Goal: Task Accomplishment & Management: Manage account settings

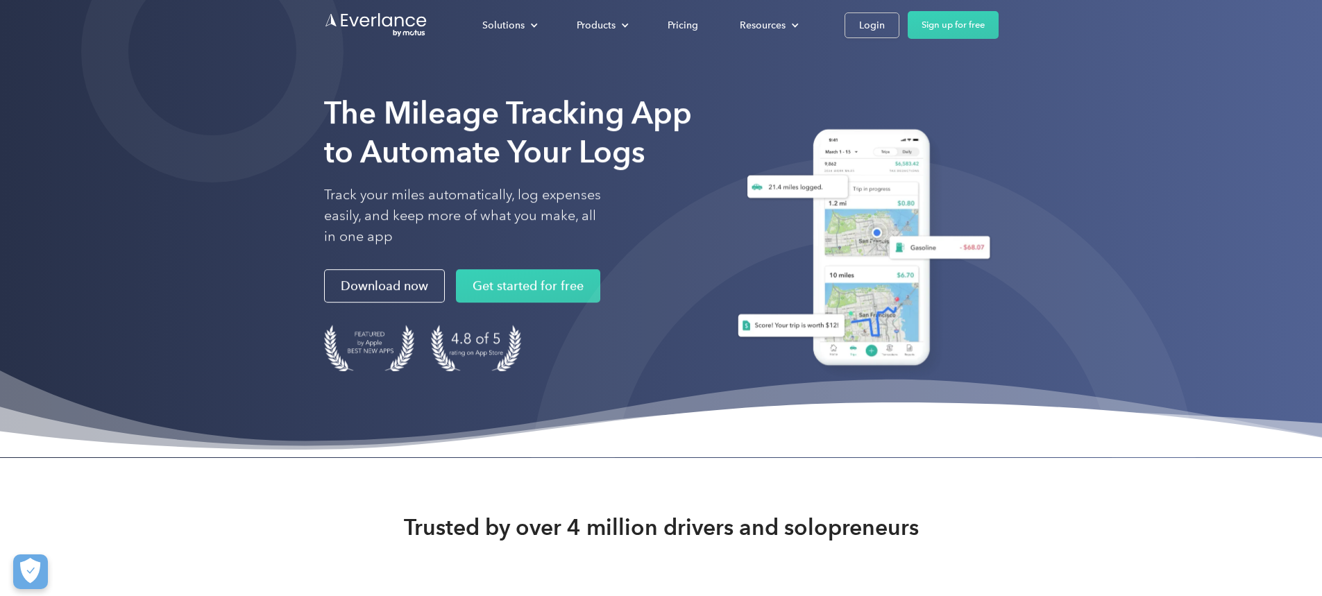
click at [885, 30] on div "Login" at bounding box center [872, 25] width 26 height 17
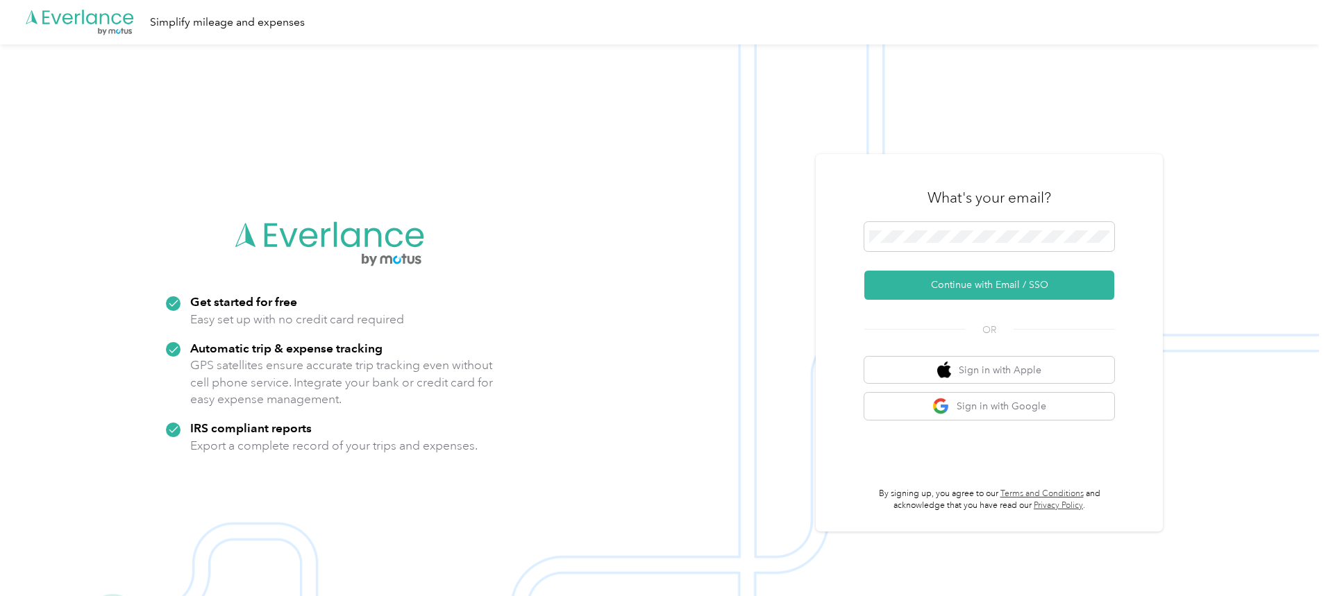
click at [963, 219] on div "What's your email?" at bounding box center [989, 197] width 250 height 49
click at [1004, 287] on button "Continue with Email / SSO" at bounding box center [989, 285] width 250 height 29
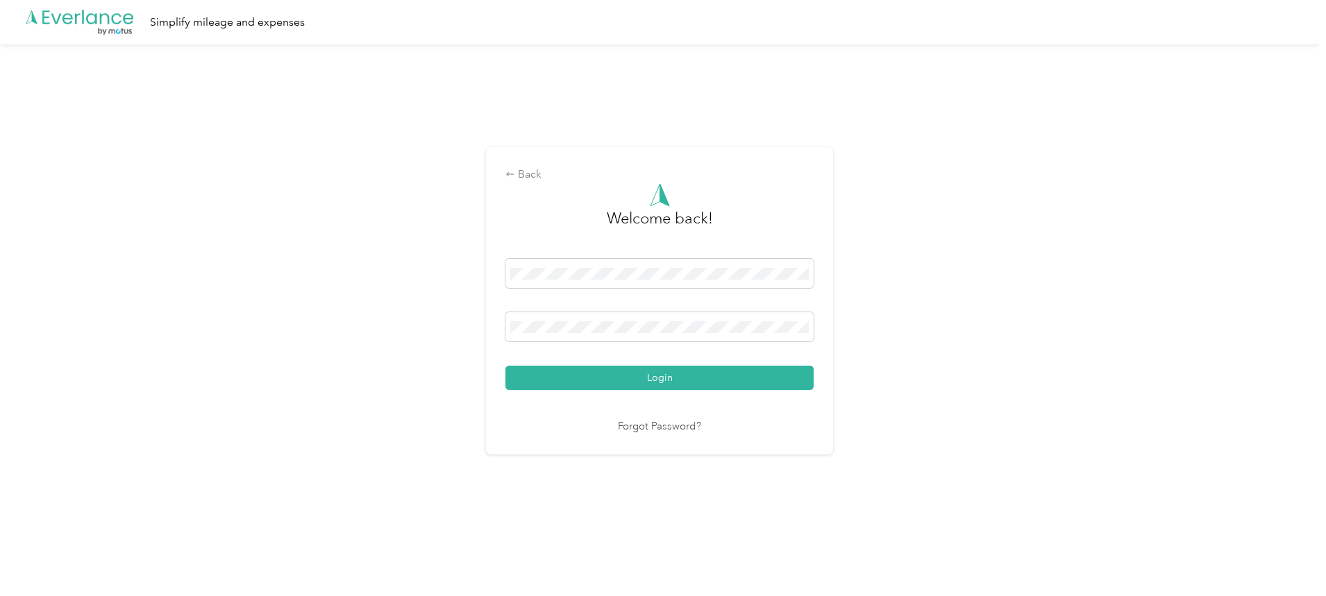
click at [641, 372] on button "Login" at bounding box center [659, 378] width 308 height 24
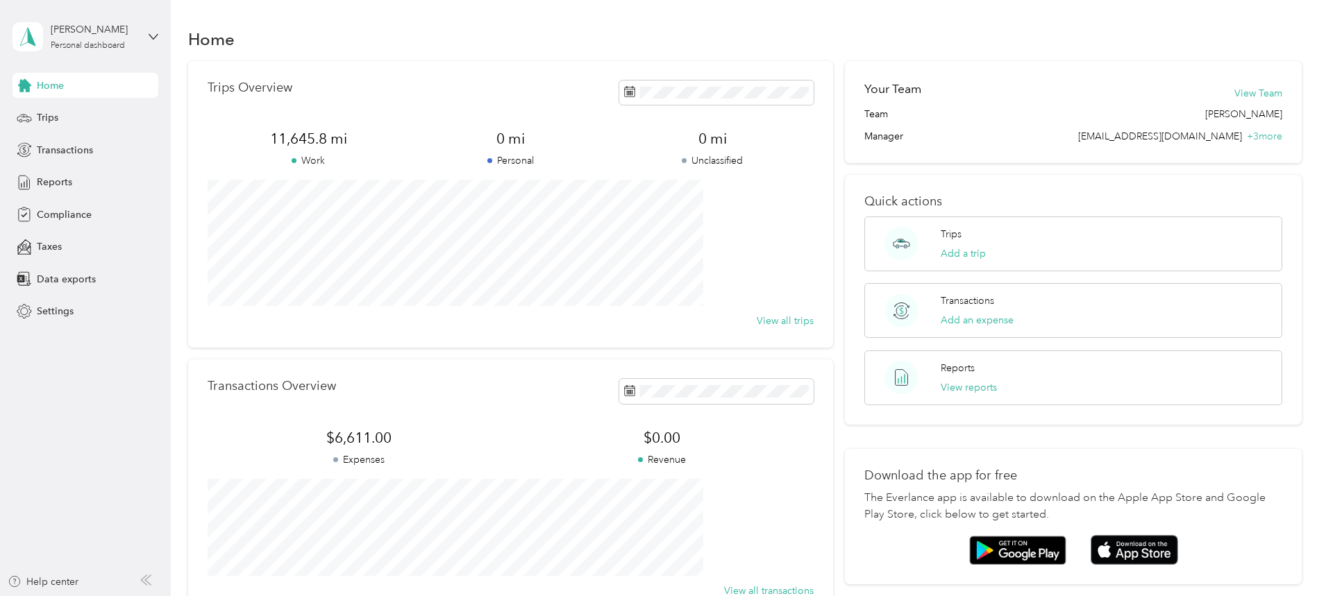
click at [44, 113] on span "Trips" at bounding box center [48, 117] width 22 height 15
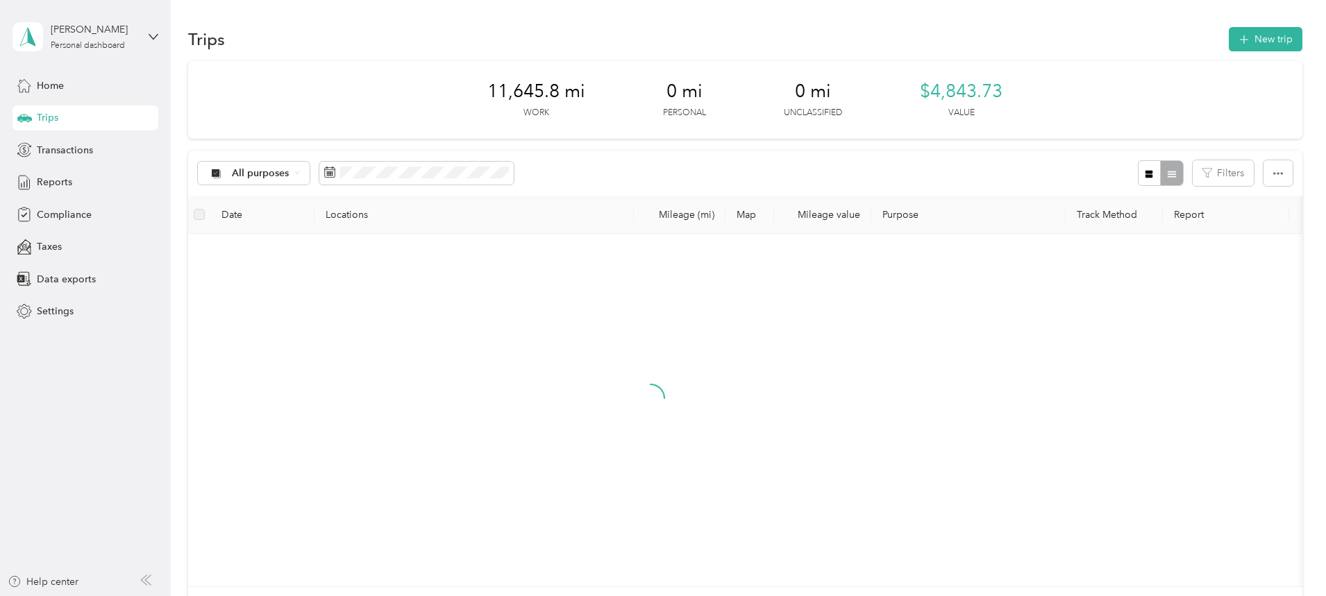
click at [1228, 28] on button "New trip" at bounding box center [1265, 39] width 74 height 24
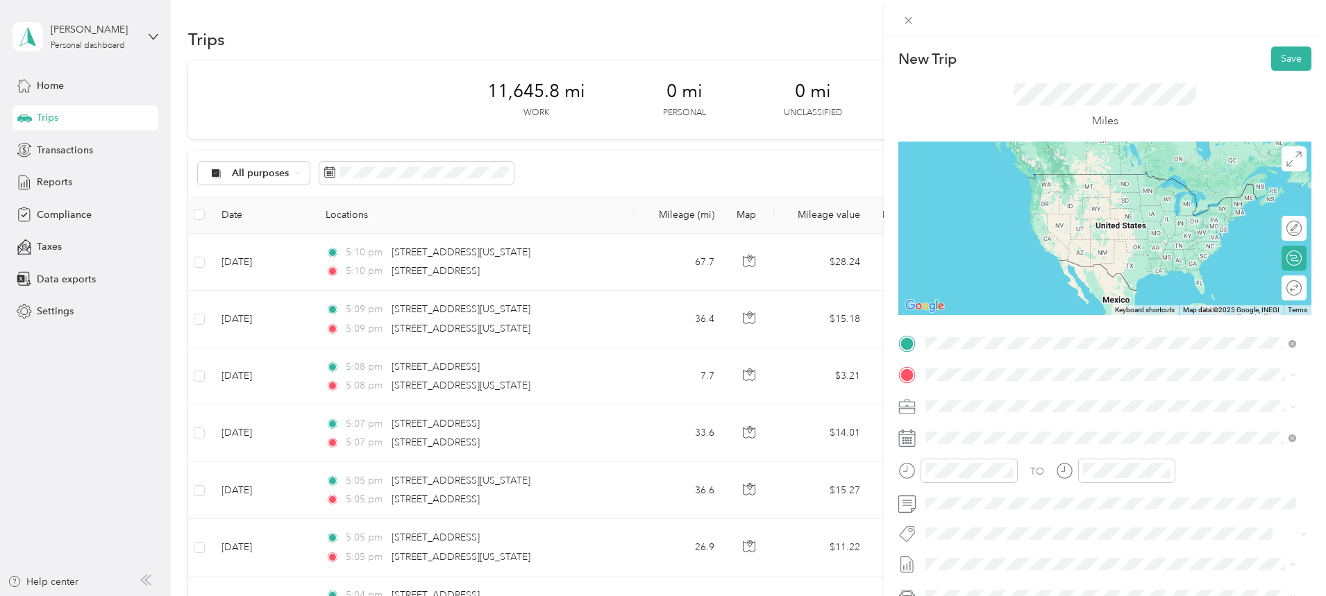
click at [1041, 403] on div "[STREET_ADDRESS][US_STATE][US_STATE]" at bounding box center [1110, 393] width 361 height 19
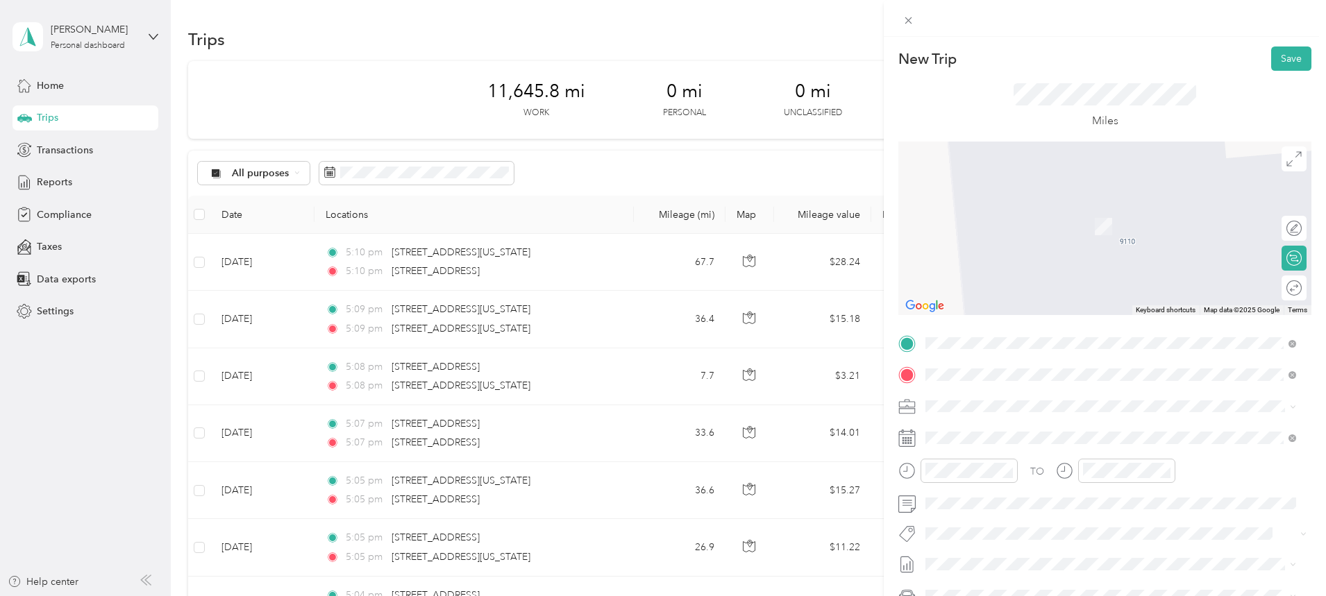
click at [1033, 426] on span "[STREET_ADDRESS][US_STATE][US_STATE]" at bounding box center [1045, 424] width 189 height 12
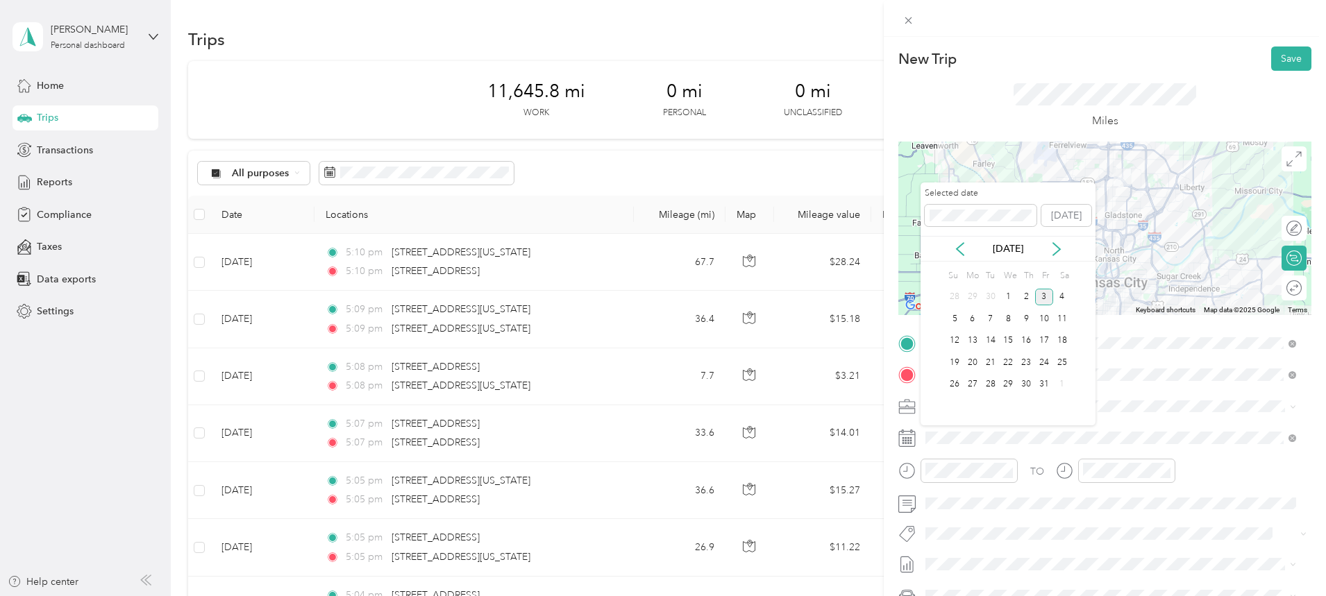
click at [963, 251] on icon at bounding box center [960, 249] width 14 height 14
click at [990, 301] on div "2" at bounding box center [990, 297] width 18 height 17
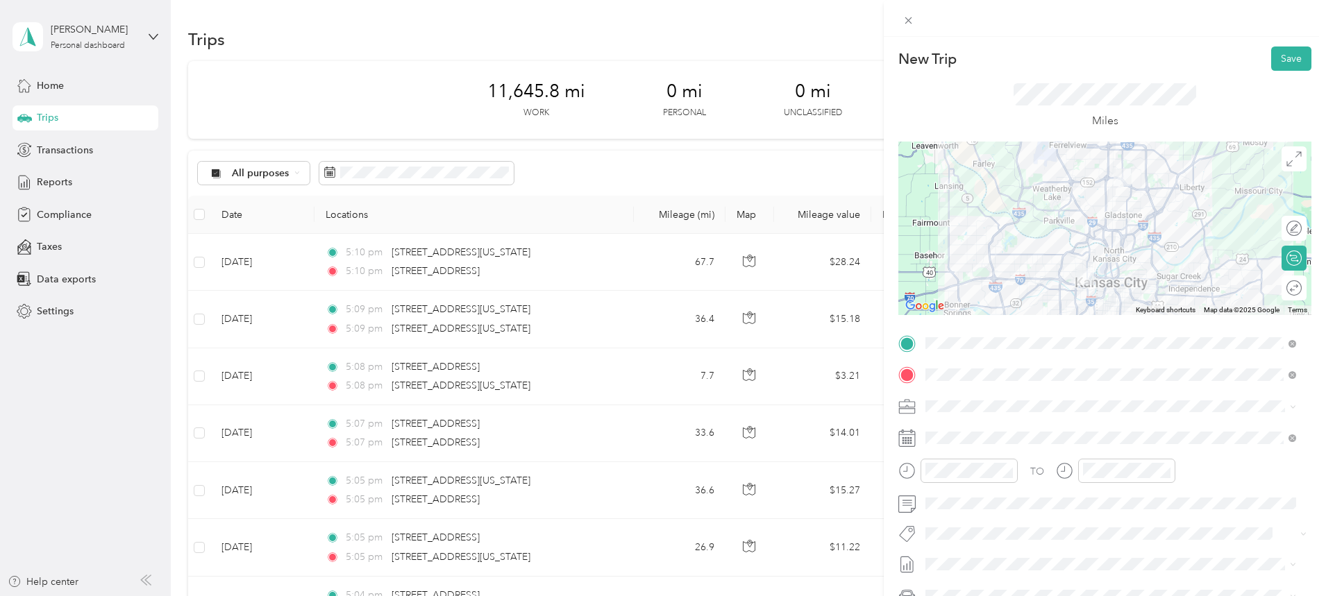
click at [1090, 224] on div at bounding box center [1104, 228] width 413 height 173
click at [1099, 249] on div at bounding box center [1104, 228] width 413 height 173
click at [1276, 54] on button "Save" at bounding box center [1291, 58] width 40 height 24
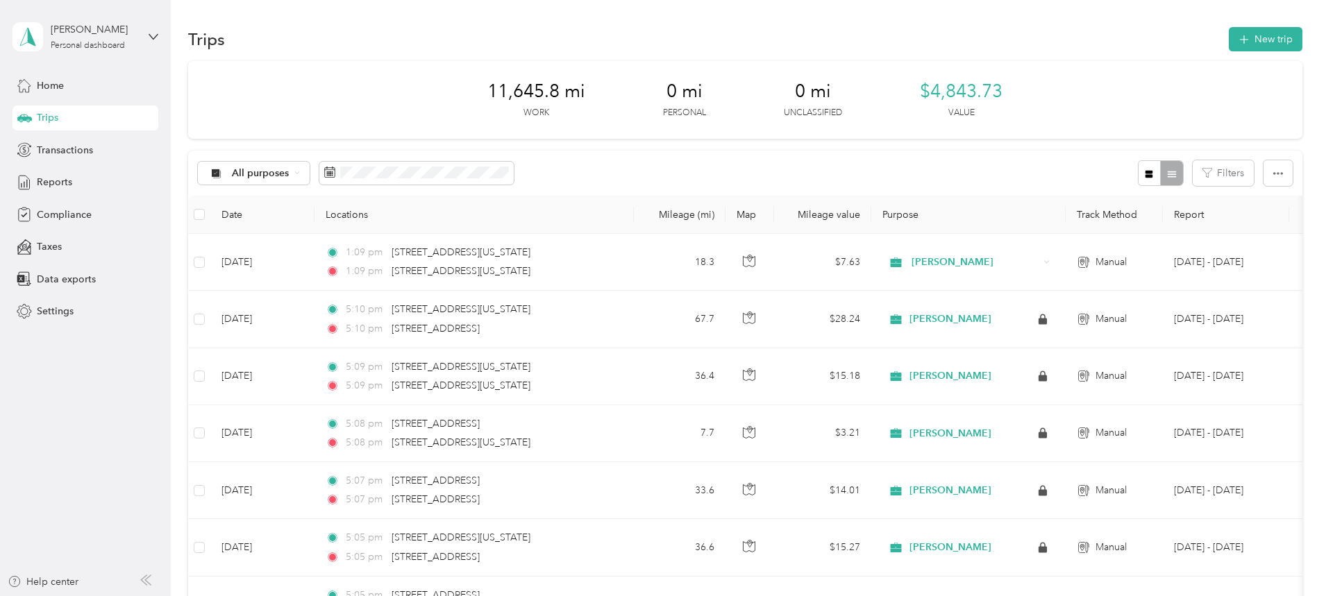
click at [1228, 35] on button "New trip" at bounding box center [1265, 39] width 74 height 24
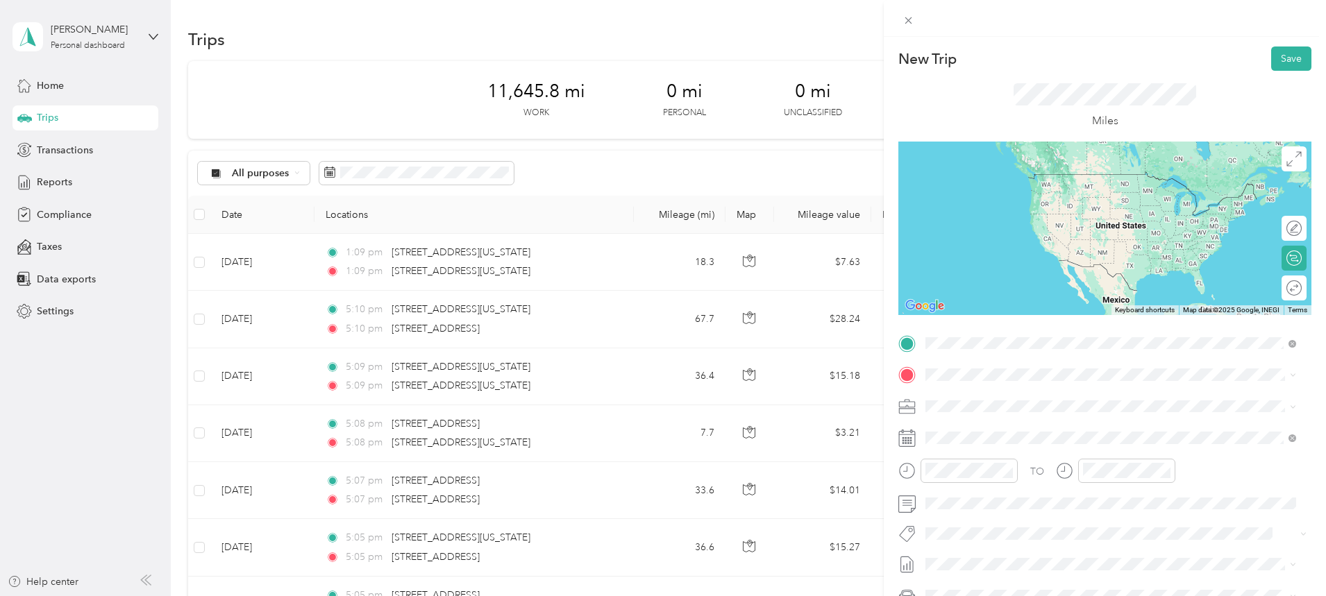
click at [1045, 398] on span "[STREET_ADDRESS][US_STATE][US_STATE]" at bounding box center [1045, 393] width 189 height 12
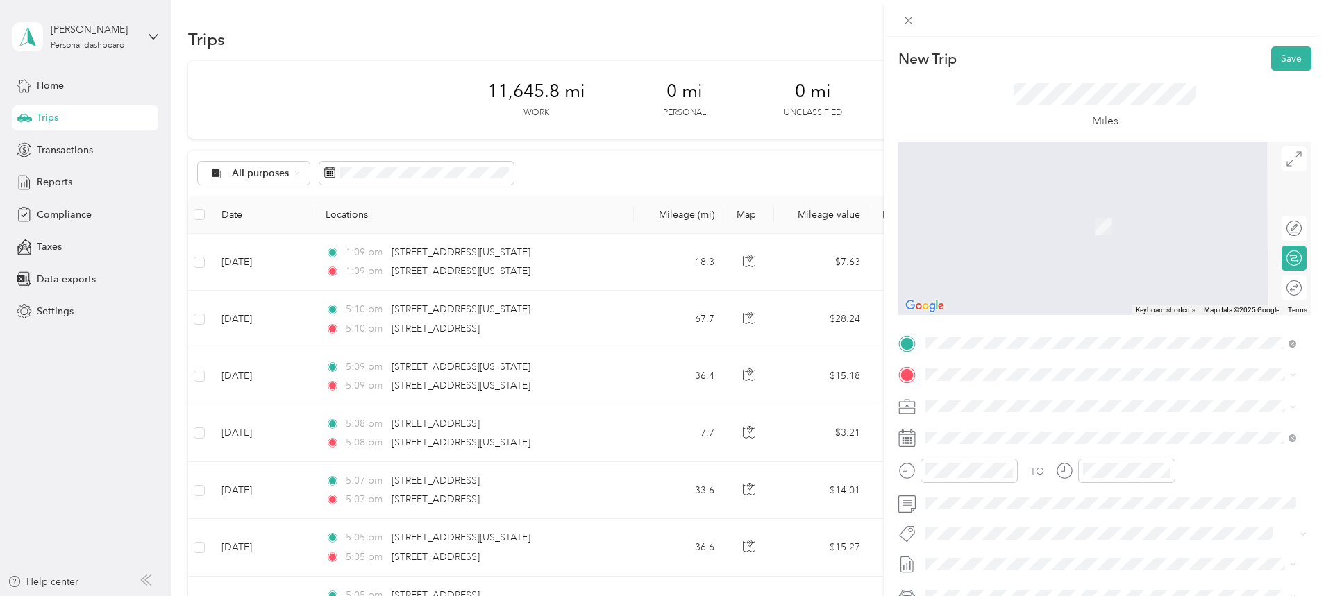
click at [1007, 427] on span "[STREET_ADDRESS][US_STATE][US_STATE]" at bounding box center [1045, 424] width 189 height 12
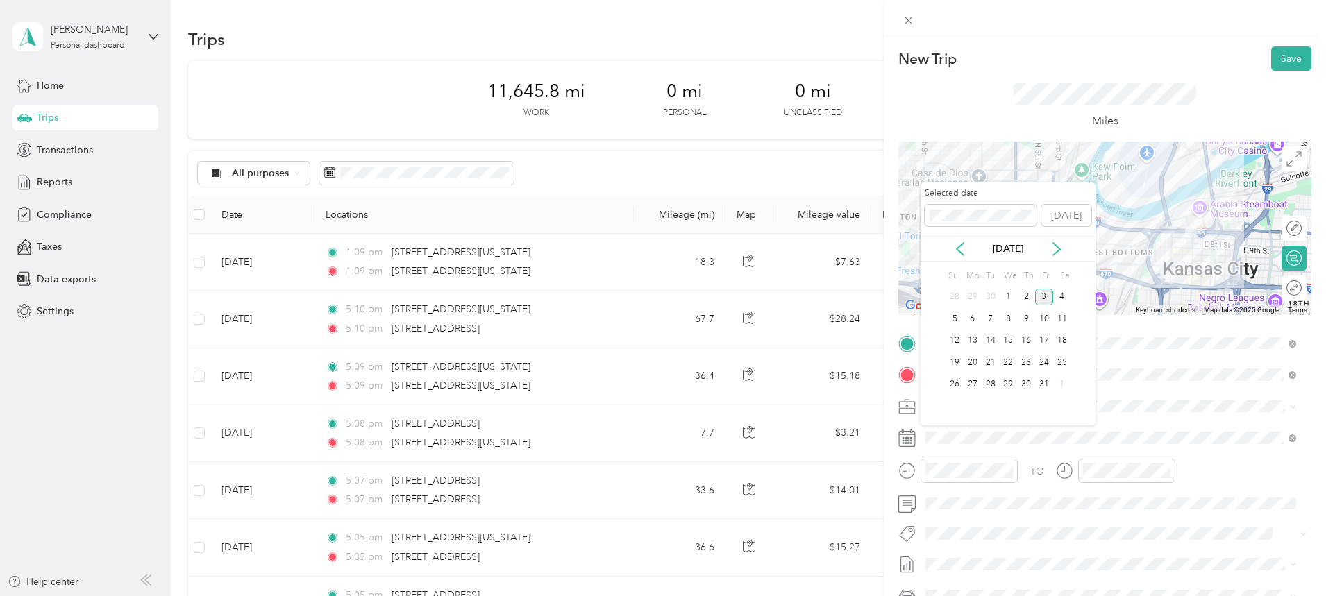
click at [963, 247] on icon at bounding box center [960, 249] width 14 height 14
click at [992, 296] on div "2" at bounding box center [990, 297] width 18 height 17
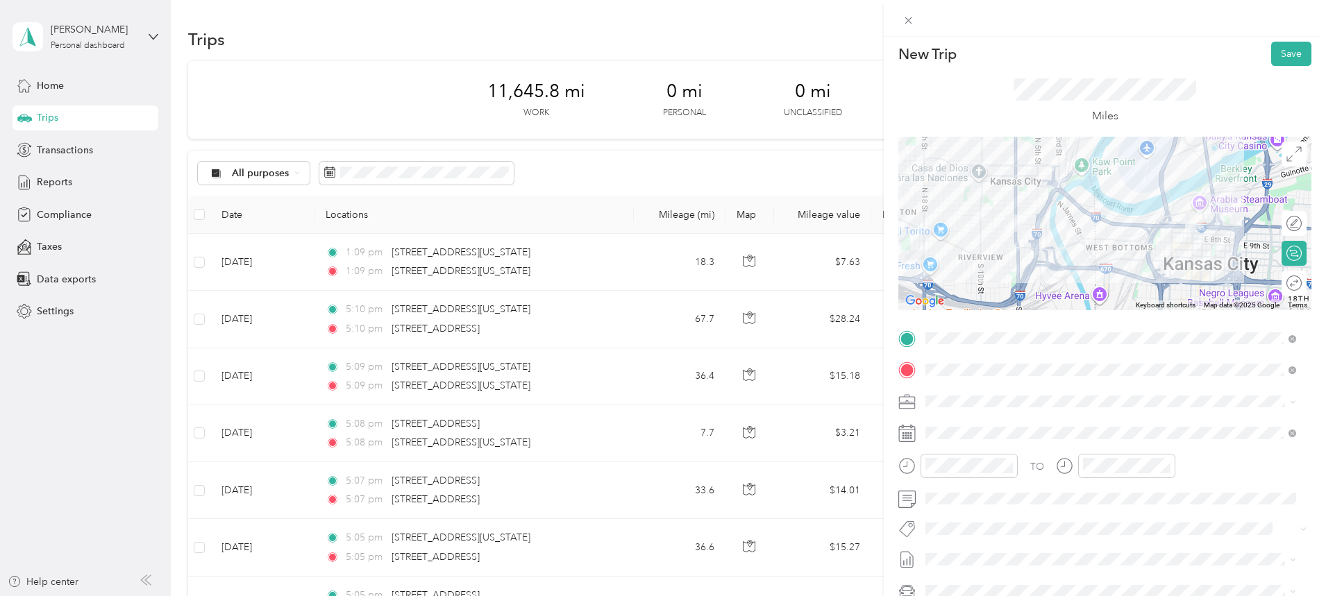
scroll to position [6, 0]
click at [1279, 53] on button "Save" at bounding box center [1291, 53] width 40 height 24
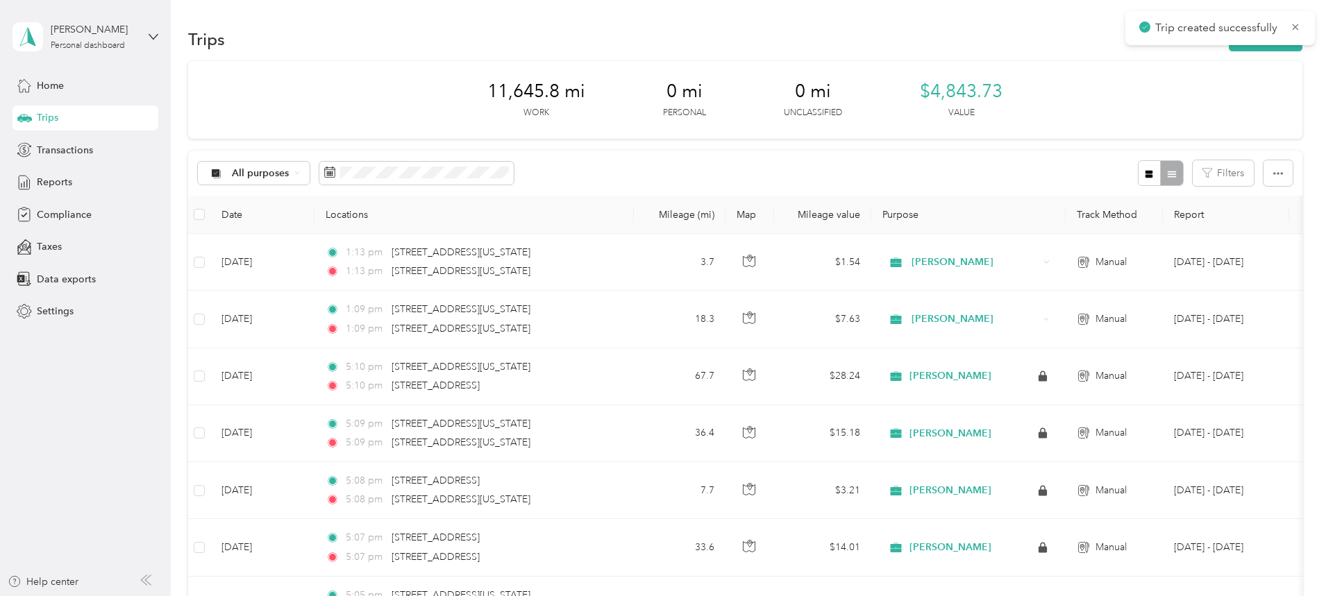
click at [1228, 49] on button "New trip" at bounding box center [1265, 39] width 74 height 24
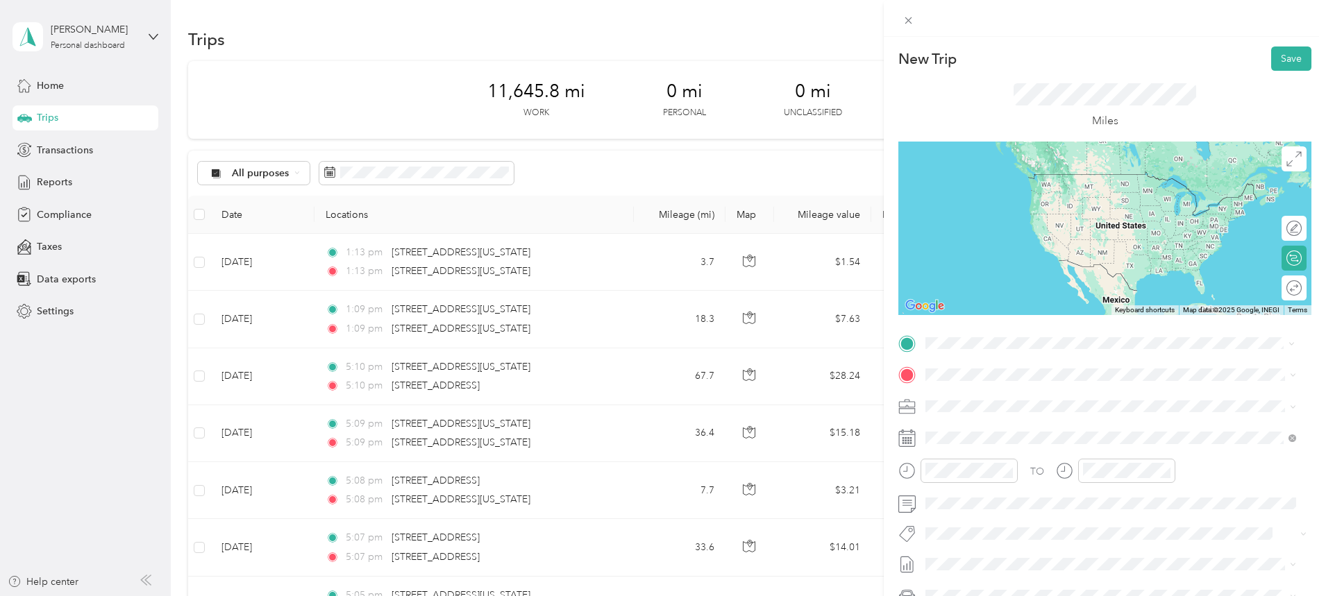
click at [1046, 395] on span "[STREET_ADDRESS][US_STATE][US_STATE]" at bounding box center [1045, 393] width 189 height 12
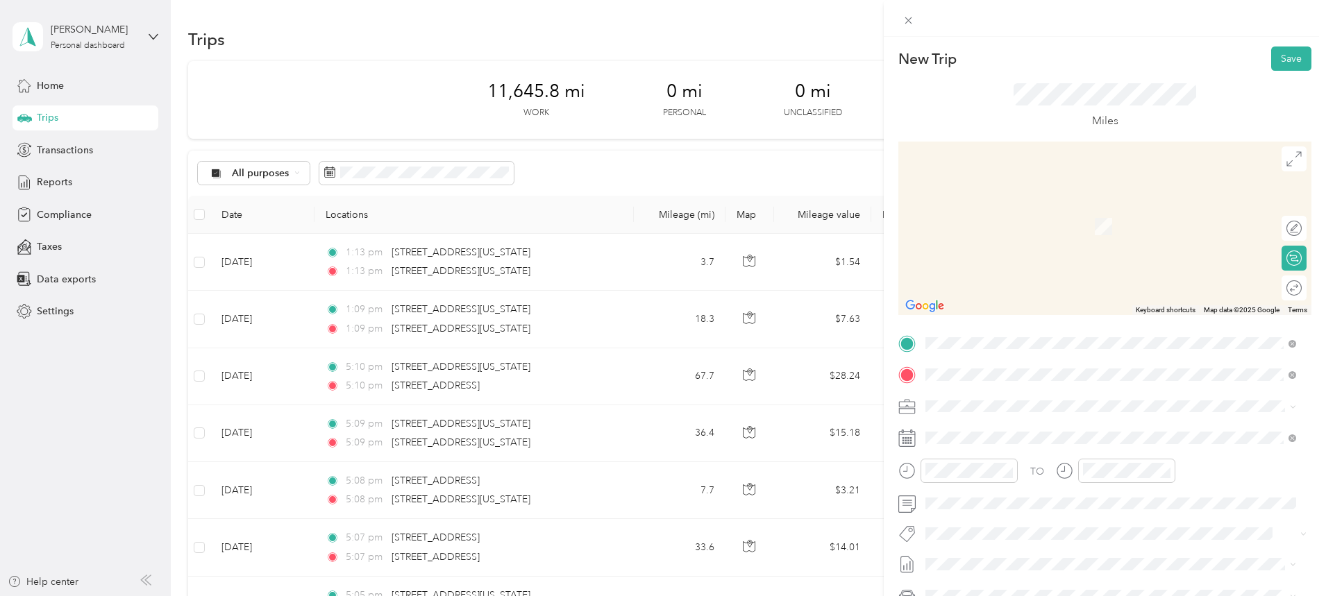
click at [1037, 431] on span "[STREET_ADDRESS][US_STATE][US_STATE]" at bounding box center [1045, 424] width 189 height 12
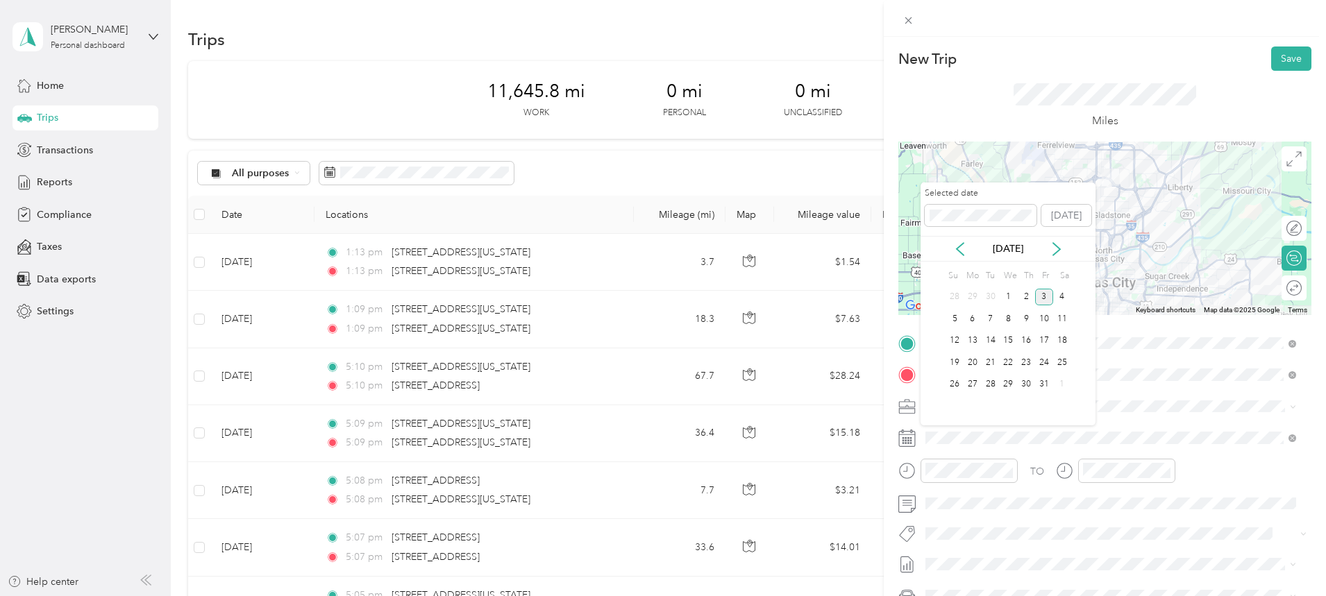
click at [962, 241] on div "[DATE]" at bounding box center [1007, 249] width 175 height 26
click at [959, 248] on icon at bounding box center [960, 249] width 14 height 14
click at [992, 296] on div "2" at bounding box center [990, 297] width 18 height 17
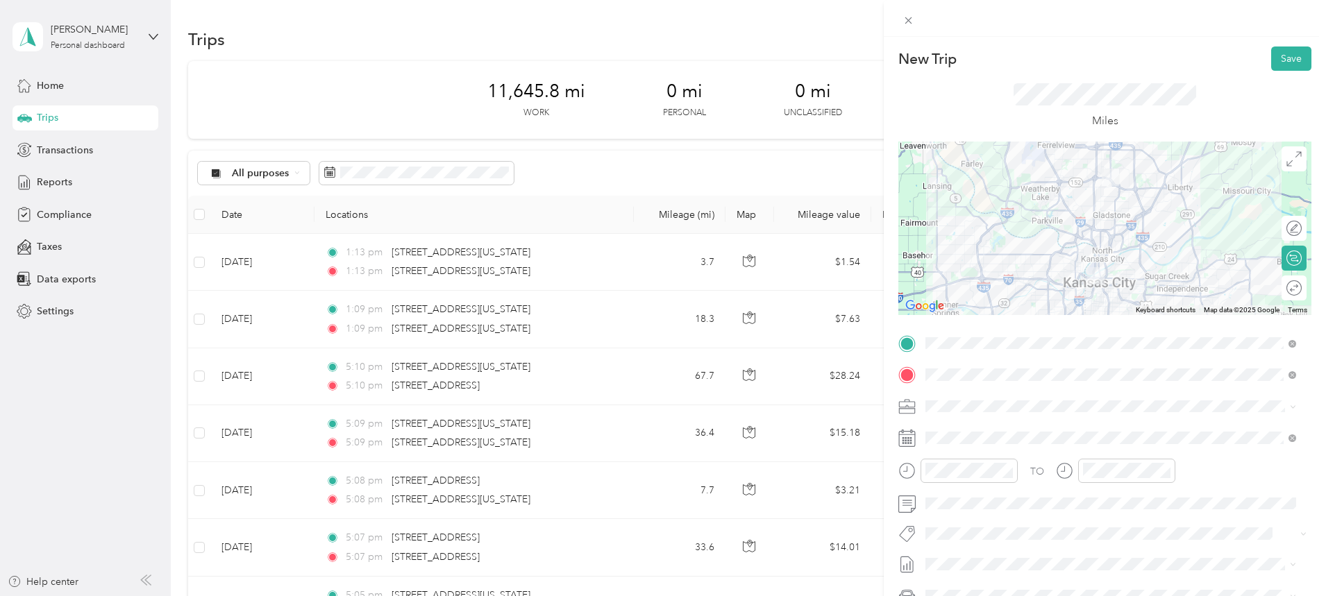
click at [1115, 232] on div at bounding box center [1104, 228] width 413 height 173
click at [1288, 58] on button "Save" at bounding box center [1291, 58] width 40 height 24
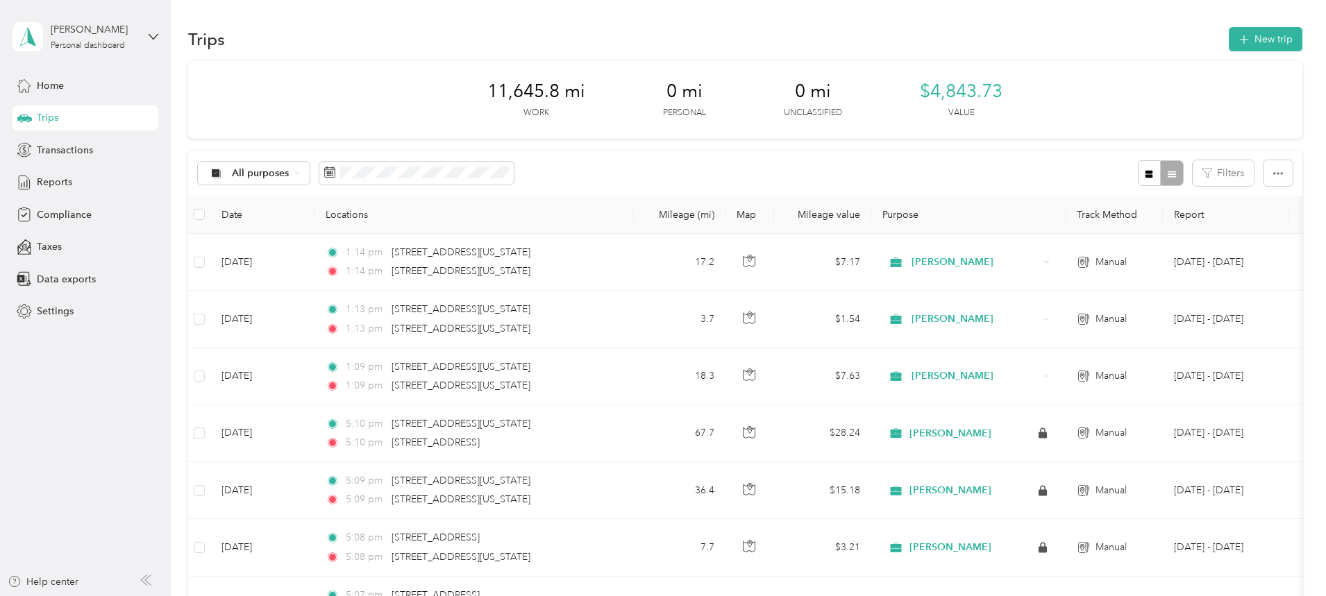
click at [1228, 42] on button "New trip" at bounding box center [1265, 39] width 74 height 24
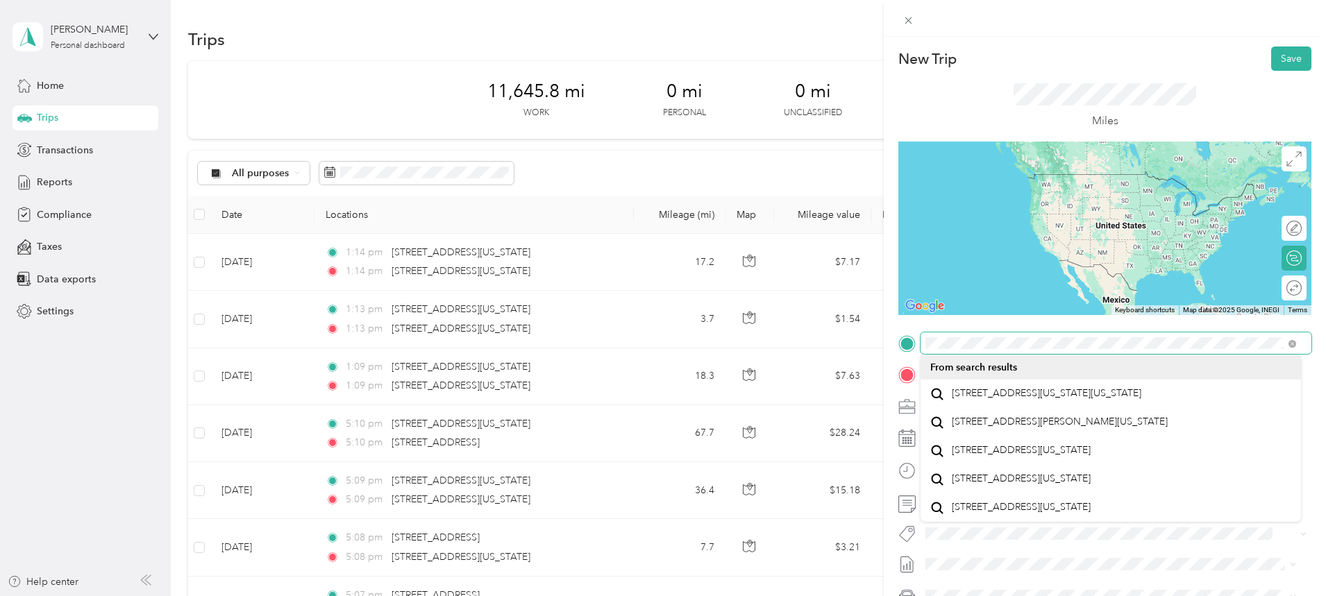
scroll to position [23, 0]
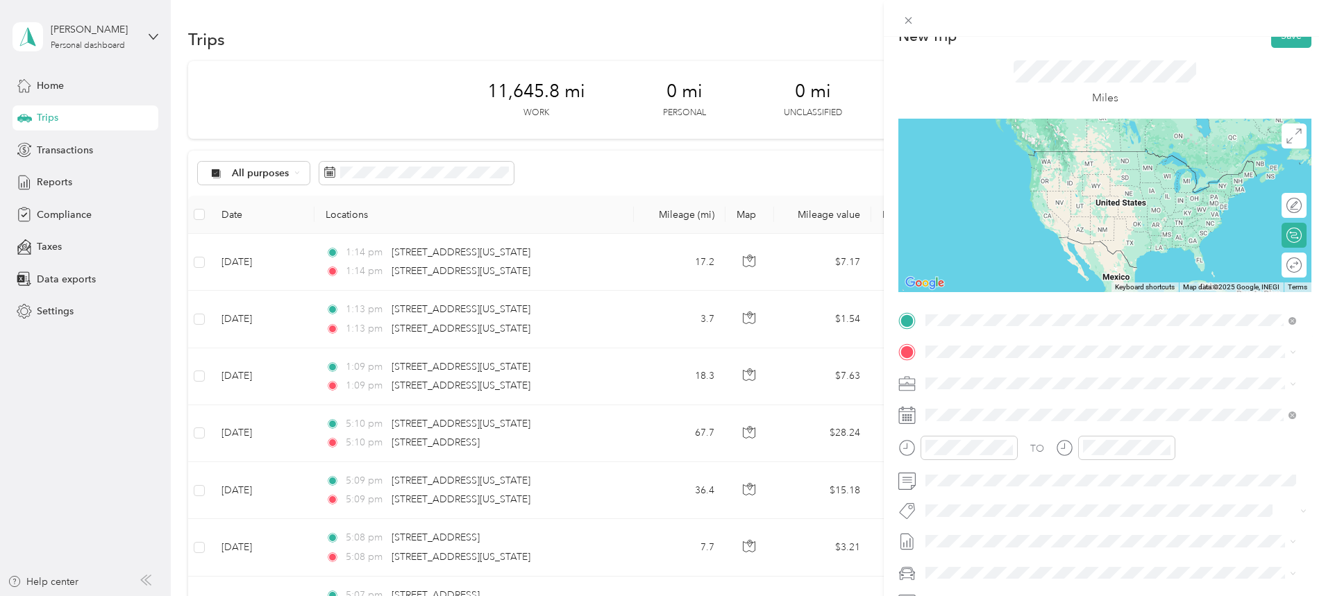
click at [992, 373] on span "[STREET_ADDRESS][US_STATE][US_STATE]" at bounding box center [1045, 370] width 189 height 12
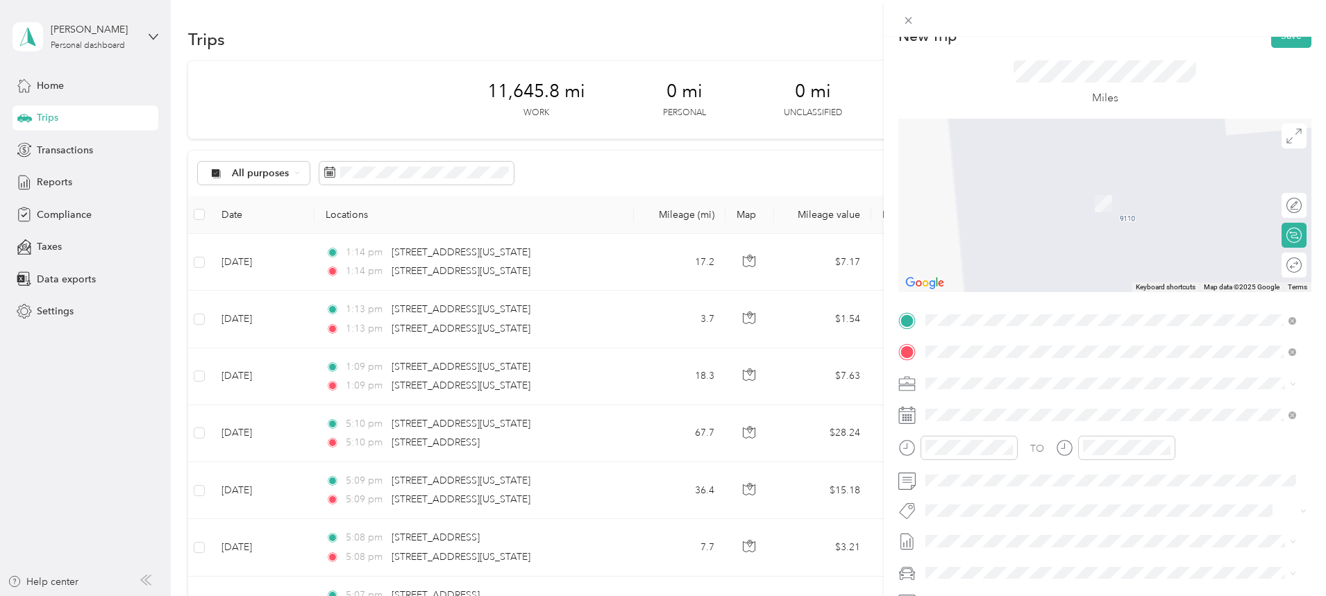
click at [1020, 405] on span "[STREET_ADDRESS][US_STATE]" at bounding box center [1020, 402] width 139 height 12
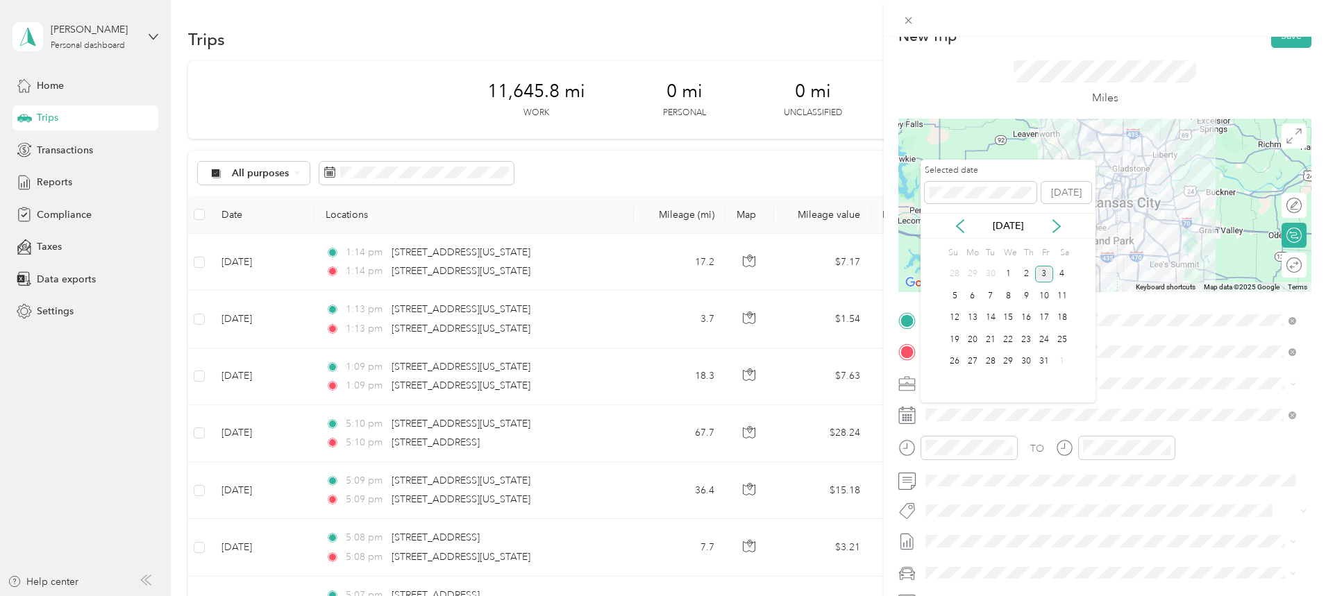
click at [958, 228] on icon at bounding box center [959, 226] width 7 height 12
click at [1006, 276] on div "3" at bounding box center [1008, 274] width 18 height 17
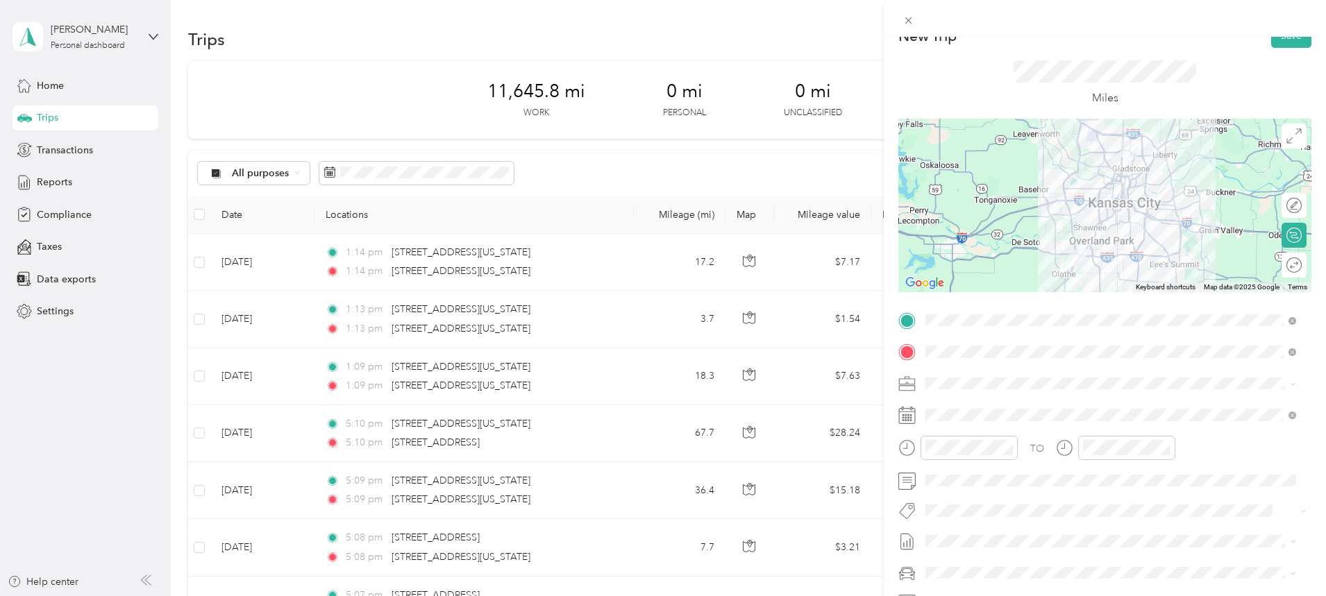
click at [1065, 219] on div at bounding box center [1104, 205] width 413 height 173
click at [1278, 44] on button "Save" at bounding box center [1291, 36] width 40 height 24
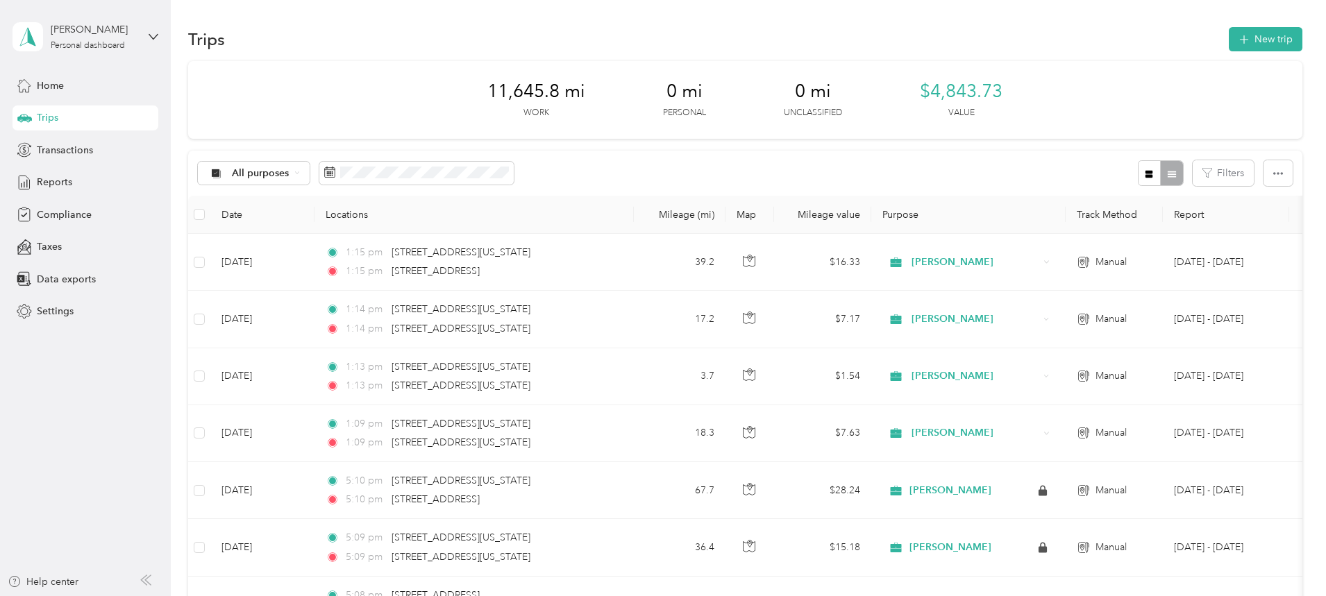
click at [1228, 40] on button "New trip" at bounding box center [1265, 39] width 74 height 24
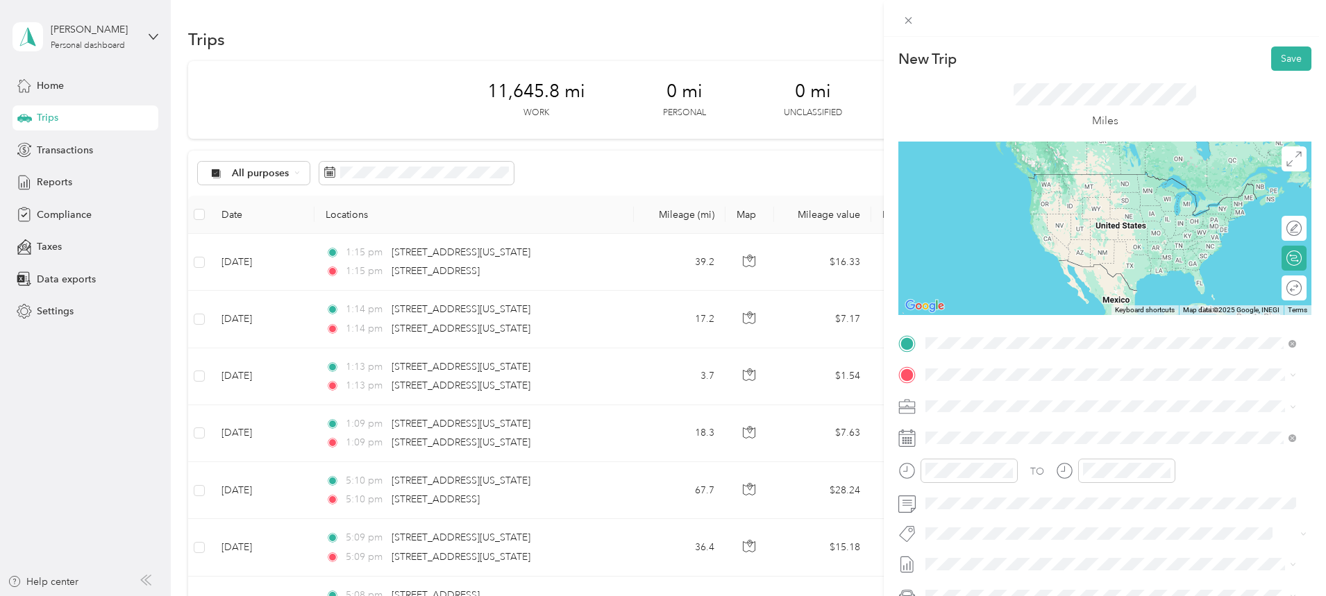
click at [1003, 400] on span "[STREET_ADDRESS][US_STATE]" at bounding box center [1020, 393] width 139 height 12
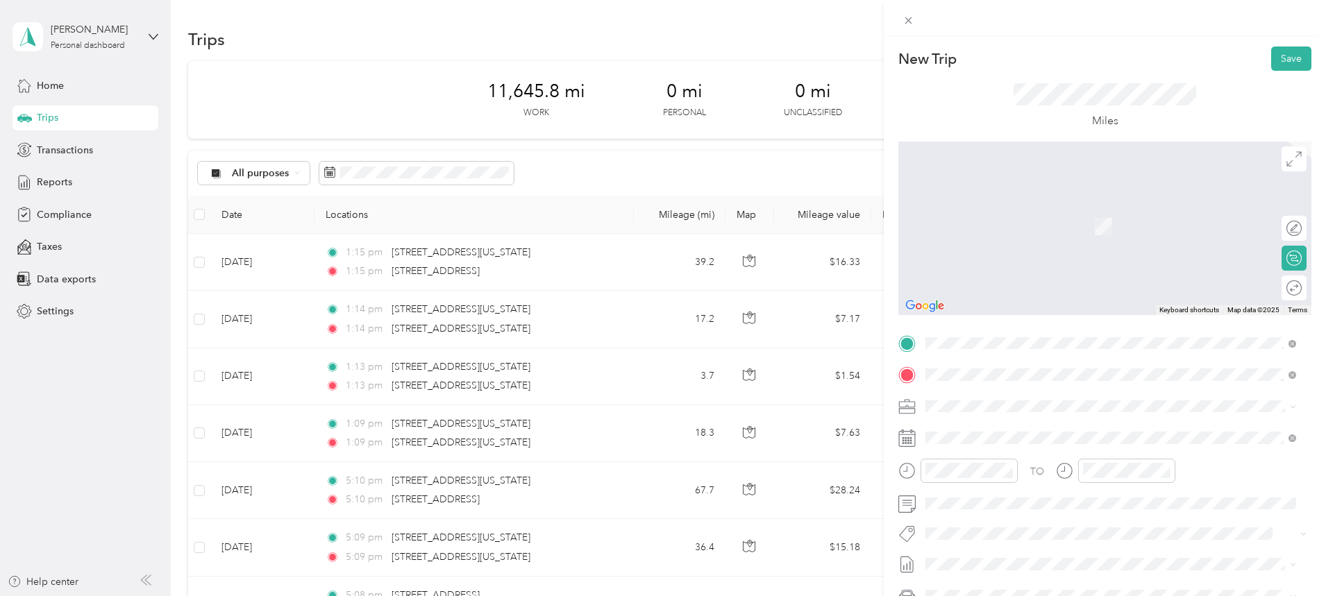
click at [989, 427] on span "[STREET_ADDRESS][US_STATE]" at bounding box center [1020, 424] width 139 height 12
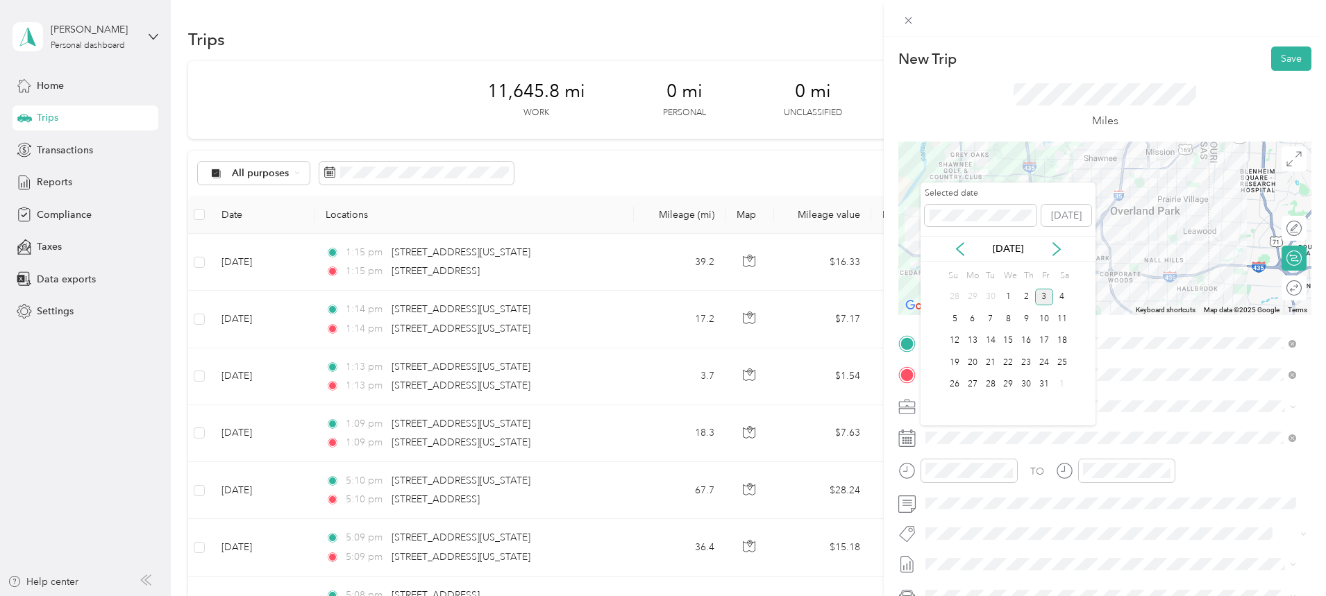
click at [961, 243] on icon at bounding box center [960, 249] width 14 height 14
click at [1012, 297] on div "3" at bounding box center [1008, 297] width 18 height 17
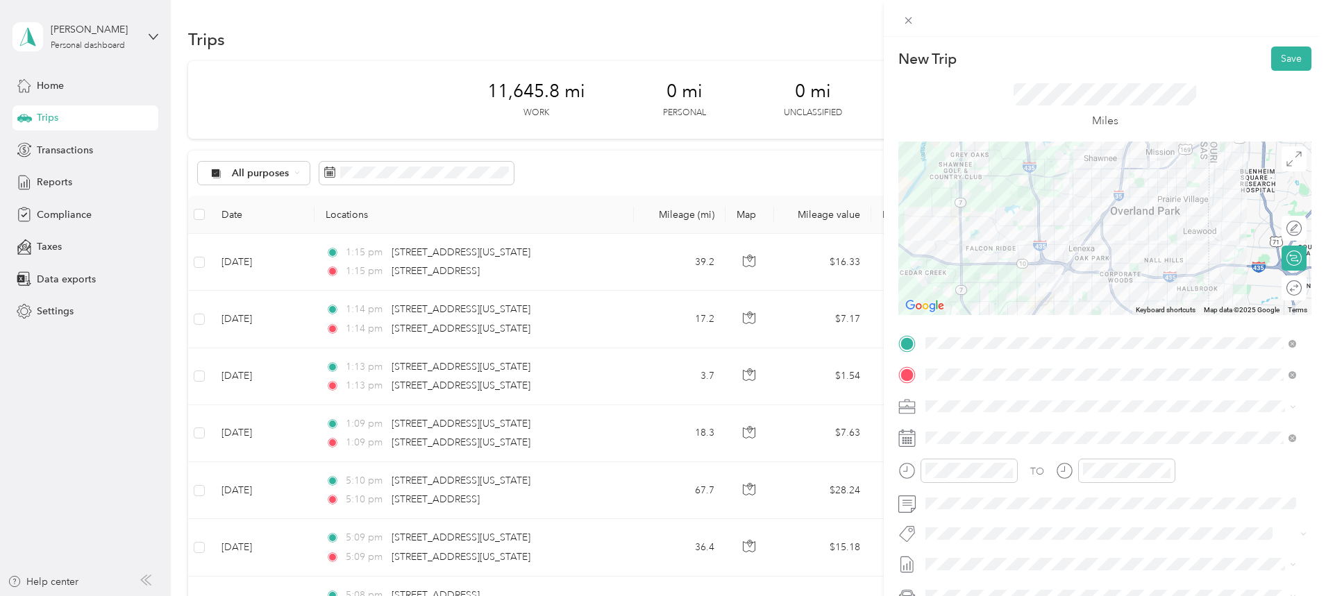
click at [1283, 61] on button "Save" at bounding box center [1291, 58] width 40 height 24
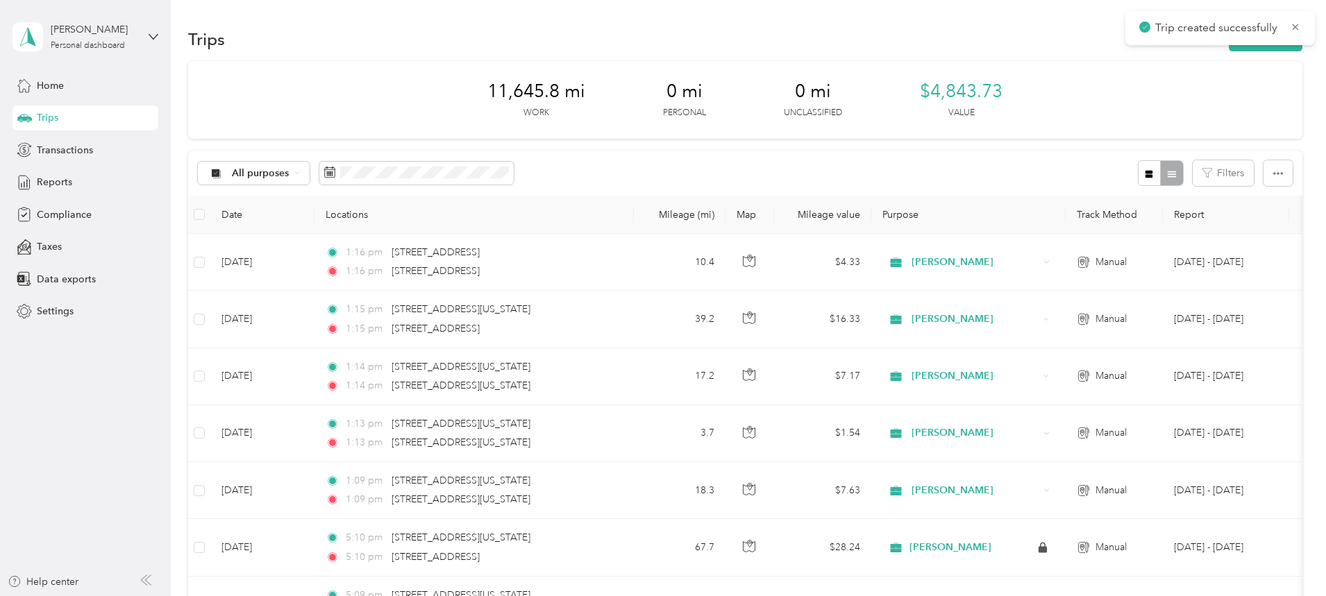
click at [1228, 49] on button "New trip" at bounding box center [1265, 39] width 74 height 24
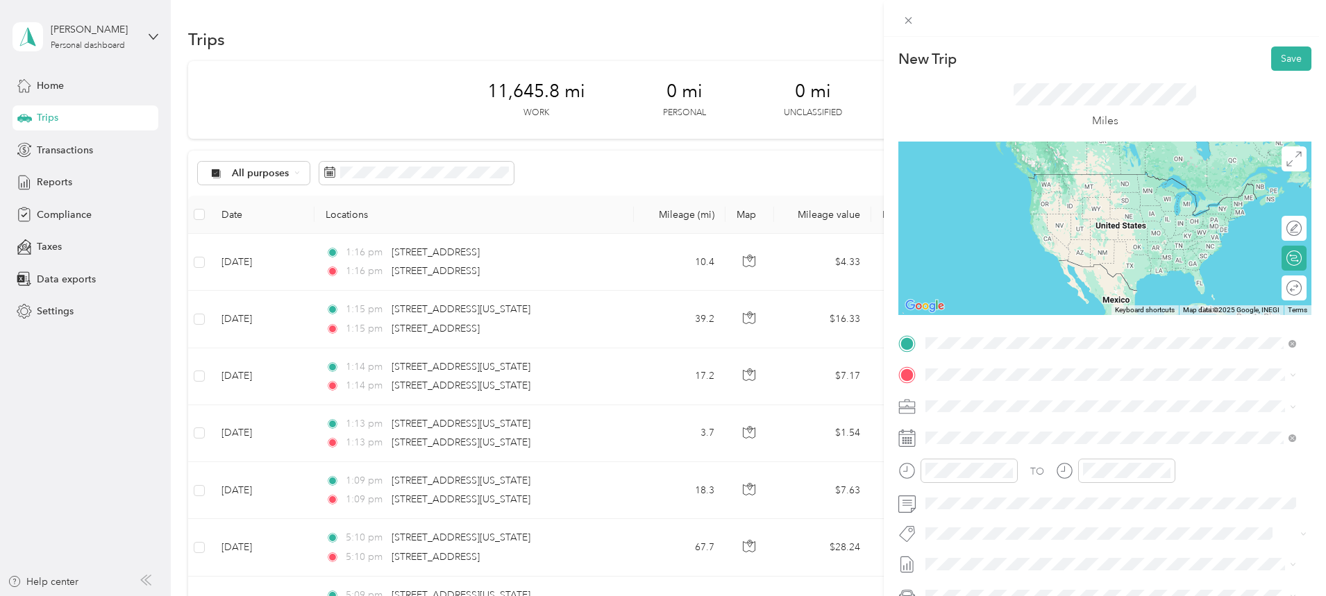
click at [978, 400] on span "[STREET_ADDRESS][US_STATE]" at bounding box center [1020, 393] width 139 height 12
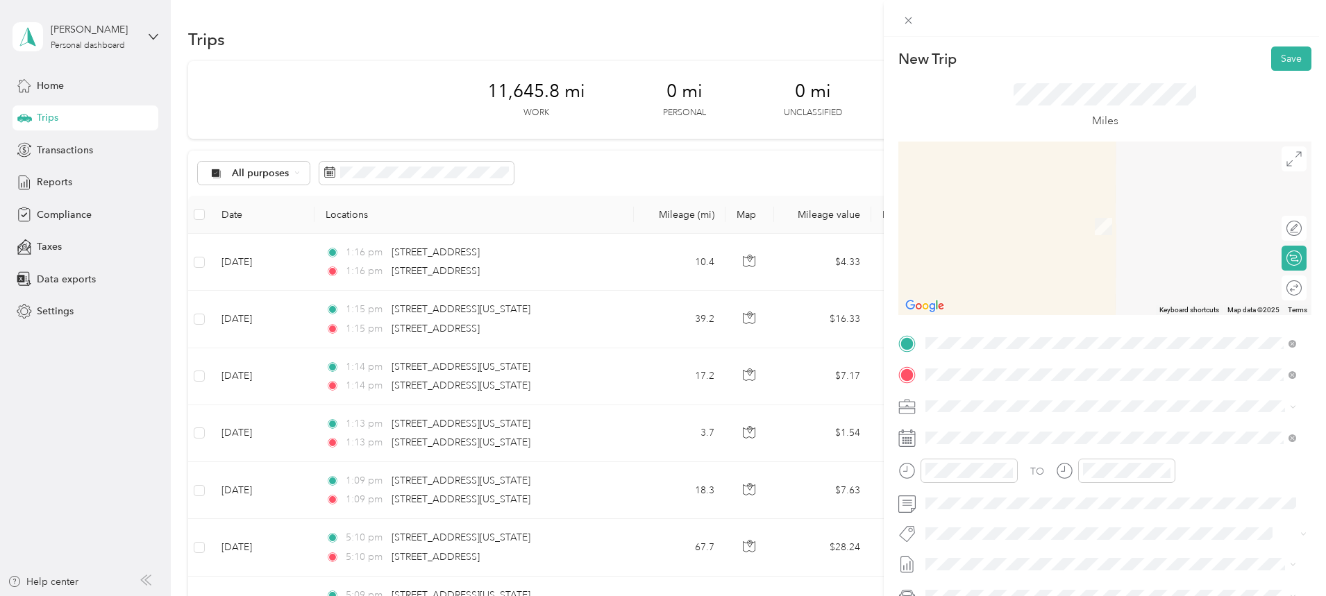
click at [994, 428] on span "[STREET_ADDRESS][US_STATE][US_STATE]" at bounding box center [1045, 424] width 189 height 12
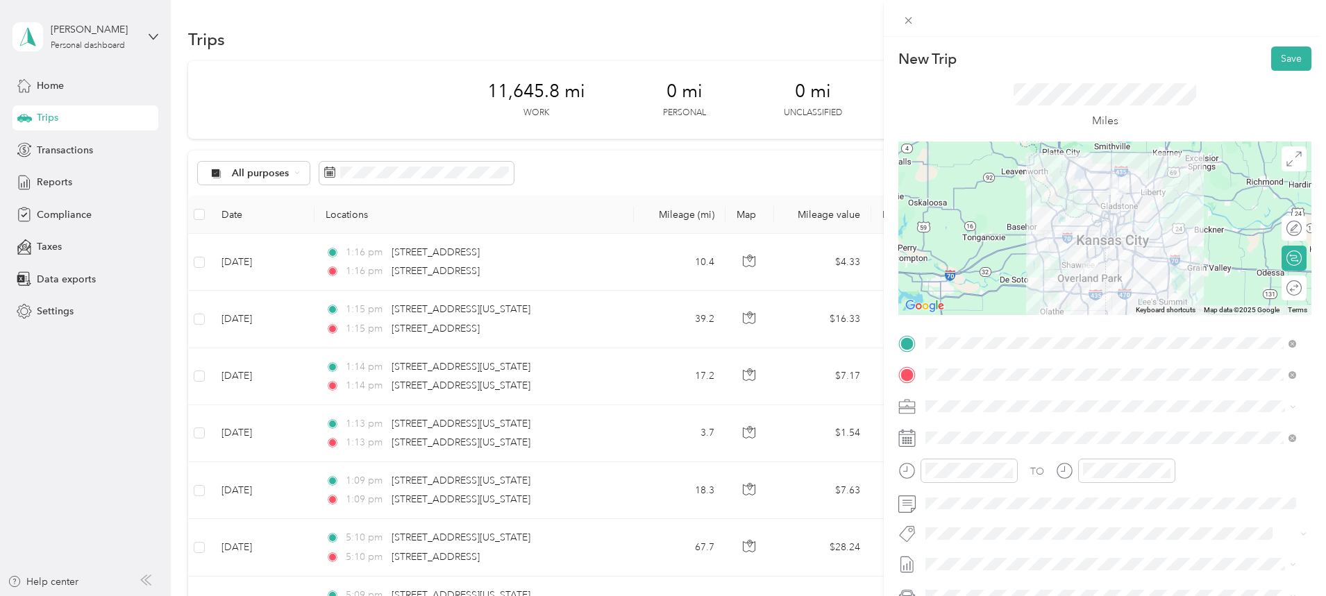
click at [976, 430] on span at bounding box center [1115, 438] width 391 height 22
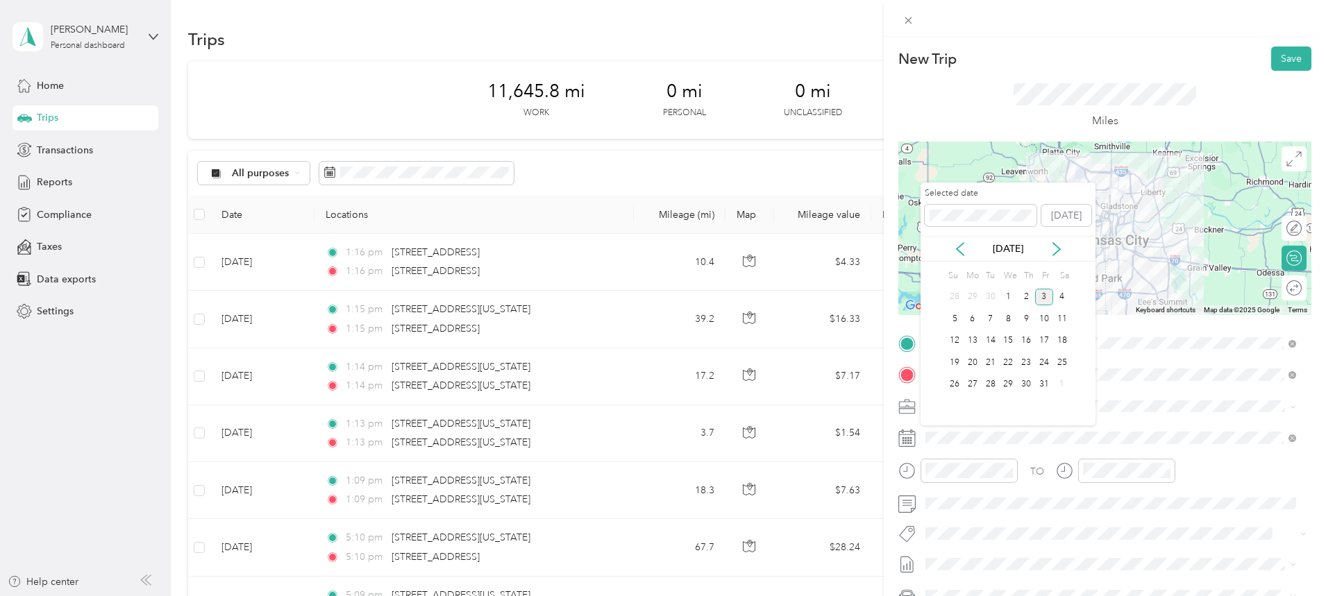
click at [958, 245] on icon at bounding box center [960, 249] width 14 height 14
click at [1009, 296] on div "3" at bounding box center [1008, 297] width 18 height 17
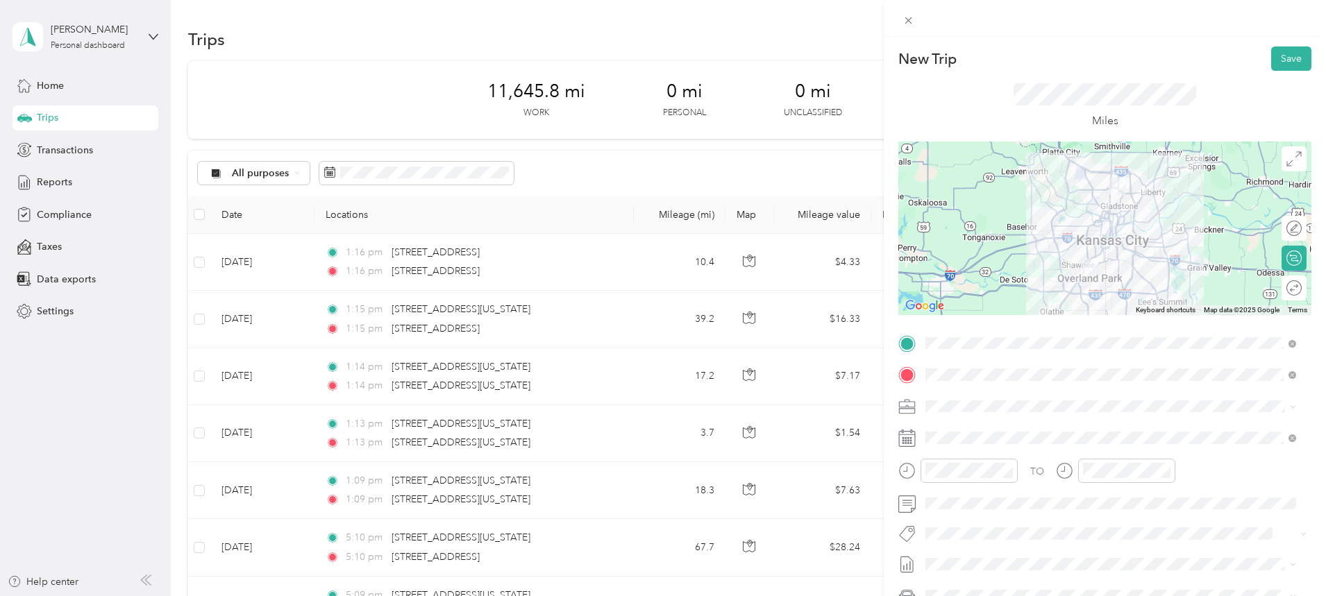
click at [1278, 55] on button "Save" at bounding box center [1291, 58] width 40 height 24
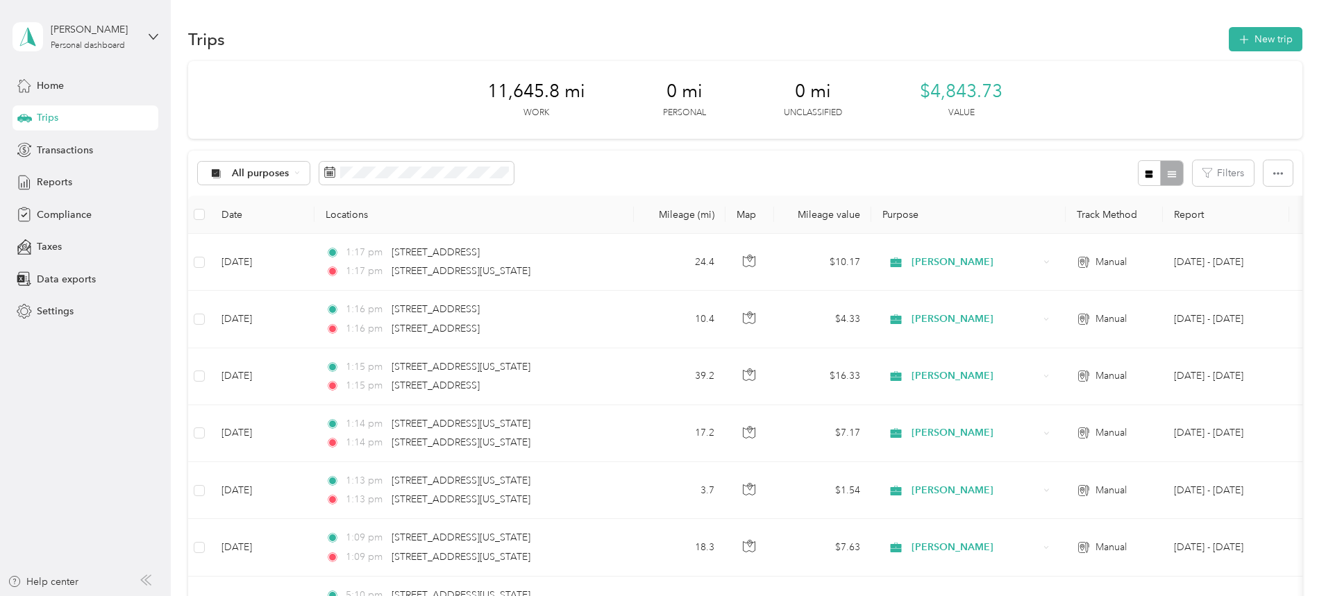
click at [1228, 45] on button "New trip" at bounding box center [1265, 39] width 74 height 24
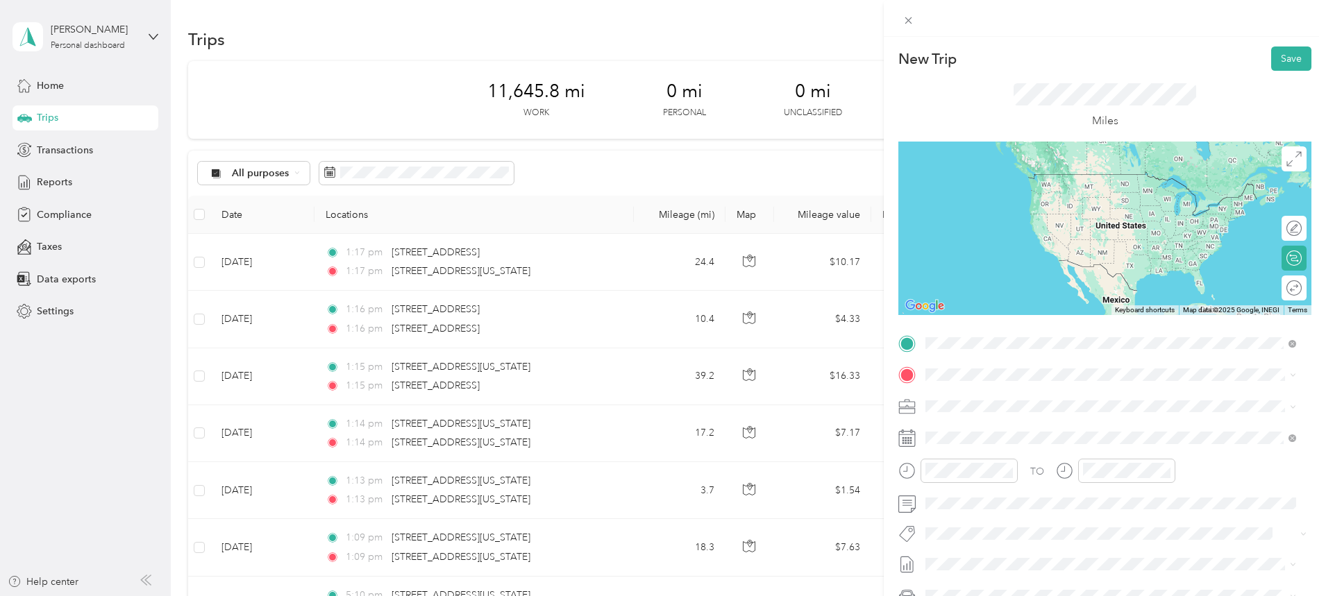
click at [978, 394] on span "[STREET_ADDRESS][US_STATE][US_STATE]" at bounding box center [1045, 393] width 189 height 12
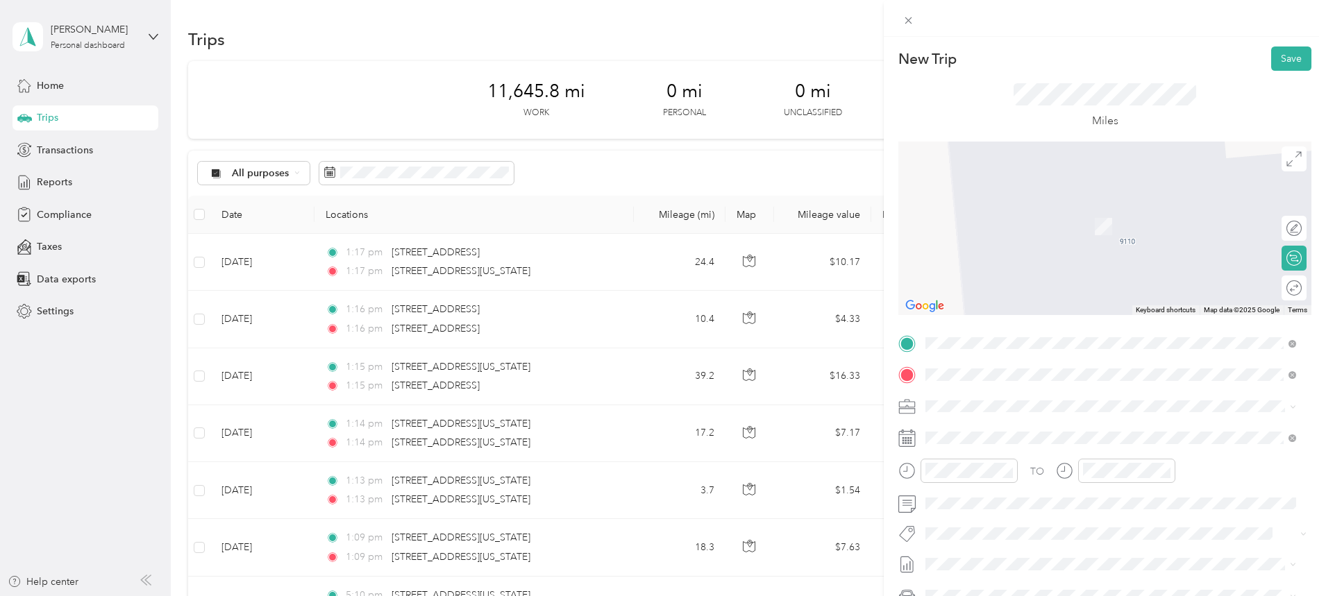
click at [1024, 422] on span "[STREET_ADDRESS][US_STATE]" at bounding box center [1020, 424] width 139 height 12
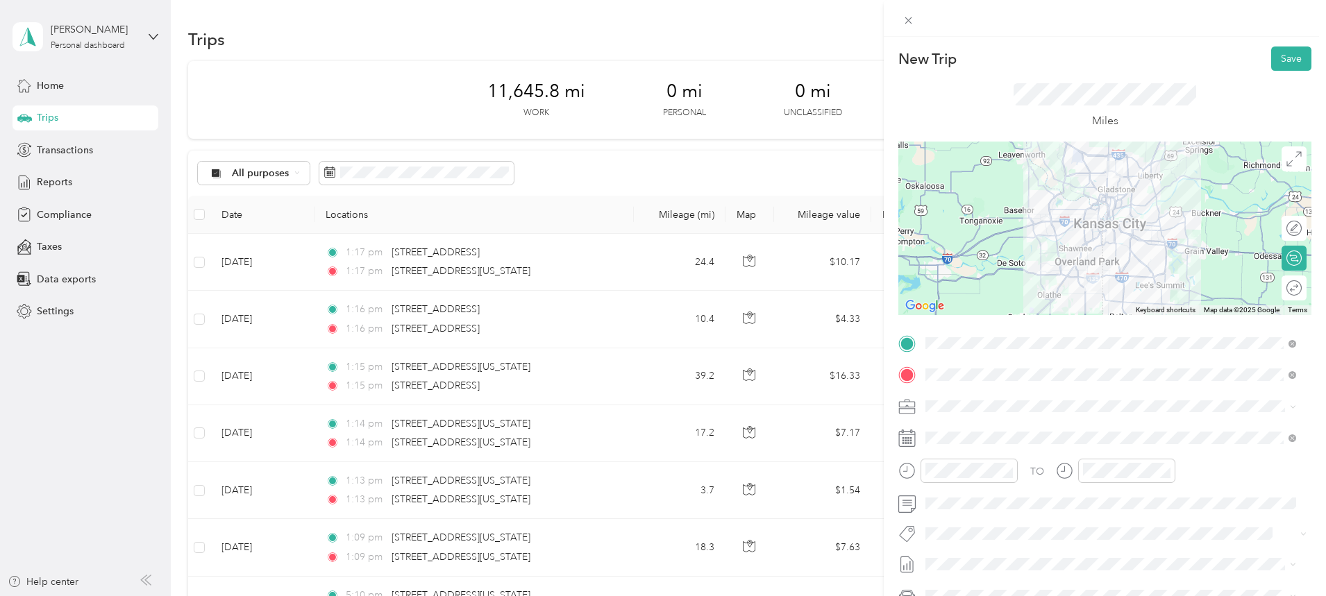
click at [1101, 231] on div at bounding box center [1104, 228] width 413 height 173
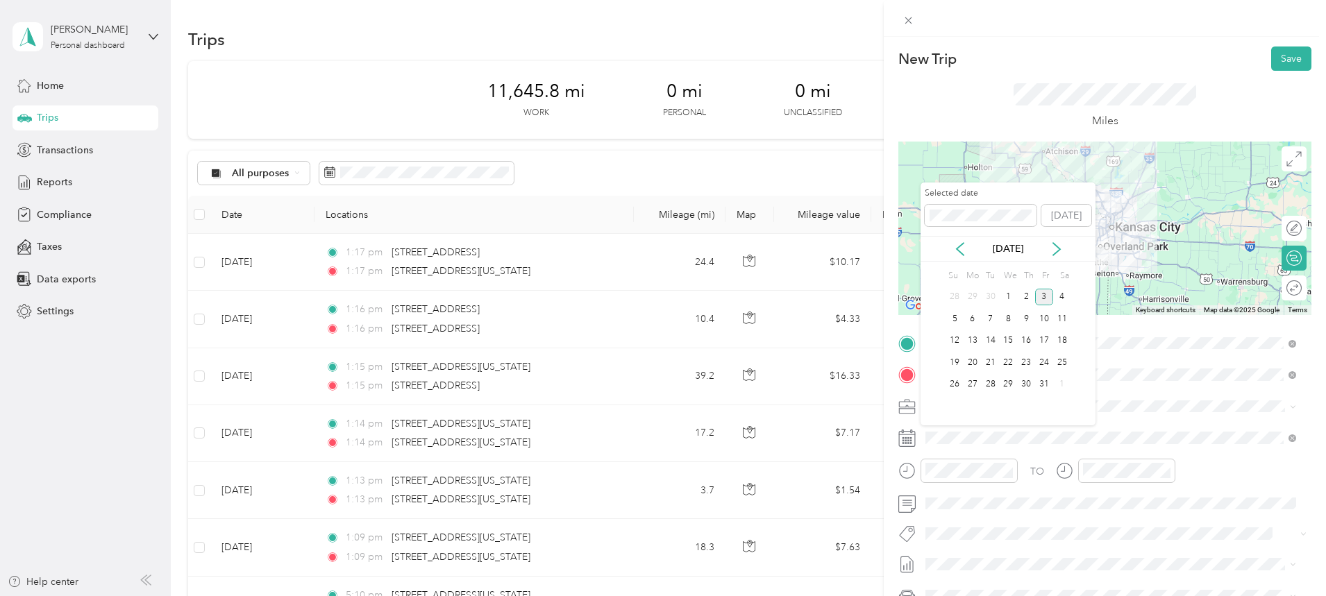
click at [958, 247] on icon at bounding box center [959, 249] width 7 height 12
click at [1022, 294] on div "4" at bounding box center [1026, 297] width 18 height 17
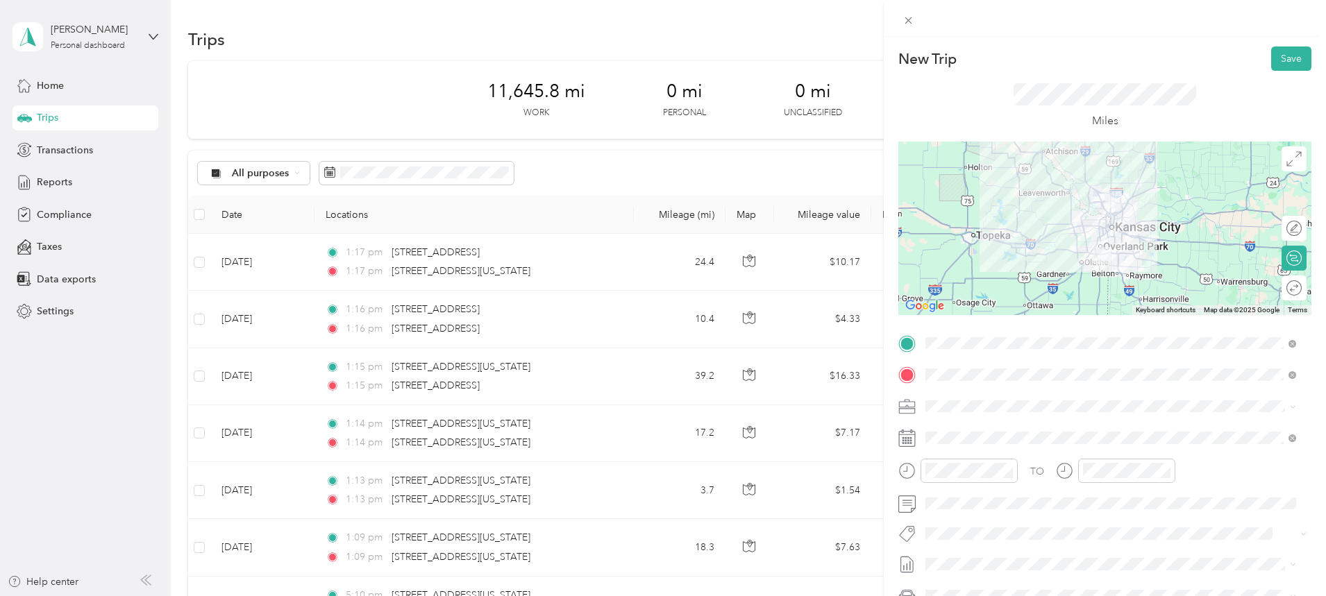
click at [1279, 58] on button "Save" at bounding box center [1291, 58] width 40 height 24
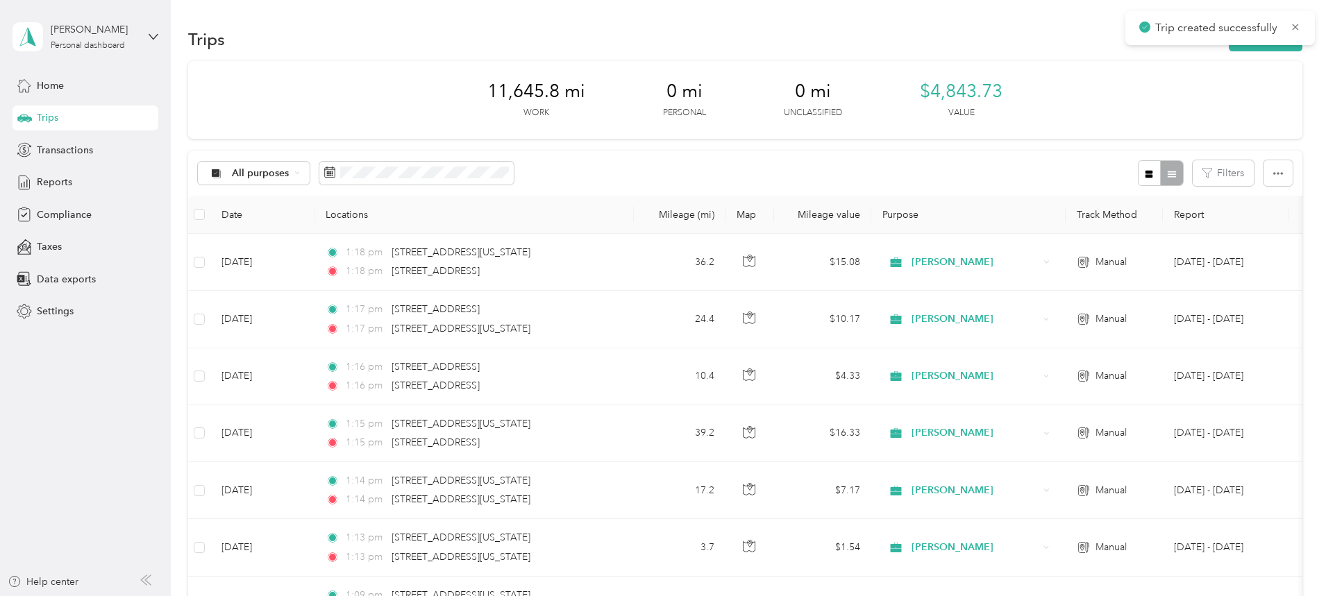
click at [1228, 46] on button "New trip" at bounding box center [1265, 39] width 74 height 24
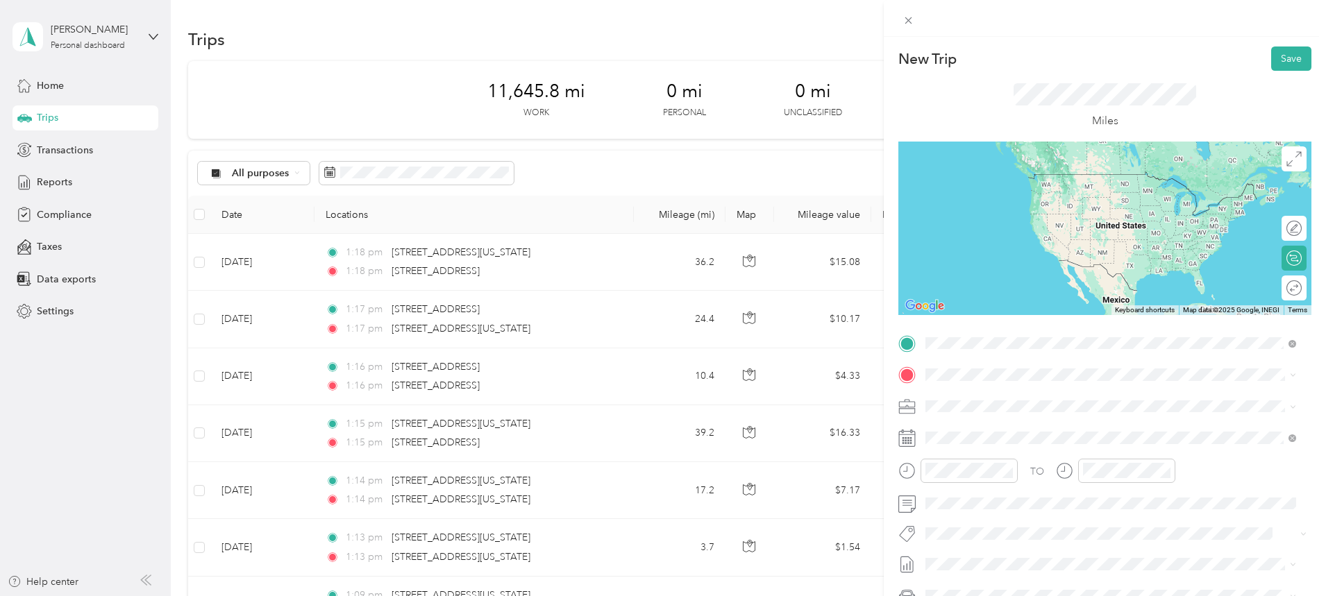
click at [1006, 403] on div "[STREET_ADDRESS][US_STATE]" at bounding box center [1110, 393] width 361 height 19
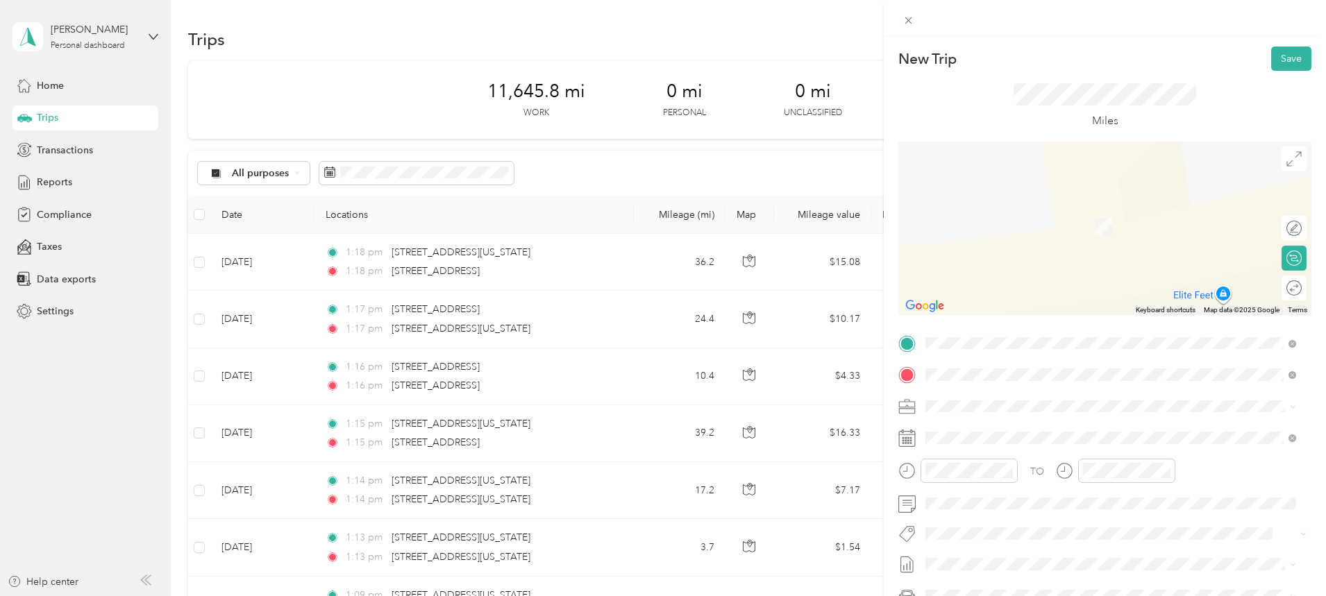
click at [1003, 423] on span "[STREET_ADDRESS][US_STATE]" at bounding box center [1020, 424] width 139 height 12
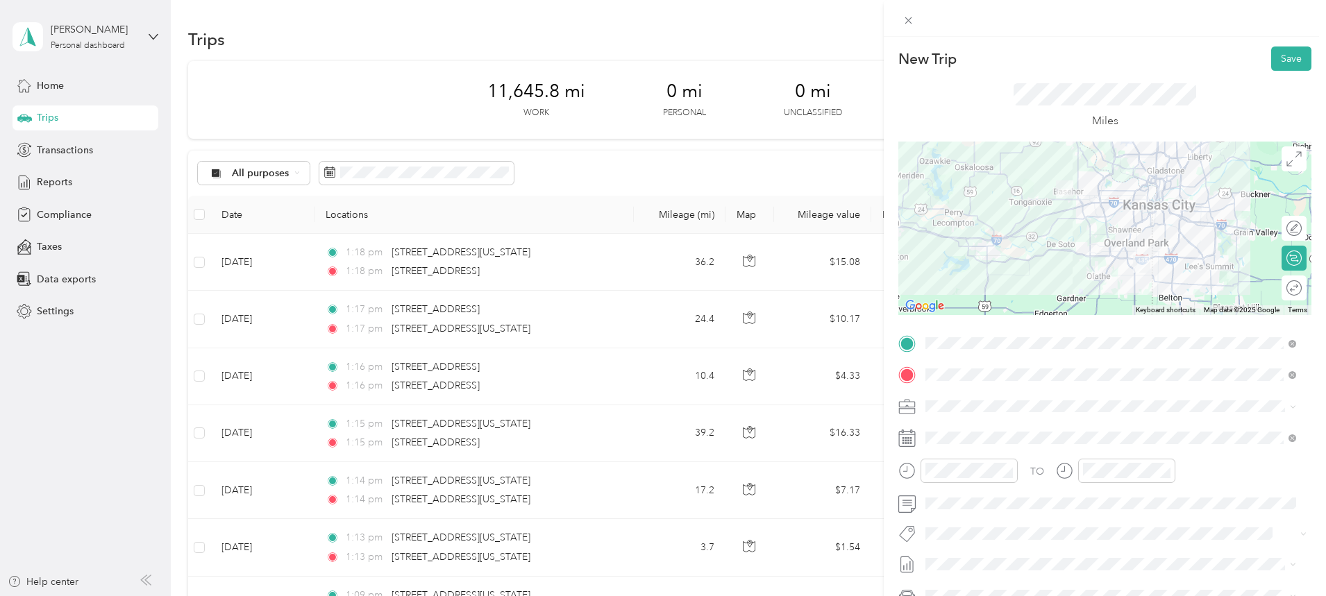
click at [1085, 256] on div at bounding box center [1104, 228] width 413 height 173
click at [1124, 239] on div at bounding box center [1104, 228] width 413 height 173
click at [1102, 244] on div at bounding box center [1104, 228] width 413 height 173
click at [1082, 242] on div at bounding box center [1104, 228] width 413 height 173
click at [1085, 237] on div at bounding box center [1104, 228] width 413 height 173
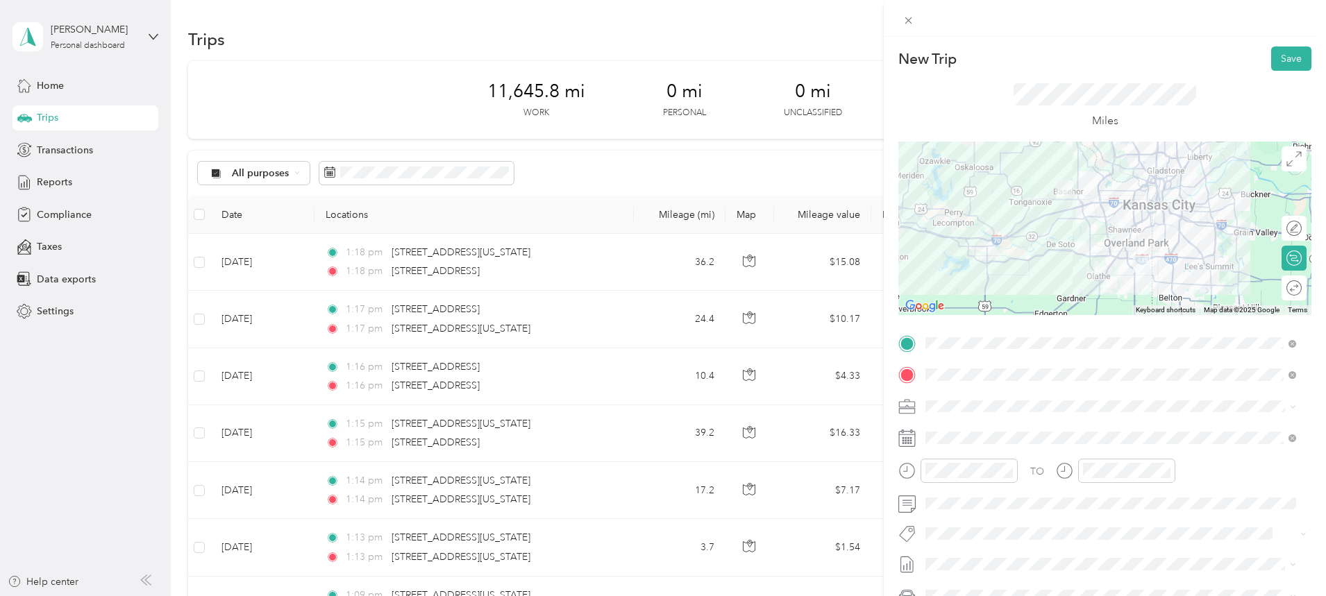
click at [1085, 239] on div at bounding box center [1104, 228] width 413 height 173
click at [996, 446] on span at bounding box center [1115, 438] width 391 height 22
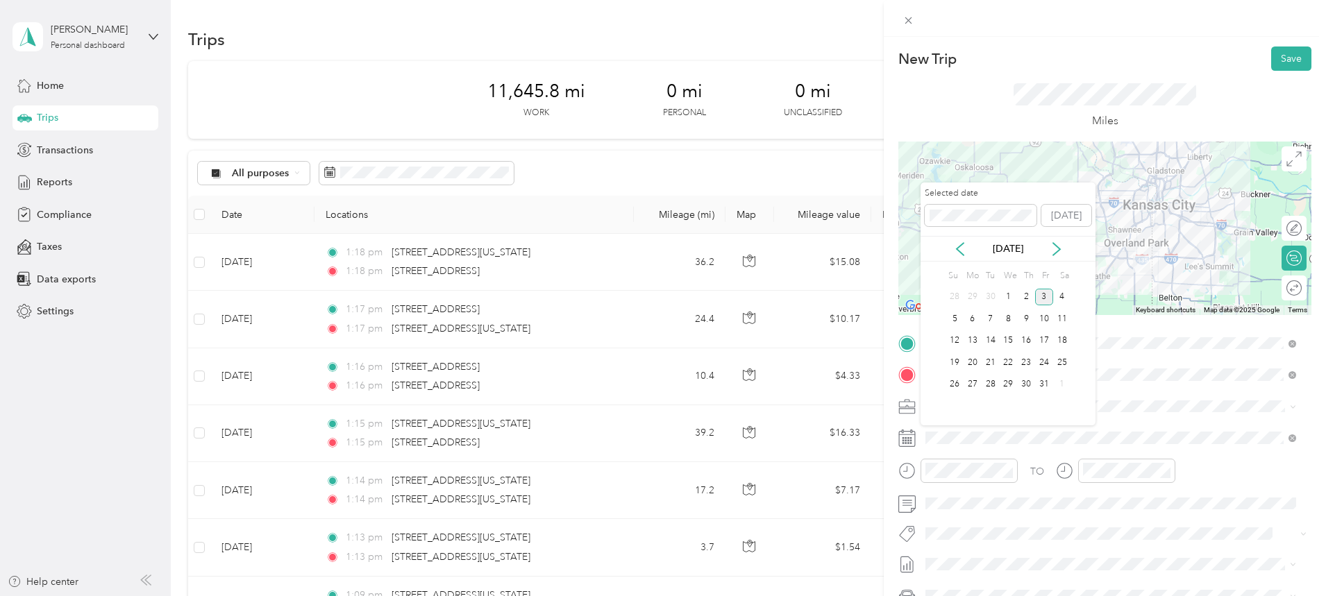
click at [954, 244] on icon at bounding box center [960, 249] width 14 height 14
click at [956, 245] on icon at bounding box center [960, 249] width 14 height 14
click at [1059, 250] on icon at bounding box center [1056, 249] width 7 height 12
click at [1026, 298] on div "4" at bounding box center [1026, 297] width 18 height 17
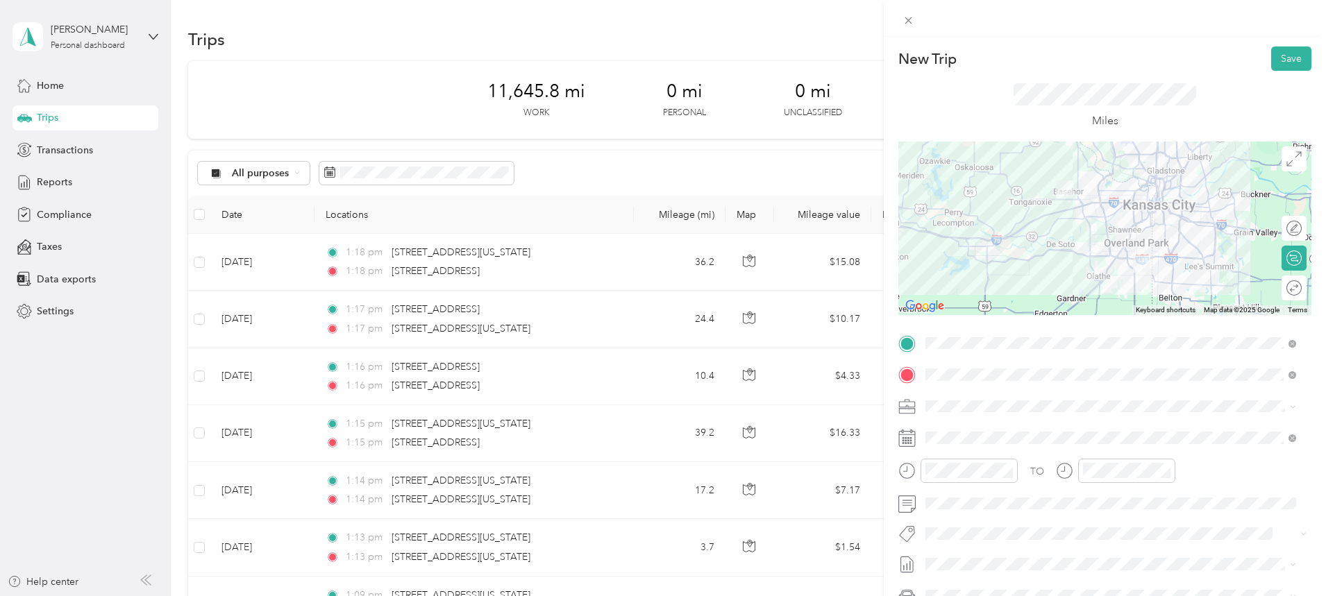
click at [1283, 56] on button "Save" at bounding box center [1291, 58] width 40 height 24
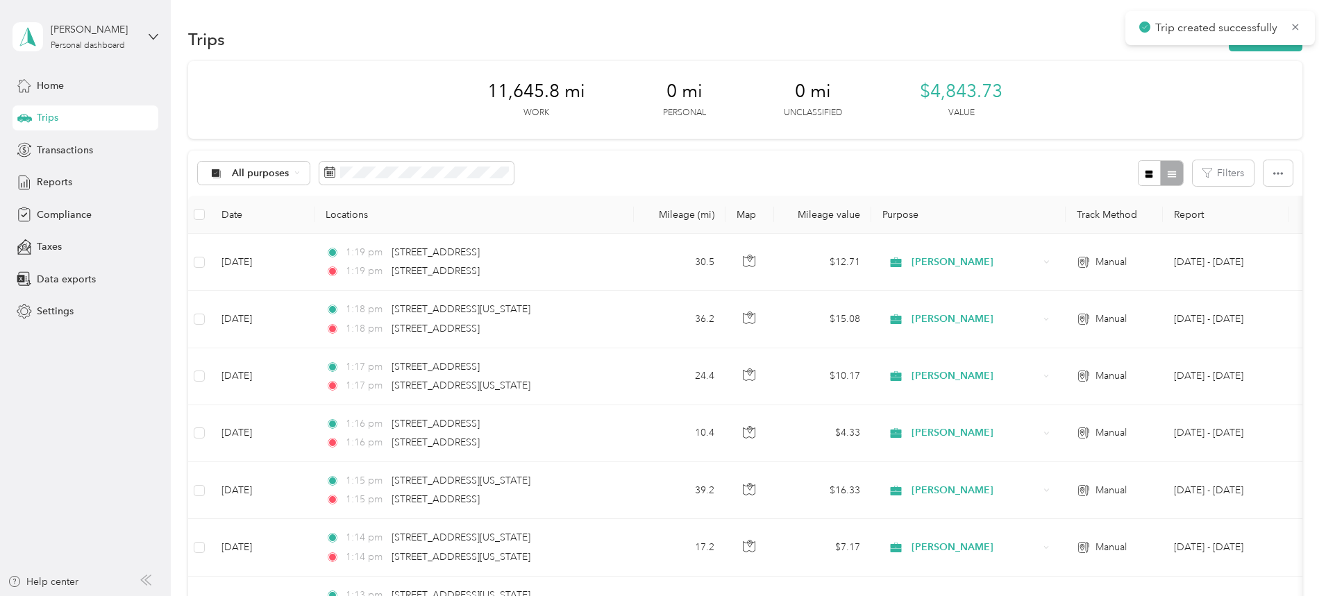
click at [1228, 49] on button "New trip" at bounding box center [1265, 39] width 74 height 24
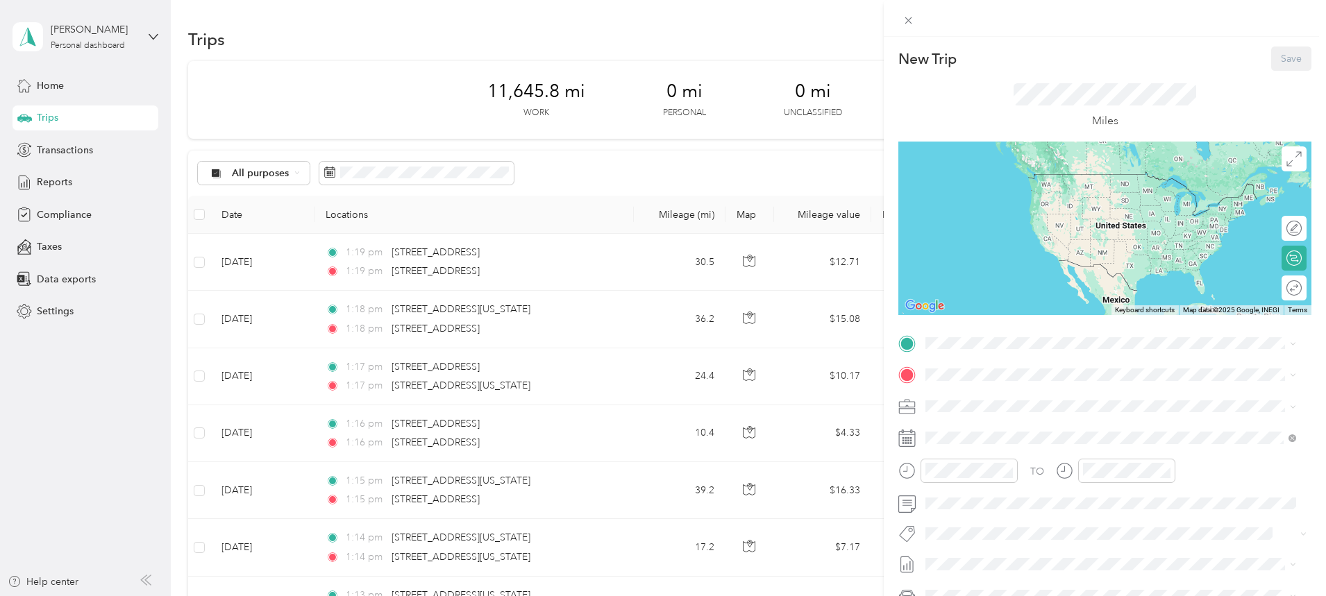
click at [974, 334] on span at bounding box center [1115, 343] width 391 height 22
click at [981, 400] on span "[STREET_ADDRESS][US_STATE]" at bounding box center [1020, 393] width 139 height 12
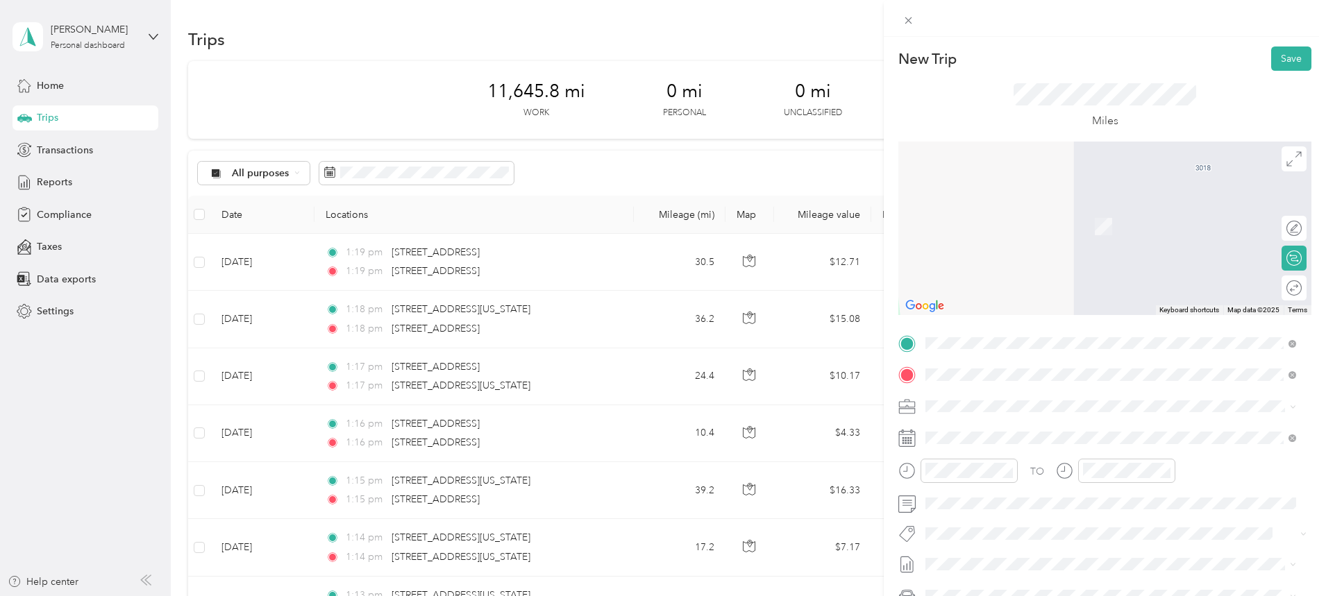
click at [1008, 431] on span "[STREET_ADDRESS][US_STATE][US_STATE]" at bounding box center [1045, 424] width 189 height 12
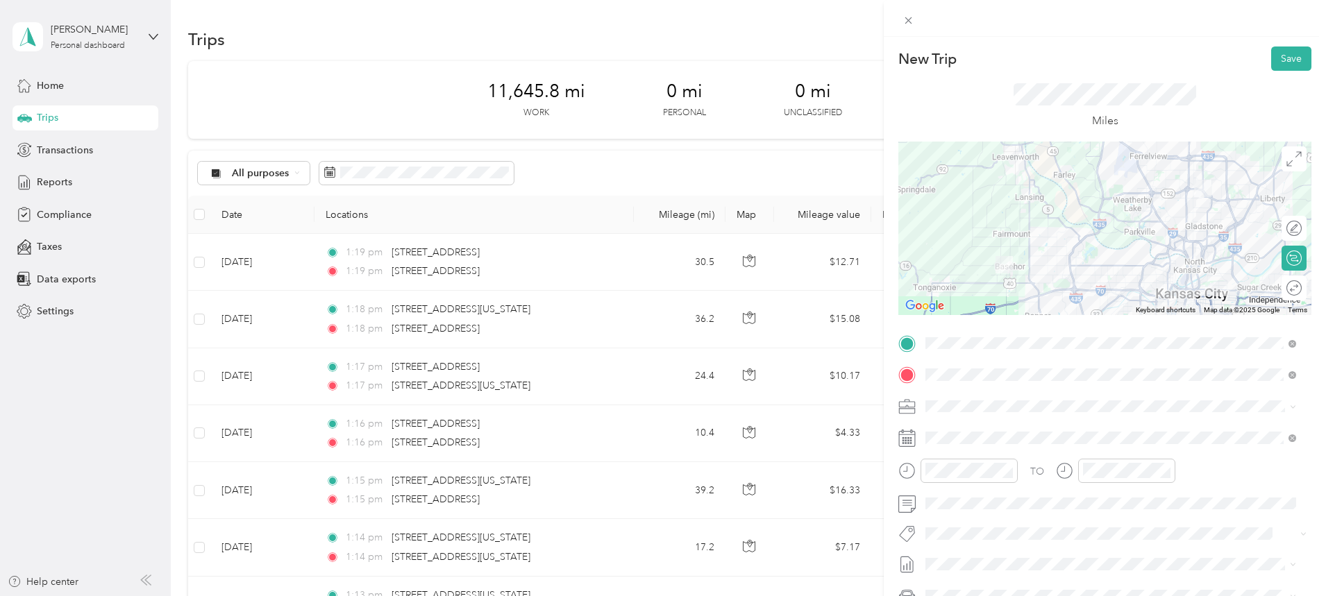
click at [1096, 155] on div at bounding box center [1104, 228] width 413 height 173
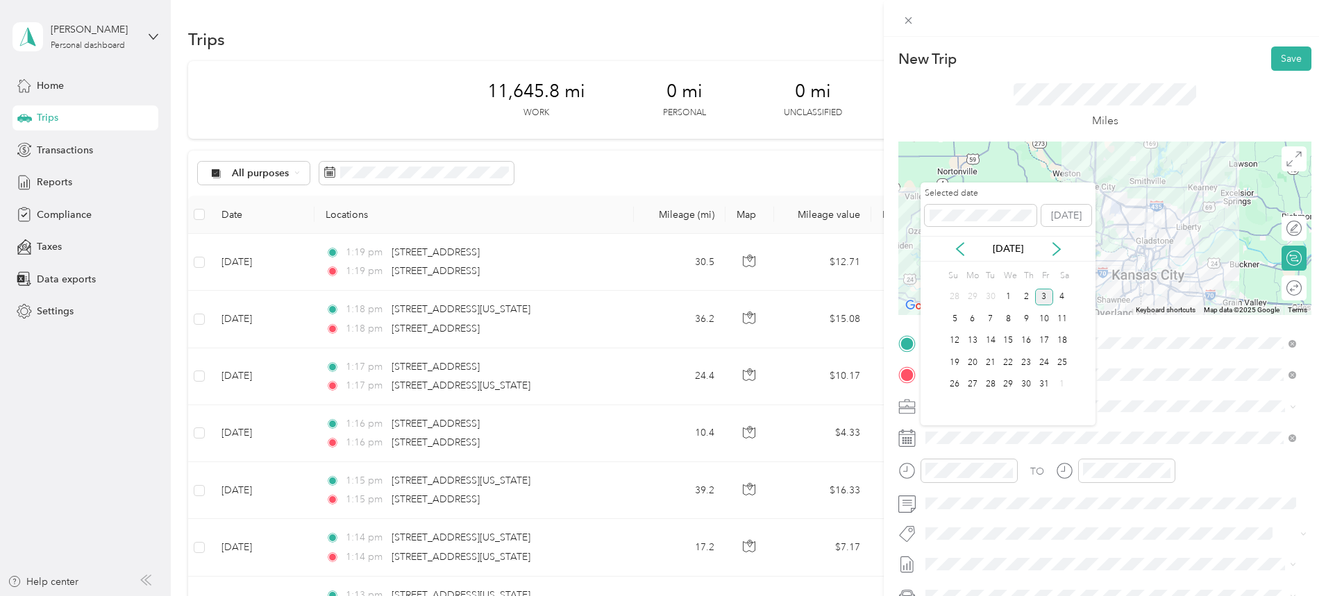
click at [961, 247] on icon at bounding box center [960, 249] width 14 height 14
click at [1028, 294] on div "4" at bounding box center [1026, 297] width 18 height 17
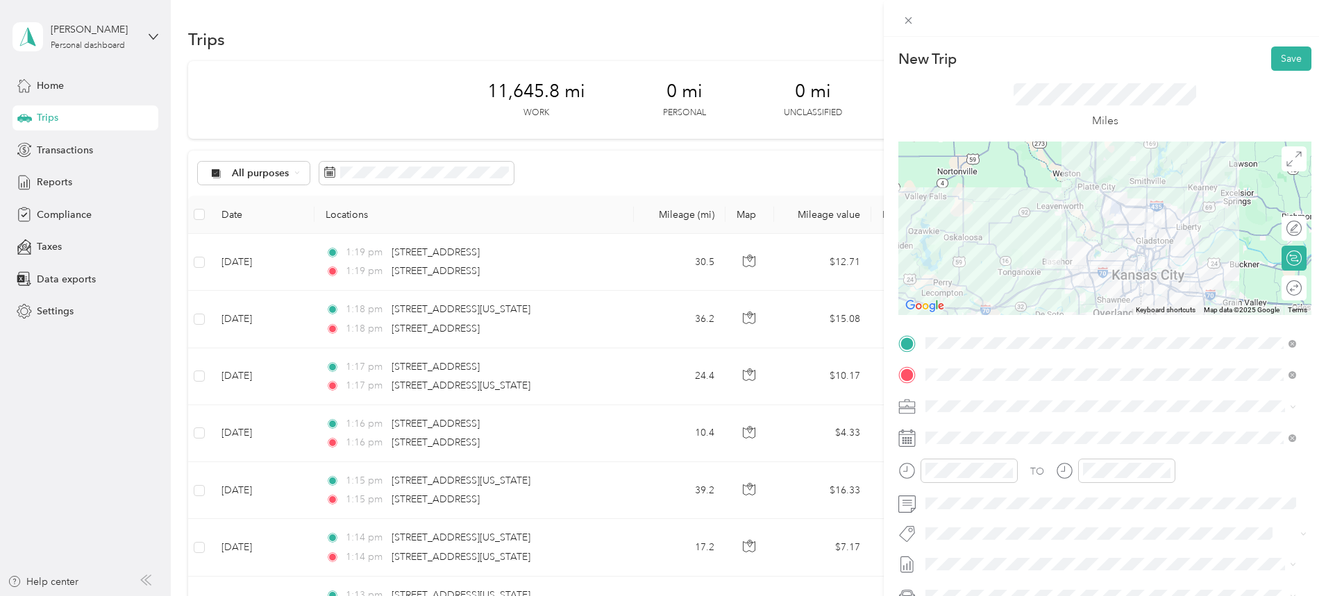
click at [1280, 56] on button "Save" at bounding box center [1291, 58] width 40 height 24
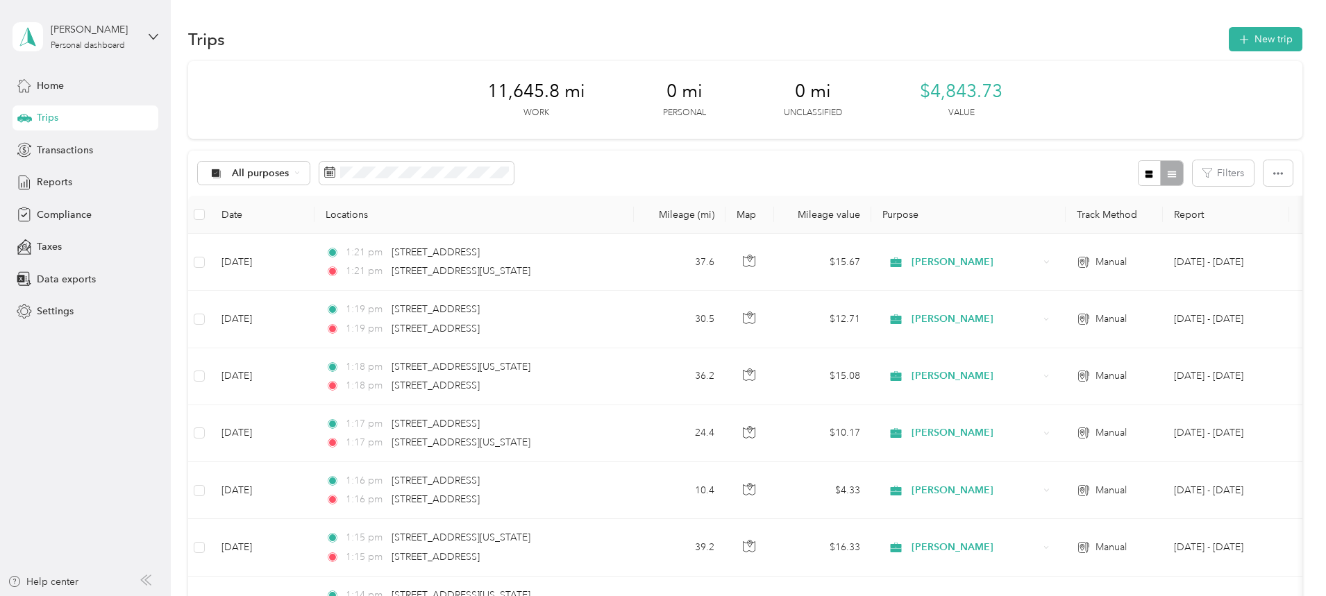
click at [1228, 37] on button "New trip" at bounding box center [1265, 39] width 74 height 24
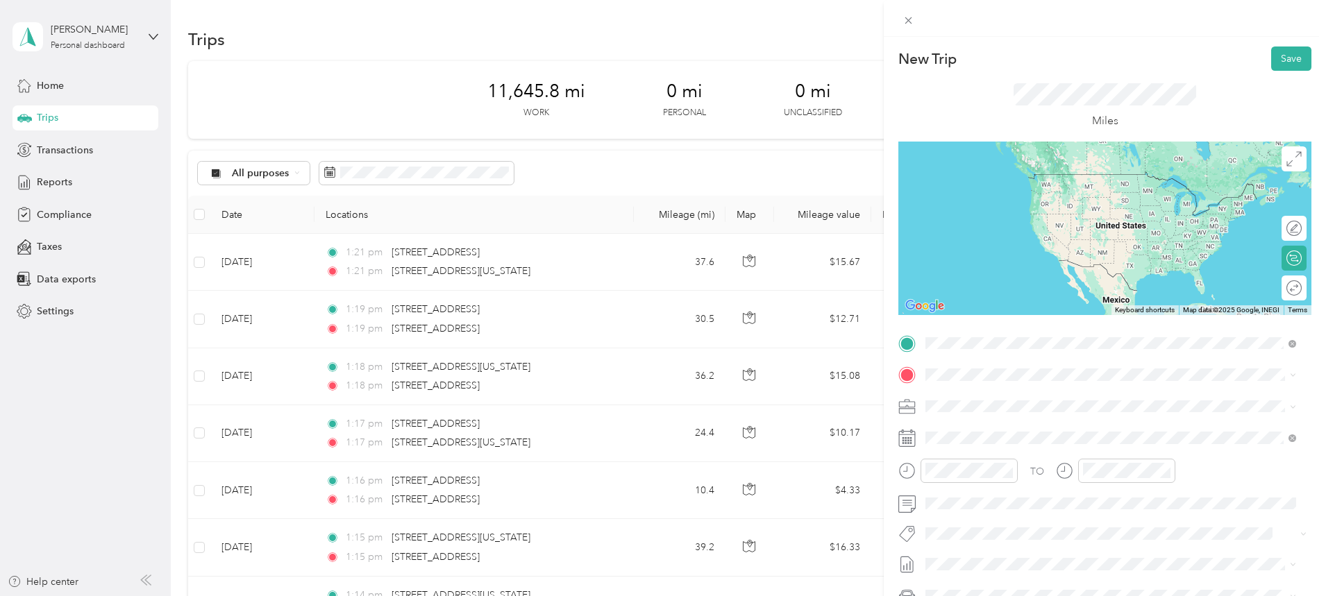
click at [1008, 393] on span "[STREET_ADDRESS][US_STATE][US_STATE]" at bounding box center [1045, 393] width 189 height 12
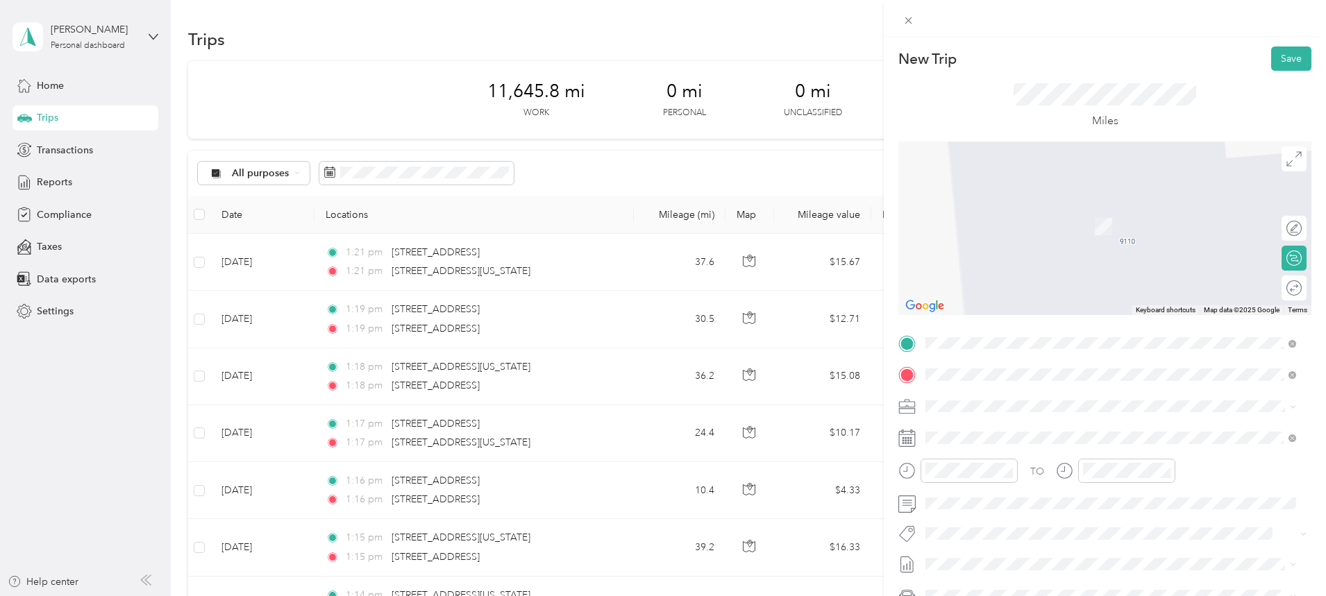
click at [1016, 431] on span "[STREET_ADDRESS][US_STATE]" at bounding box center [1020, 424] width 139 height 12
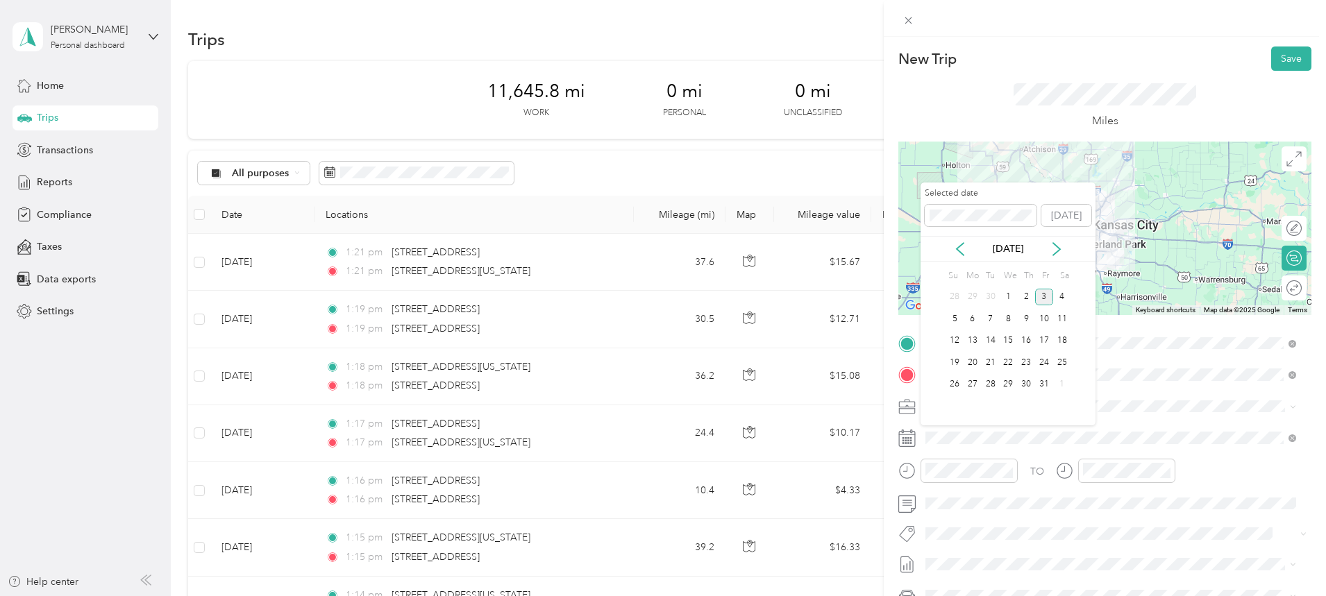
click at [955, 243] on icon at bounding box center [960, 249] width 14 height 14
click at [1041, 296] on div "5" at bounding box center [1044, 297] width 18 height 17
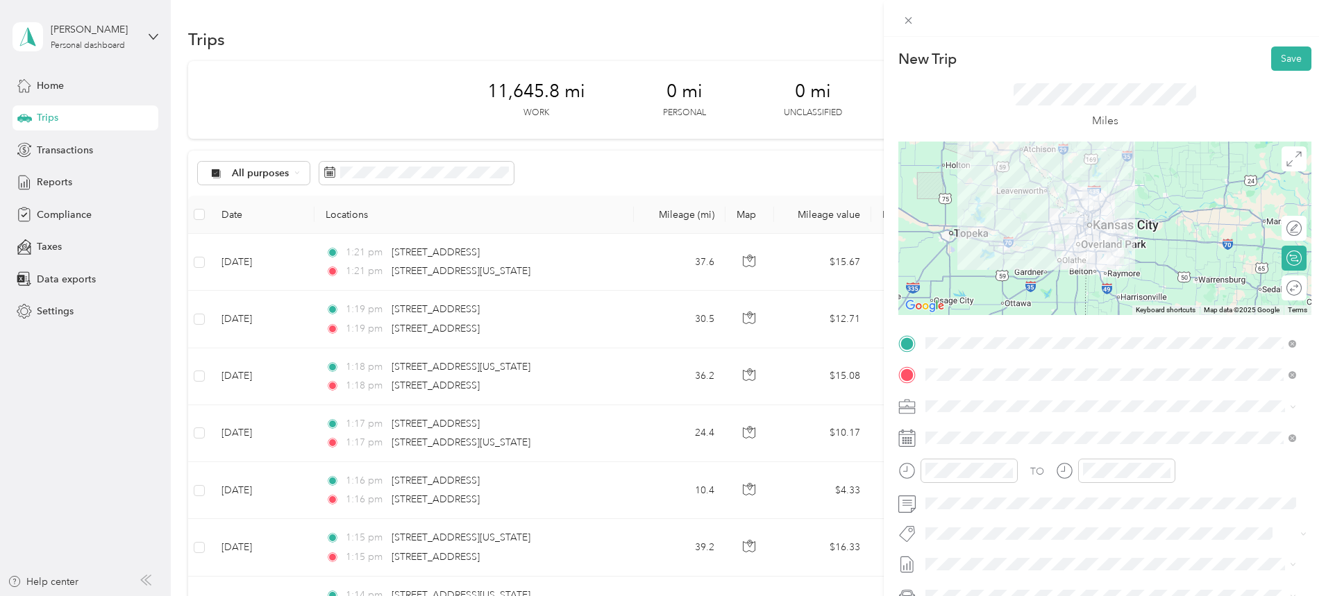
click at [1278, 58] on button "Save" at bounding box center [1291, 58] width 40 height 24
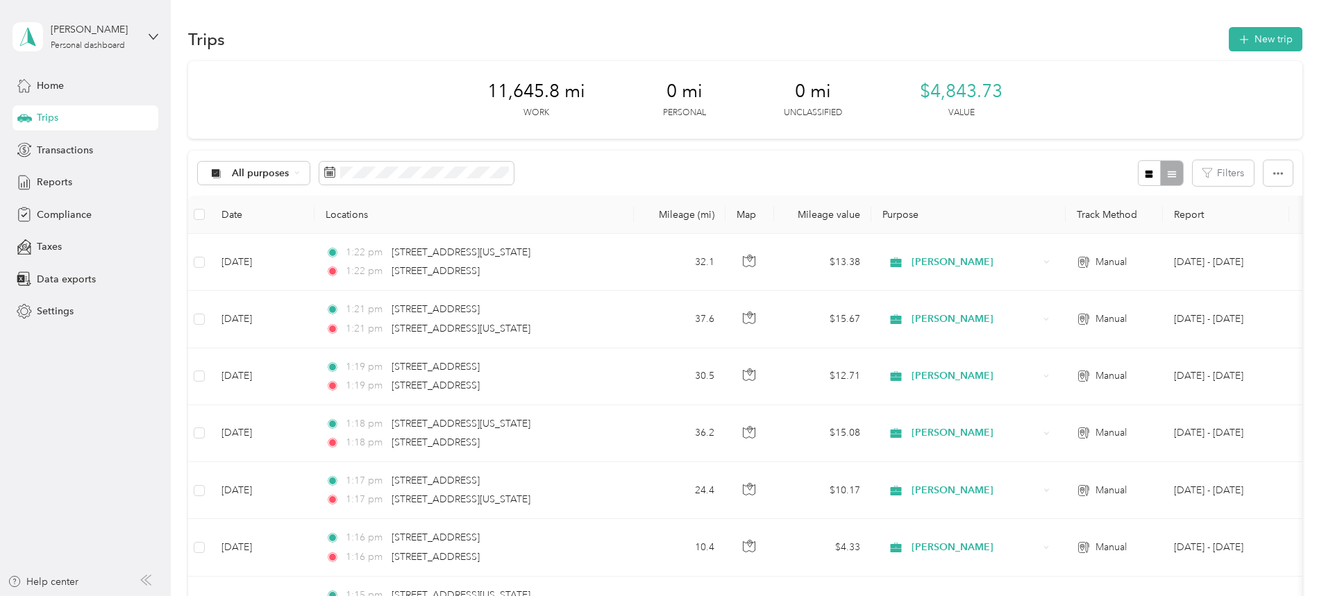
click at [1228, 37] on button "New trip" at bounding box center [1265, 39] width 74 height 24
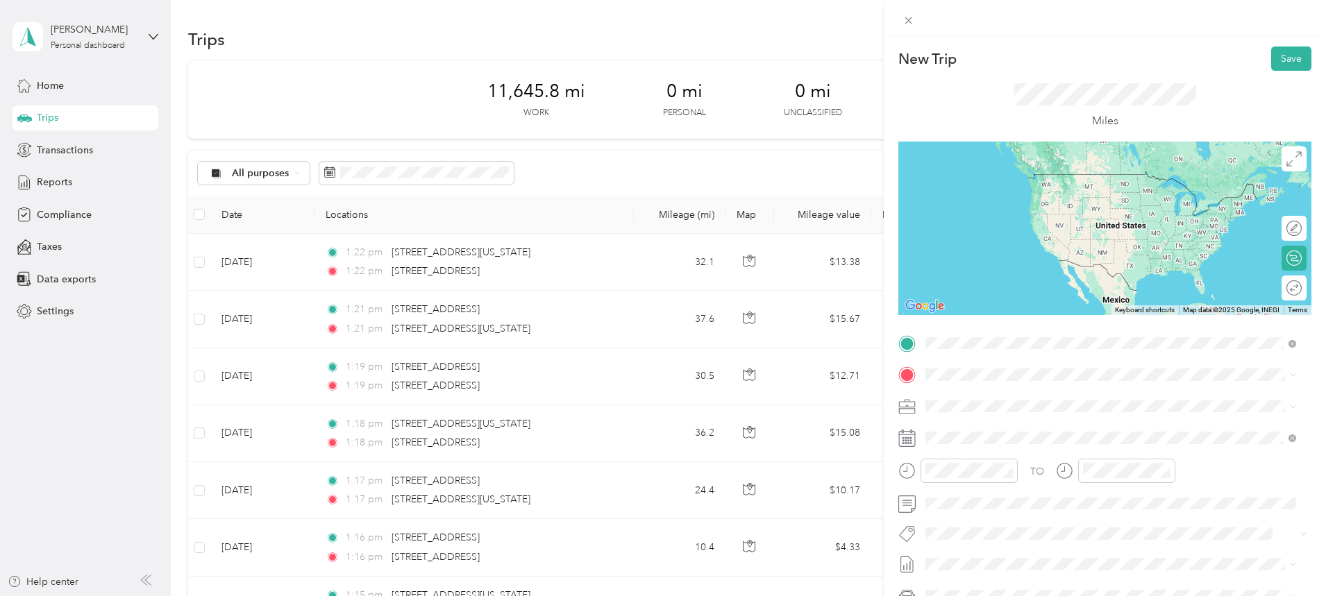
click at [1005, 393] on span "[STREET_ADDRESS][US_STATE]" at bounding box center [1020, 393] width 139 height 12
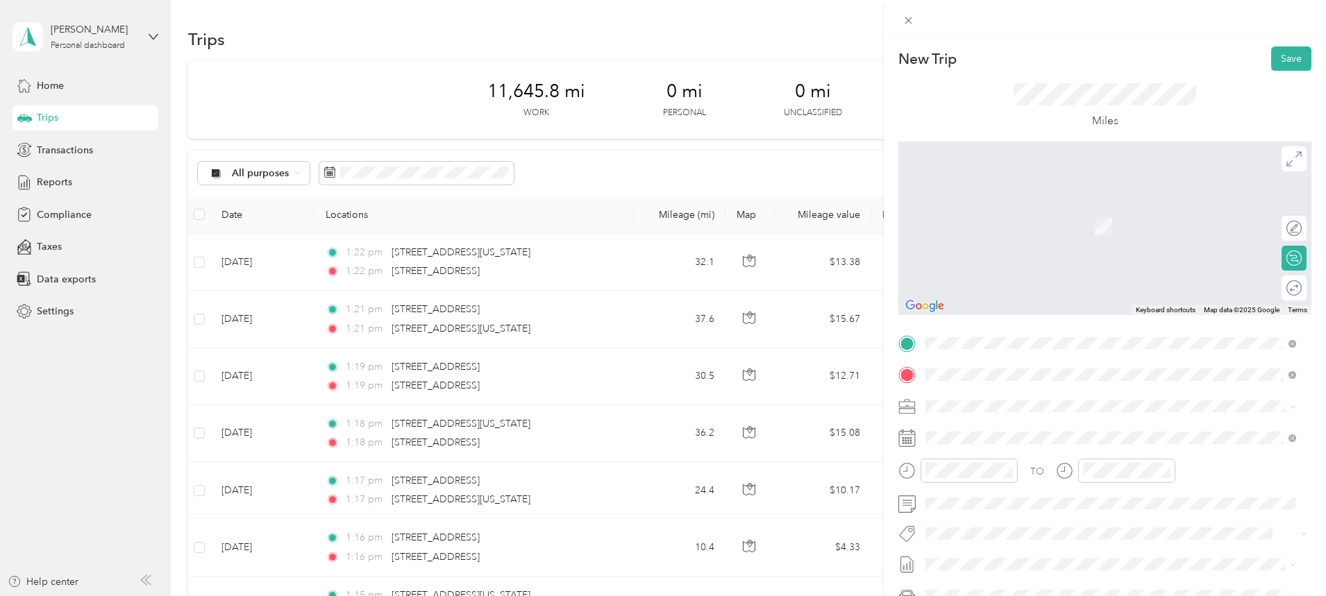
click at [990, 431] on span "[STREET_ADDRESS][US_STATE][US_STATE]" at bounding box center [1045, 424] width 189 height 12
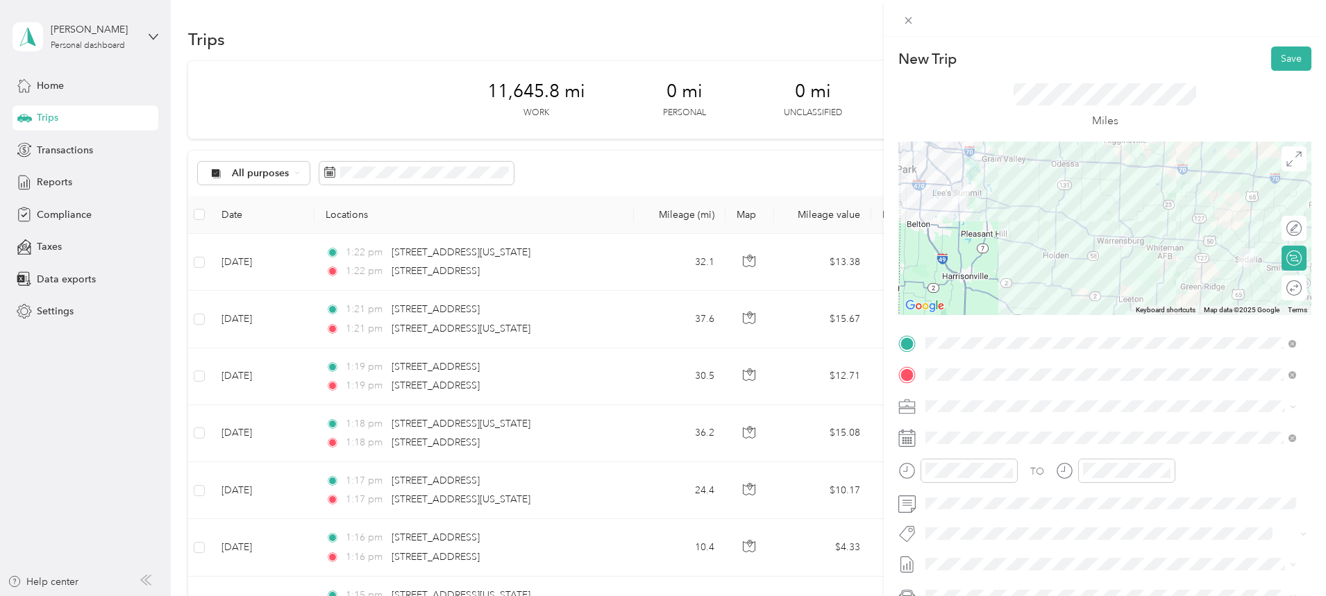
click at [955, 428] on span at bounding box center [1115, 438] width 391 height 22
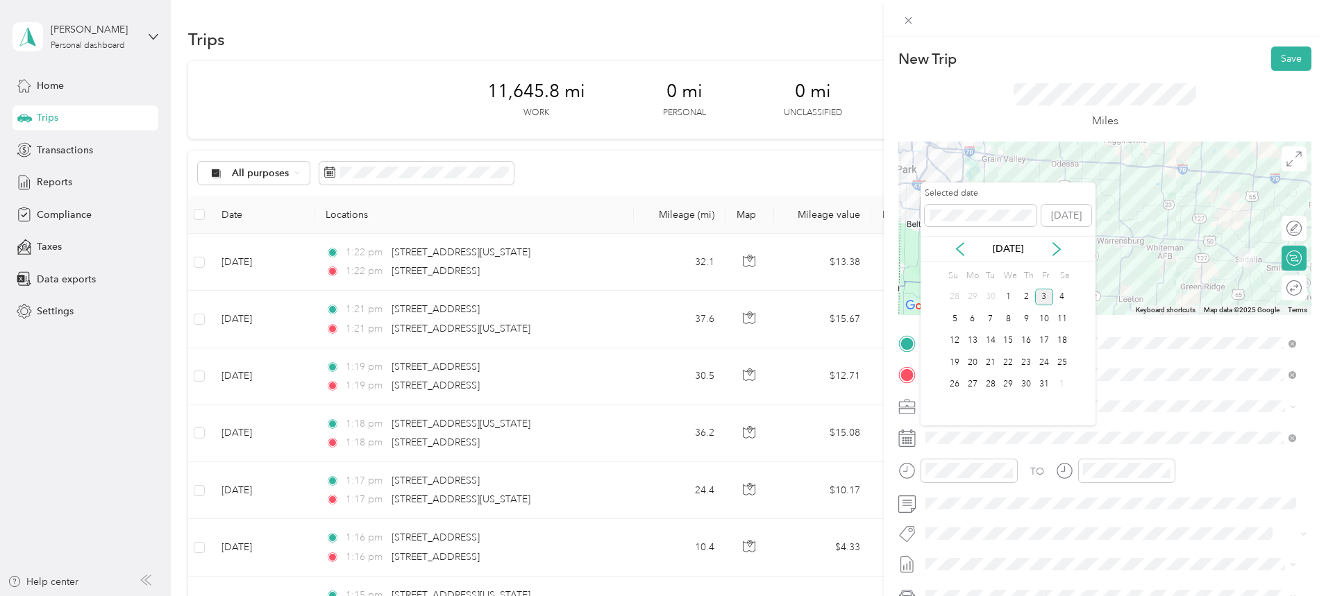
click at [956, 246] on icon at bounding box center [960, 249] width 14 height 14
click at [1044, 298] on div "5" at bounding box center [1044, 297] width 18 height 17
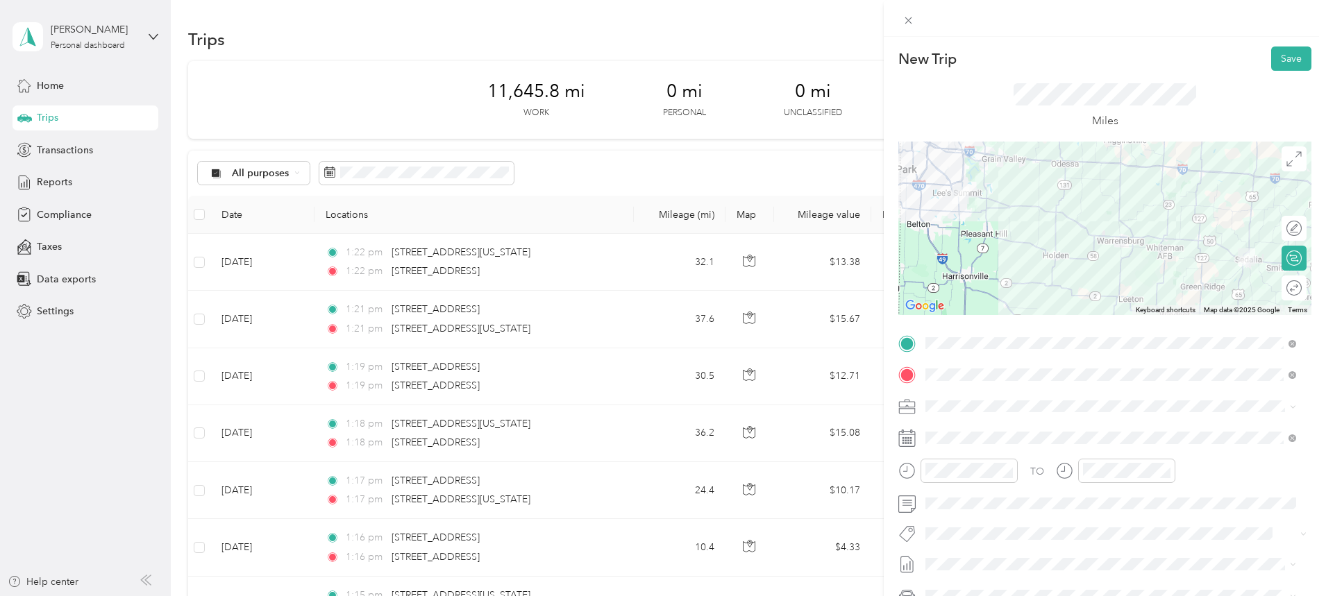
click at [1277, 53] on button "Save" at bounding box center [1291, 58] width 40 height 24
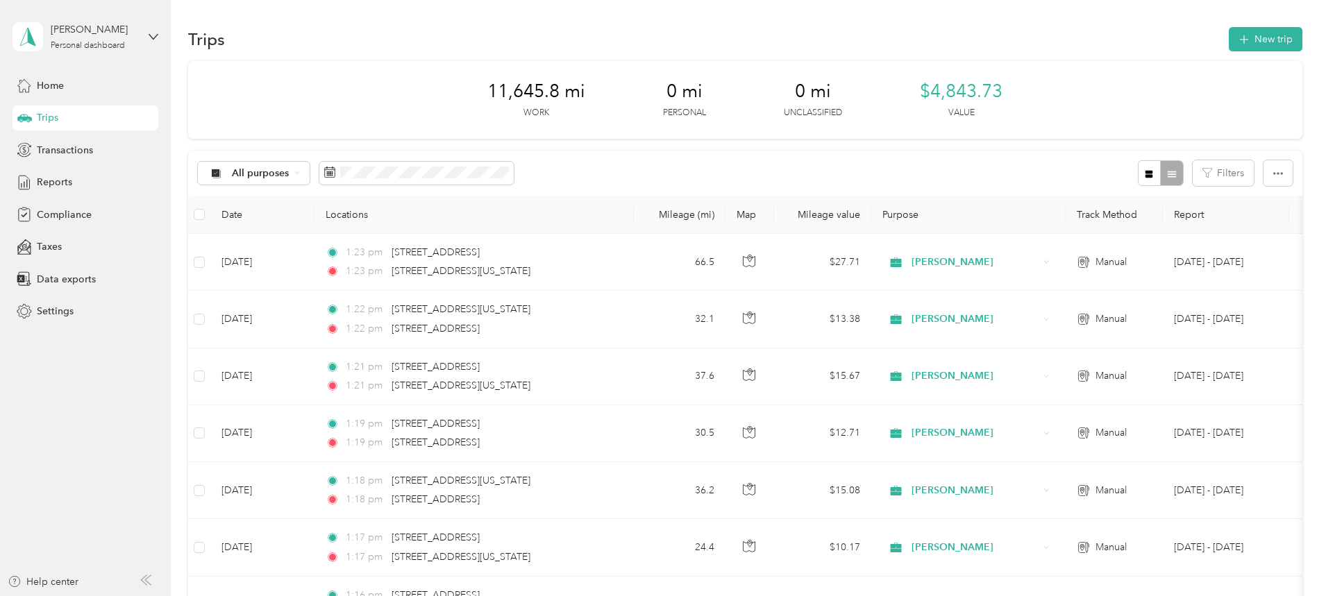
click at [1228, 44] on button "New trip" at bounding box center [1265, 39] width 74 height 24
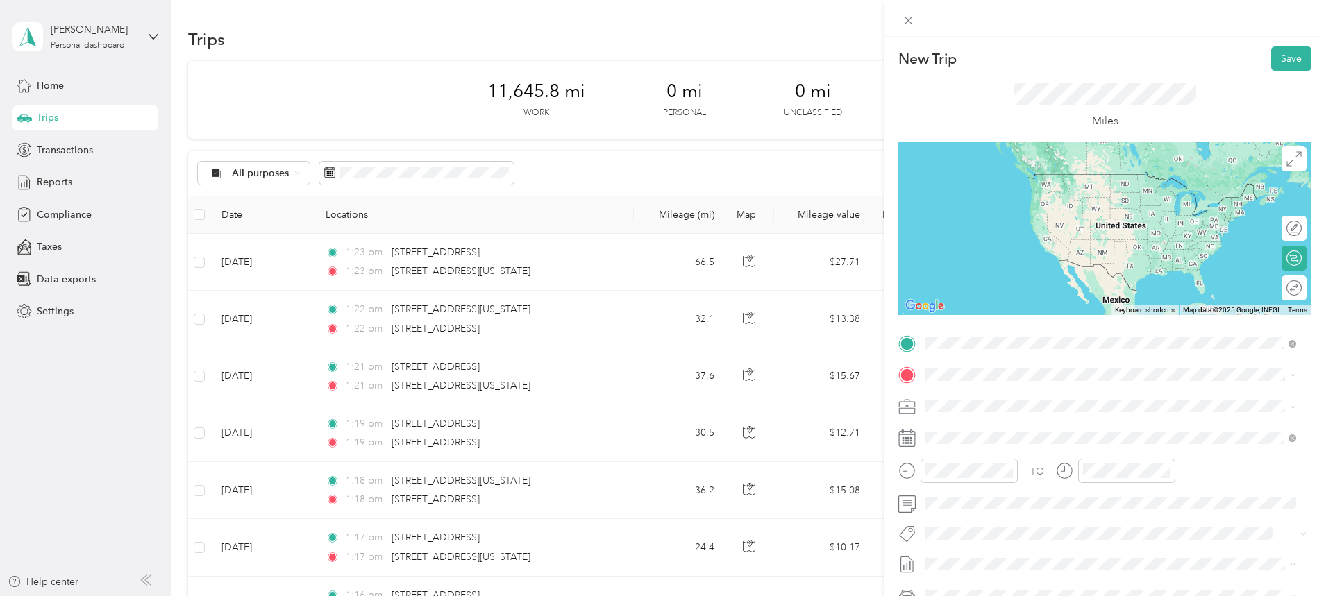
click at [982, 400] on span "[STREET_ADDRESS][US_STATE][US_STATE]" at bounding box center [1045, 393] width 189 height 12
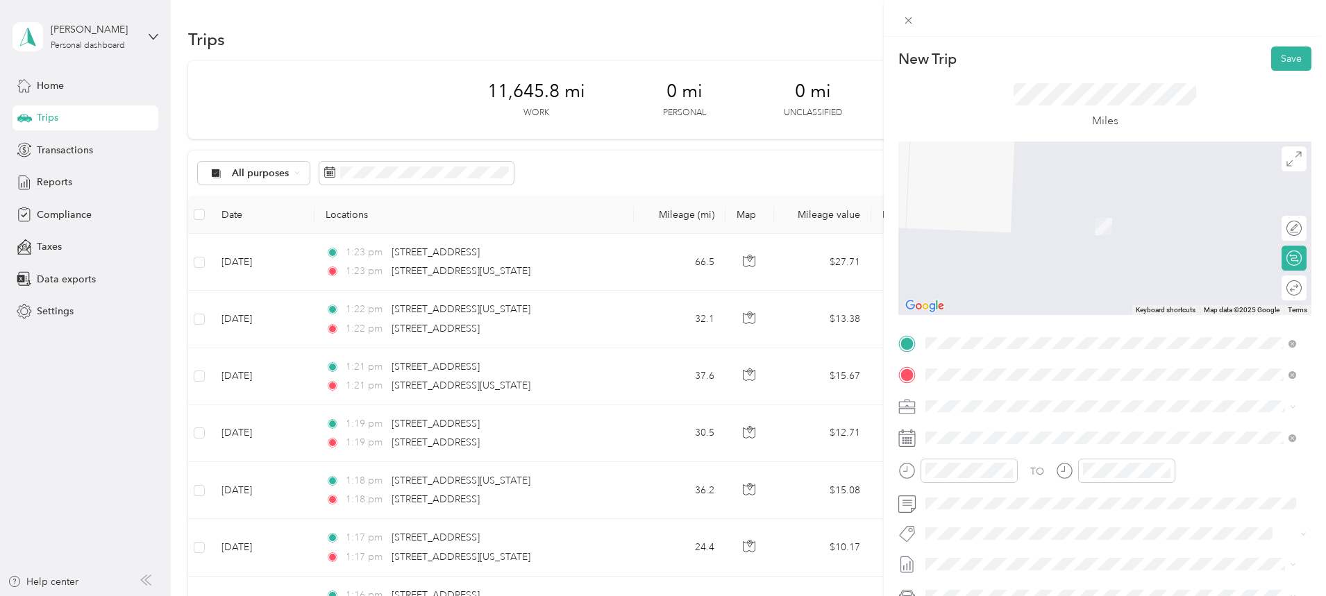
click at [1008, 430] on span "[STREET_ADDRESS][US_STATE][US_STATE]" at bounding box center [1045, 424] width 189 height 12
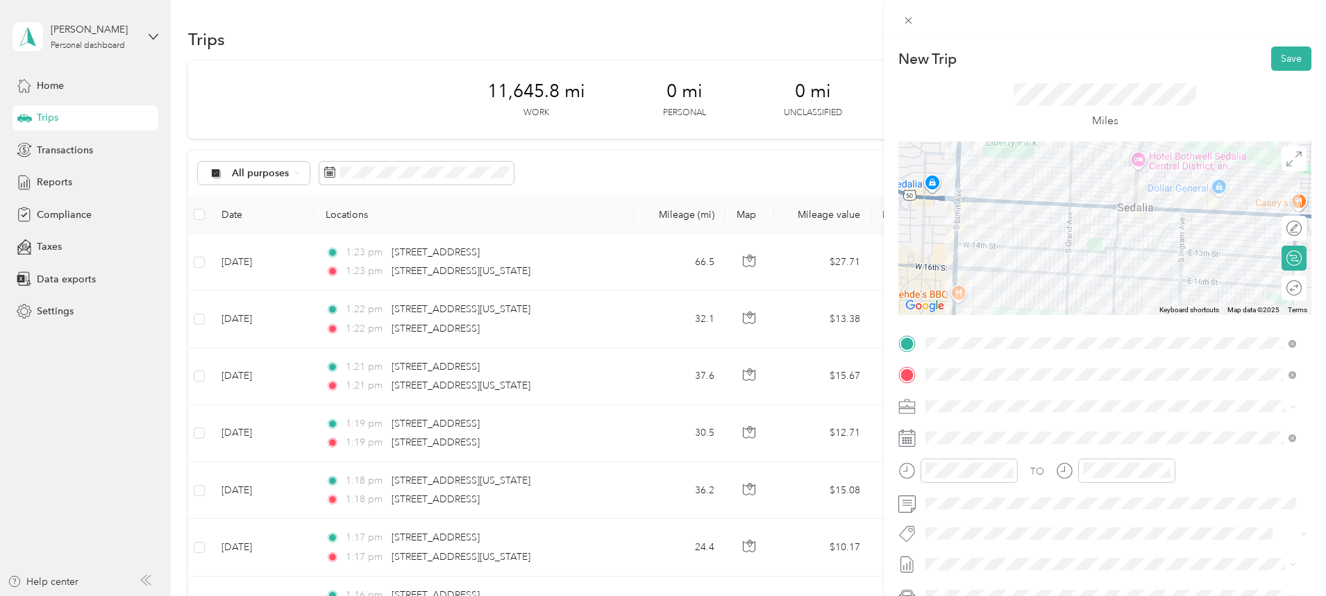
click at [1073, 205] on div at bounding box center [1104, 228] width 413 height 173
click at [1140, 224] on div at bounding box center [1104, 228] width 413 height 173
click at [1060, 203] on div at bounding box center [1104, 228] width 413 height 173
click at [972, 429] on span at bounding box center [1115, 438] width 391 height 22
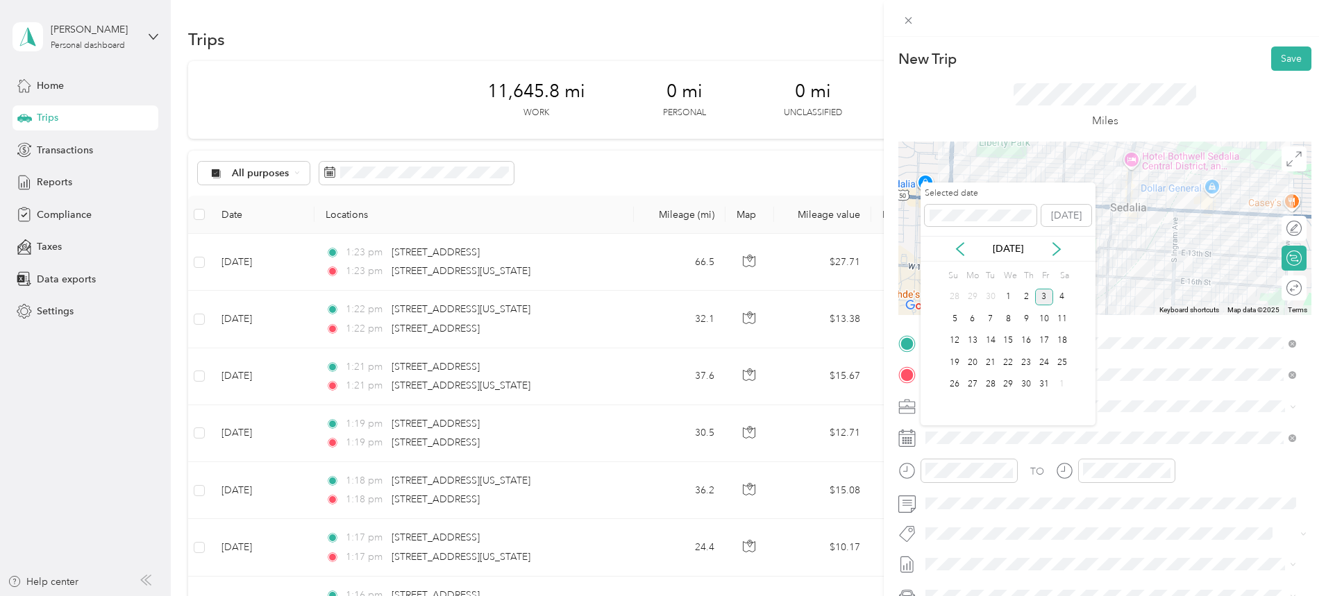
click at [956, 251] on icon at bounding box center [960, 249] width 14 height 14
click at [1046, 297] on div "5" at bounding box center [1044, 297] width 18 height 17
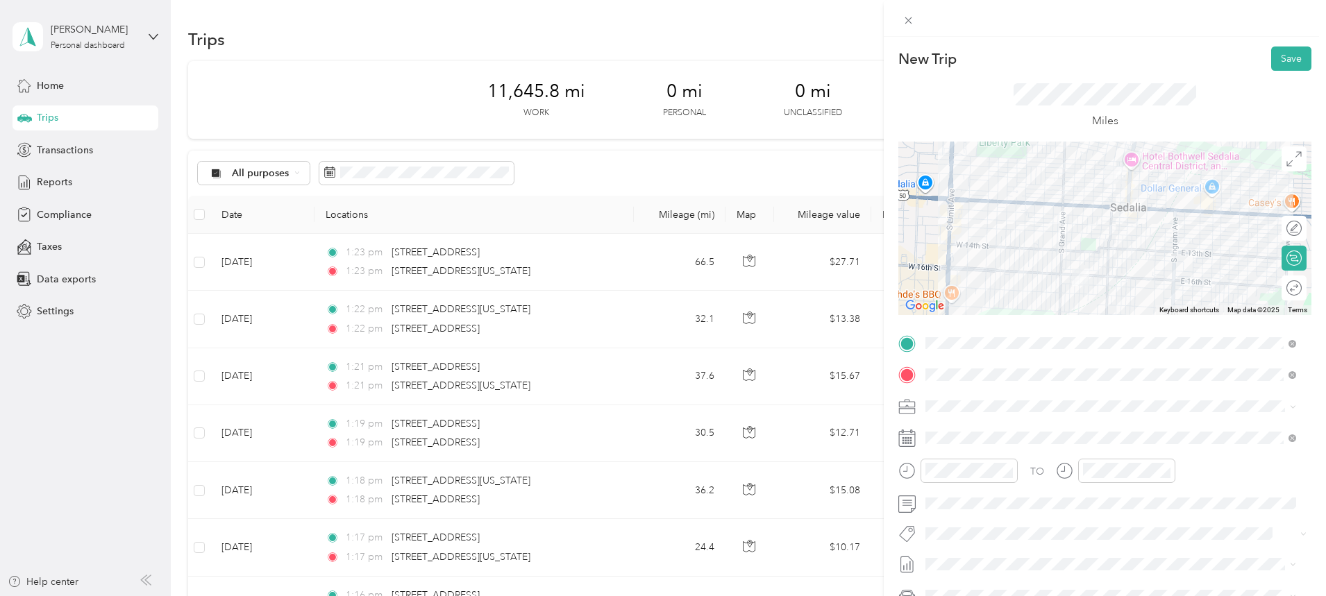
click at [1278, 60] on button "Save" at bounding box center [1291, 58] width 40 height 24
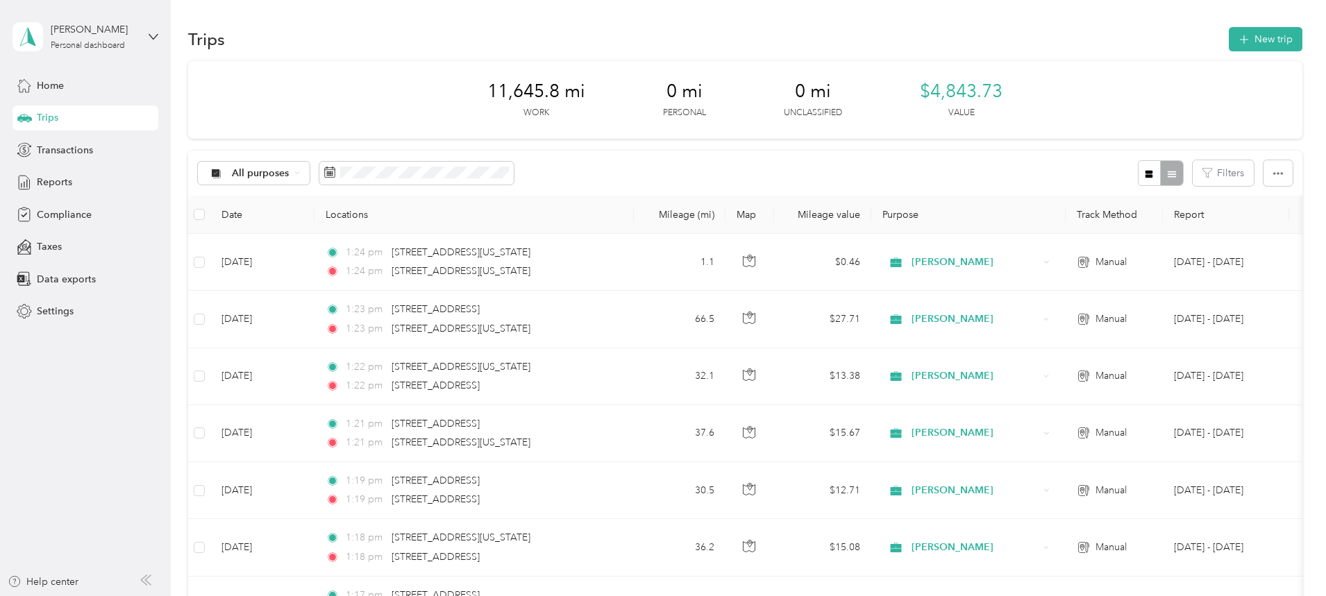
click at [1228, 42] on button "New trip" at bounding box center [1265, 39] width 74 height 24
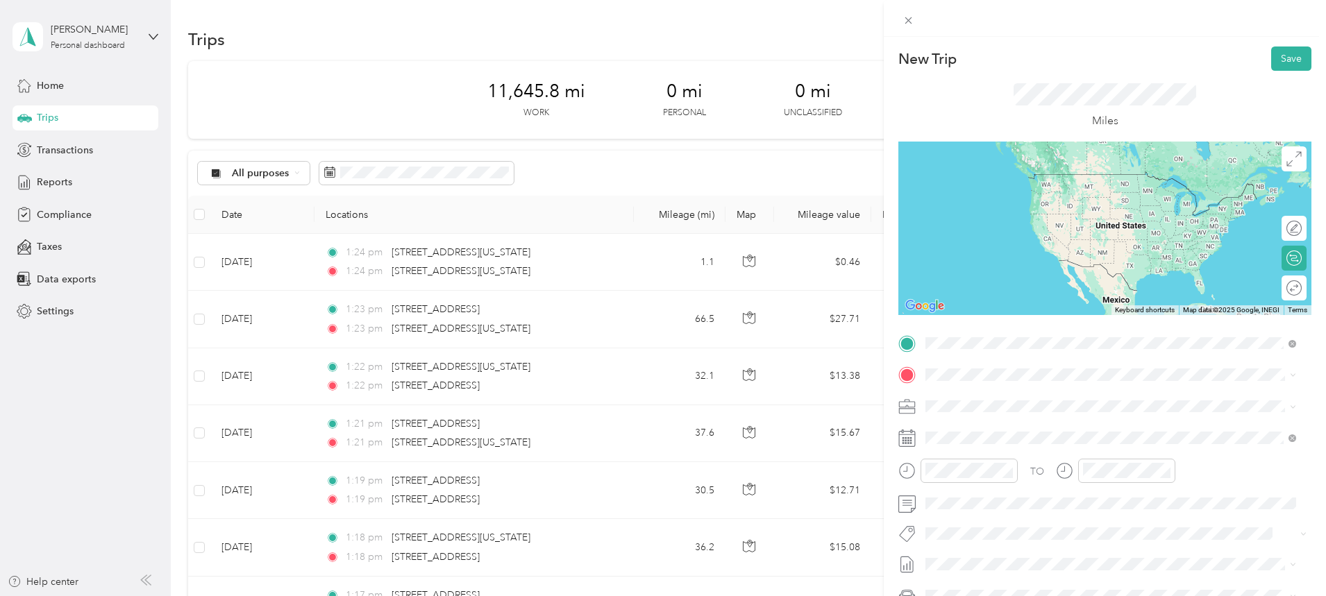
click at [1028, 398] on span "[STREET_ADDRESS][US_STATE][US_STATE]" at bounding box center [1045, 393] width 189 height 12
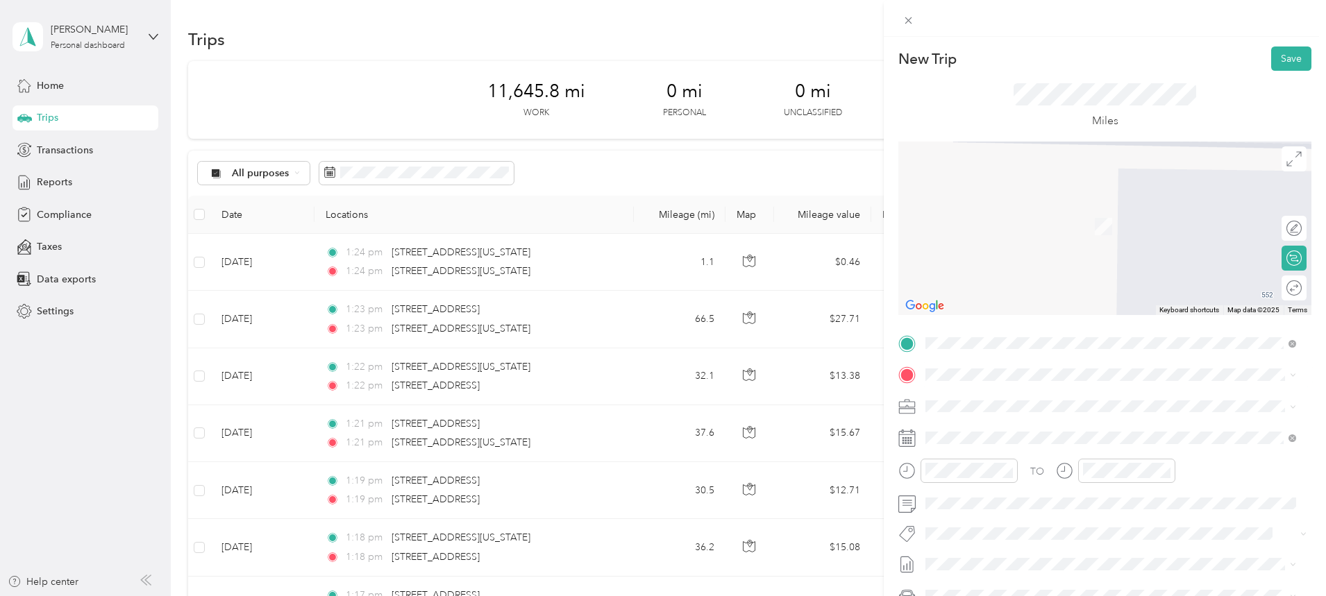
click at [1010, 430] on span "[STREET_ADDRESS][US_STATE][US_STATE]" at bounding box center [1045, 424] width 189 height 12
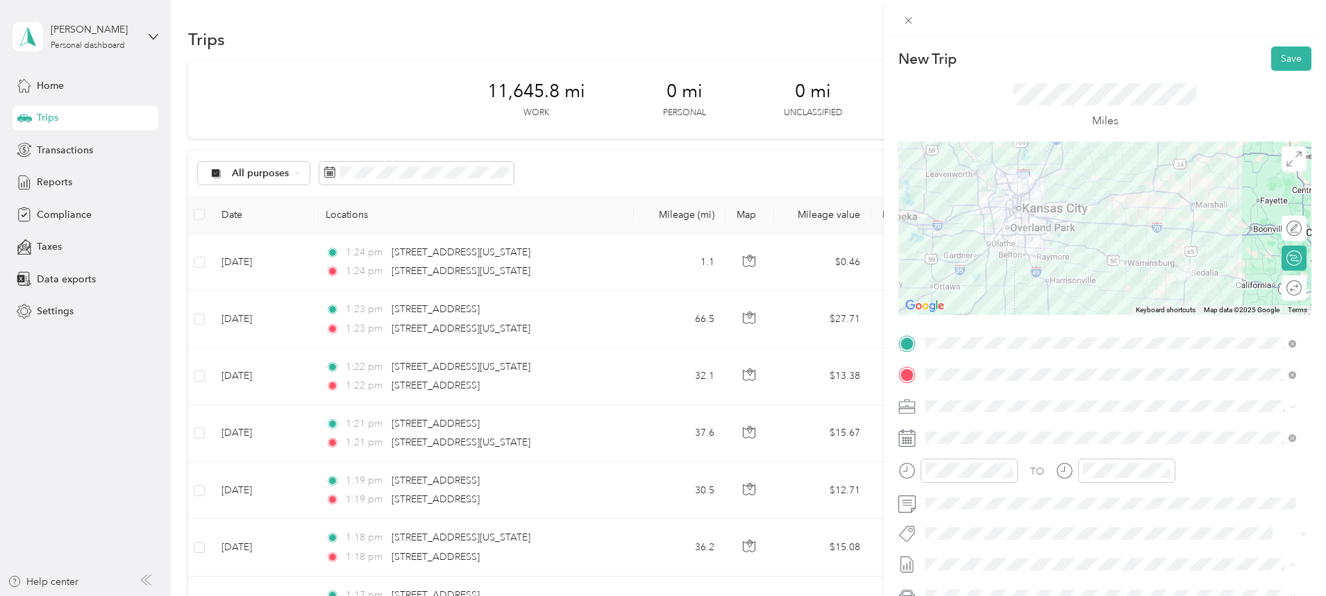
click at [983, 430] on span at bounding box center [1115, 438] width 391 height 22
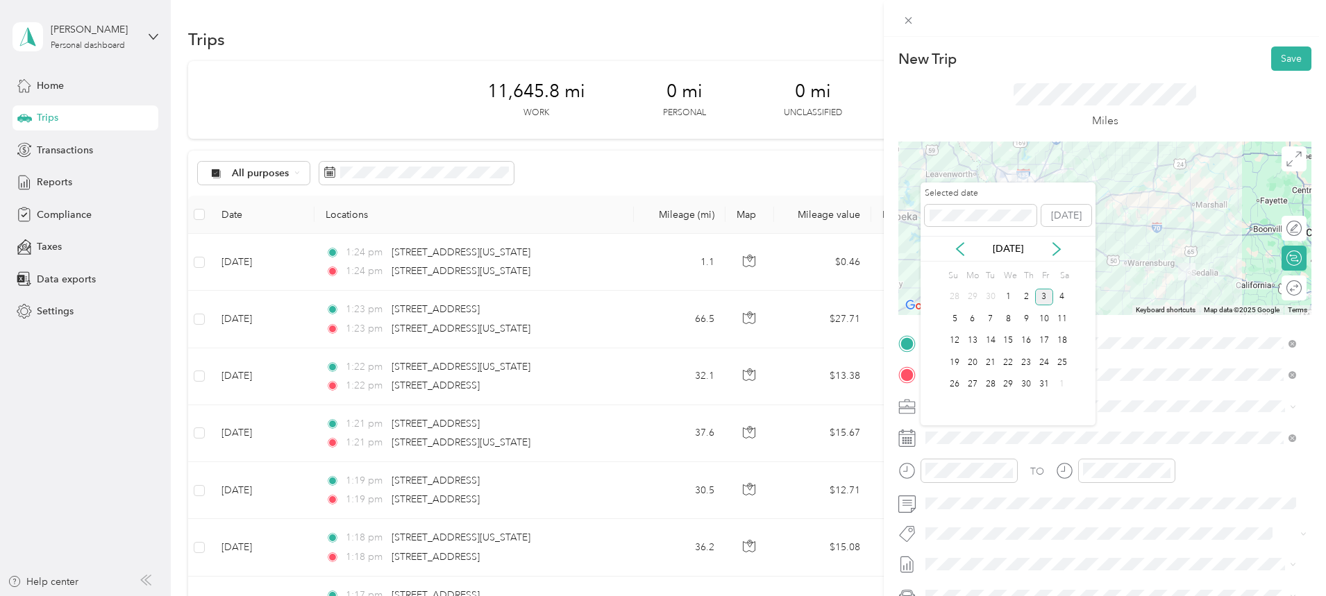
click at [959, 246] on icon at bounding box center [959, 249] width 7 height 12
click at [1044, 294] on div "5" at bounding box center [1044, 297] width 18 height 17
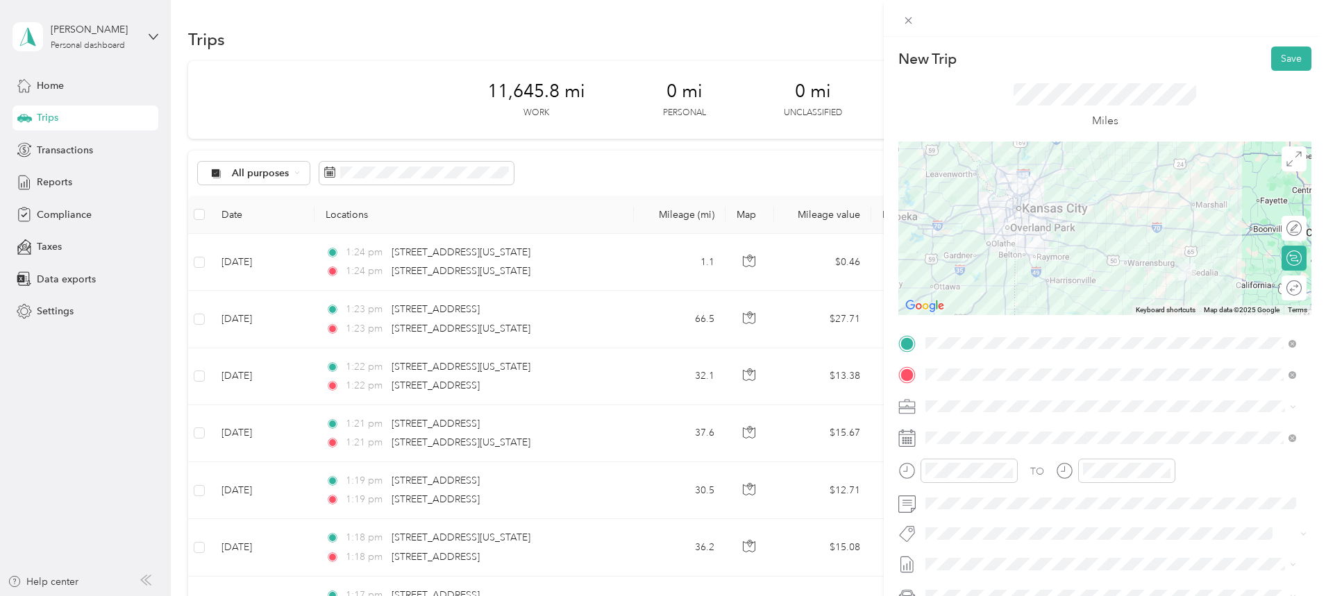
click at [1131, 225] on div at bounding box center [1104, 228] width 413 height 173
click at [1280, 58] on button "Save" at bounding box center [1291, 58] width 40 height 24
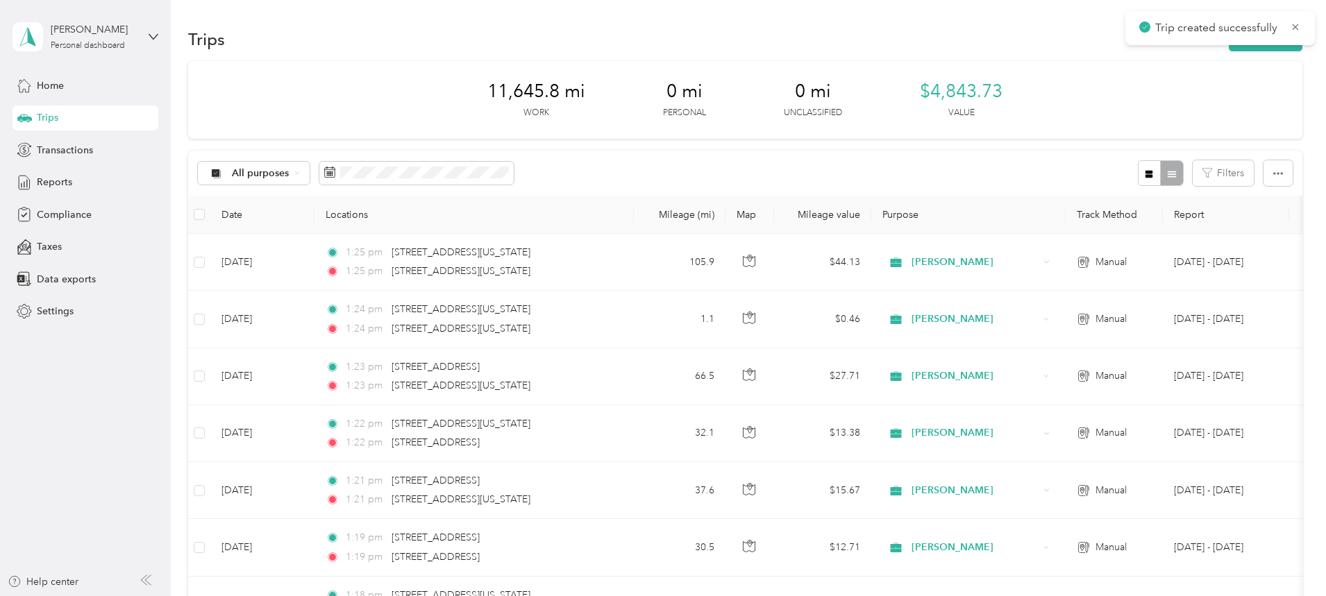
click at [1228, 46] on button "New trip" at bounding box center [1265, 39] width 74 height 24
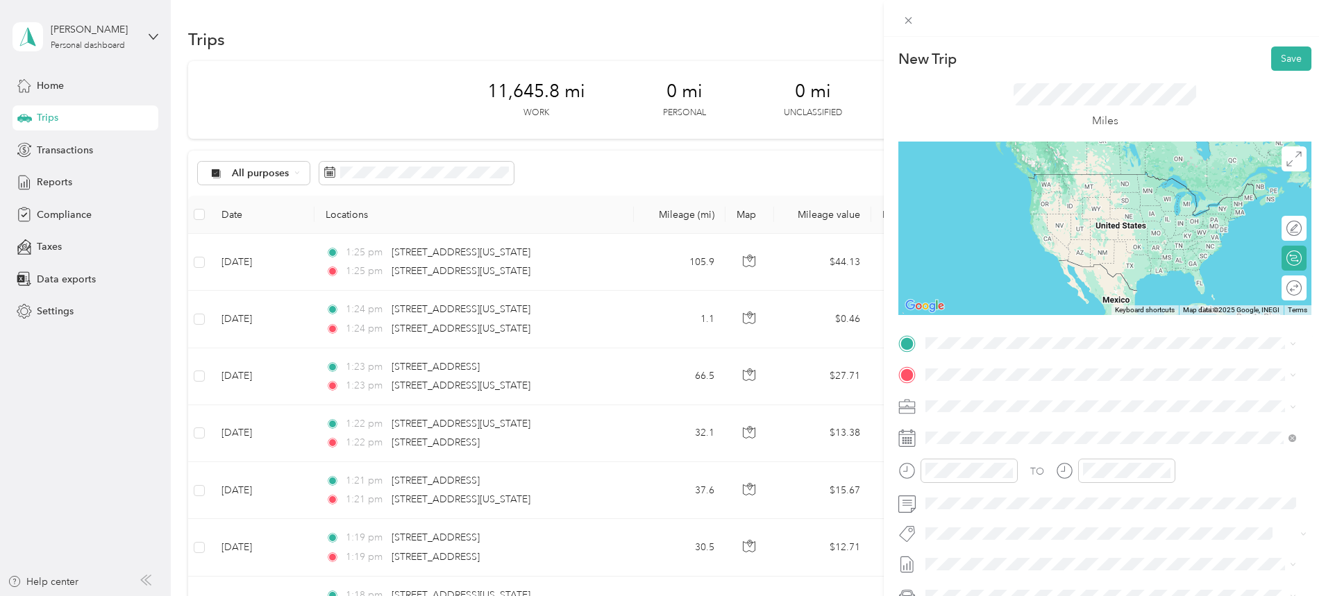
click at [1008, 397] on span "[STREET_ADDRESS][US_STATE][US_STATE]" at bounding box center [1045, 393] width 189 height 12
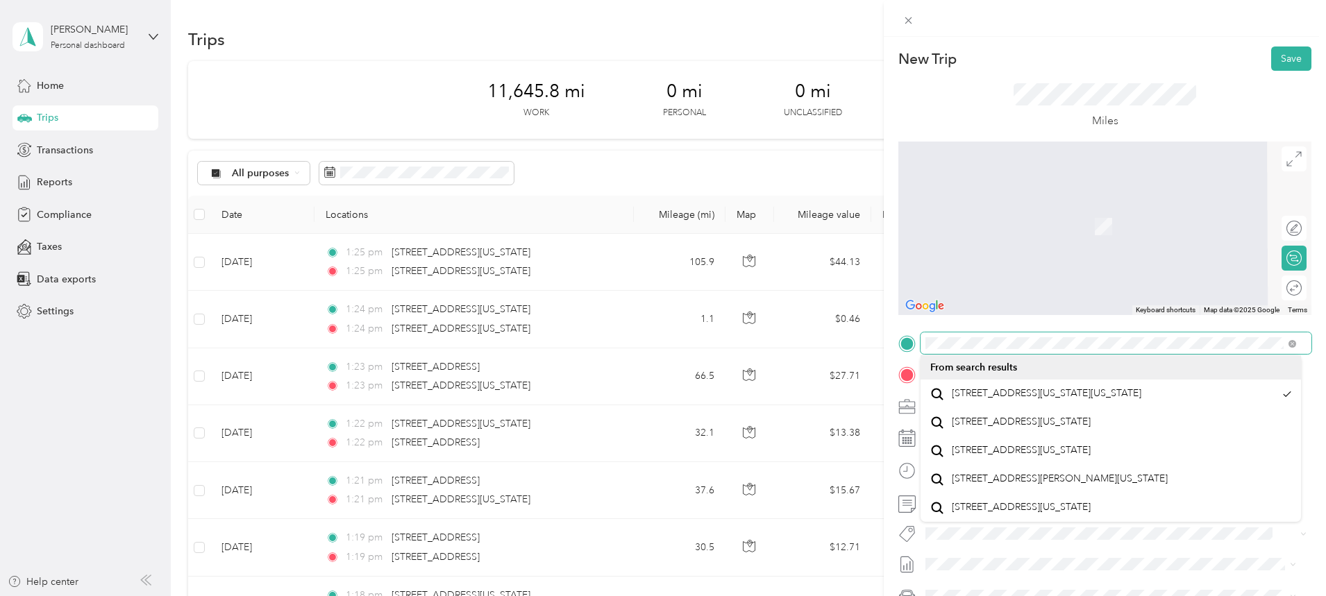
click at [914, 340] on div at bounding box center [1104, 343] width 413 height 22
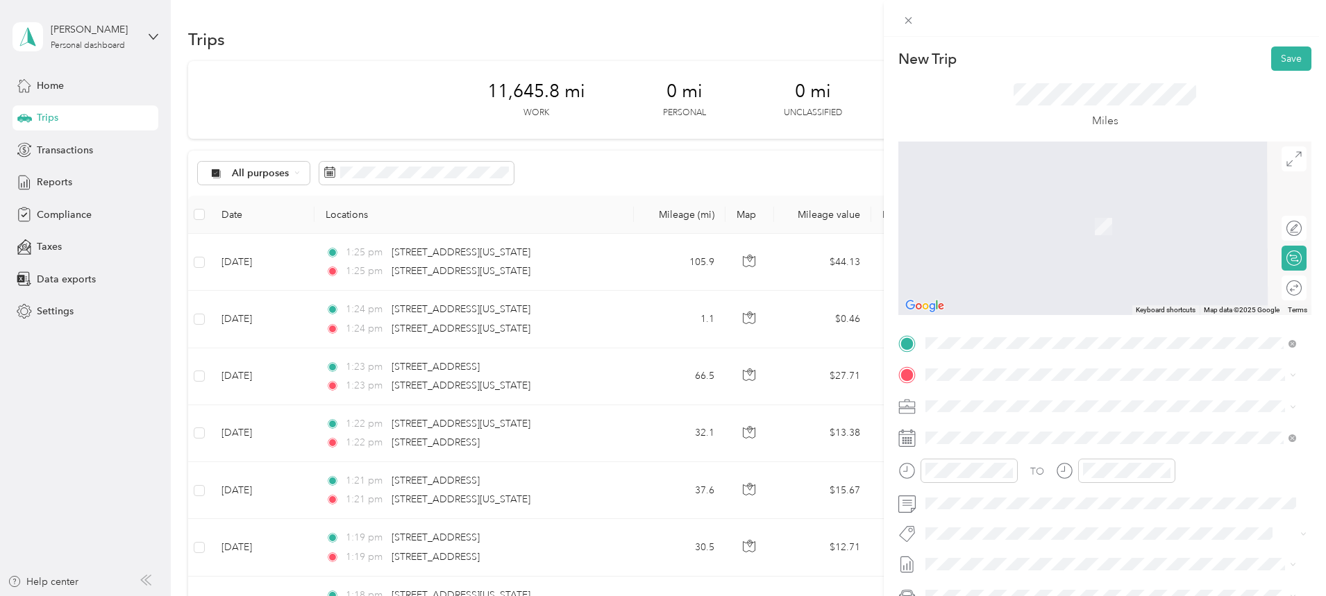
click at [1047, 394] on span "[STREET_ADDRESS][US_STATE]" at bounding box center [999, 392] width 139 height 12
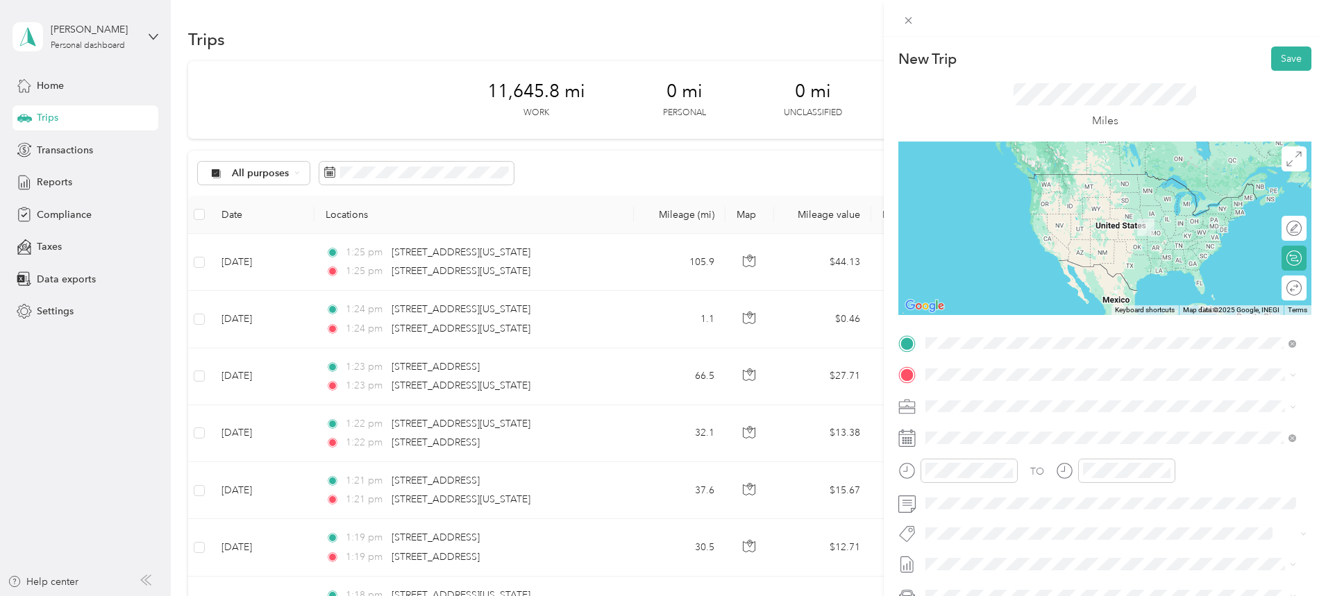
click at [1002, 400] on span "[STREET_ADDRESS][US_STATE][US_STATE]" at bounding box center [1045, 393] width 189 height 12
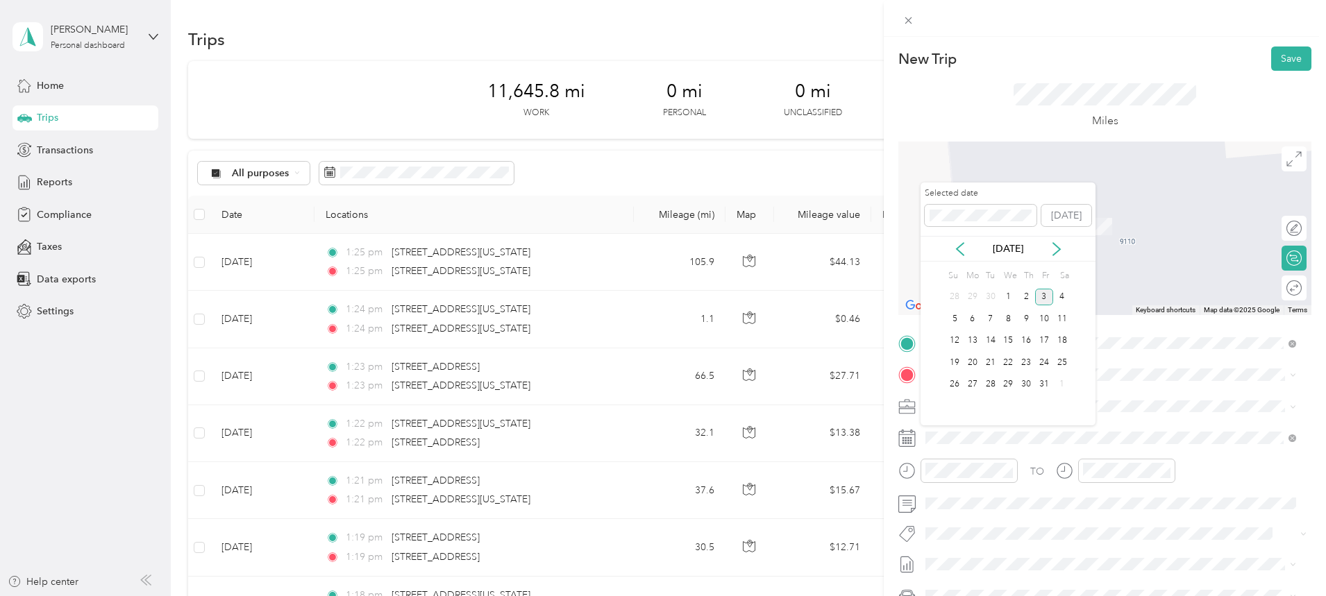
click at [971, 240] on div "[DATE]" at bounding box center [1007, 249] width 175 height 26
click at [956, 248] on icon at bounding box center [959, 249] width 7 height 12
click at [974, 317] on div "8" at bounding box center [972, 318] width 18 height 17
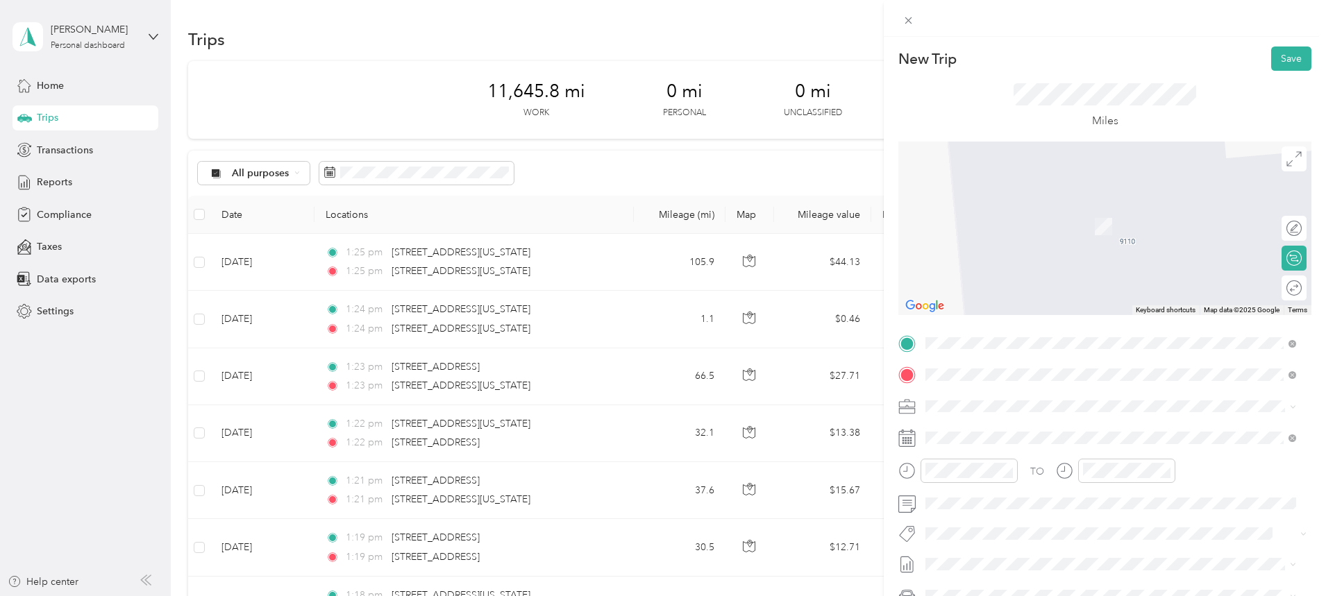
click at [1023, 428] on span "[STREET_ADDRESS][US_STATE][US_STATE]" at bounding box center [1045, 424] width 189 height 12
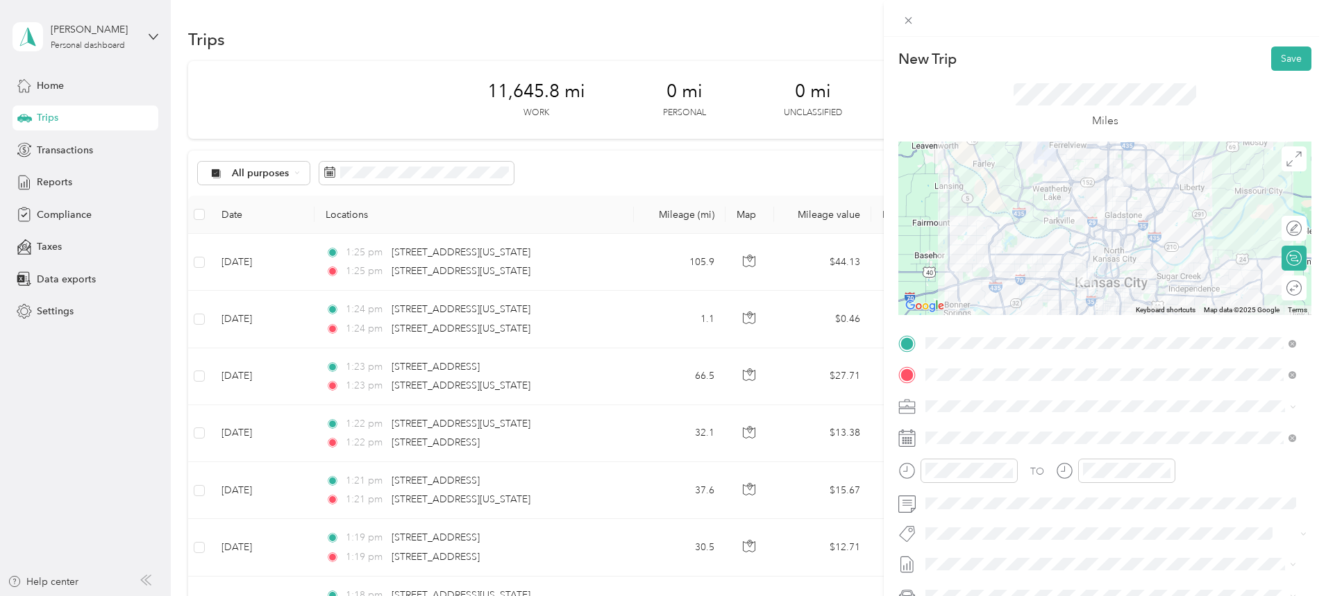
click at [1275, 55] on button "Save" at bounding box center [1291, 58] width 40 height 24
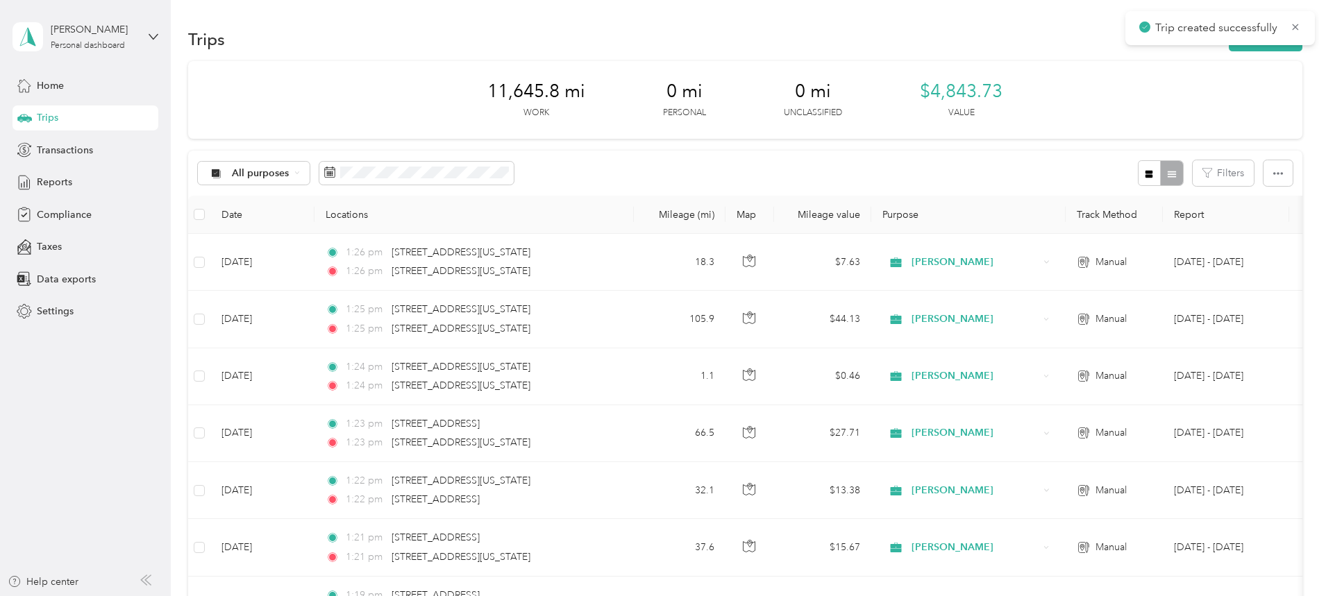
click at [1228, 48] on button "New trip" at bounding box center [1265, 39] width 74 height 24
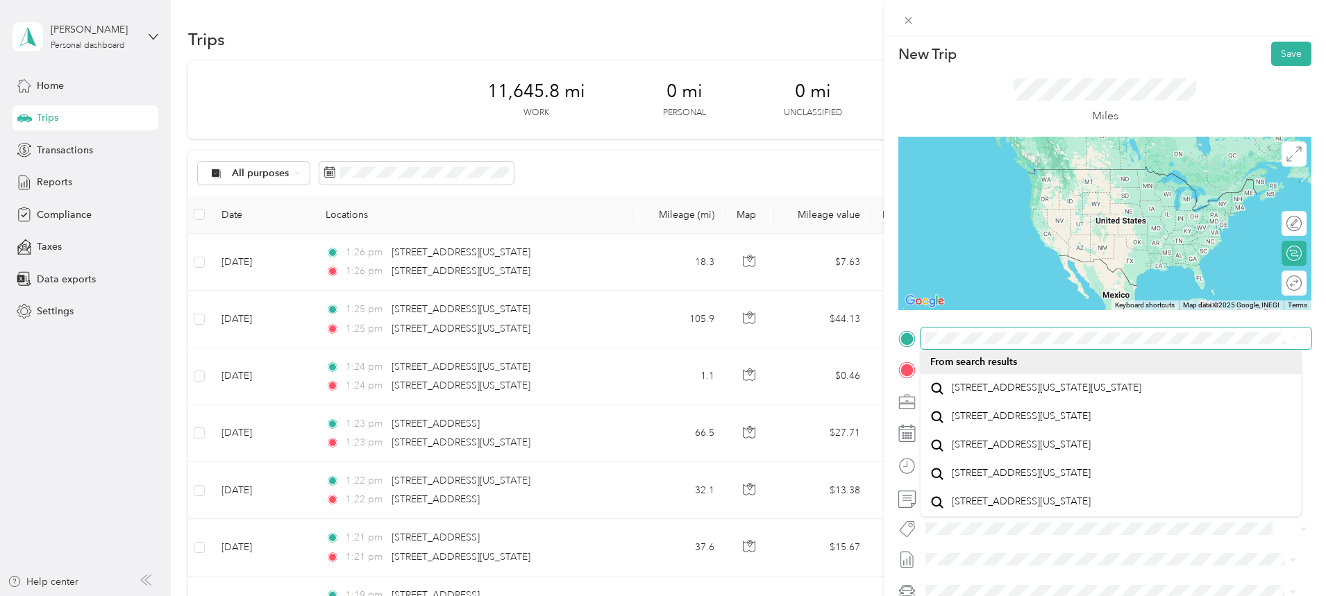
scroll to position [6, 0]
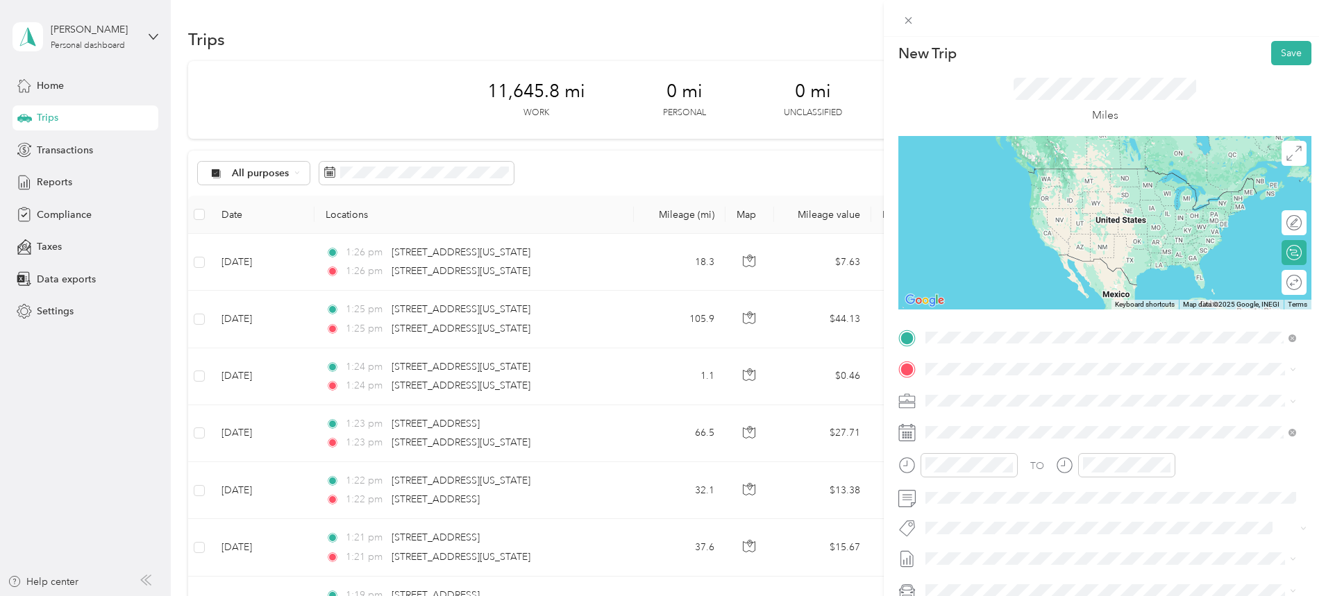
click at [984, 391] on span "[STREET_ADDRESS][US_STATE][US_STATE]" at bounding box center [1045, 388] width 189 height 12
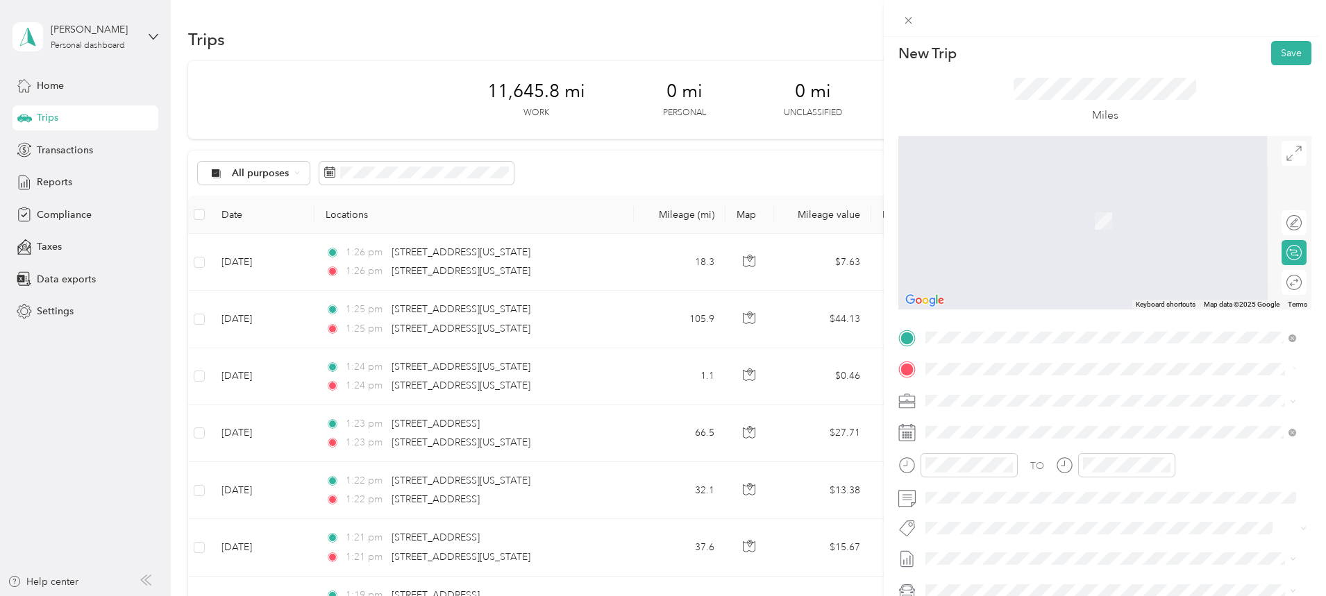
click at [975, 423] on span "[STREET_ADDRESS][US_STATE][US_STATE]" at bounding box center [1045, 419] width 189 height 12
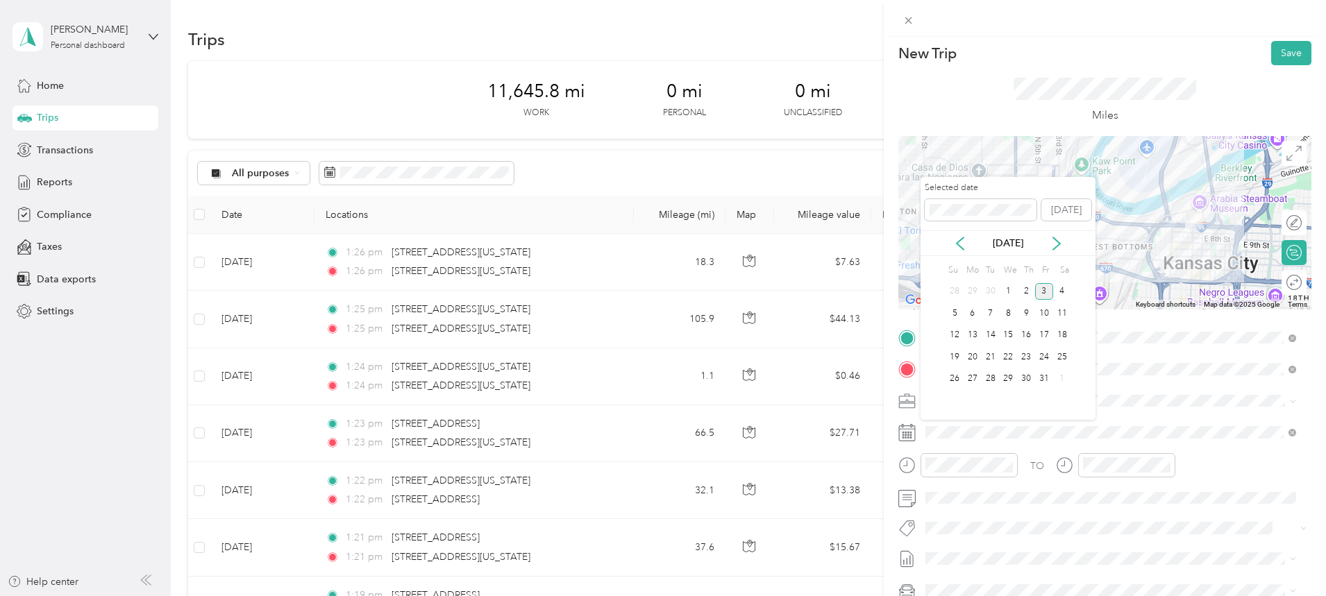
click at [965, 244] on icon at bounding box center [960, 244] width 14 height 14
click at [976, 312] on div "8" at bounding box center [972, 313] width 18 height 17
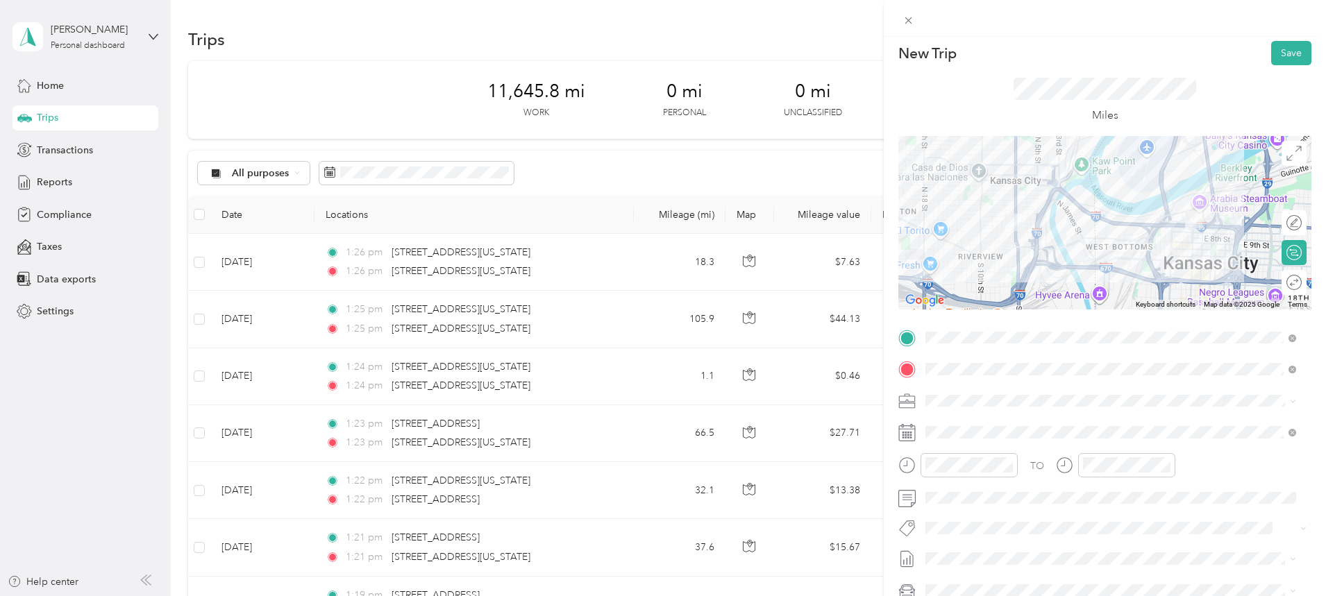
click at [1286, 55] on button "Save" at bounding box center [1291, 53] width 40 height 24
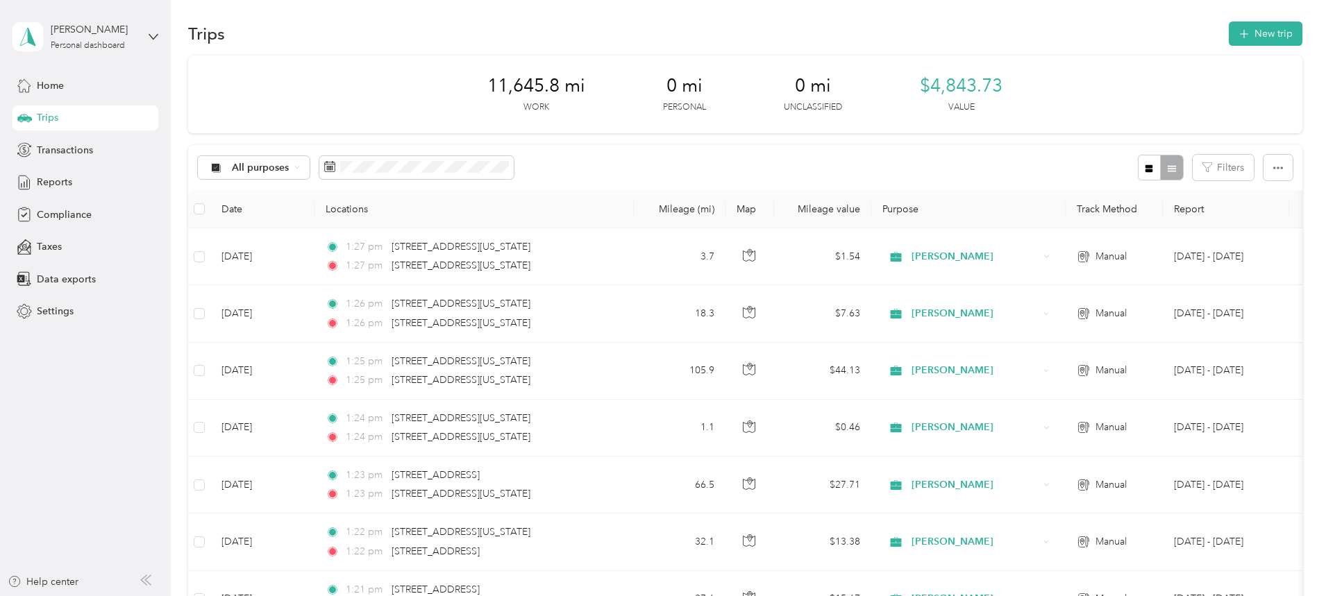
click at [1228, 28] on button "New trip" at bounding box center [1265, 34] width 74 height 24
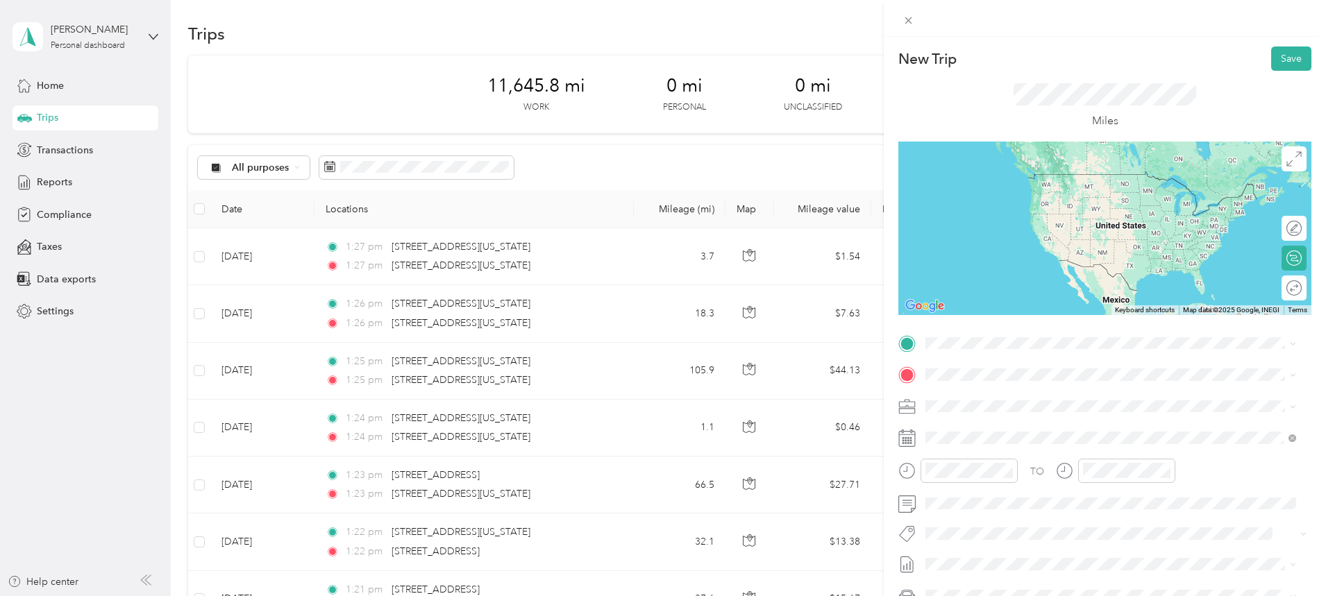
click at [993, 397] on span "[STREET_ADDRESS][US_STATE][US_STATE]" at bounding box center [1045, 390] width 189 height 12
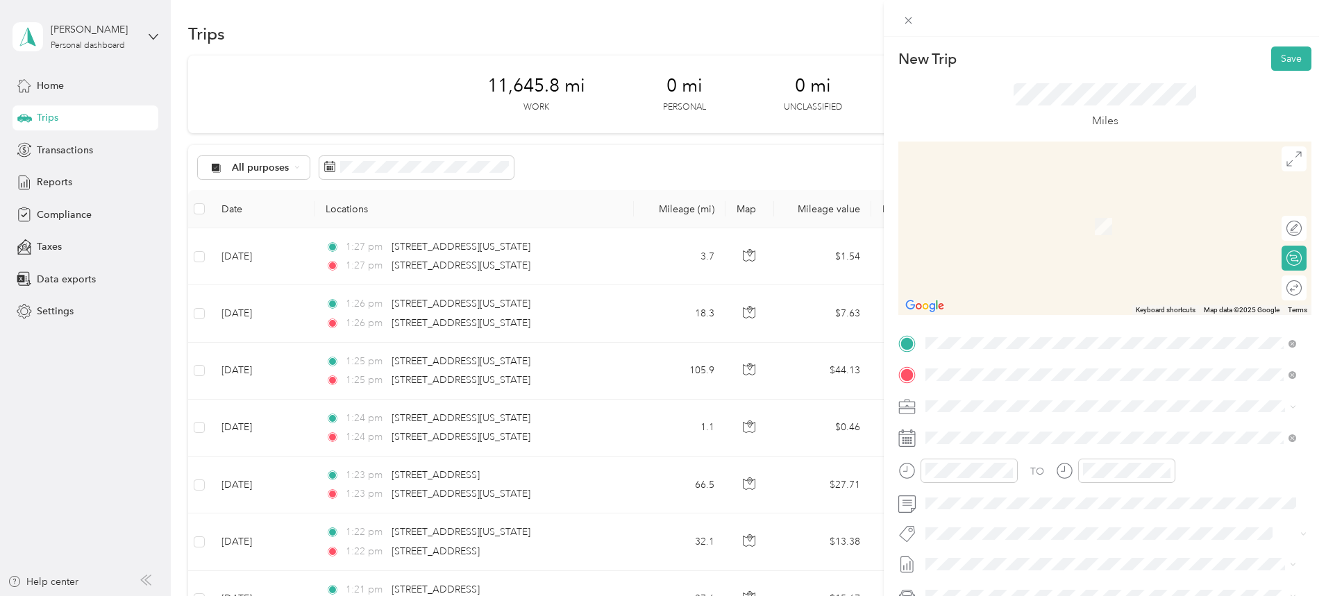
click at [997, 430] on span "[STREET_ADDRESS][US_STATE][US_STATE]" at bounding box center [1045, 424] width 189 height 12
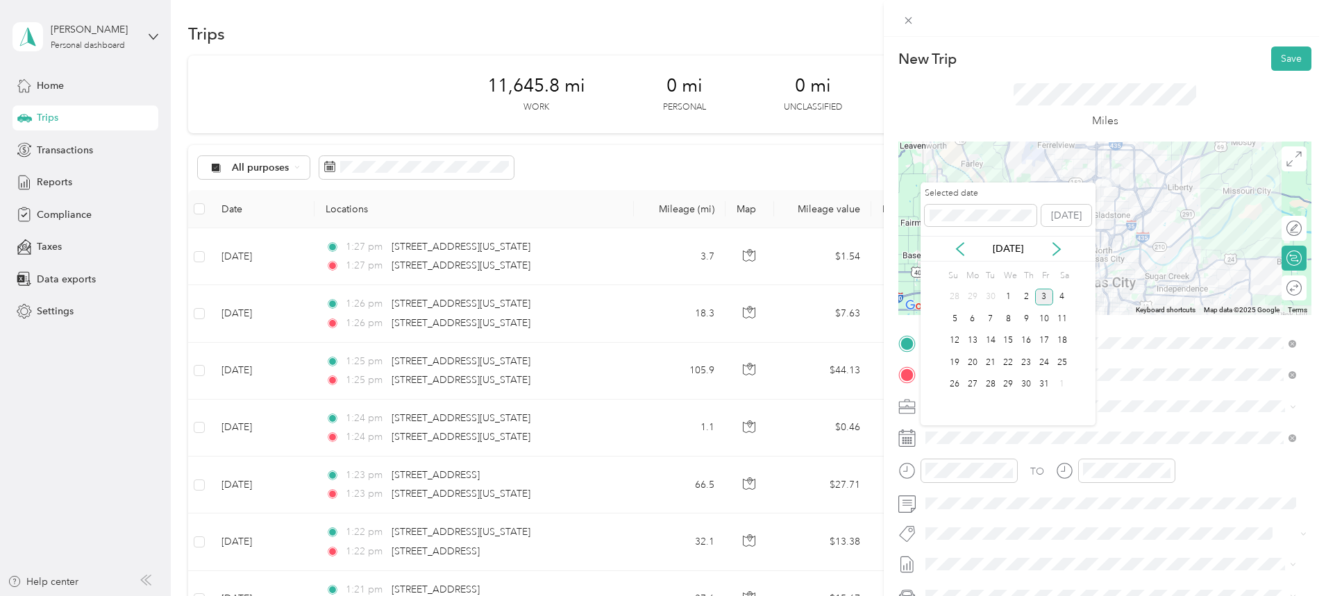
click at [961, 249] on icon at bounding box center [960, 249] width 14 height 14
click at [972, 319] on div "8" at bounding box center [972, 318] width 18 height 17
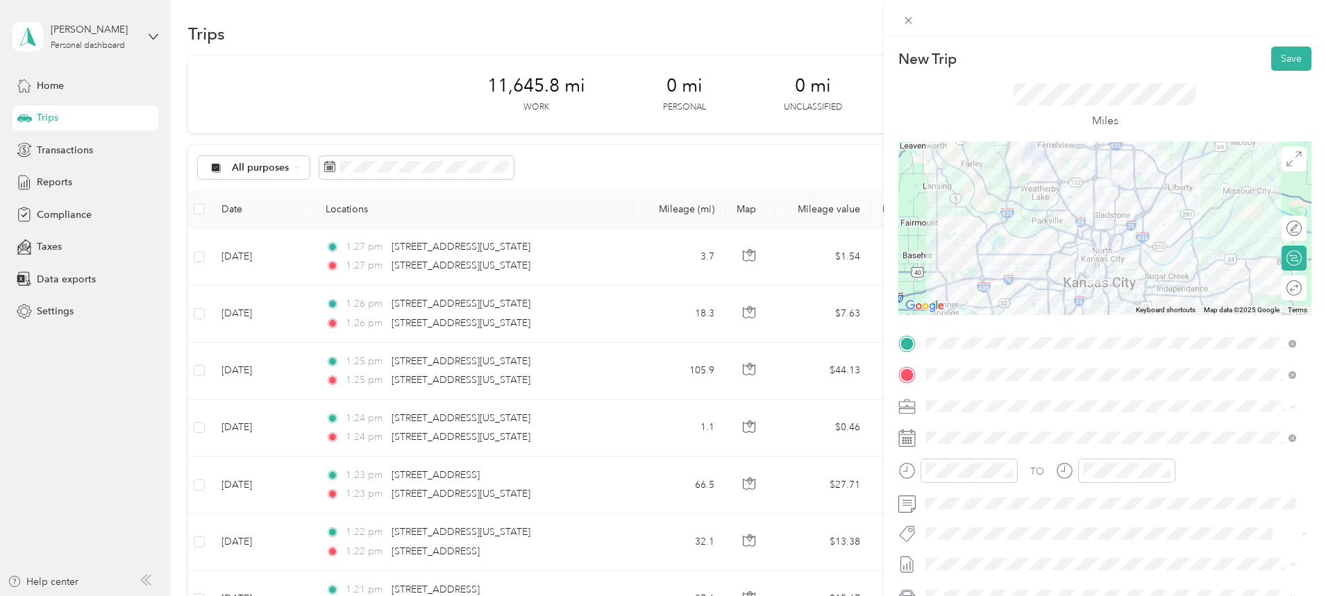
click at [1285, 56] on button "Save" at bounding box center [1291, 58] width 40 height 24
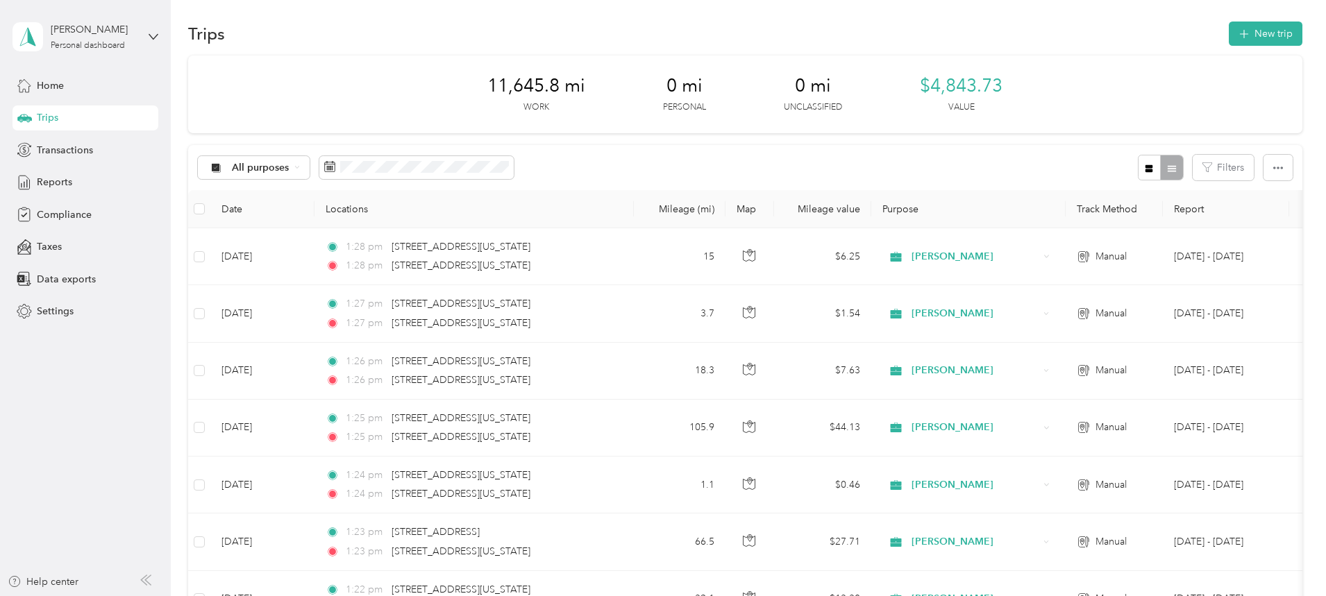
click at [1228, 33] on button "New trip" at bounding box center [1265, 34] width 74 height 24
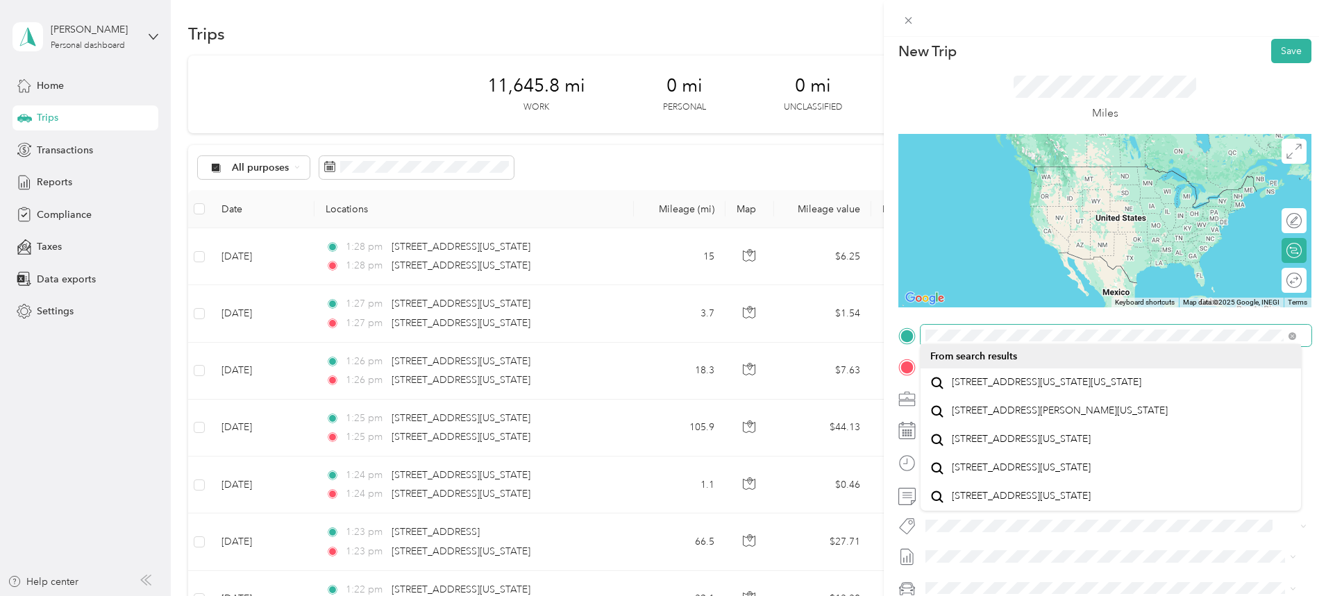
scroll to position [12, 0]
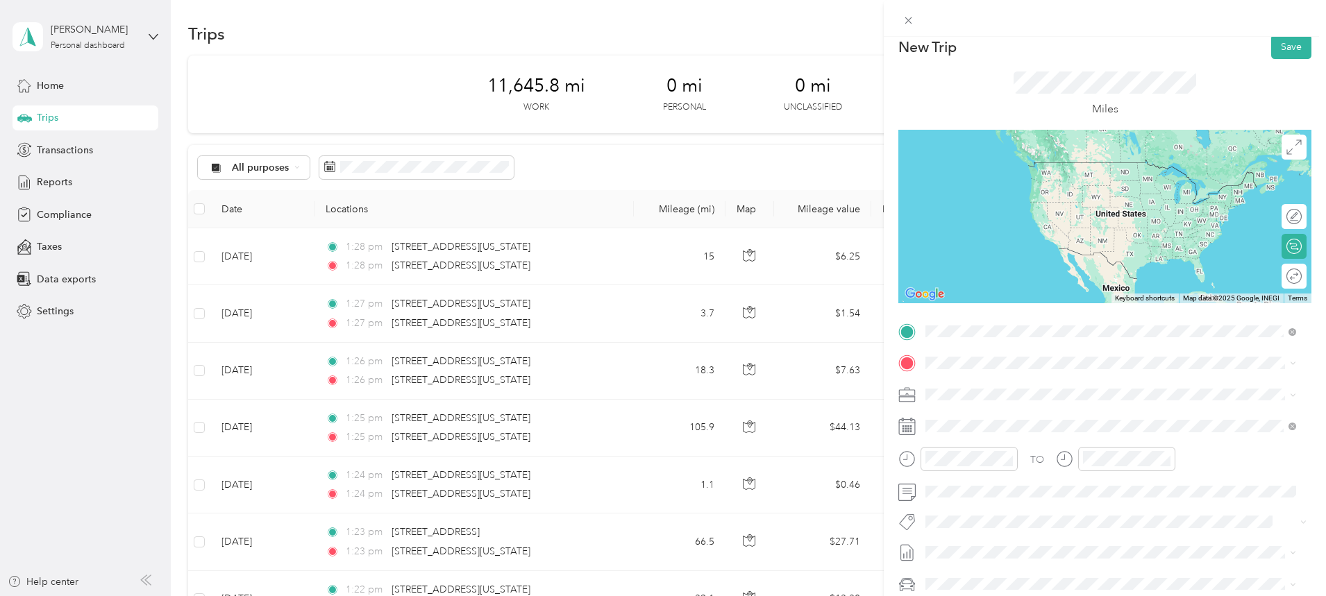
click at [1038, 386] on span "[STREET_ADDRESS][US_STATE][US_STATE]" at bounding box center [1045, 381] width 189 height 12
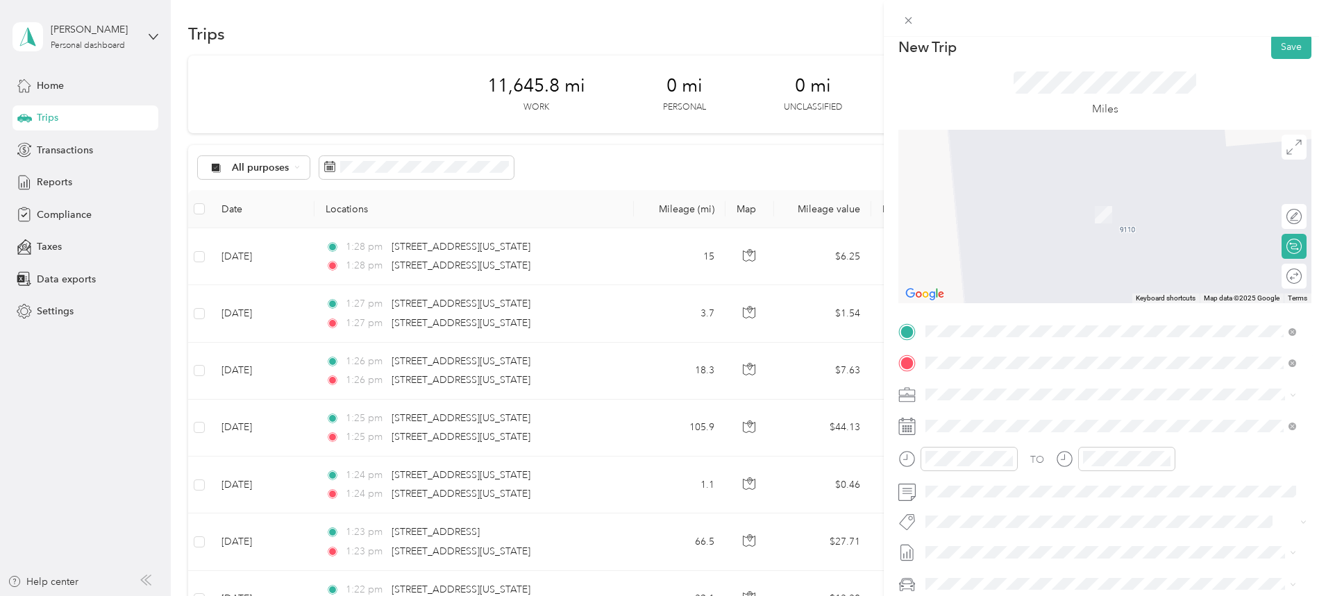
click at [1004, 414] on span "[STREET_ADDRESS][US_STATE]" at bounding box center [1020, 413] width 139 height 12
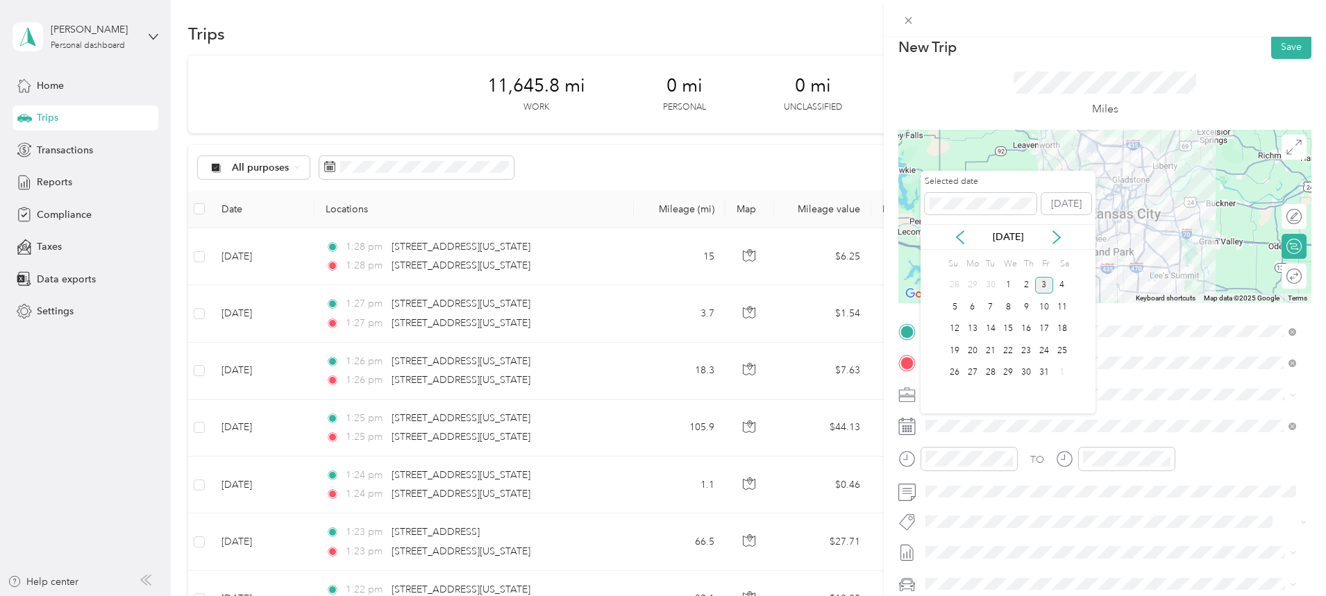
click at [956, 232] on icon at bounding box center [960, 237] width 14 height 14
click at [973, 310] on div "8" at bounding box center [972, 306] width 18 height 17
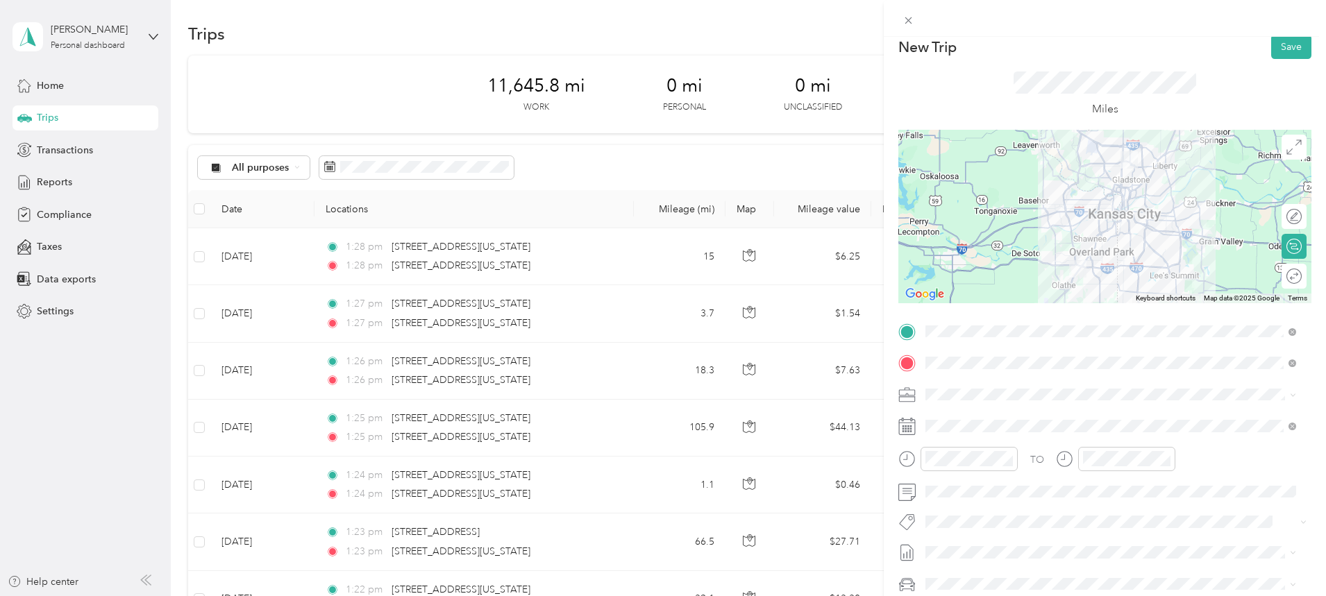
click at [1064, 224] on div at bounding box center [1104, 216] width 413 height 173
click at [1276, 44] on button "Save" at bounding box center [1291, 47] width 40 height 24
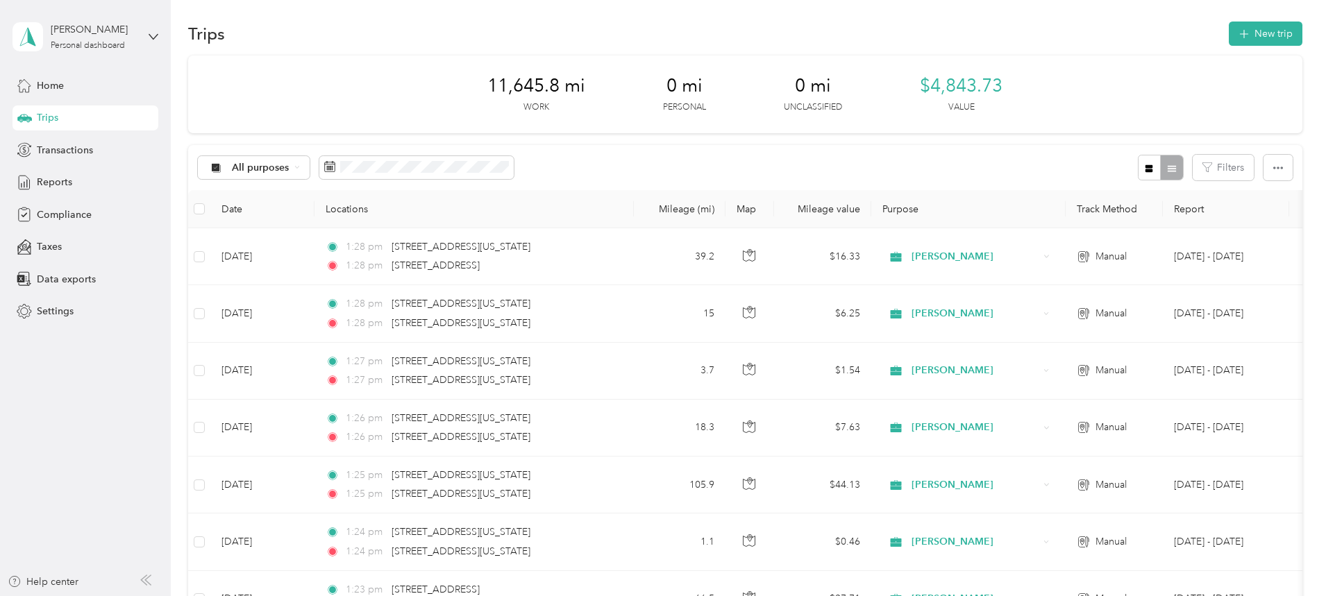
click at [1228, 43] on button "New trip" at bounding box center [1265, 34] width 74 height 24
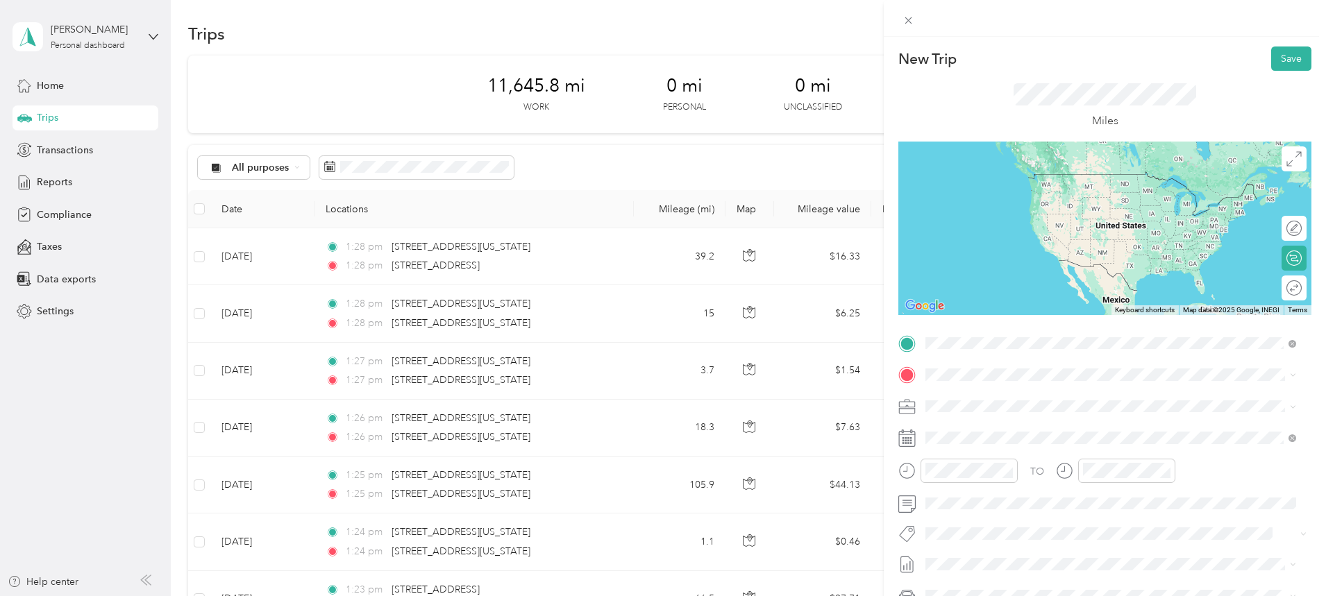
click at [1018, 400] on span "[STREET_ADDRESS][US_STATE]" at bounding box center [1020, 393] width 139 height 12
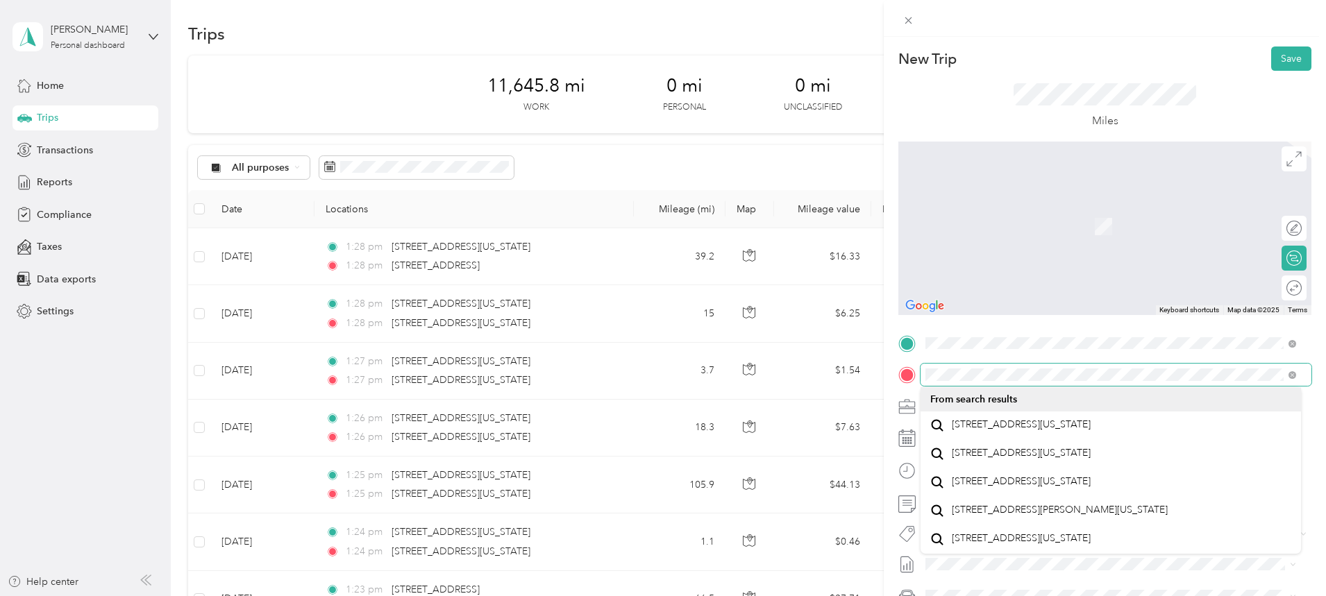
scroll to position [6, 0]
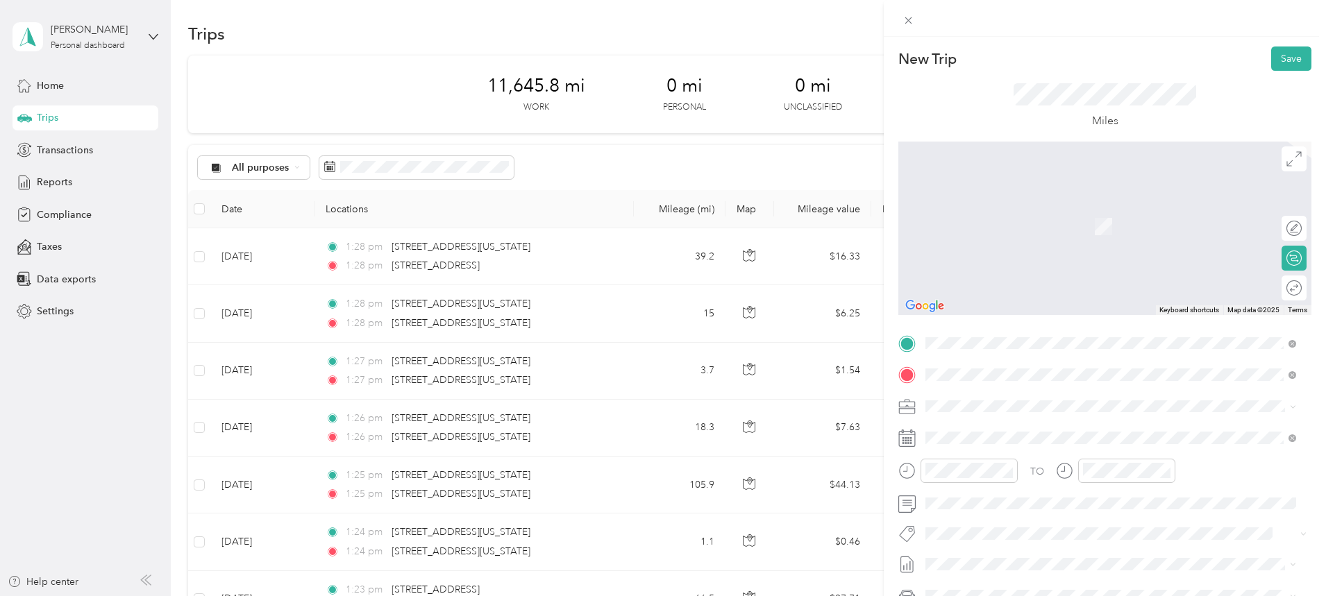
click at [1007, 425] on span "[STREET_ADDRESS][US_STATE]" at bounding box center [1020, 424] width 139 height 12
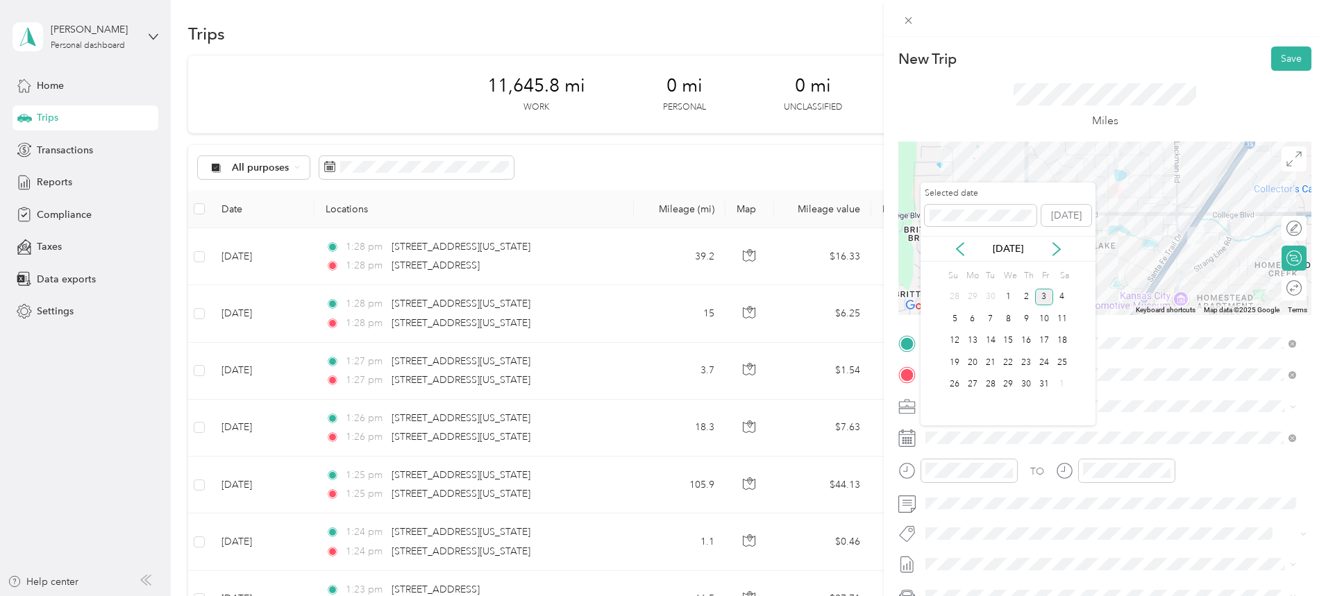
click at [960, 248] on icon at bounding box center [960, 249] width 14 height 14
click at [990, 316] on div "9" at bounding box center [990, 318] width 18 height 17
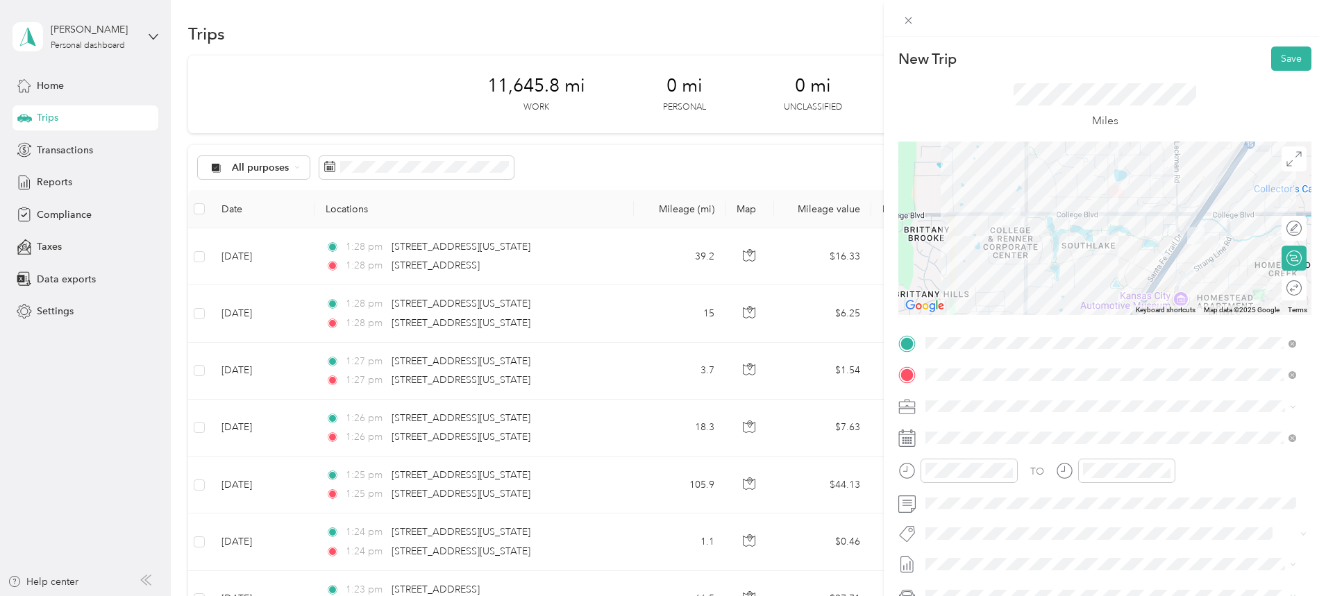
click at [1287, 59] on button "Save" at bounding box center [1291, 58] width 40 height 24
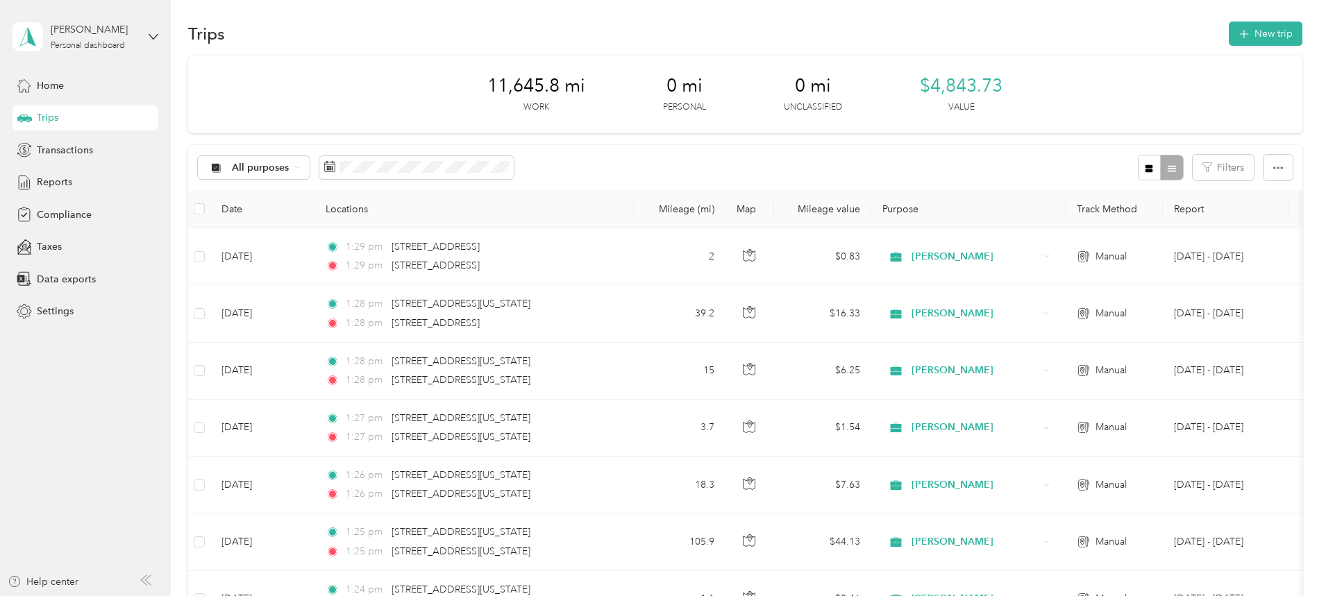
click at [1228, 24] on button "New trip" at bounding box center [1265, 34] width 74 height 24
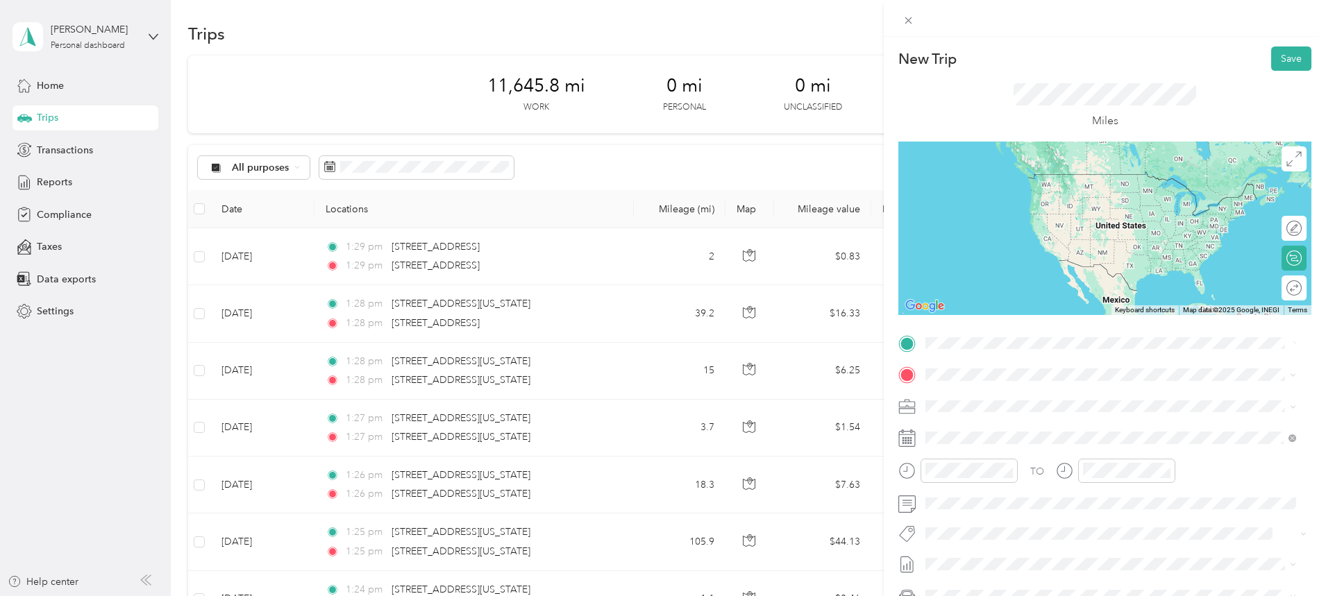
click at [995, 400] on div "No results found Check your spelling or try another address" at bounding box center [1110, 394] width 380 height 79
click at [985, 334] on span at bounding box center [1115, 343] width 391 height 22
click at [987, 397] on span "[STREET_ADDRESS][US_STATE]" at bounding box center [1020, 393] width 139 height 12
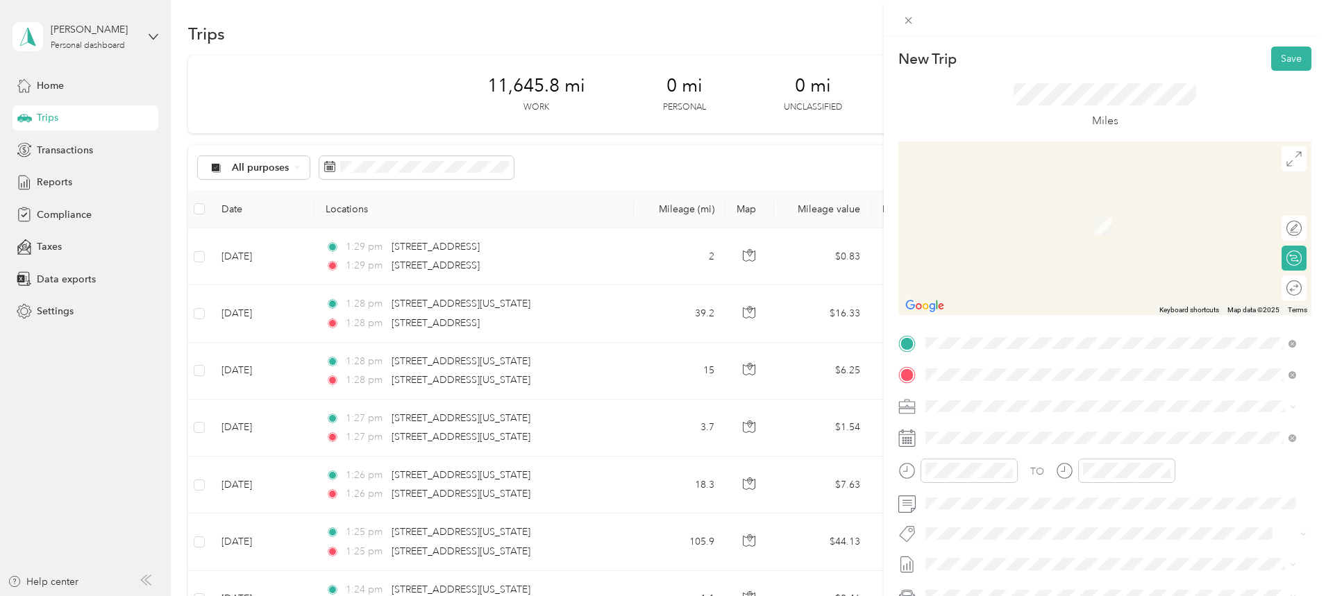
click at [994, 425] on span "[STREET_ADDRESS][PERSON_NAME][US_STATE]" at bounding box center [1059, 424] width 216 height 12
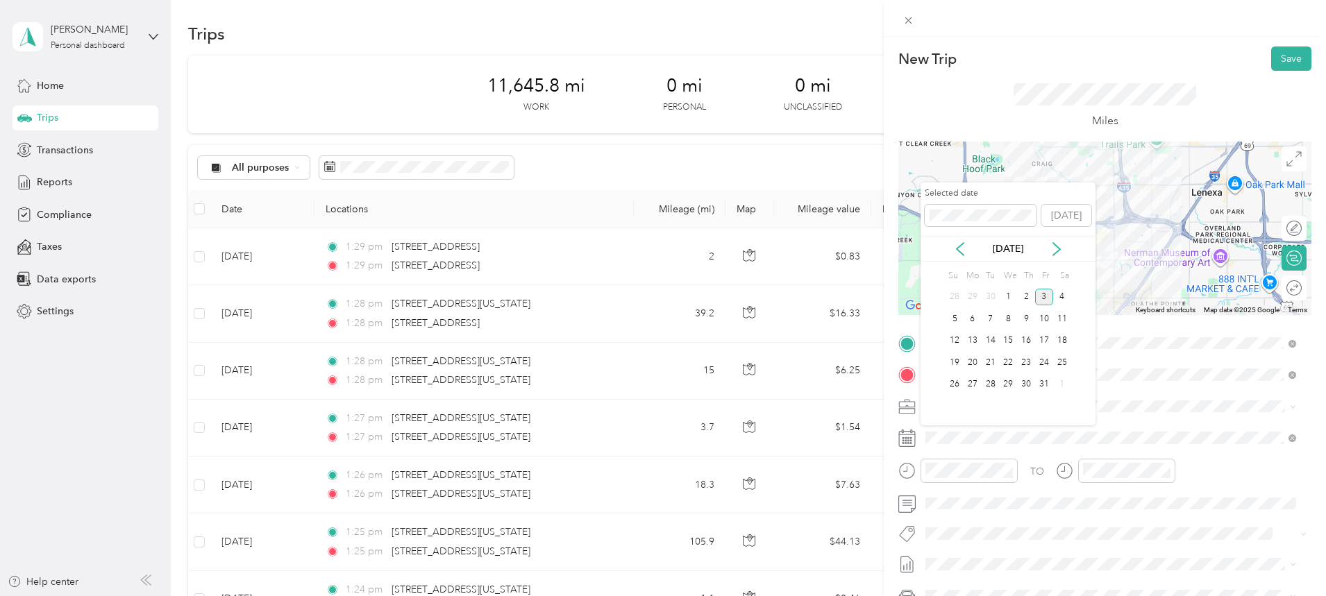
click at [958, 249] on icon at bounding box center [959, 249] width 7 height 12
click at [988, 321] on div "9" at bounding box center [990, 318] width 18 height 17
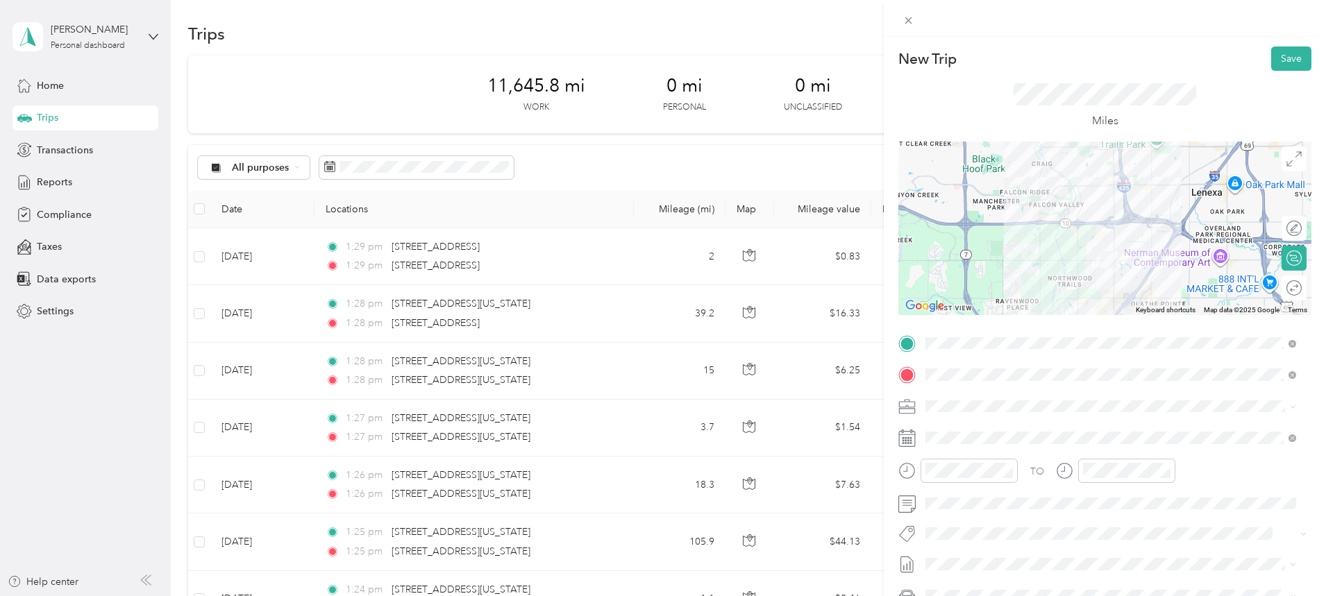
click at [1107, 185] on div at bounding box center [1104, 228] width 413 height 173
click at [1271, 62] on button "Save" at bounding box center [1291, 58] width 40 height 24
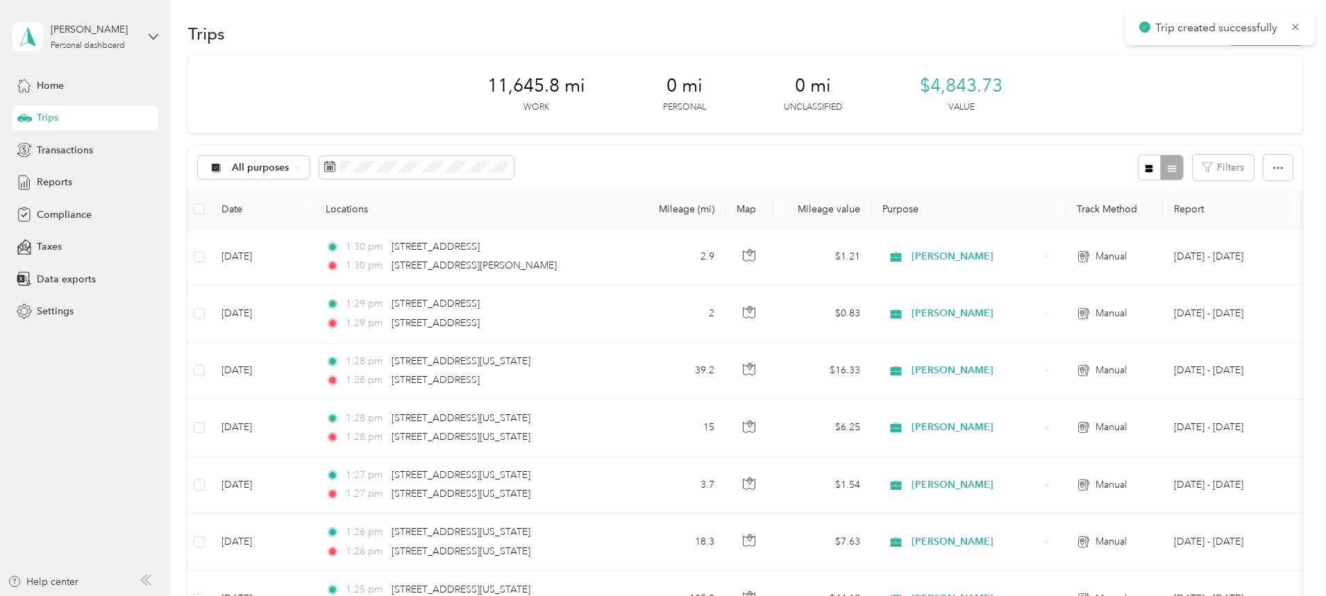
click at [1295, 30] on icon at bounding box center [1294, 27] width 11 height 12
click at [1228, 35] on button "New trip" at bounding box center [1265, 34] width 74 height 24
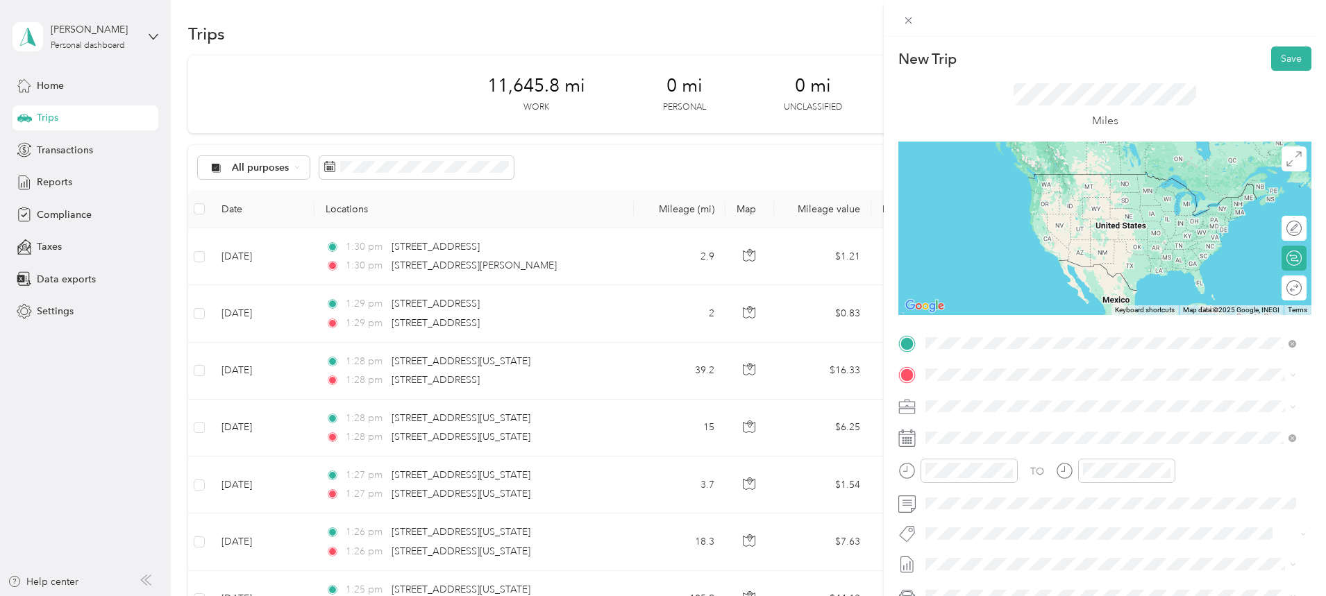
click at [1012, 396] on span "[STREET_ADDRESS][PERSON_NAME][US_STATE]" at bounding box center [1059, 393] width 216 height 12
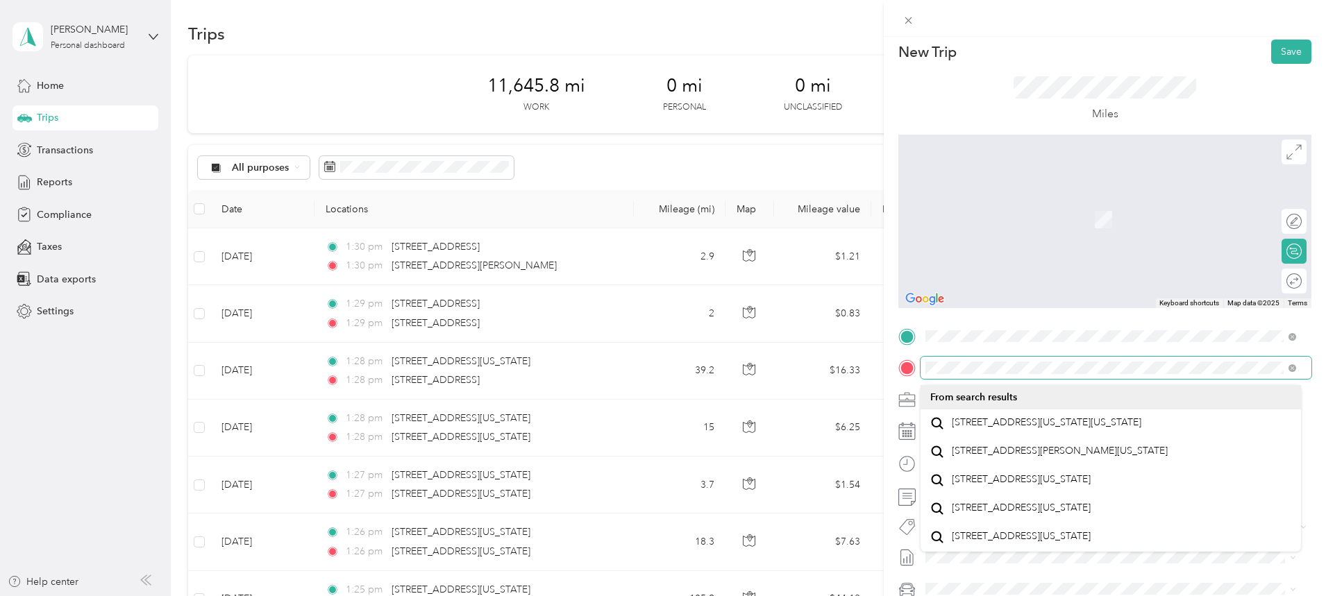
scroll to position [17, 0]
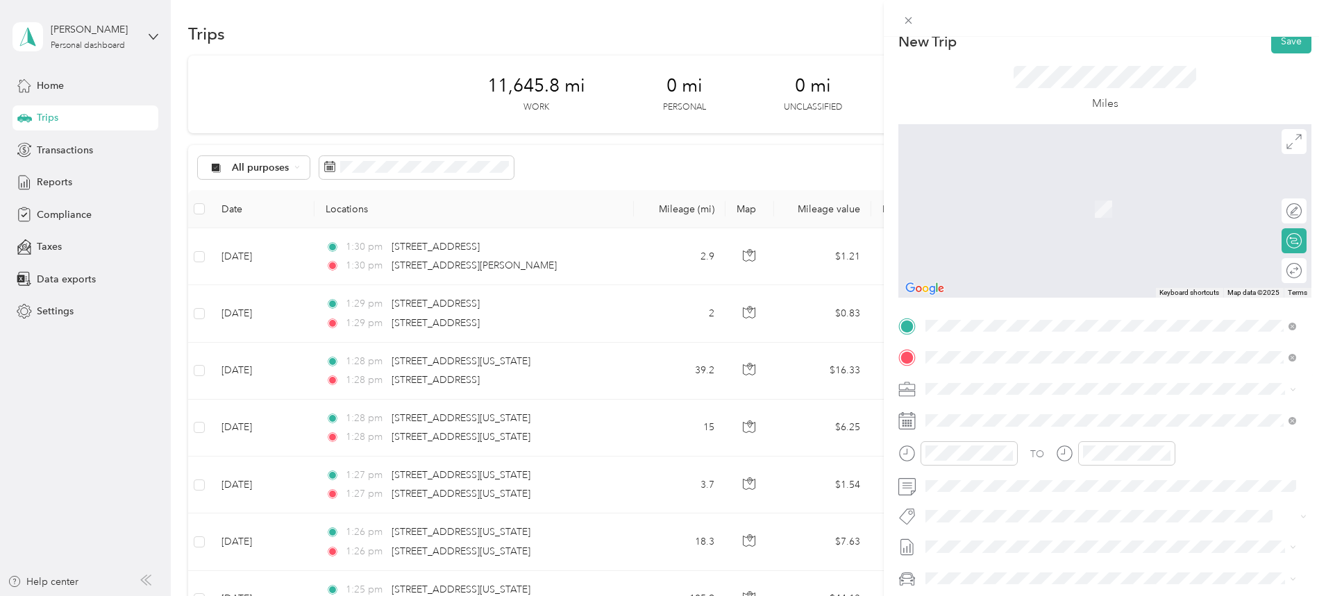
click at [1004, 414] on span "[STREET_ADDRESS][US_STATE][US_STATE]" at bounding box center [1045, 407] width 189 height 12
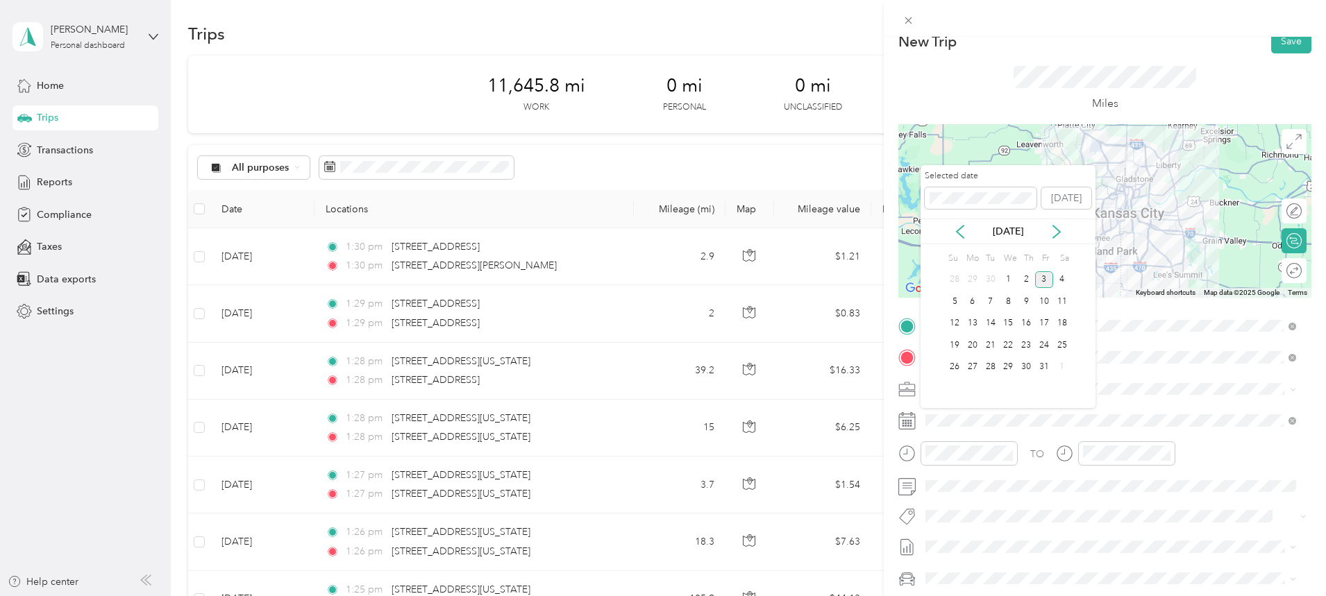
click at [962, 235] on icon at bounding box center [960, 232] width 14 height 14
click at [993, 300] on div "9" at bounding box center [990, 301] width 18 height 17
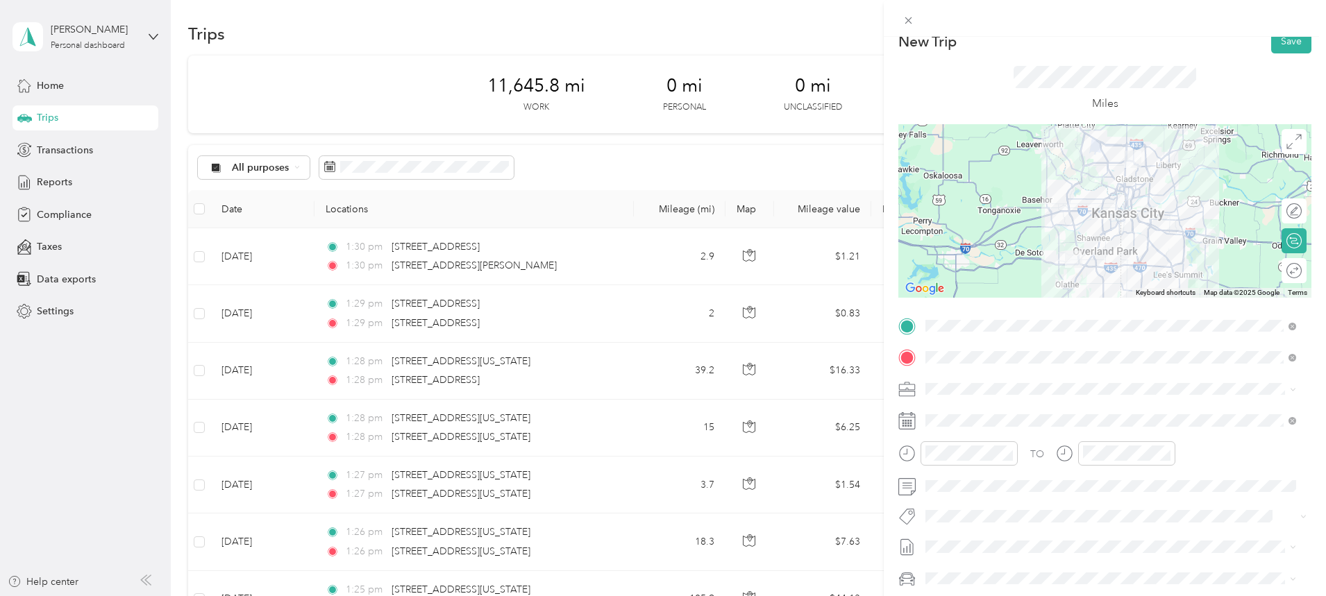
click at [1273, 44] on button "Save" at bounding box center [1291, 41] width 40 height 24
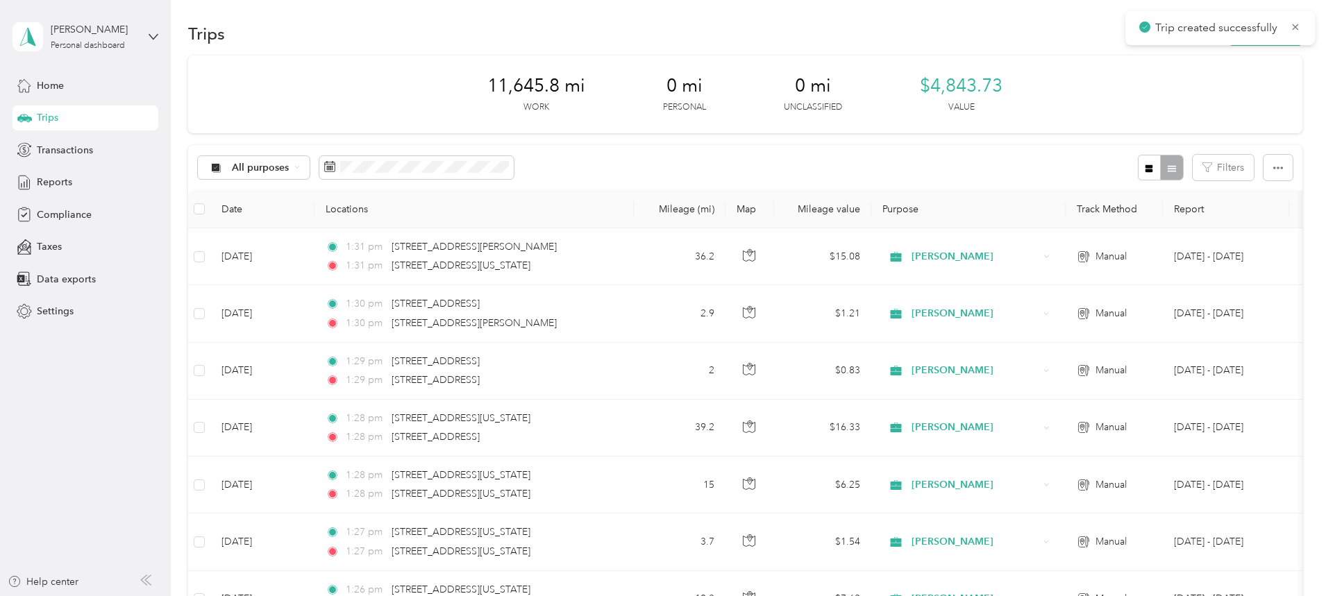
click at [1296, 24] on icon at bounding box center [1294, 27] width 11 height 12
click at [1228, 33] on button "New trip" at bounding box center [1265, 34] width 74 height 24
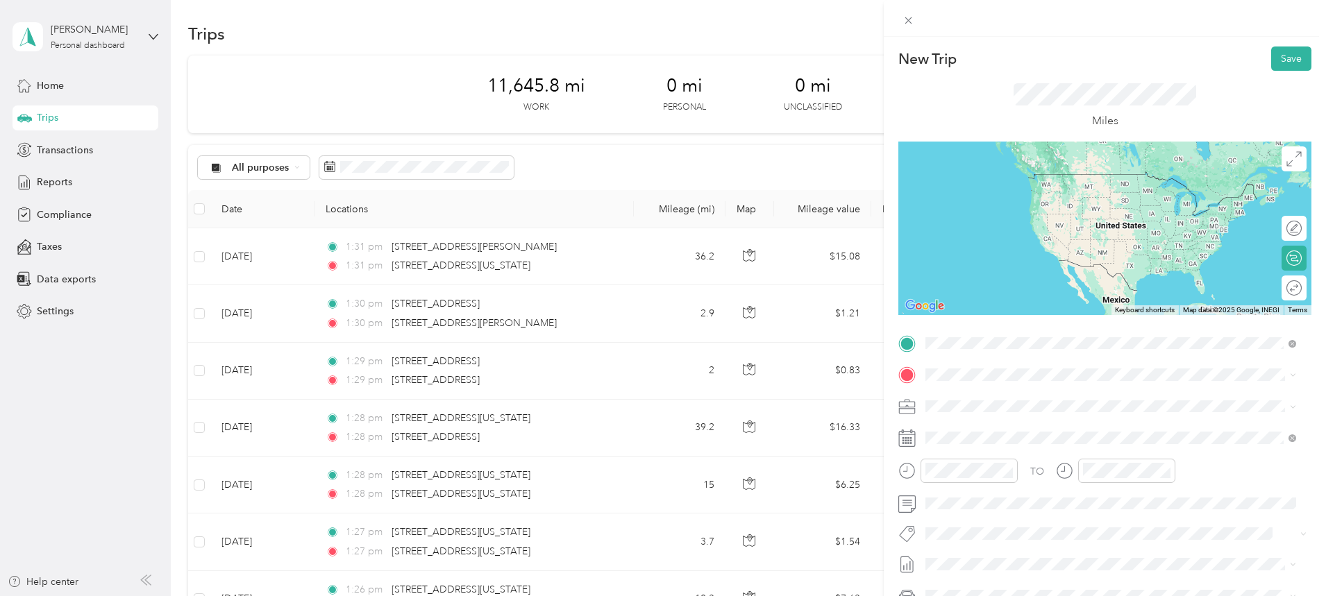
click at [1018, 396] on span "[STREET_ADDRESS][US_STATE][US_STATE]" at bounding box center [1045, 393] width 189 height 12
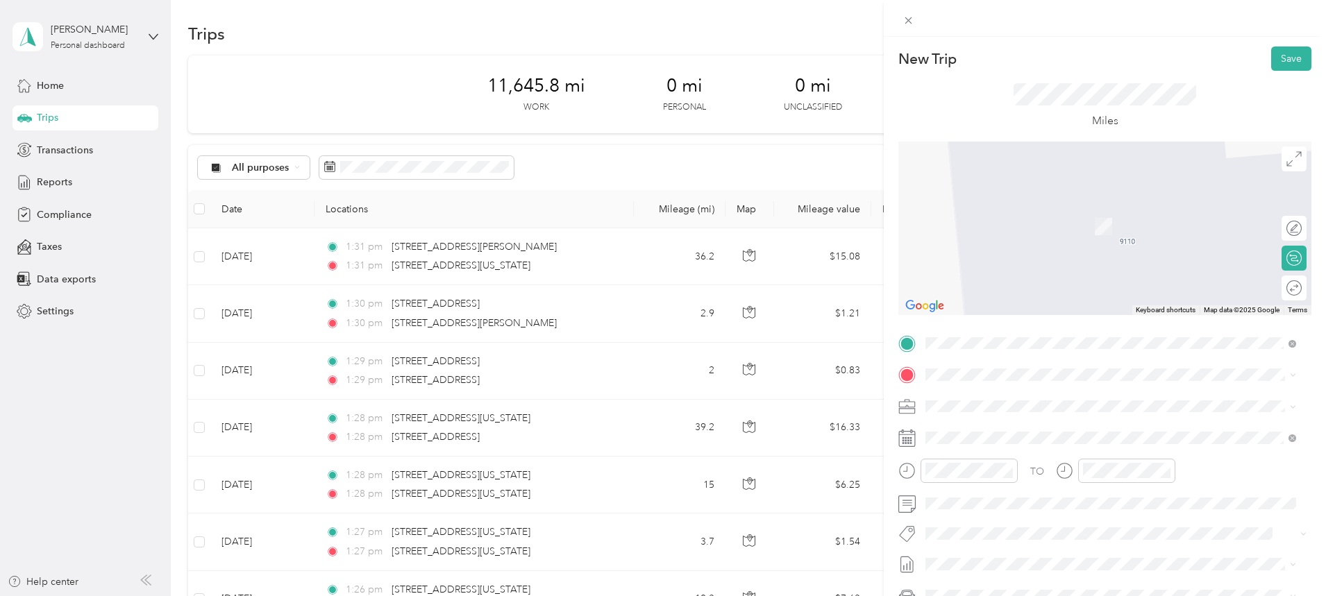
click at [992, 430] on span "[STREET_ADDRESS][PERSON_NAME][PERSON_NAME][US_STATE]" at bounding box center [1097, 424] width 293 height 12
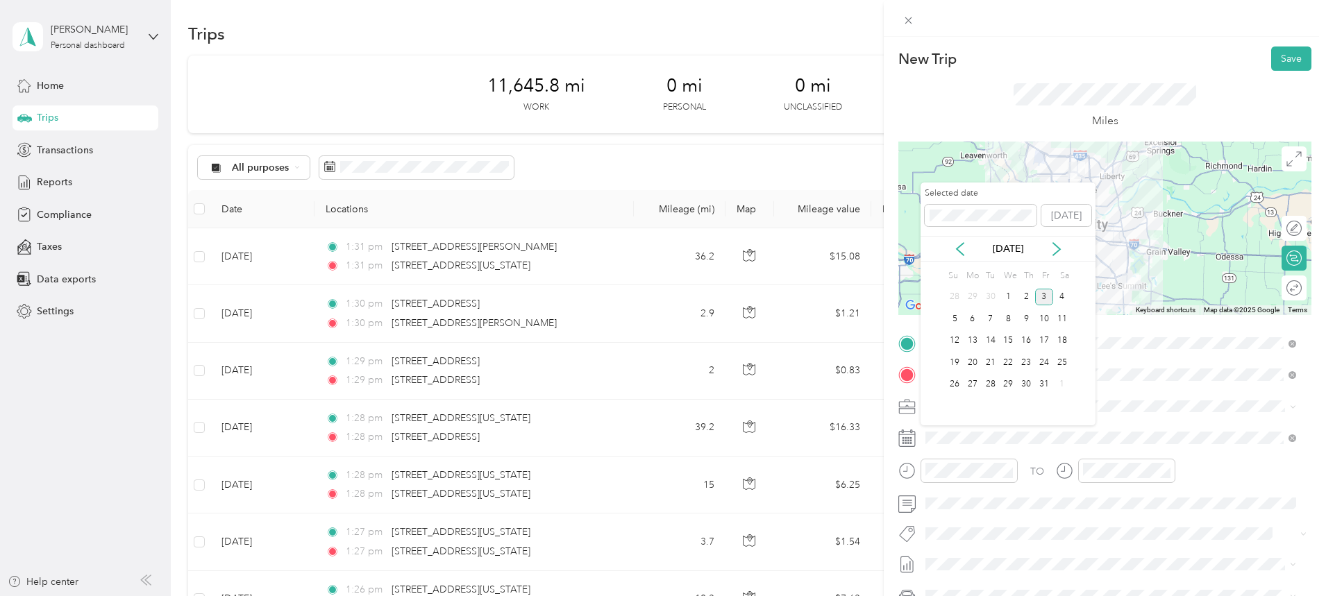
click at [962, 254] on icon at bounding box center [959, 249] width 7 height 12
click at [1010, 314] on div "10" at bounding box center [1008, 318] width 18 height 17
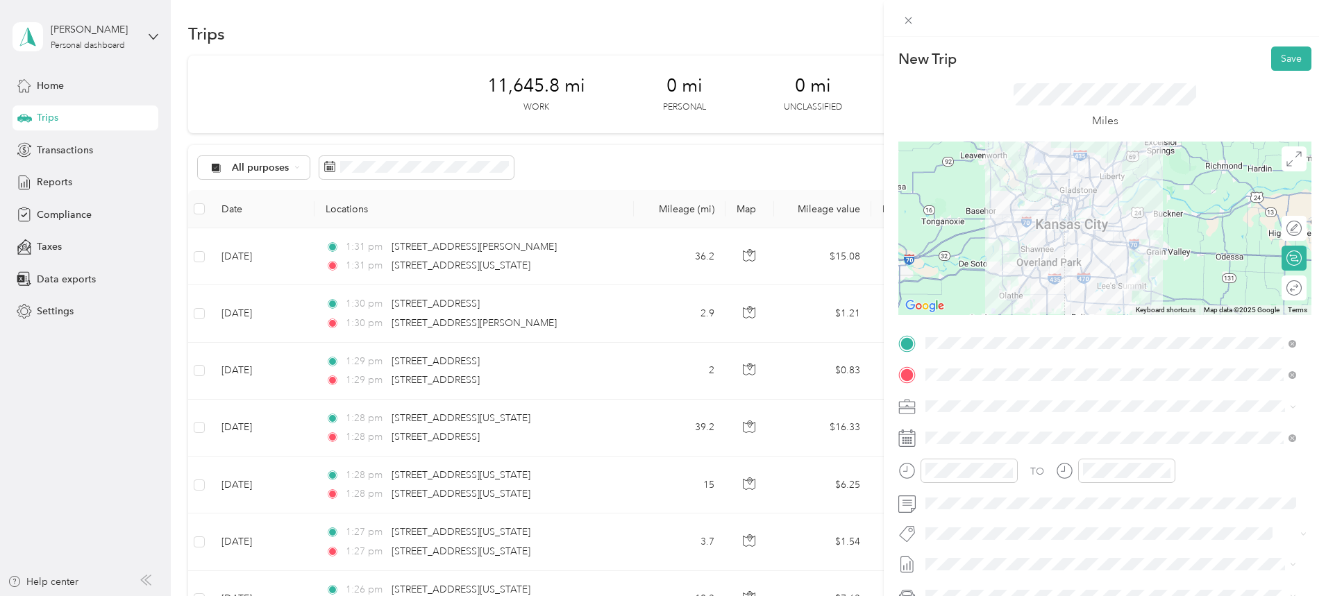
click at [1083, 262] on div at bounding box center [1104, 228] width 413 height 173
click at [1276, 58] on button "Save" at bounding box center [1291, 58] width 40 height 24
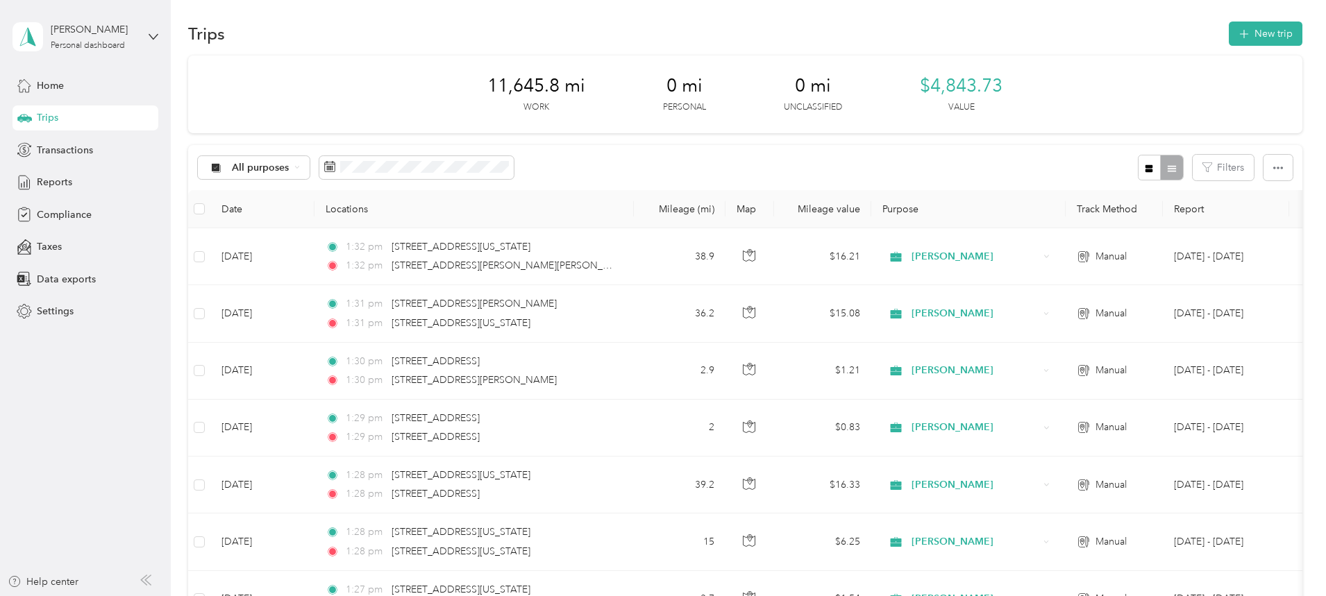
click at [1228, 32] on button "New trip" at bounding box center [1265, 34] width 74 height 24
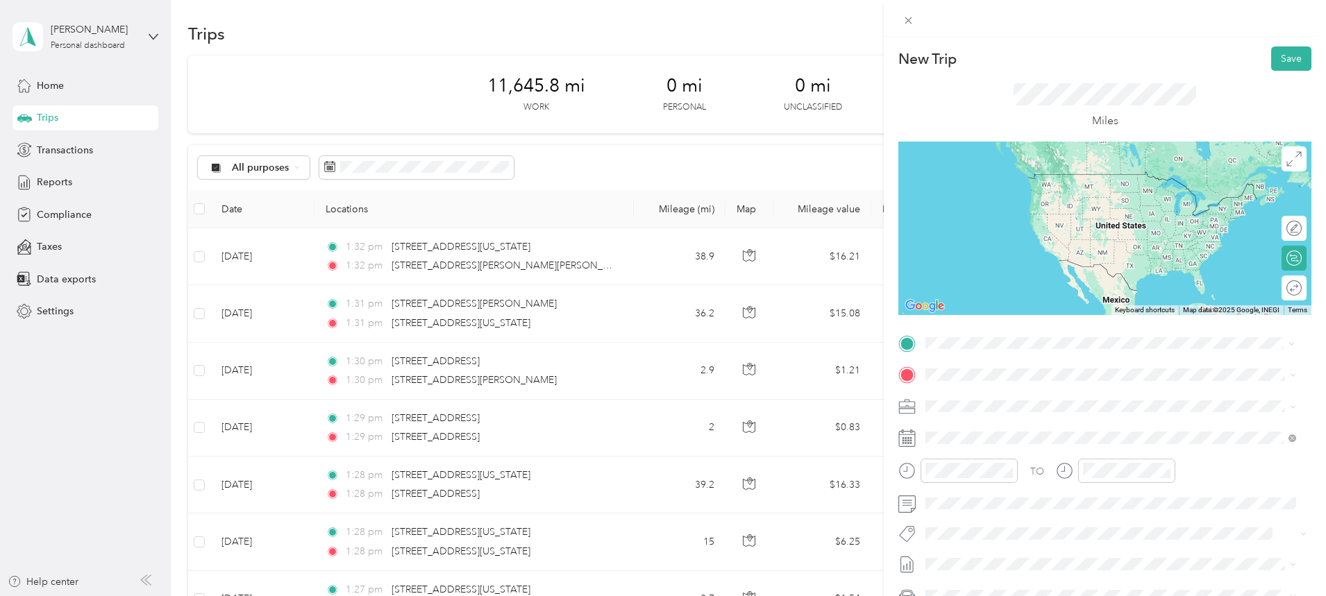
click at [1004, 400] on span "[STREET_ADDRESS][PERSON_NAME][PERSON_NAME][US_STATE]" at bounding box center [1097, 393] width 293 height 12
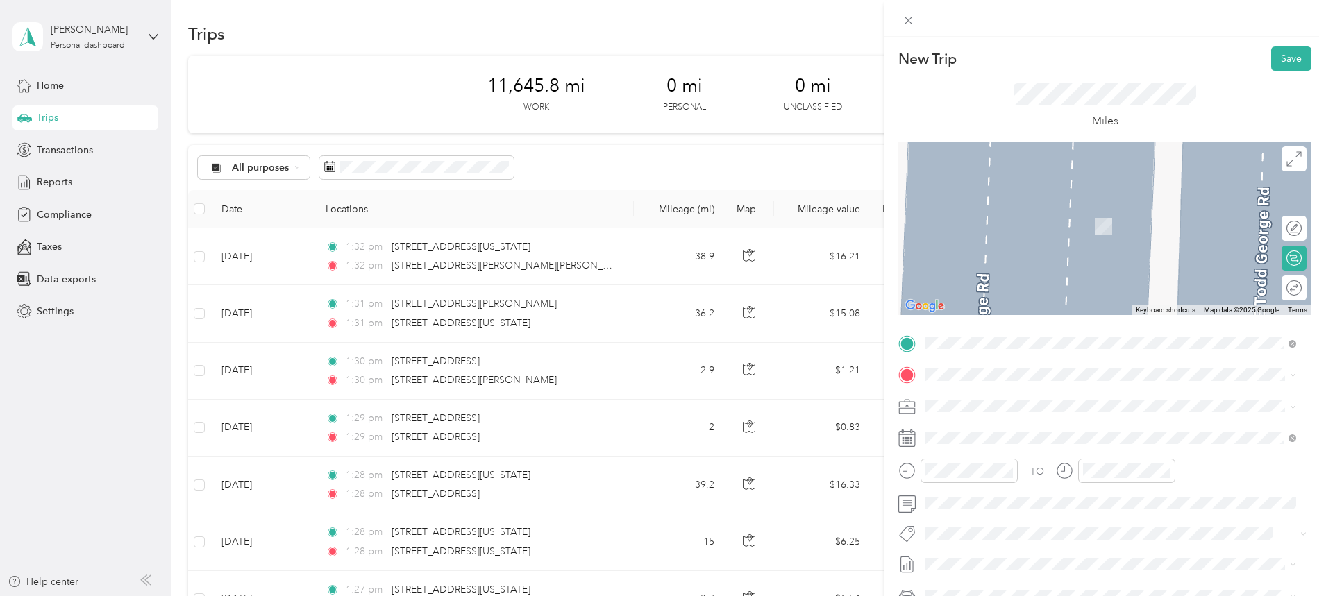
click at [1007, 430] on span "[STREET_ADDRESS][US_STATE]" at bounding box center [1020, 424] width 139 height 12
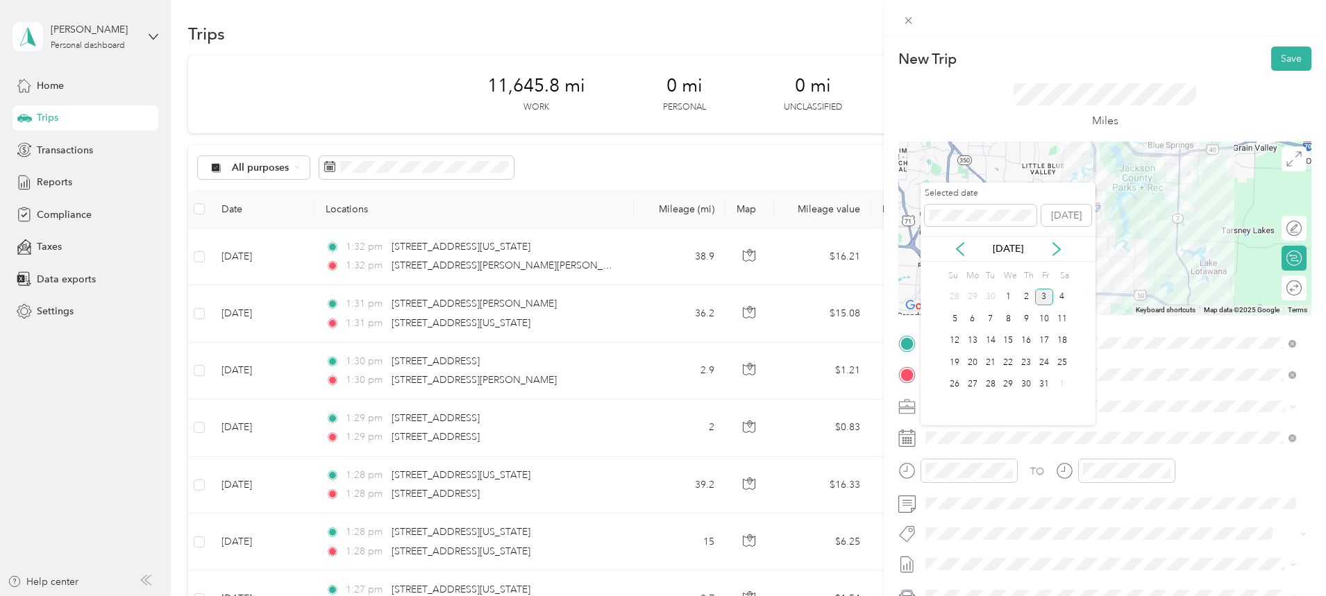
click at [958, 244] on icon at bounding box center [960, 249] width 14 height 14
click at [1011, 324] on div "10" at bounding box center [1008, 318] width 18 height 17
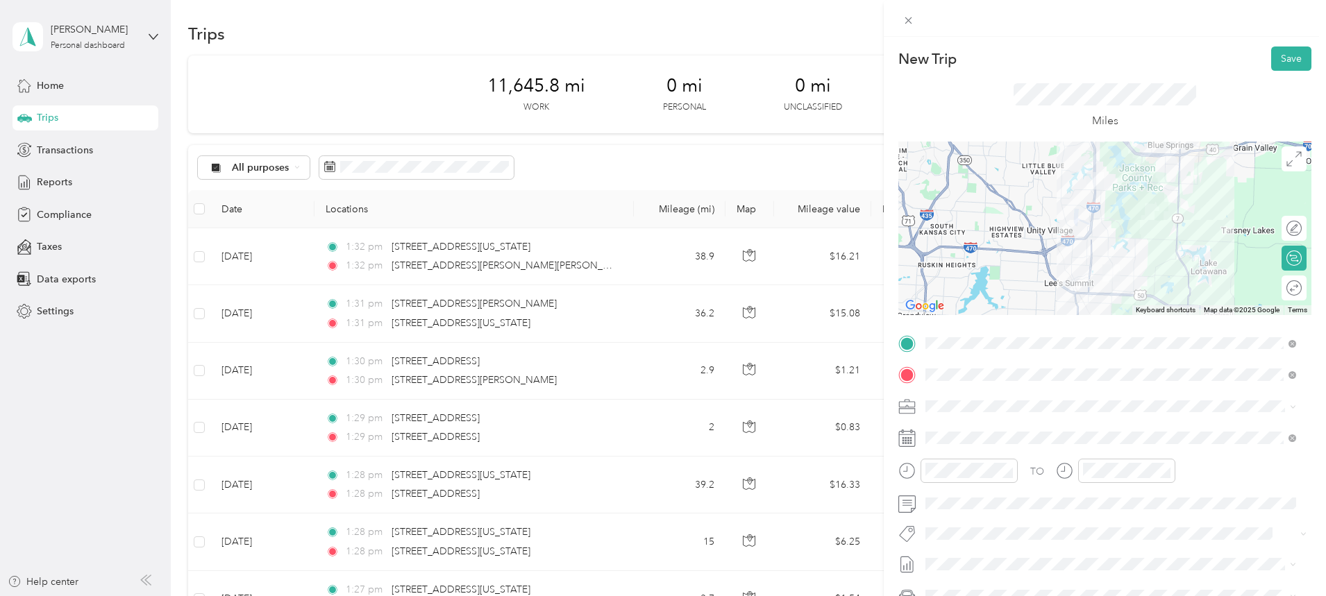
click at [1273, 59] on button "Save" at bounding box center [1291, 58] width 40 height 24
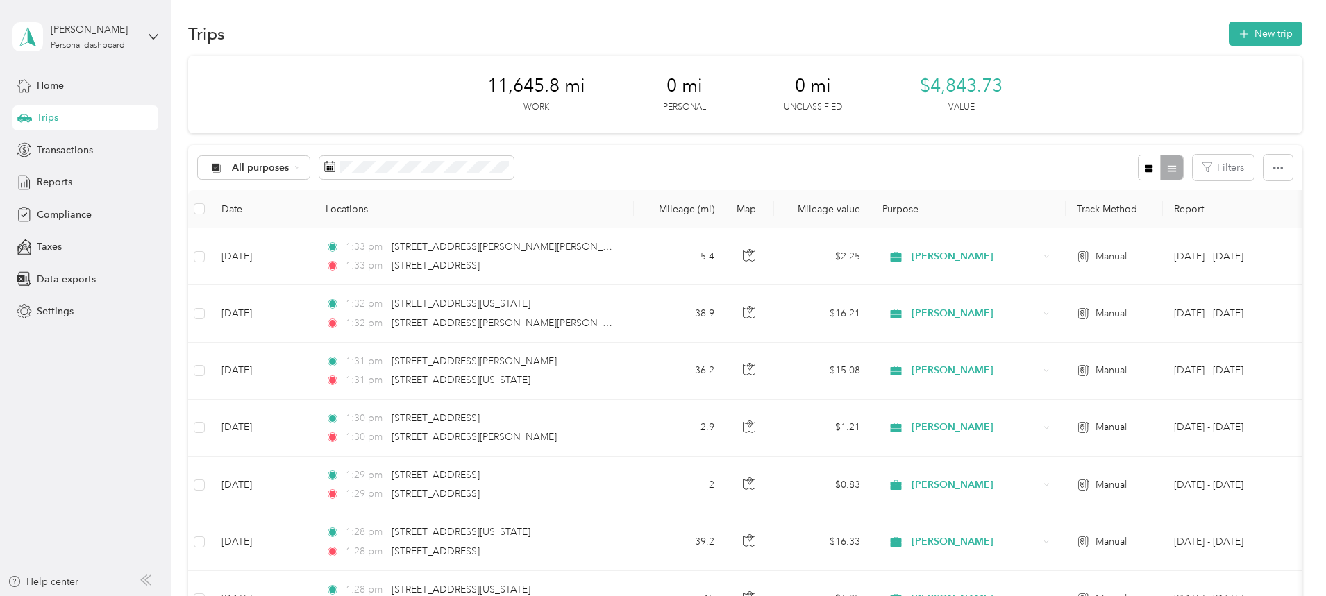
click at [1228, 31] on button "New trip" at bounding box center [1265, 34] width 74 height 24
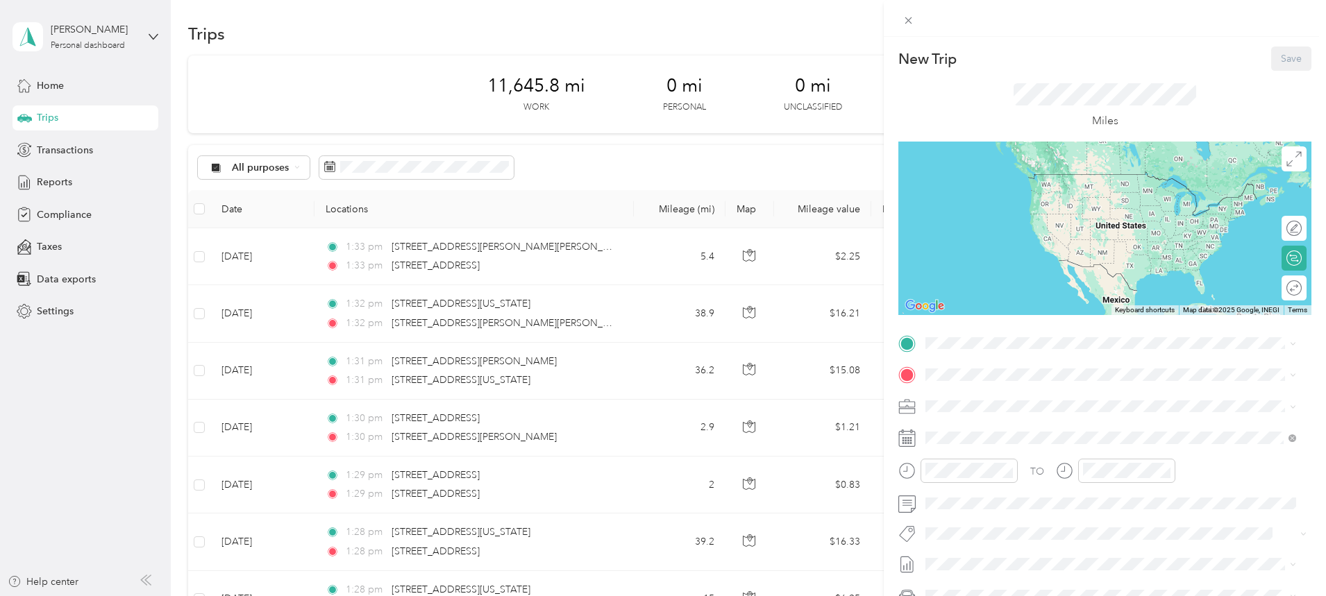
click at [976, 350] on span at bounding box center [1115, 343] width 391 height 22
click at [983, 400] on span "[STREET_ADDRESS][US_STATE]" at bounding box center [1020, 393] width 139 height 12
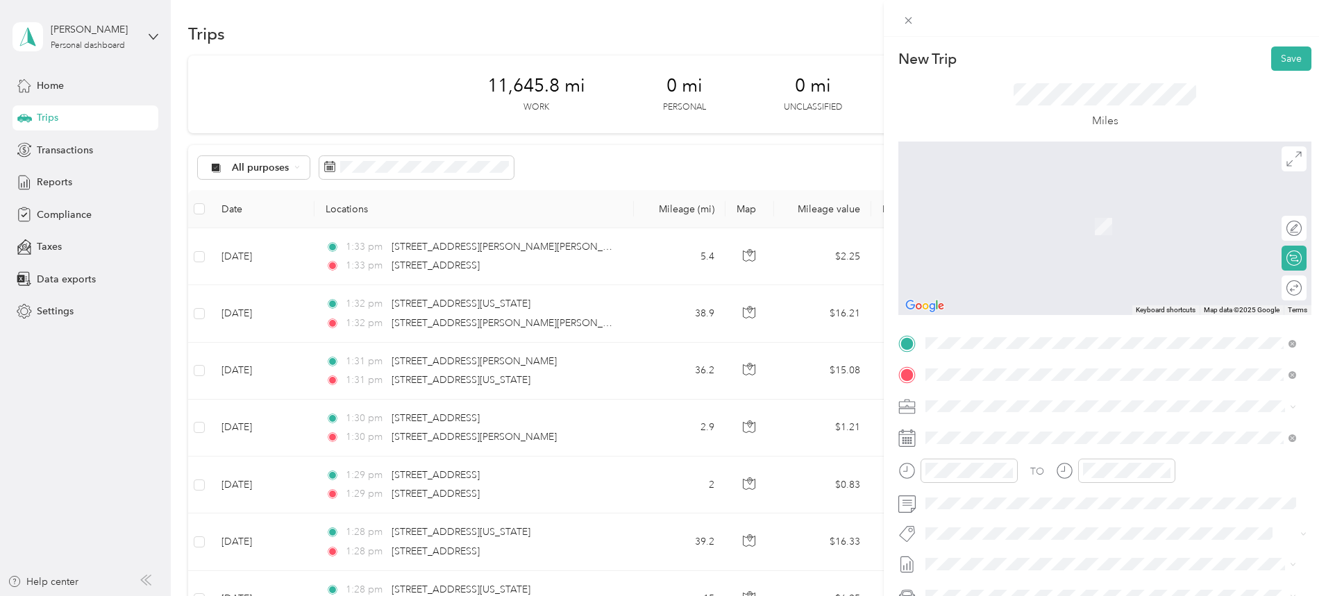
click at [1029, 431] on span "[STREET_ADDRESS][US_STATE][US_STATE]" at bounding box center [1045, 424] width 189 height 12
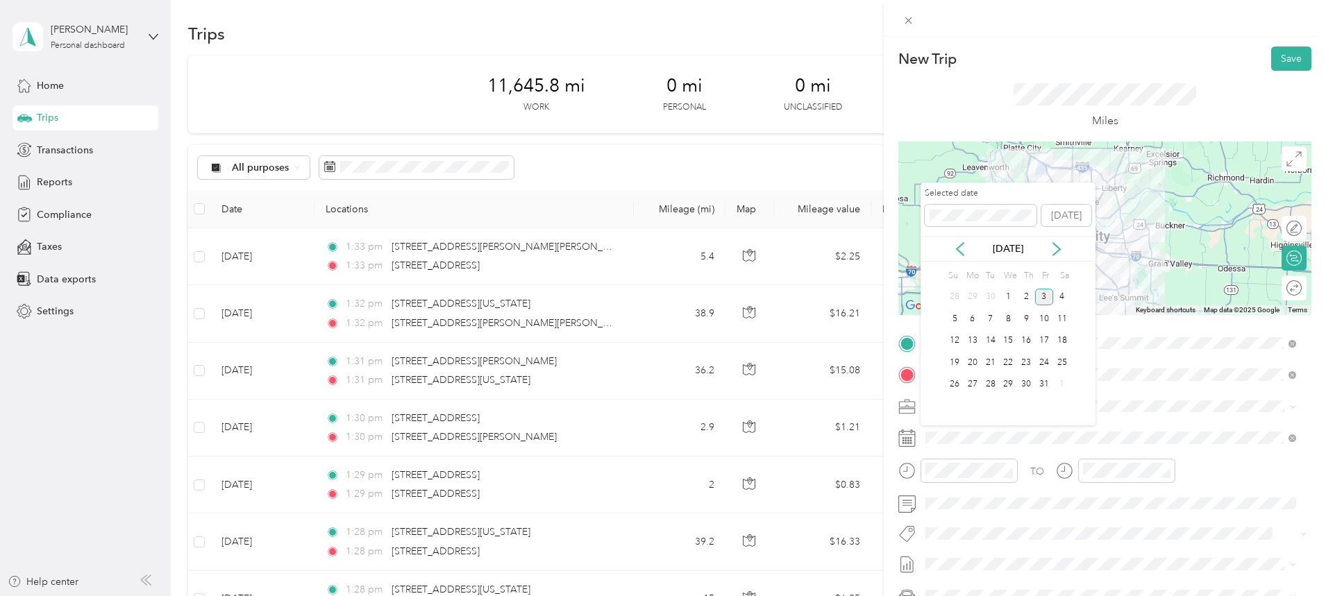
click at [964, 242] on icon at bounding box center [960, 249] width 14 height 14
click at [1009, 321] on div "10" at bounding box center [1008, 318] width 18 height 17
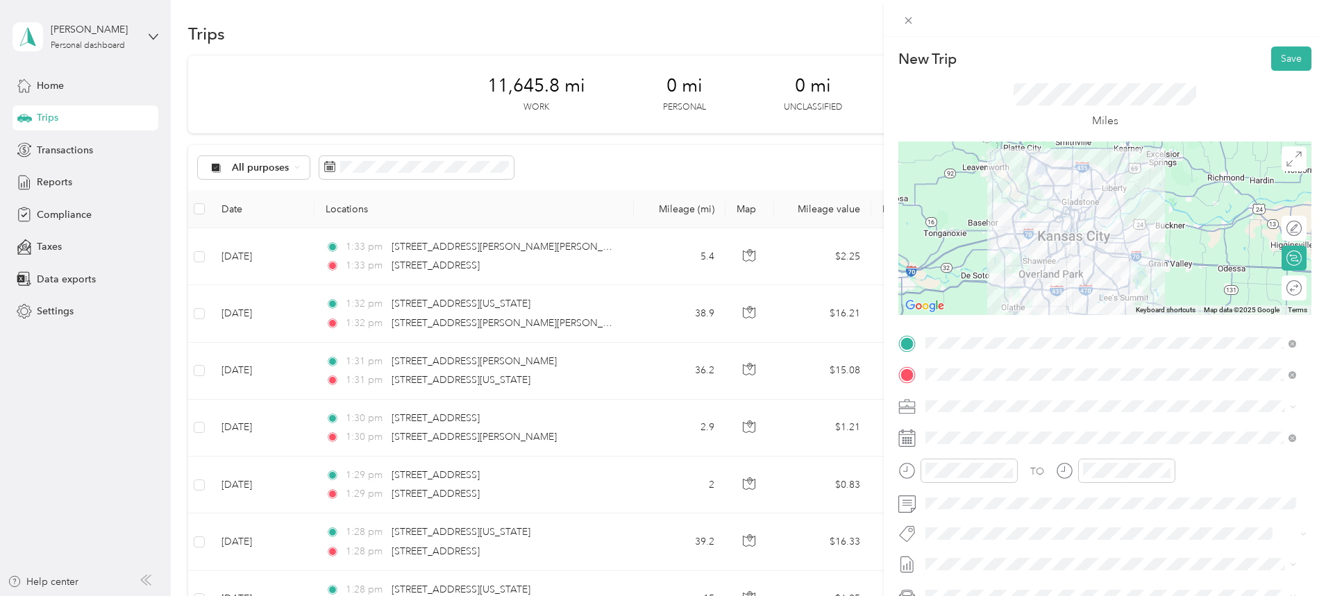
click at [1116, 224] on div at bounding box center [1104, 228] width 413 height 173
click at [1075, 235] on div at bounding box center [1104, 228] width 413 height 173
click at [1094, 232] on div at bounding box center [1104, 228] width 413 height 173
click at [1285, 56] on button "Save" at bounding box center [1291, 58] width 40 height 24
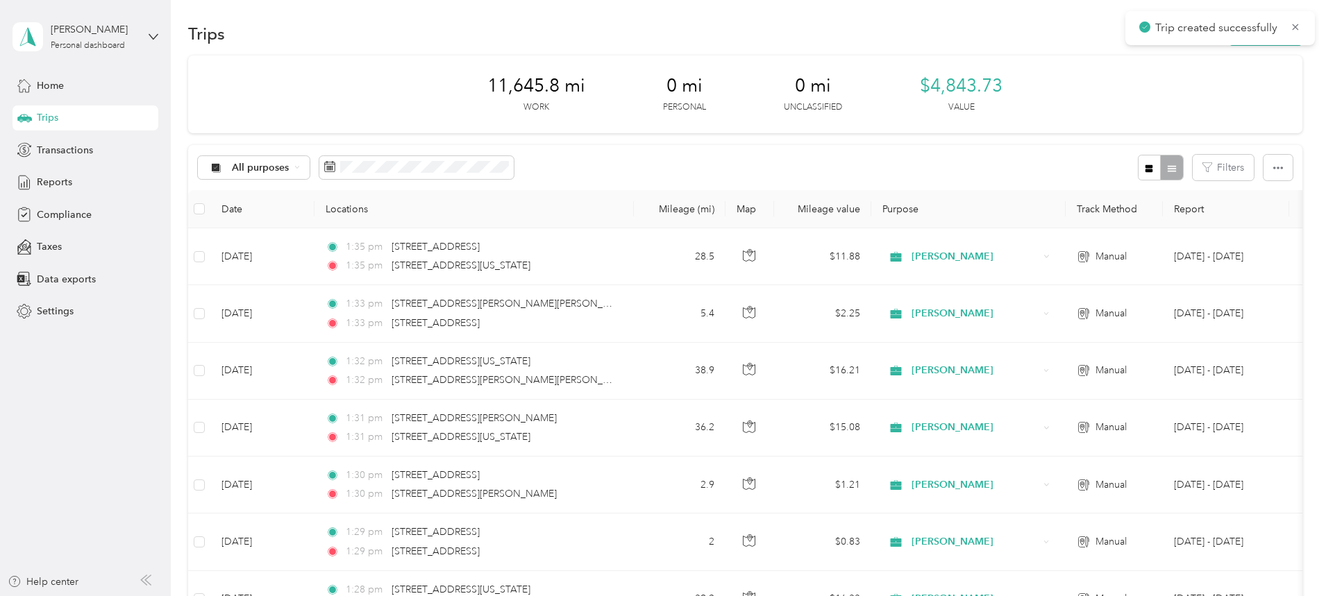
click at [1299, 25] on icon at bounding box center [1294, 27] width 11 height 12
click at [1228, 28] on button "New trip" at bounding box center [1265, 34] width 74 height 24
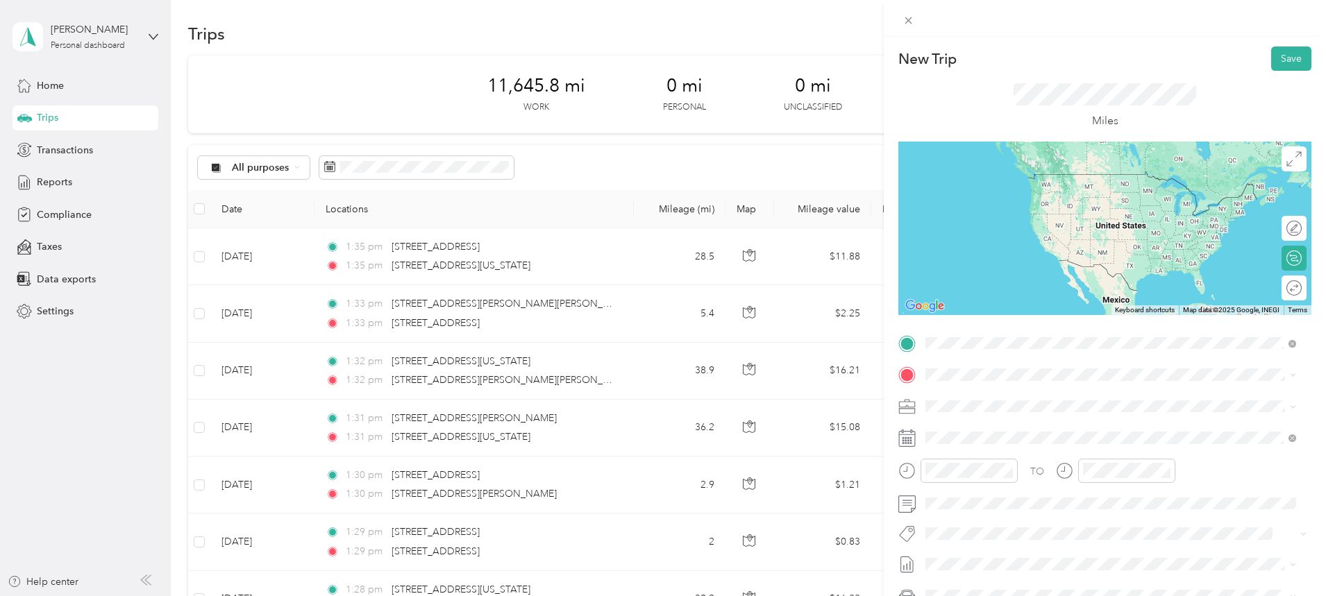
click at [988, 396] on span "[STREET_ADDRESS][US_STATE][US_STATE]" at bounding box center [1045, 393] width 189 height 12
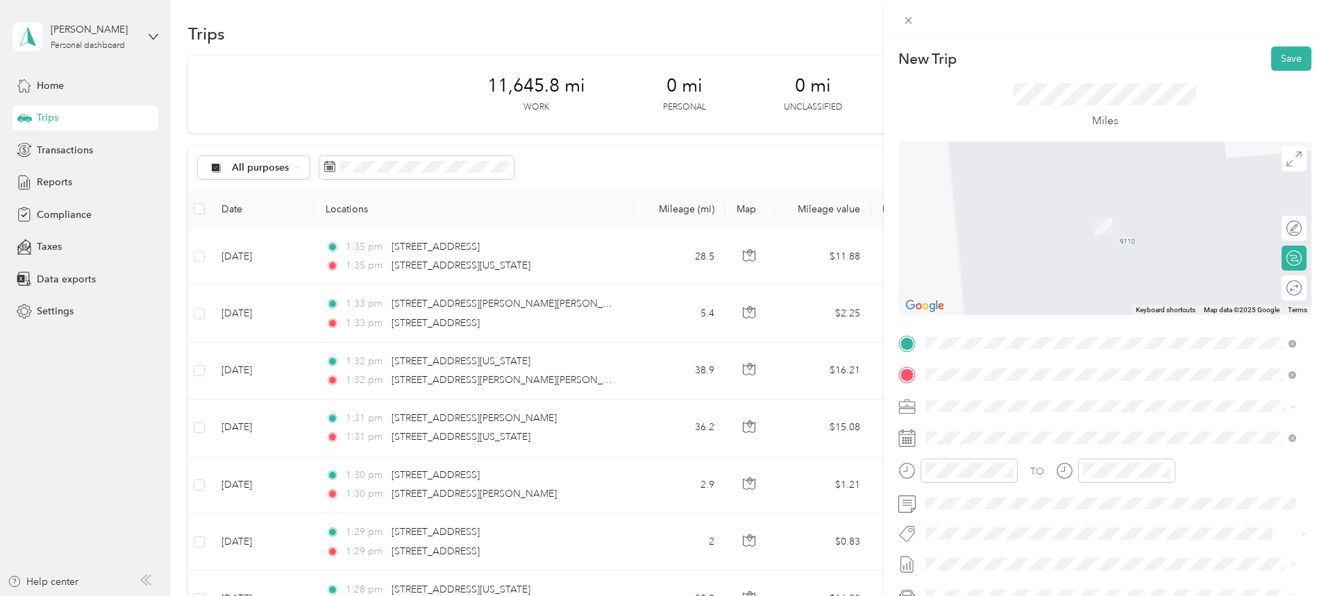
click at [1017, 431] on span "[STREET_ADDRESS][PERSON_NAME][US_STATE]" at bounding box center [1059, 424] width 216 height 12
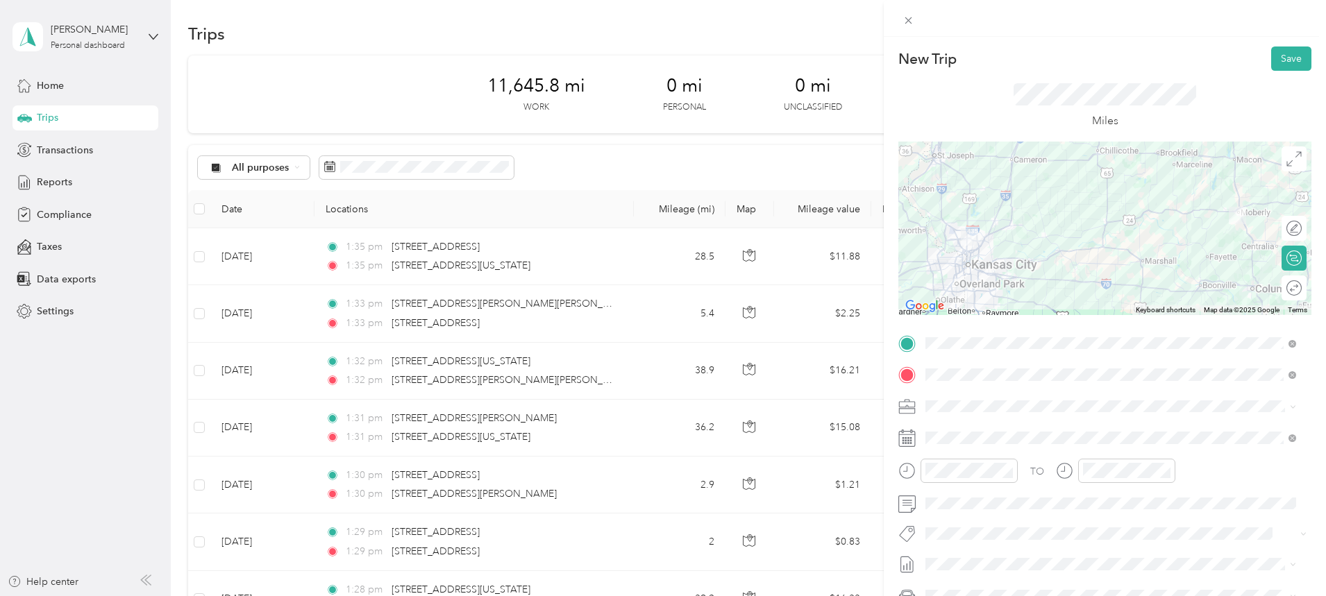
click at [1033, 279] on div at bounding box center [1104, 228] width 413 height 173
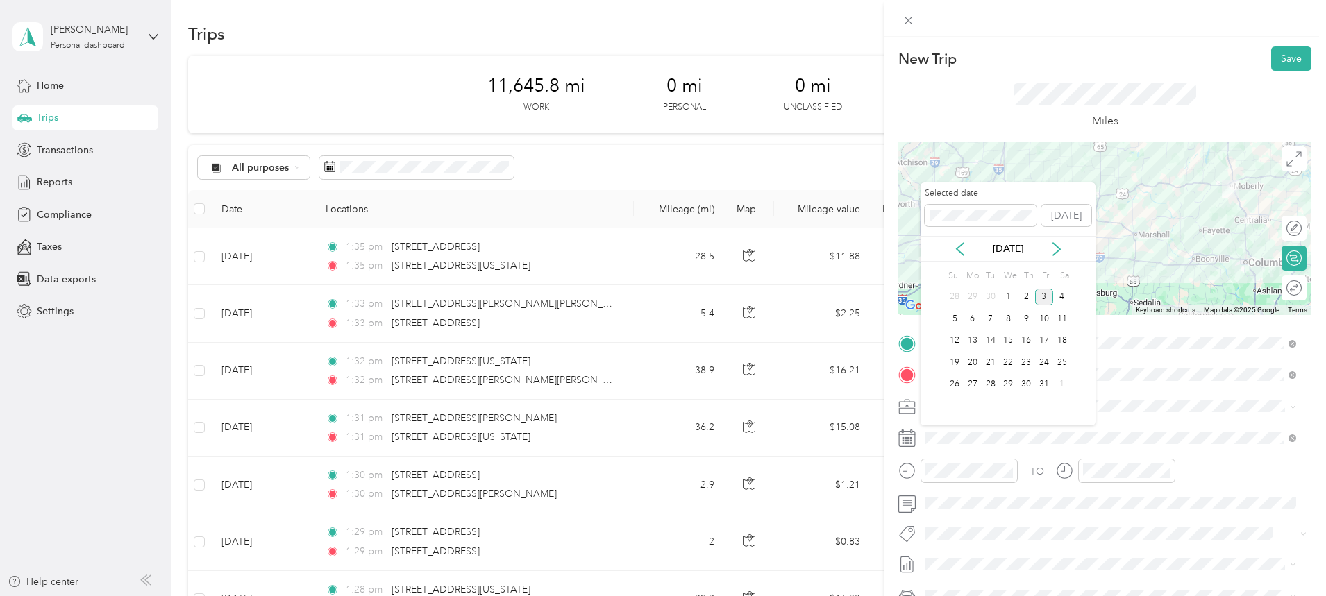
click at [957, 244] on icon at bounding box center [960, 249] width 14 height 14
click at [1029, 317] on div "11" at bounding box center [1026, 318] width 18 height 17
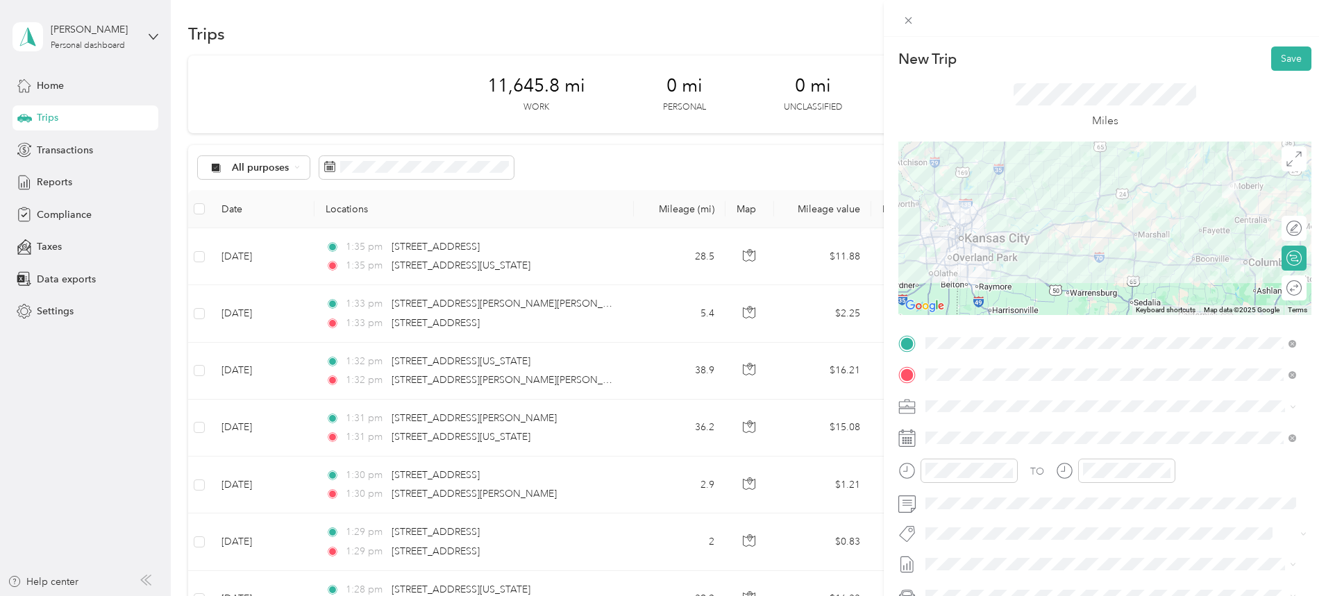
click at [1278, 60] on button "Save" at bounding box center [1291, 58] width 40 height 24
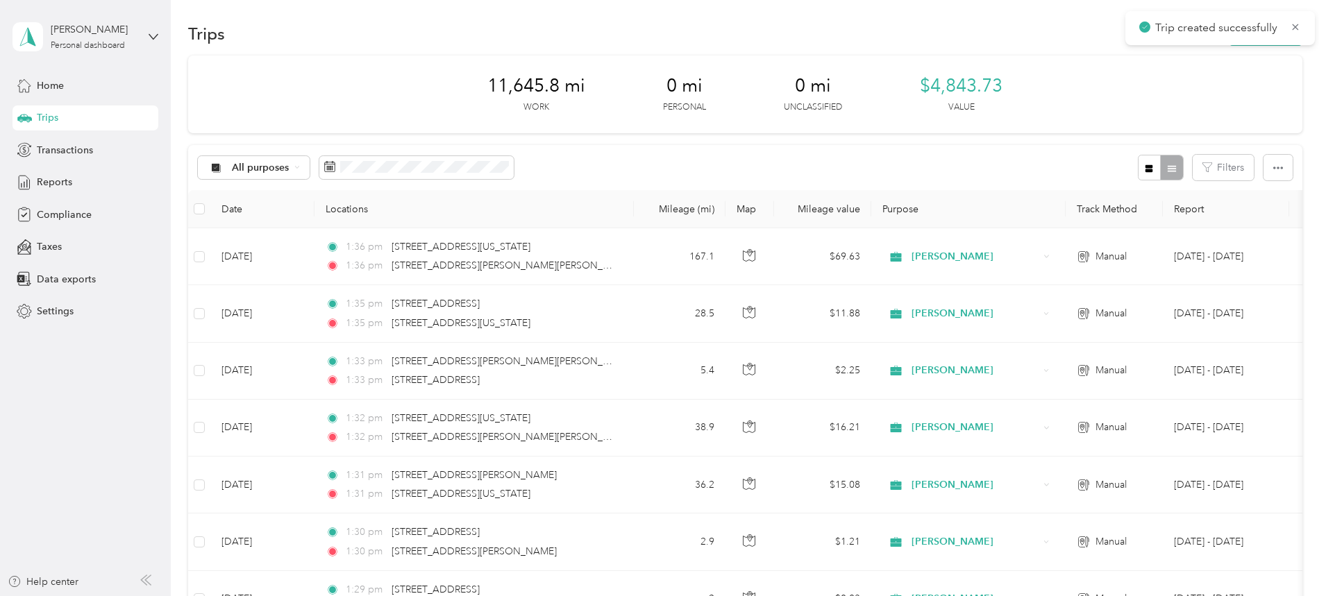
click at [1301, 23] on div "Trip created successfully" at bounding box center [1219, 28] width 189 height 34
drag, startPoint x: 1294, startPoint y: 23, endPoint x: 1255, endPoint y: 40, distance: 42.6
click at [1294, 24] on icon at bounding box center [1294, 27] width 11 height 12
click at [1228, 33] on button "New trip" at bounding box center [1265, 34] width 74 height 24
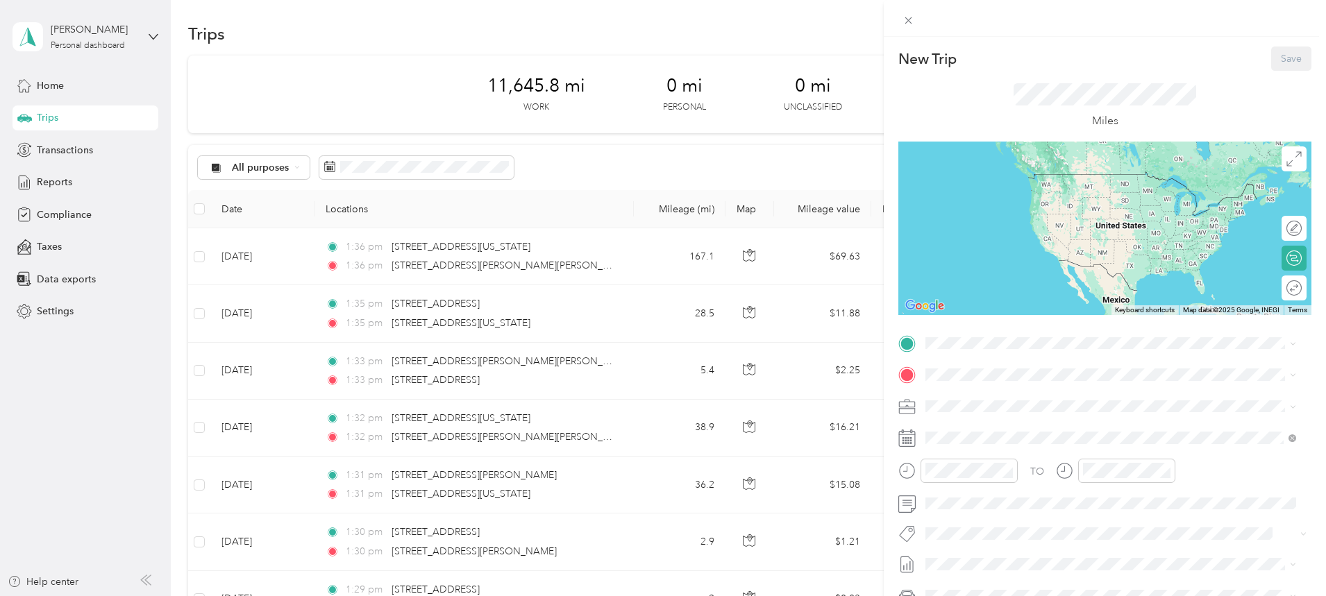
click at [970, 335] on span at bounding box center [1115, 343] width 391 height 22
click at [986, 400] on span "[STREET_ADDRESS][PERSON_NAME][US_STATE]" at bounding box center [1059, 393] width 216 height 12
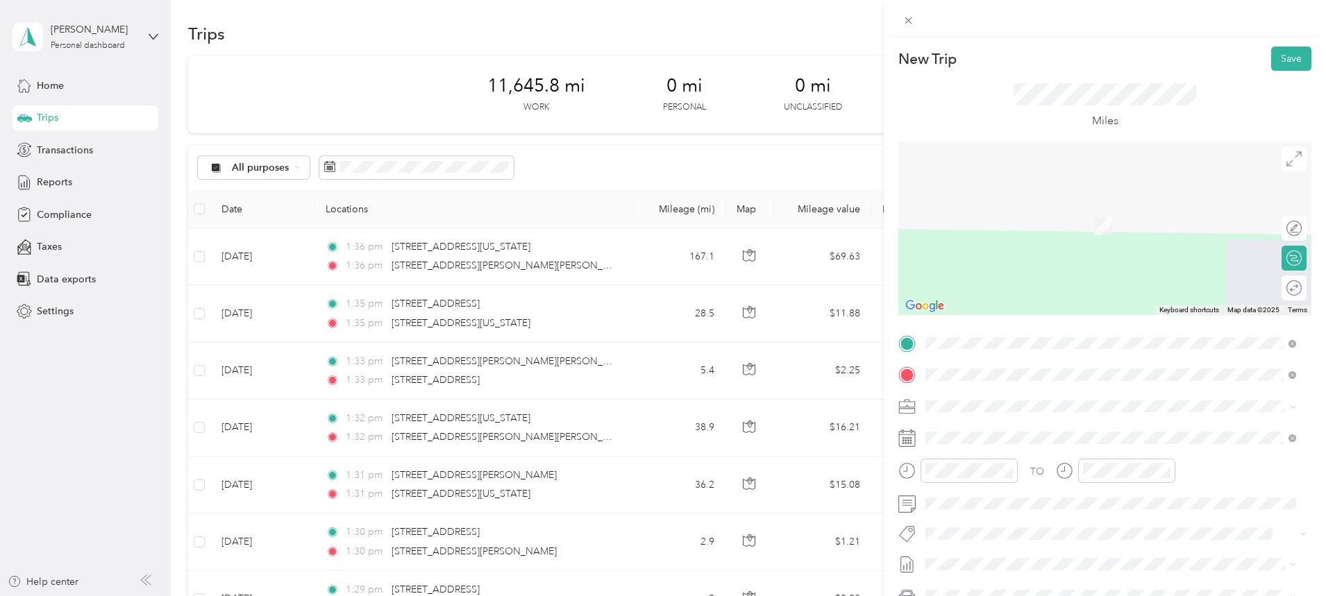
click at [1017, 431] on span "[STREET_ADDRESS][PERSON_NAME][US_STATE]" at bounding box center [1059, 424] width 216 height 12
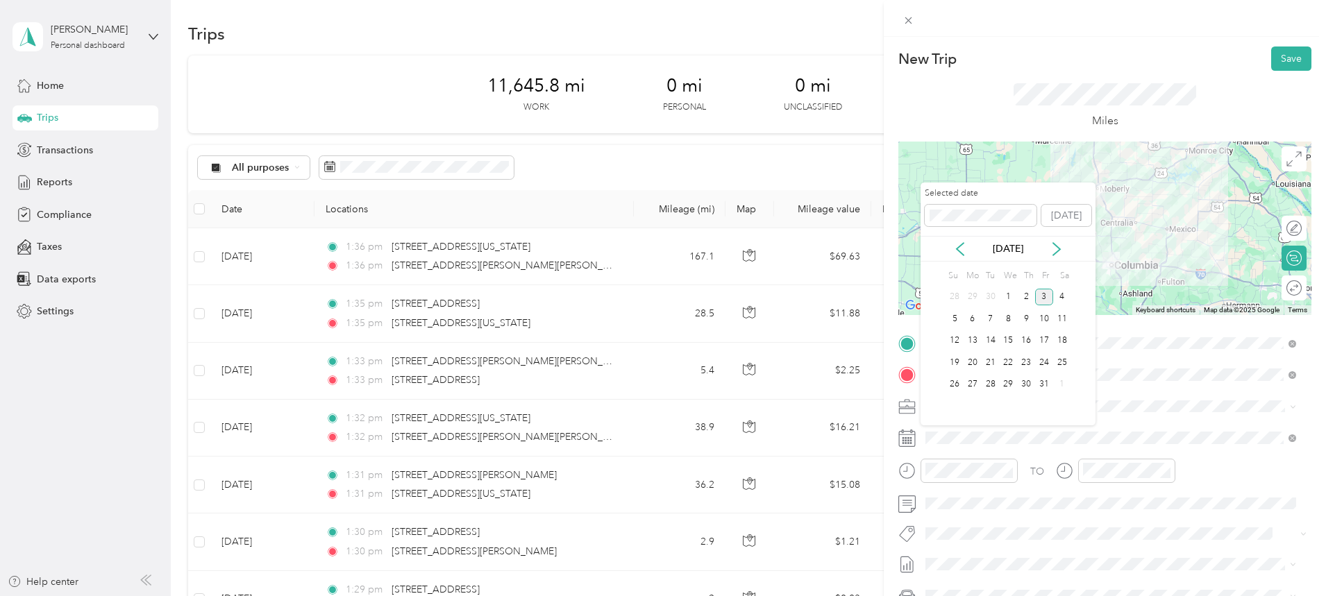
click at [960, 242] on icon at bounding box center [960, 249] width 14 height 14
click at [1026, 316] on div "11" at bounding box center [1026, 318] width 18 height 17
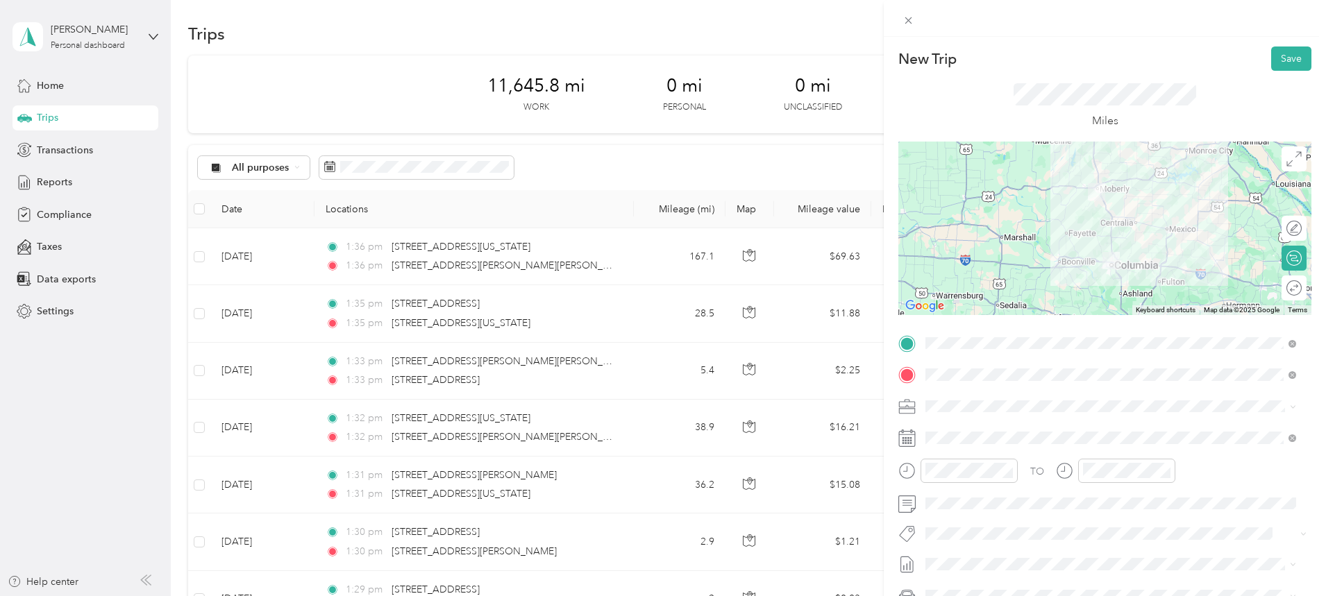
click at [1278, 58] on button "Save" at bounding box center [1291, 58] width 40 height 24
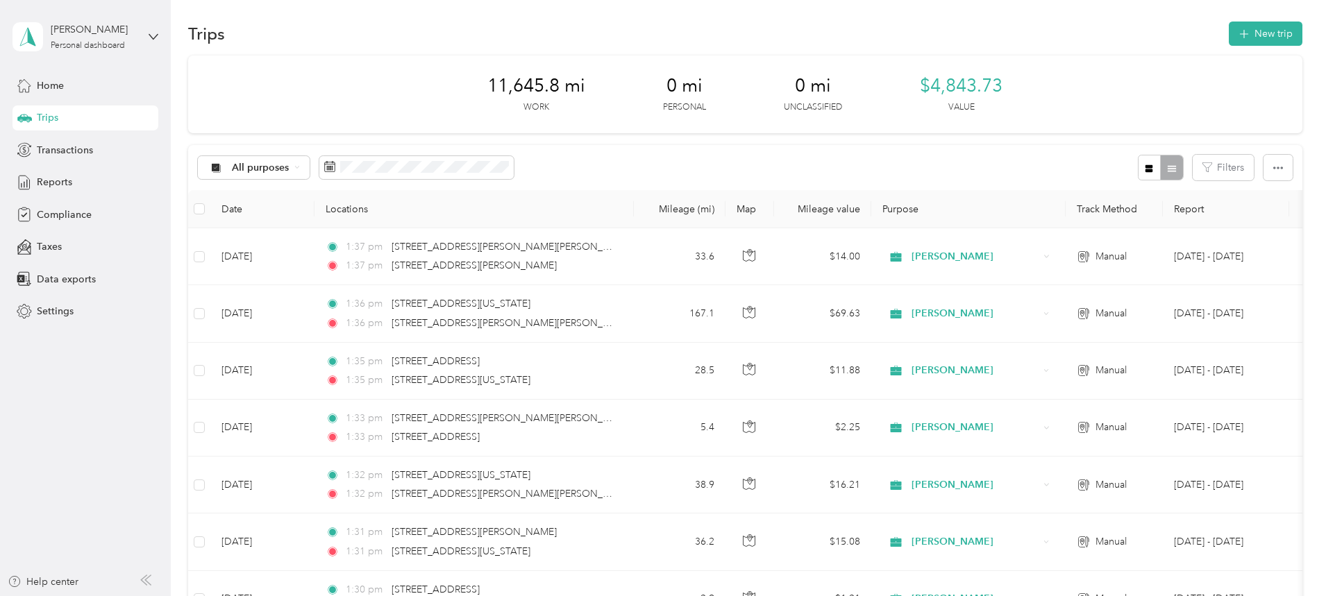
click at [1228, 38] on button "New trip" at bounding box center [1265, 34] width 74 height 24
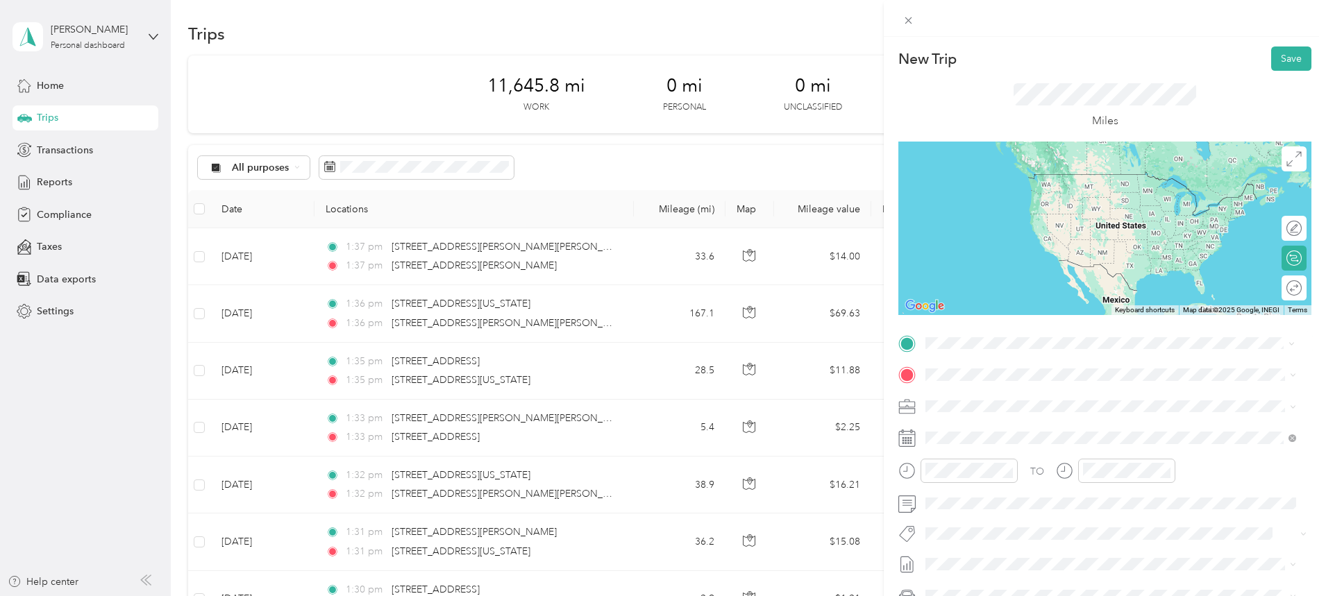
click at [990, 400] on span "[STREET_ADDRESS][PERSON_NAME][US_STATE]" at bounding box center [1059, 393] width 216 height 12
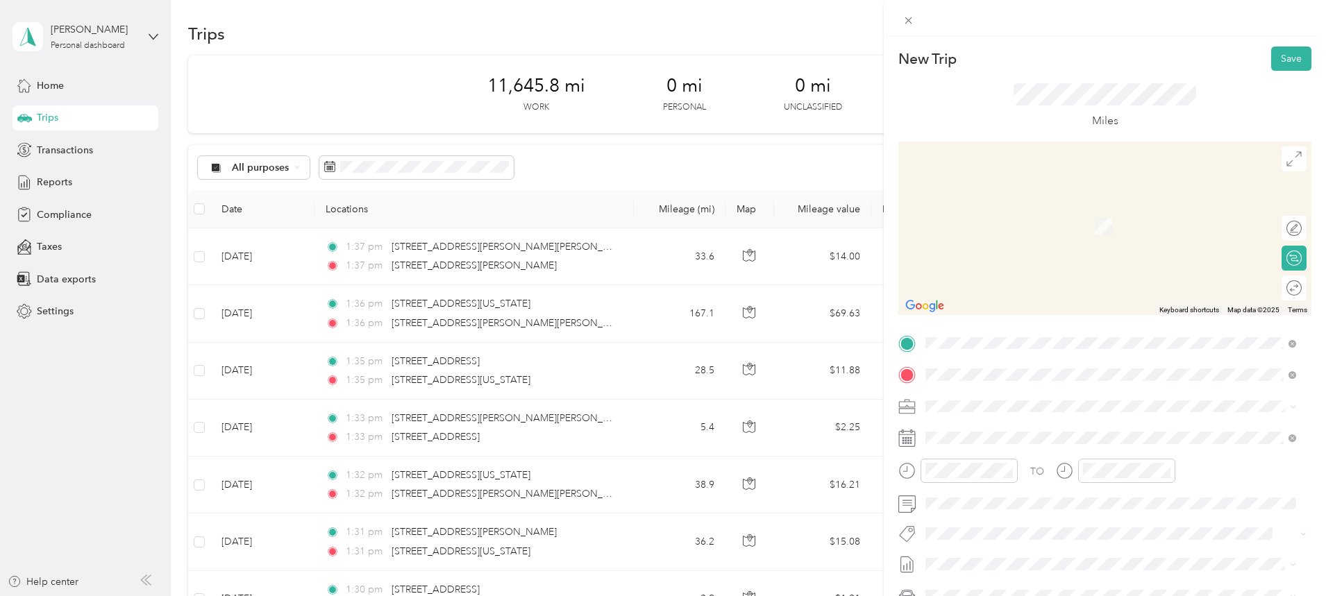
click at [979, 423] on span "[STREET_ADDRESS][US_STATE]" at bounding box center [1020, 424] width 139 height 12
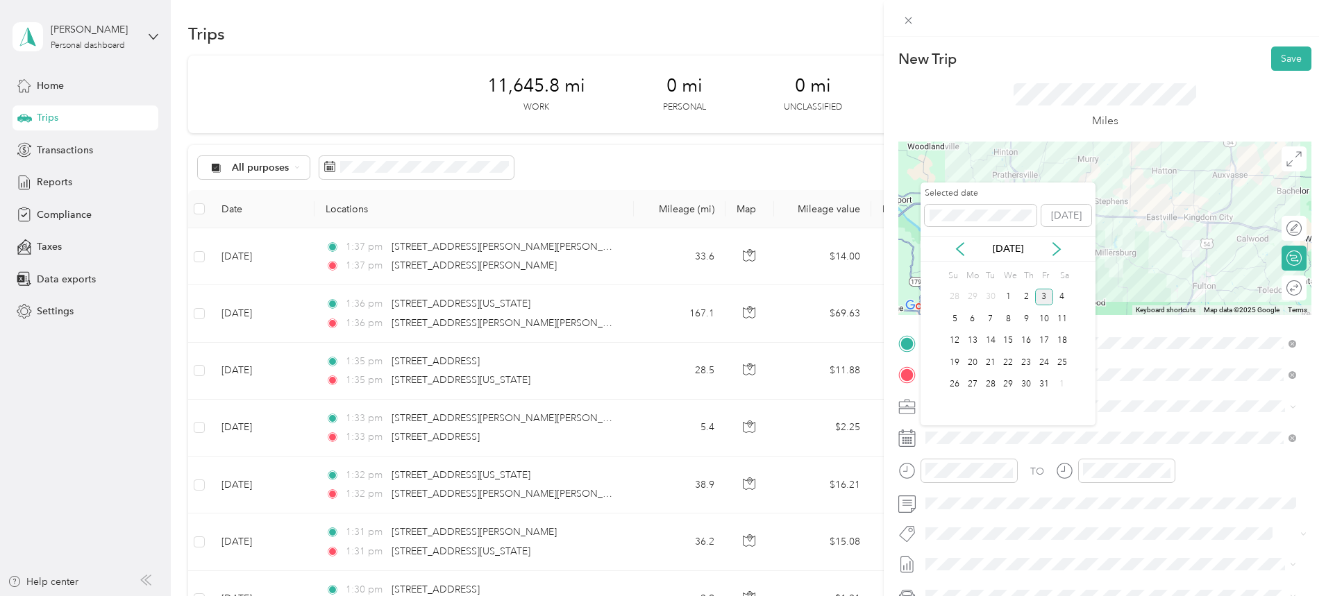
click at [958, 251] on icon at bounding box center [959, 249] width 7 height 12
click at [1025, 314] on div "11" at bounding box center [1026, 318] width 18 height 17
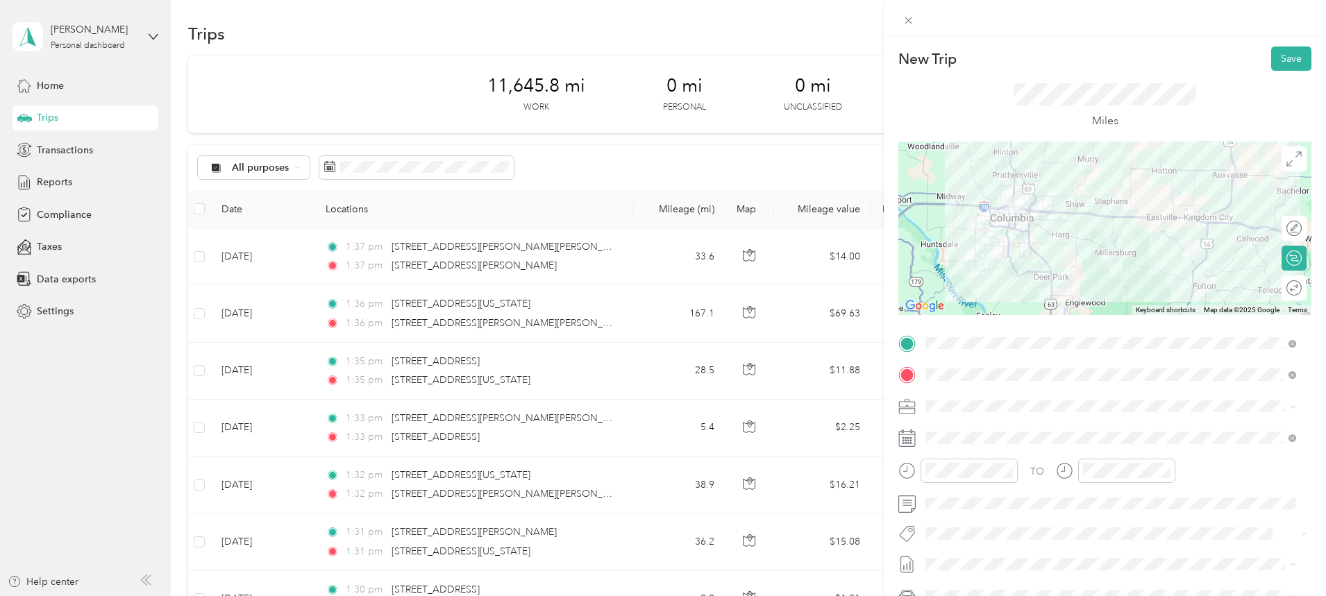
click at [1281, 58] on button "Save" at bounding box center [1291, 58] width 40 height 24
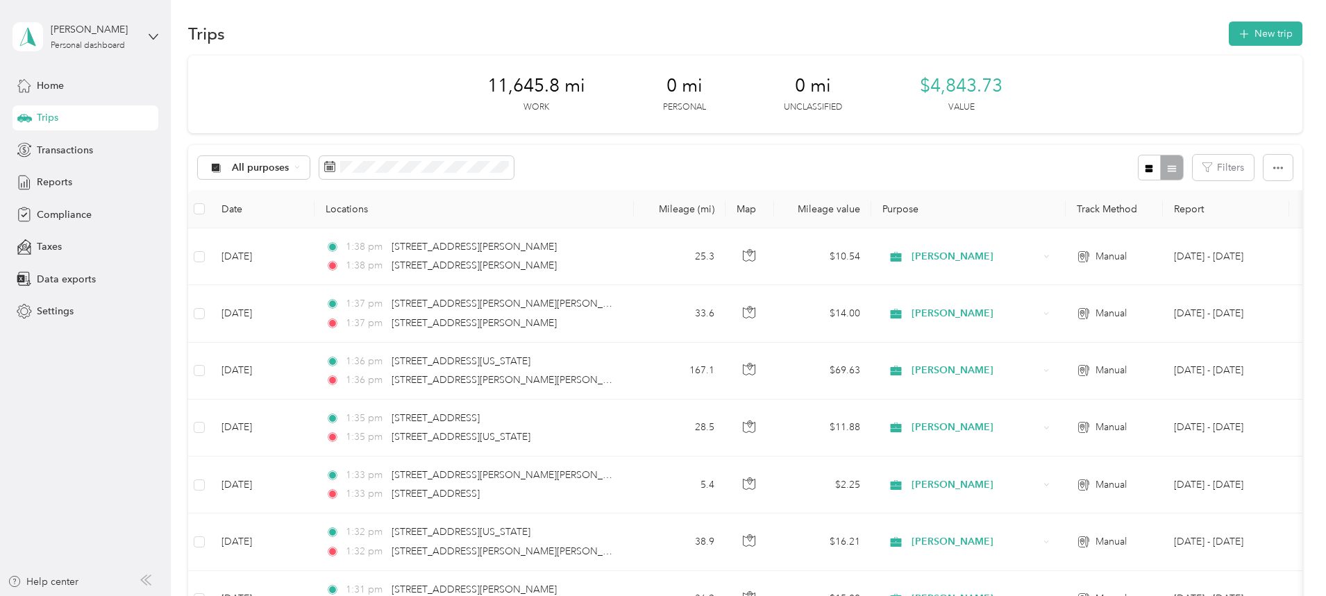
click at [1228, 33] on button "New trip" at bounding box center [1265, 34] width 74 height 24
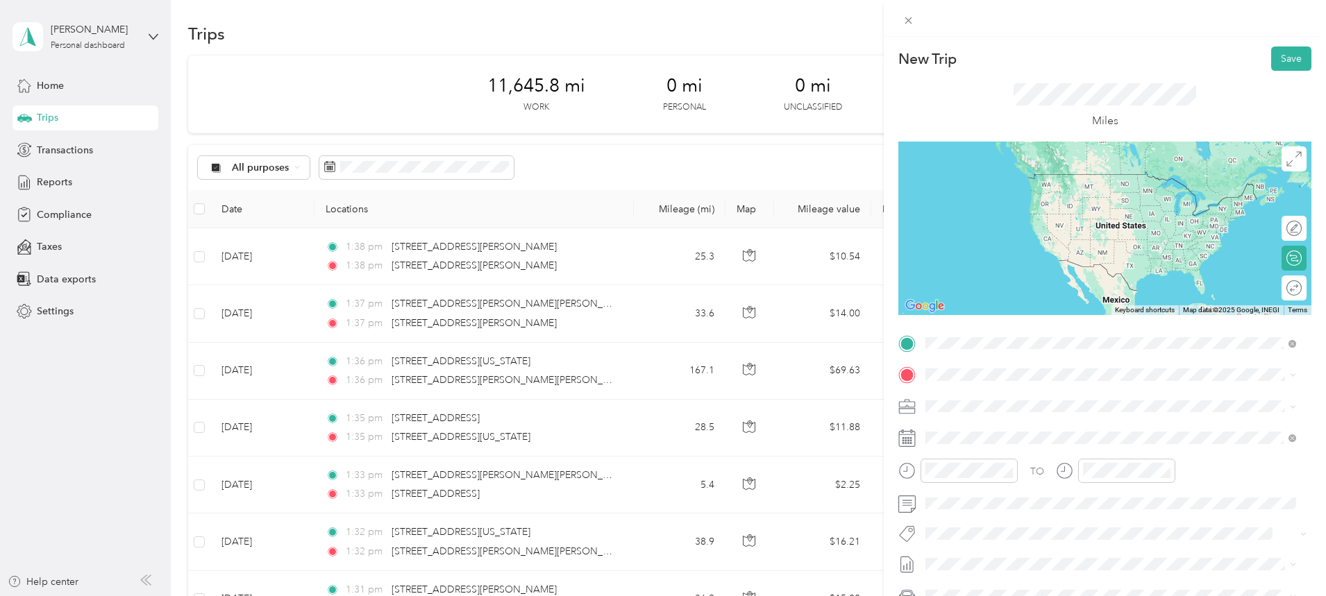
click at [1019, 400] on span "[STREET_ADDRESS][PERSON_NAME][PERSON_NAME][US_STATE]" at bounding box center [1097, 393] width 293 height 12
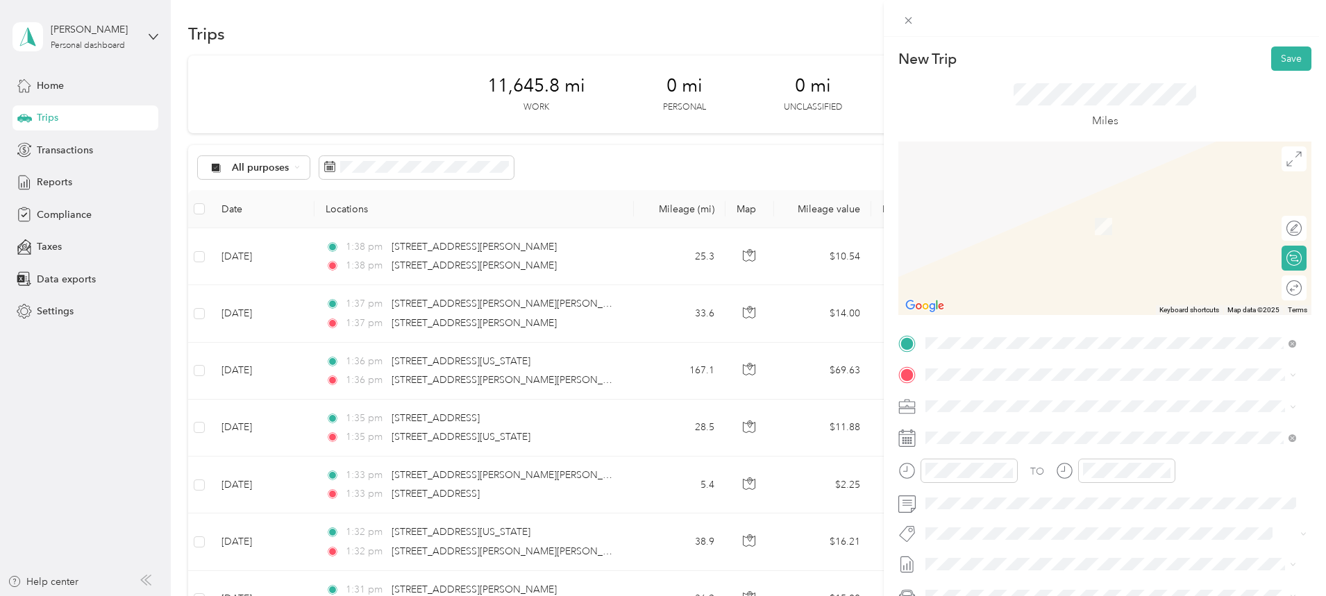
click at [1287, 341] on span at bounding box center [1289, 344] width 12 height 10
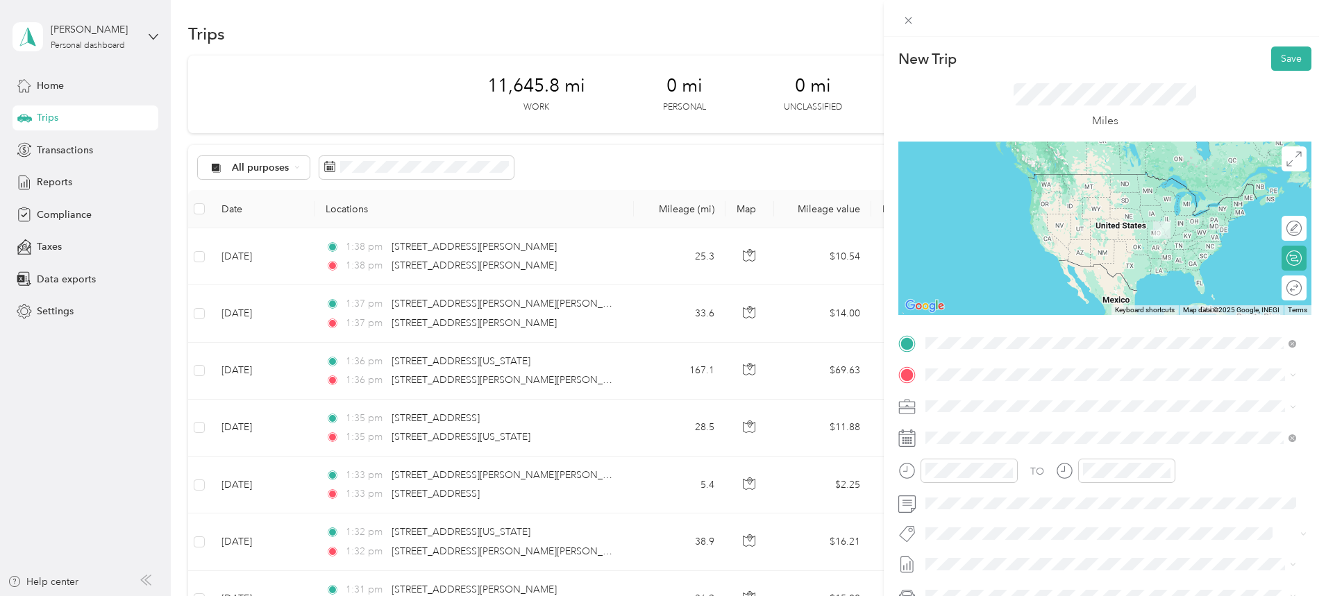
click at [989, 387] on span "[STREET_ADDRESS][US_STATE]" at bounding box center [1020, 393] width 139 height 12
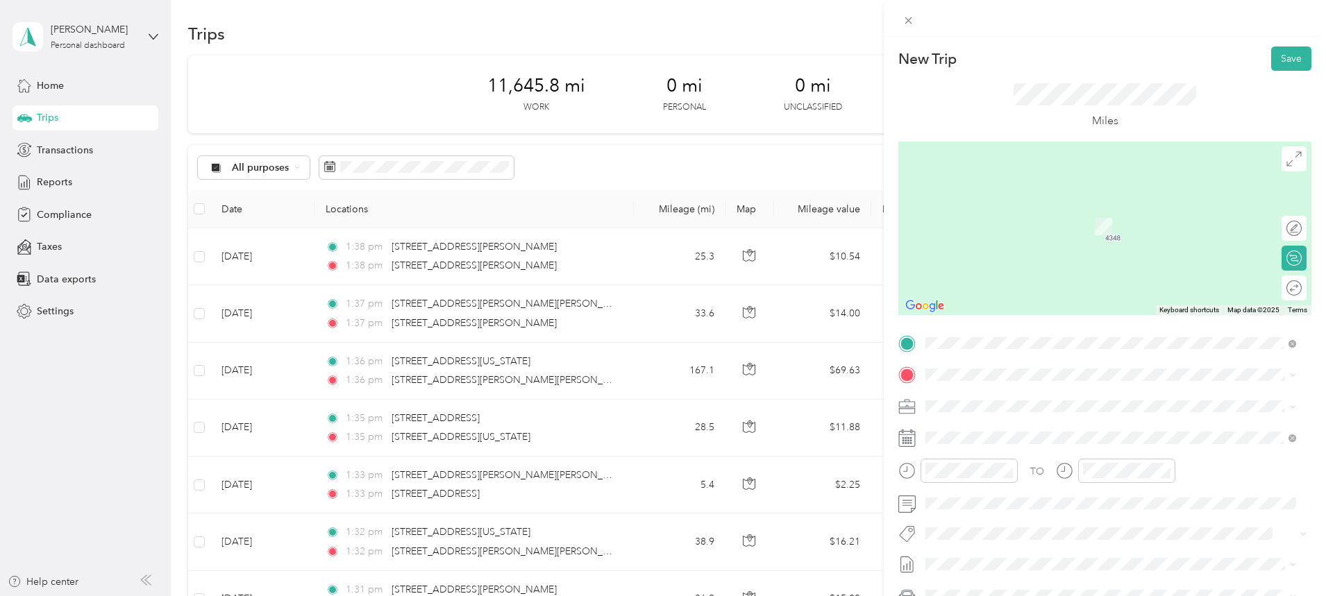
click at [1012, 430] on span "[STREET_ADDRESS][PERSON_NAME][PERSON_NAME][US_STATE]" at bounding box center [1097, 424] width 293 height 12
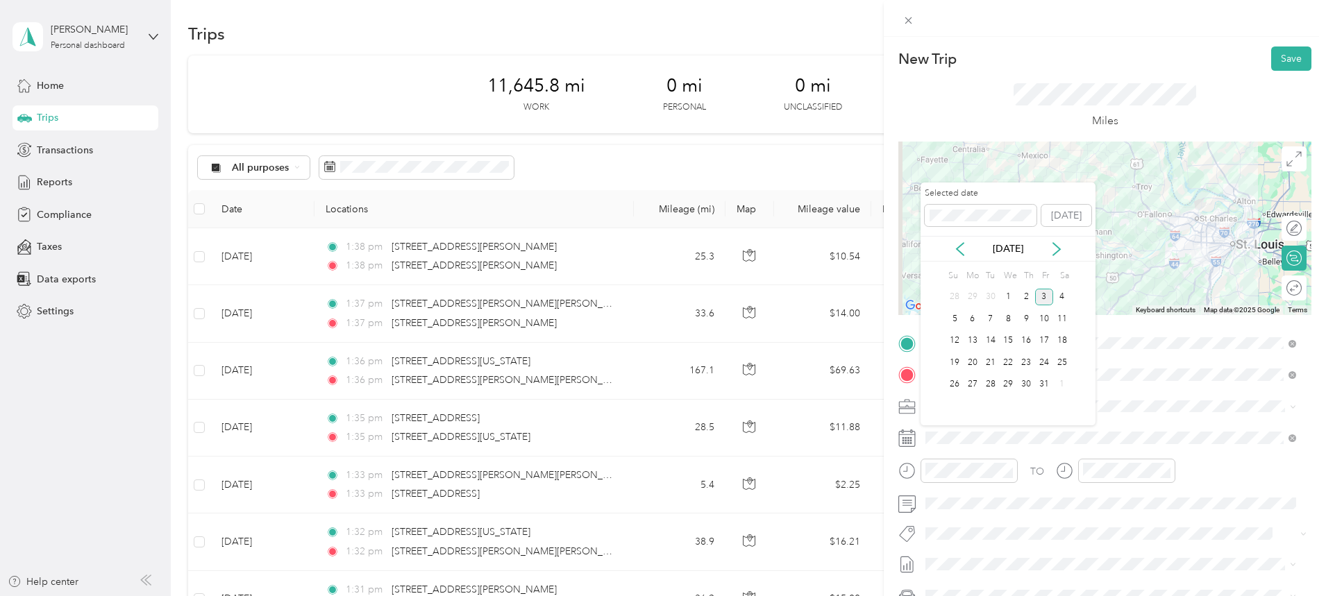
click at [958, 241] on div "[DATE]" at bounding box center [1007, 249] width 175 height 26
click at [957, 246] on icon at bounding box center [960, 249] width 14 height 14
click at [1030, 319] on div "11" at bounding box center [1026, 318] width 18 height 17
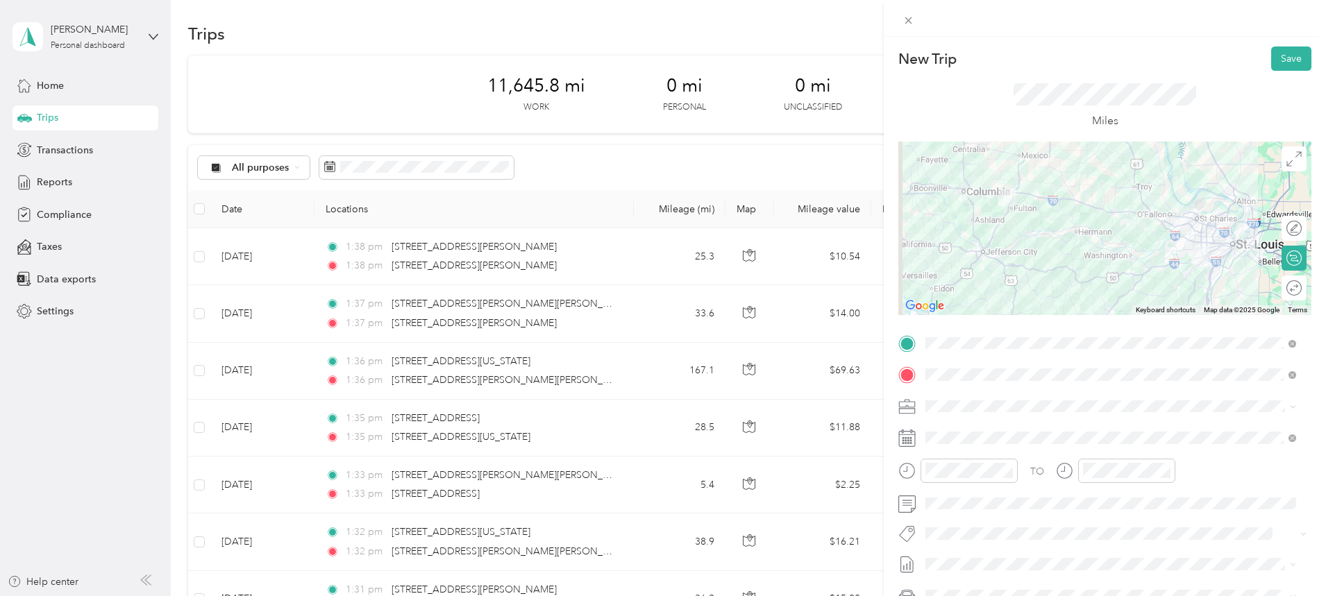
click at [1271, 58] on button "Save" at bounding box center [1291, 58] width 40 height 24
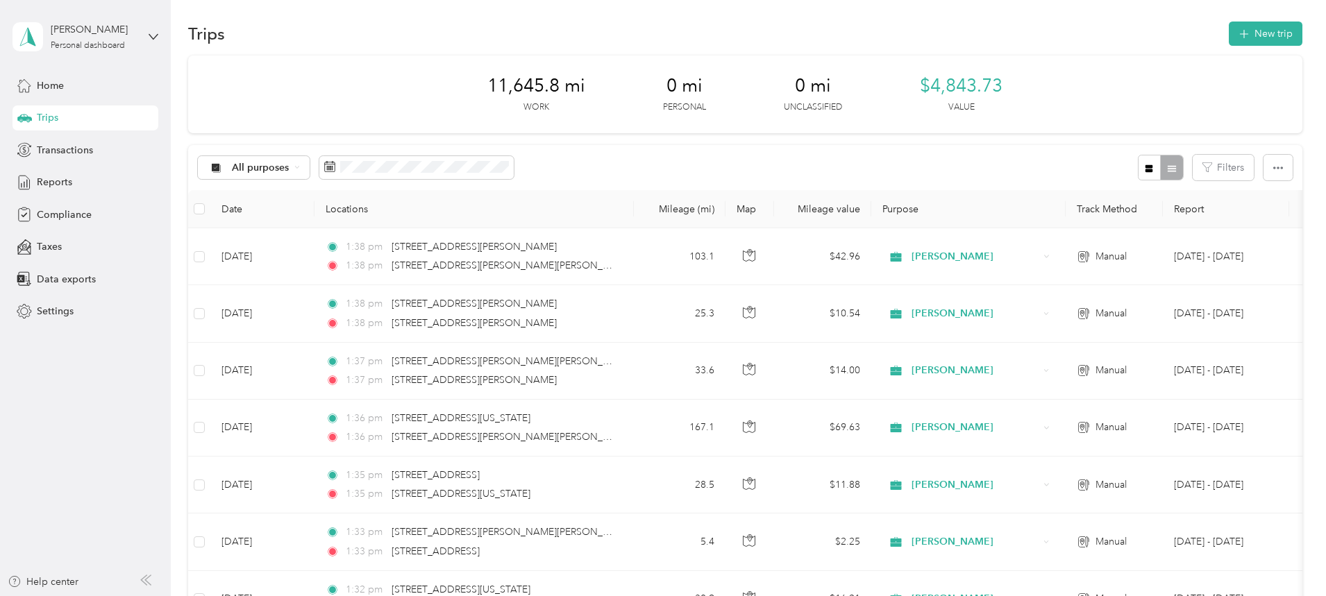
click at [1228, 31] on button "New trip" at bounding box center [1265, 34] width 74 height 24
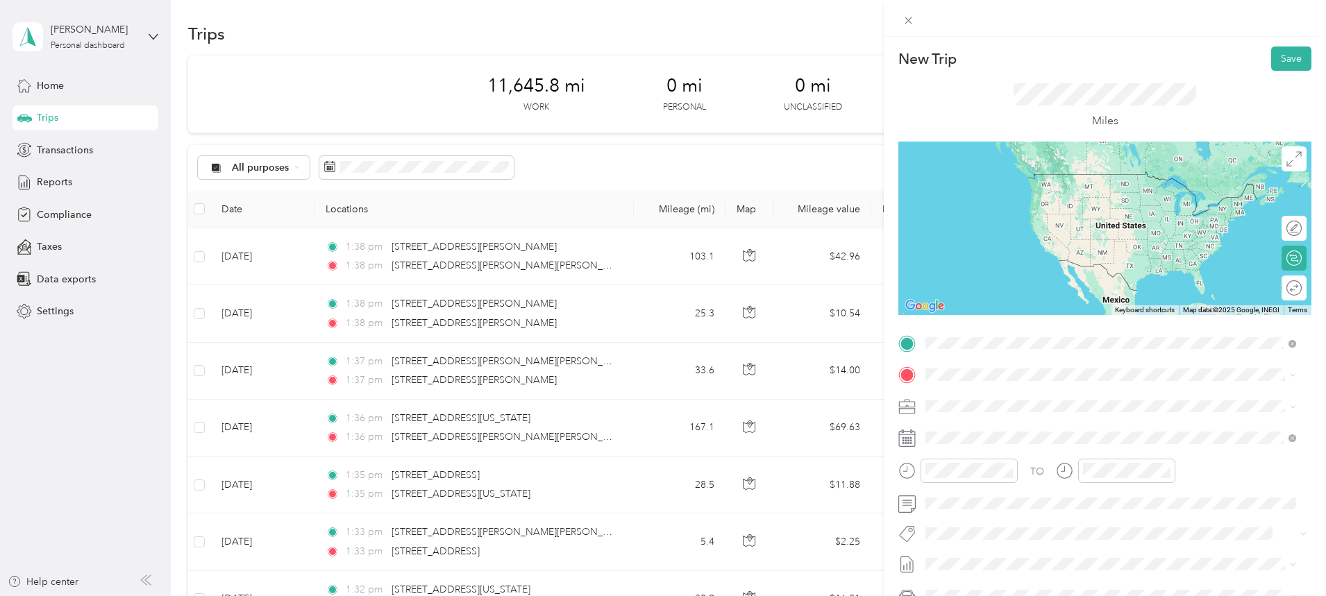
click at [1022, 396] on span "[STREET_ADDRESS][PERSON_NAME][PERSON_NAME][US_STATE]" at bounding box center [1097, 393] width 293 height 12
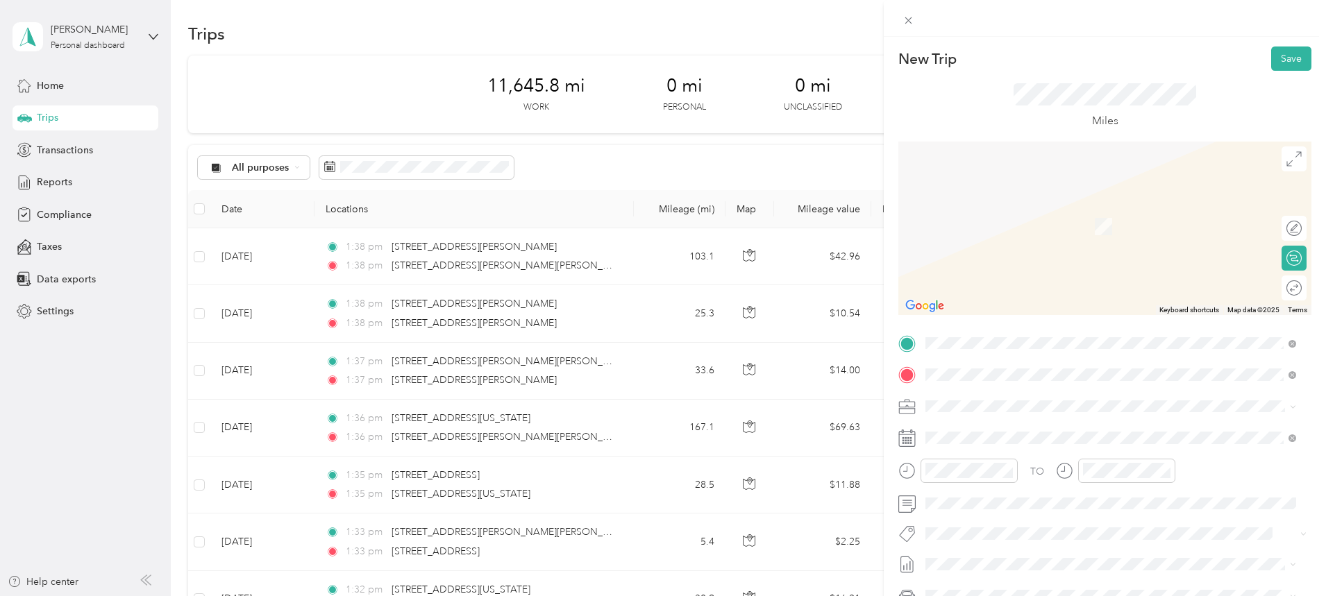
click at [992, 431] on span "[STREET_ADDRESS][PERSON_NAME][PERSON_NAME][US_STATE]" at bounding box center [1097, 424] width 293 height 12
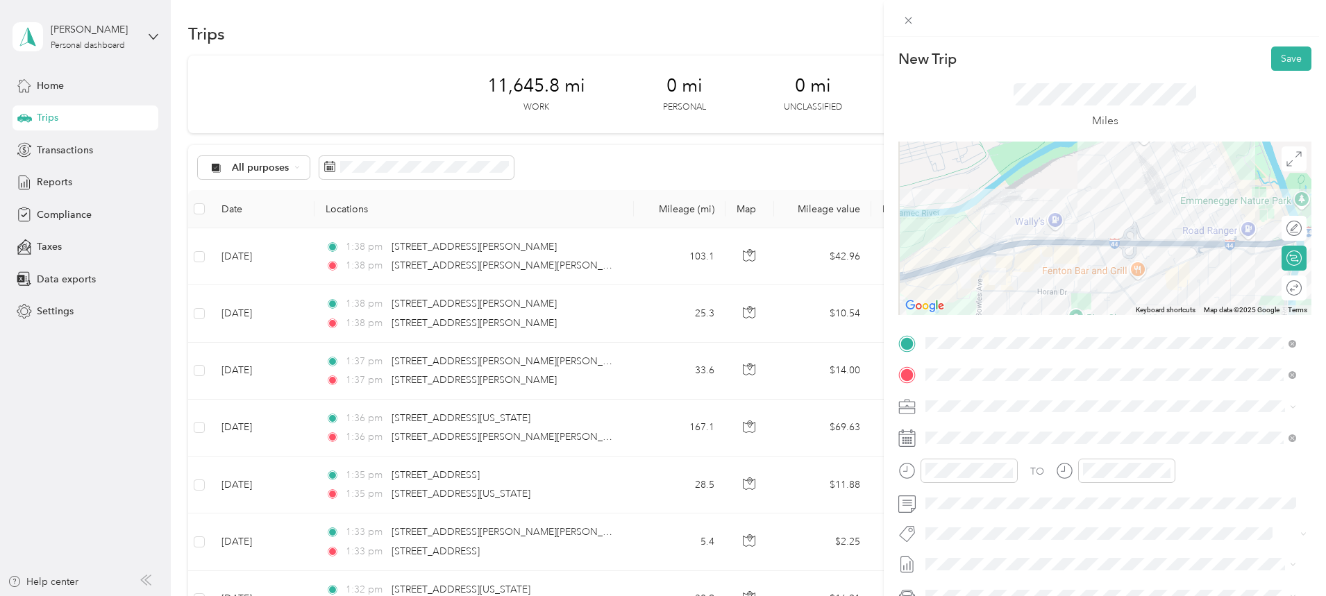
click at [1058, 291] on div at bounding box center [1104, 228] width 413 height 173
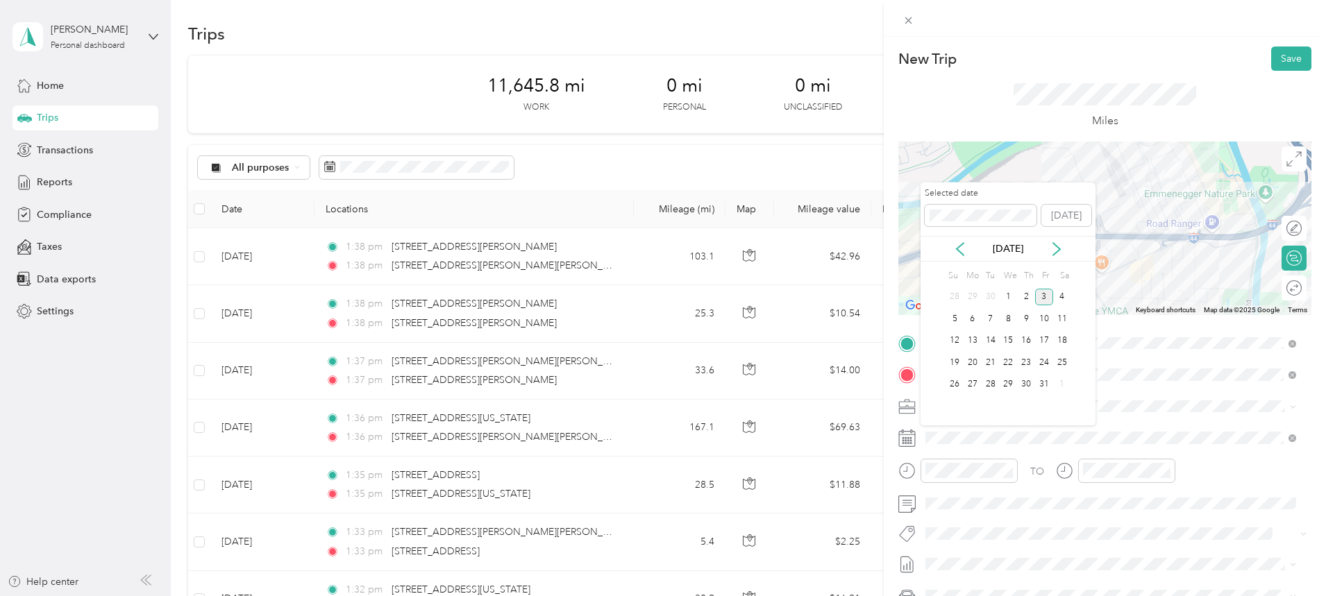
click at [965, 253] on icon at bounding box center [960, 249] width 14 height 14
click at [1026, 320] on div "11" at bounding box center [1026, 318] width 18 height 17
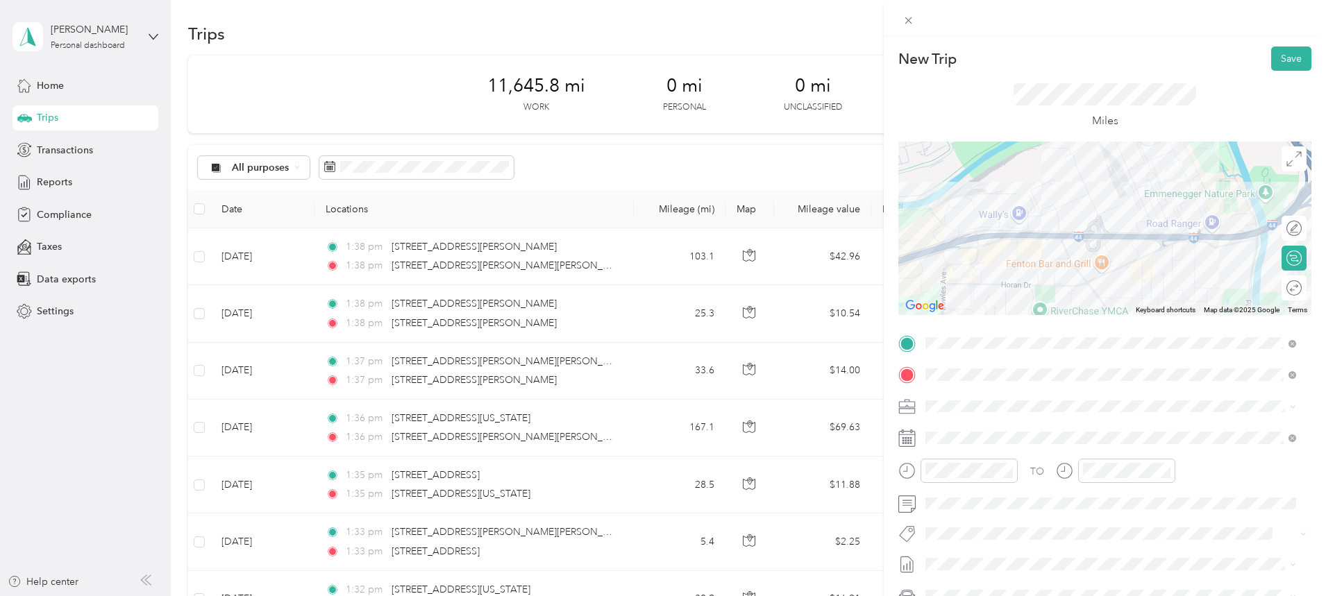
click at [1281, 54] on button "Save" at bounding box center [1291, 58] width 40 height 24
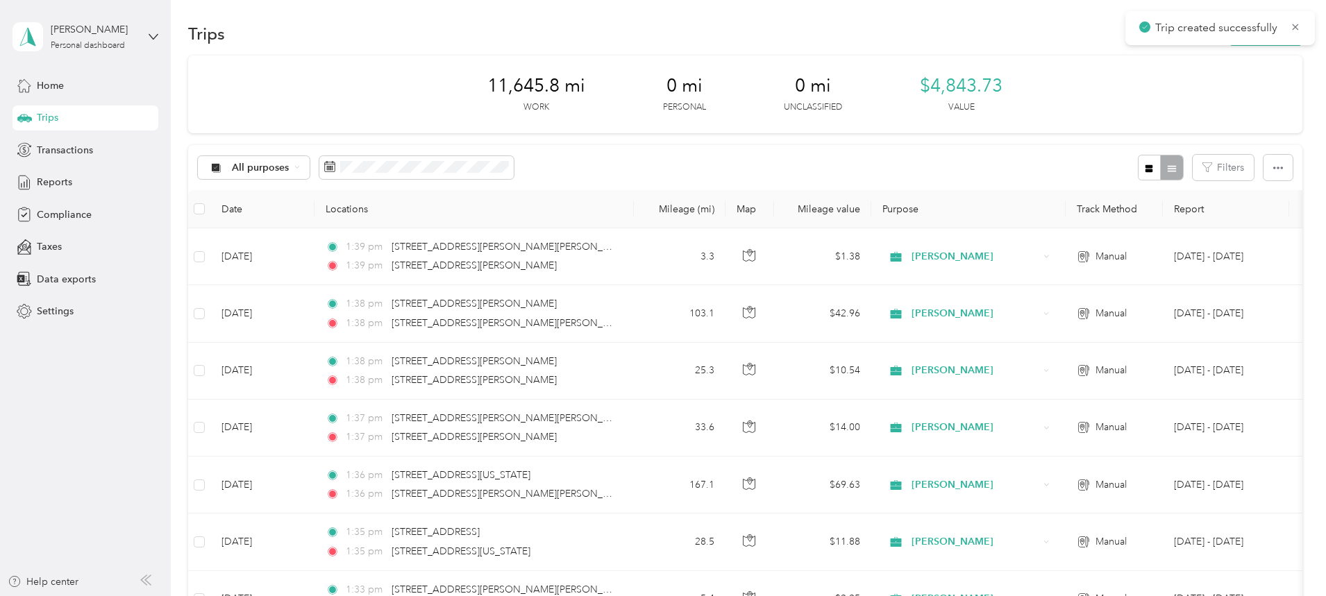
click at [1294, 25] on icon at bounding box center [1294, 27] width 11 height 12
click at [1228, 38] on button "New trip" at bounding box center [1265, 34] width 74 height 24
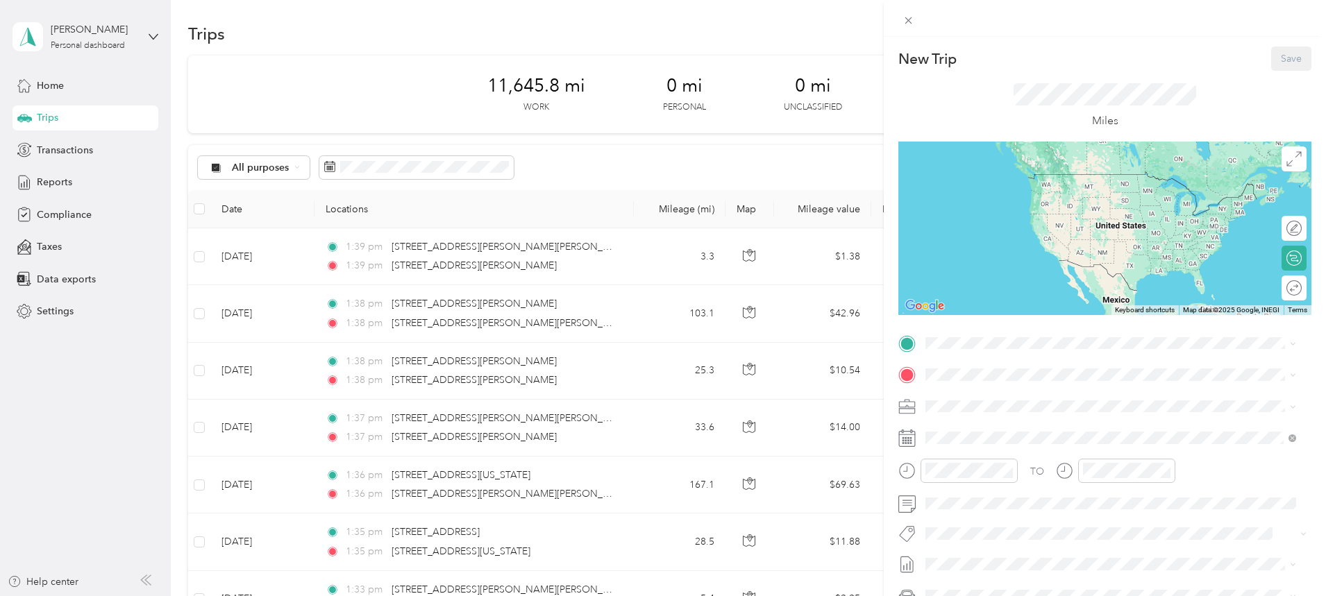
click at [999, 350] on span at bounding box center [1115, 343] width 391 height 22
click at [1010, 400] on span "[STREET_ADDRESS][PERSON_NAME][PERSON_NAME][US_STATE]" at bounding box center [1097, 393] width 293 height 12
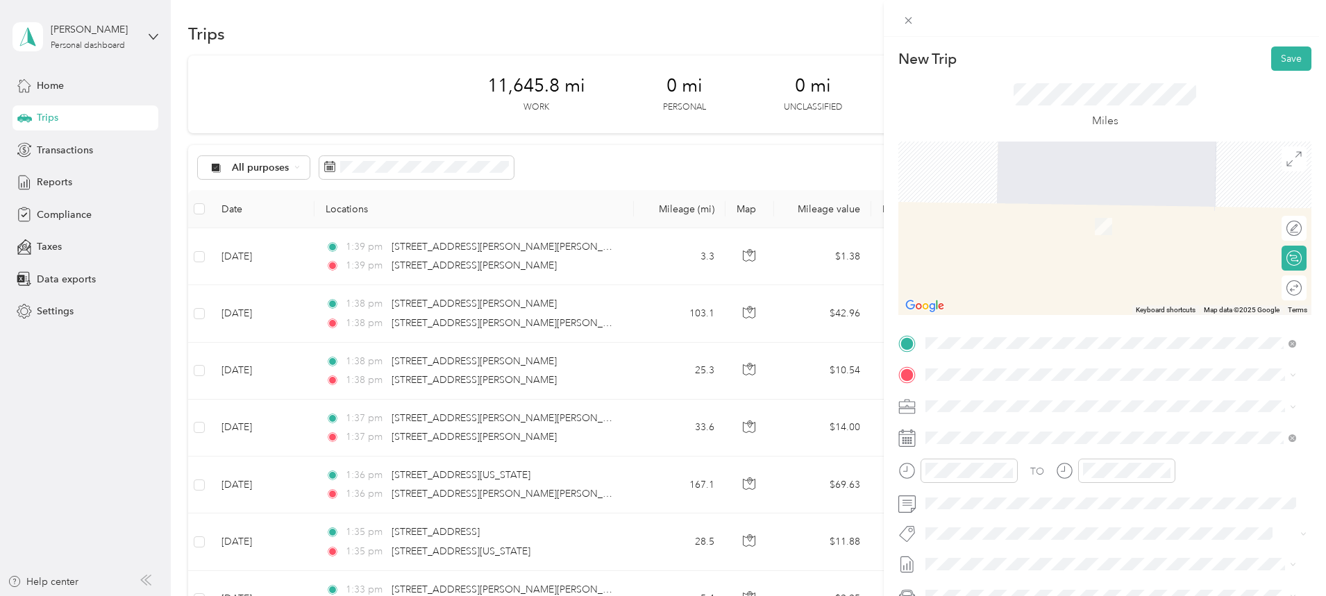
click at [1029, 427] on span "[STREET_ADDRESS][PERSON_NAME][PERSON_NAME][US_STATE]" at bounding box center [1097, 420] width 293 height 12
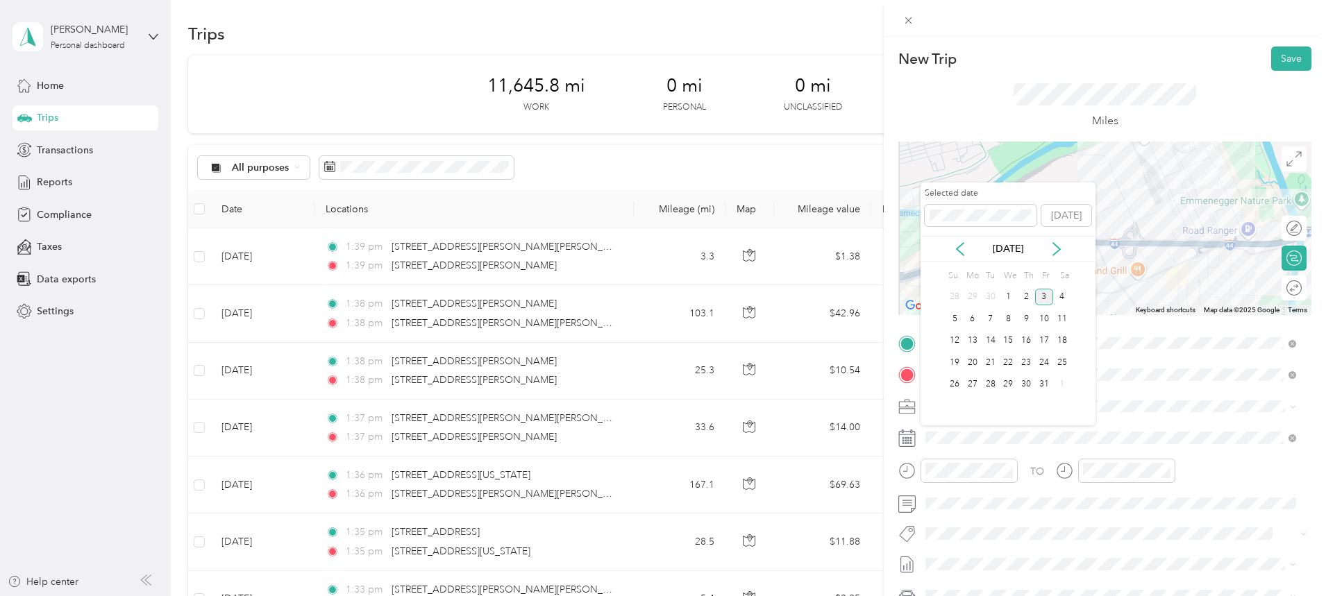
click at [958, 242] on icon at bounding box center [960, 249] width 14 height 14
click at [1048, 319] on div "12" at bounding box center [1044, 318] width 18 height 17
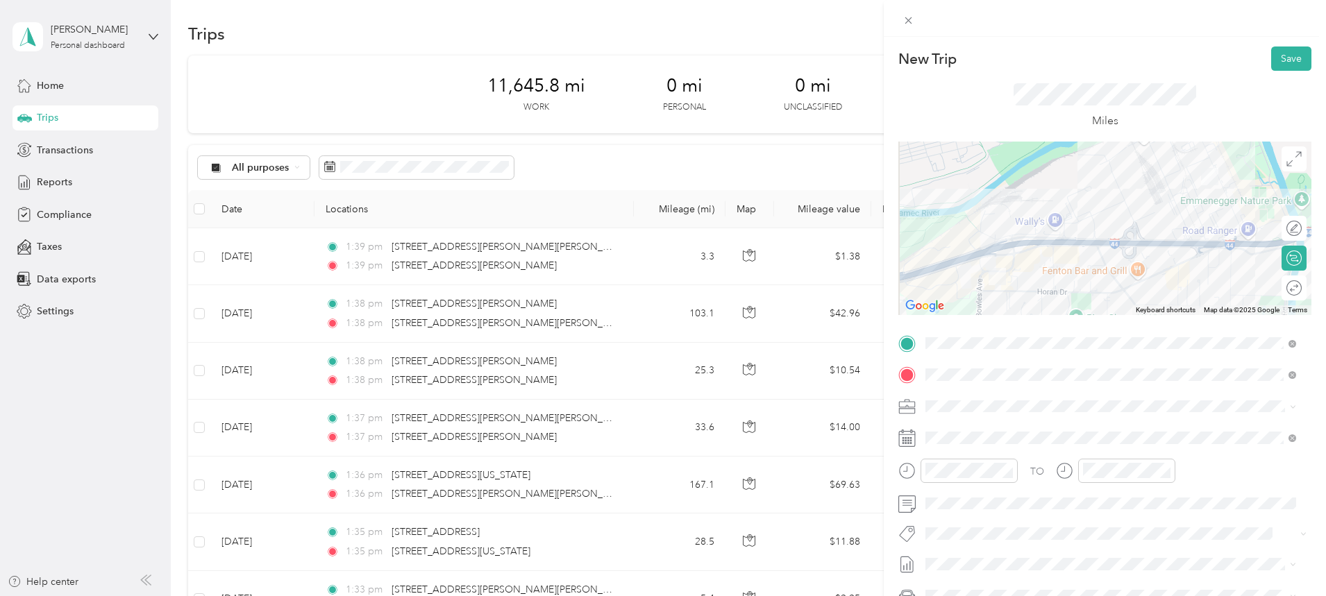
drag, startPoint x: 1272, startPoint y: 67, endPoint x: 1267, endPoint y: 90, distance: 22.9
click at [1271, 69] on button "Save" at bounding box center [1291, 58] width 40 height 24
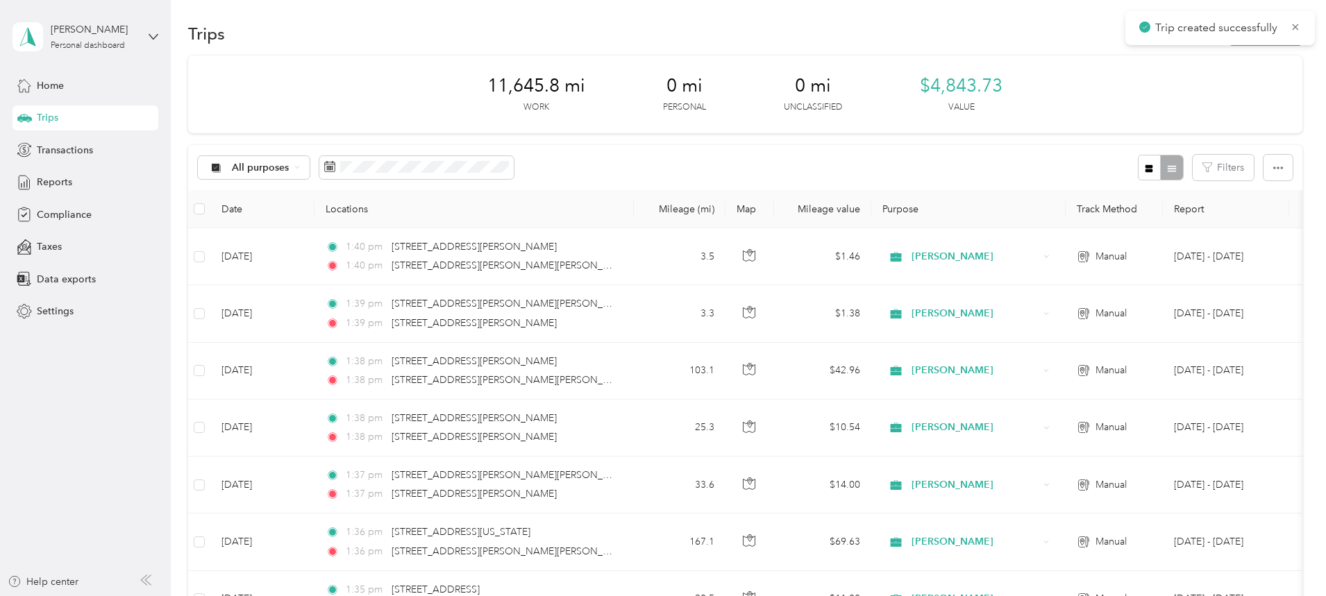
click at [1294, 27] on icon at bounding box center [1294, 27] width 11 height 12
click at [1228, 36] on button "New trip" at bounding box center [1265, 34] width 74 height 24
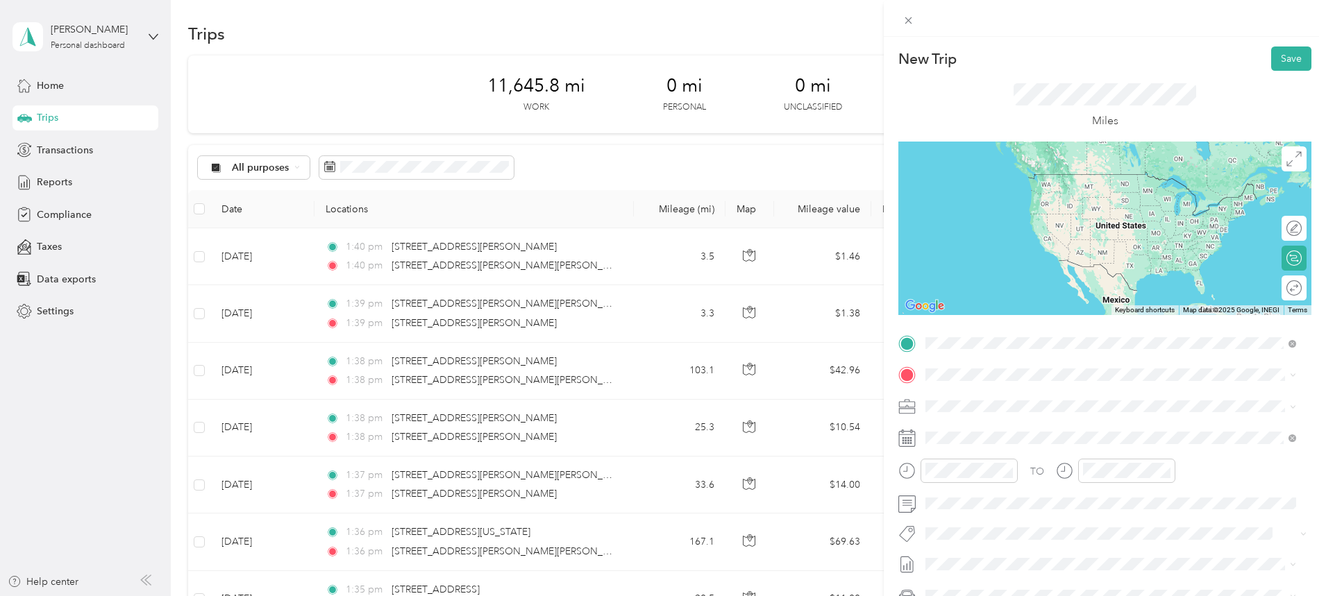
click at [990, 394] on span "[STREET_ADDRESS][PERSON_NAME][PERSON_NAME][US_STATE]" at bounding box center [1097, 393] width 293 height 12
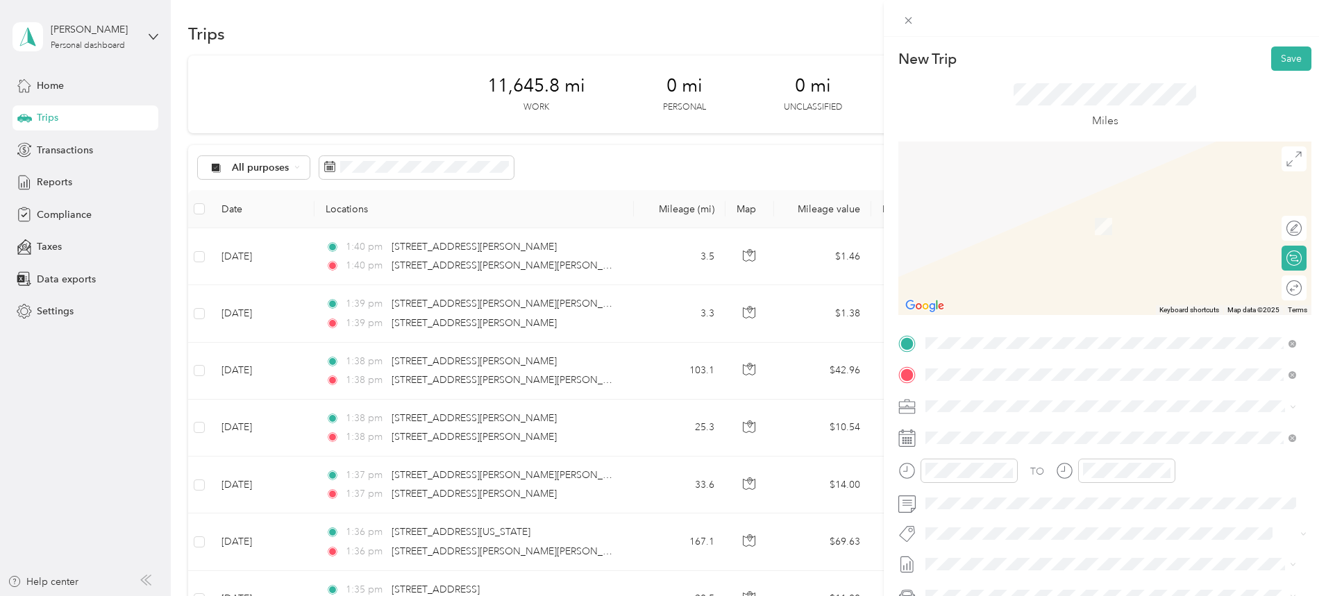
click at [997, 424] on span "[STREET_ADDRESS][US_STATE]" at bounding box center [1020, 424] width 139 height 12
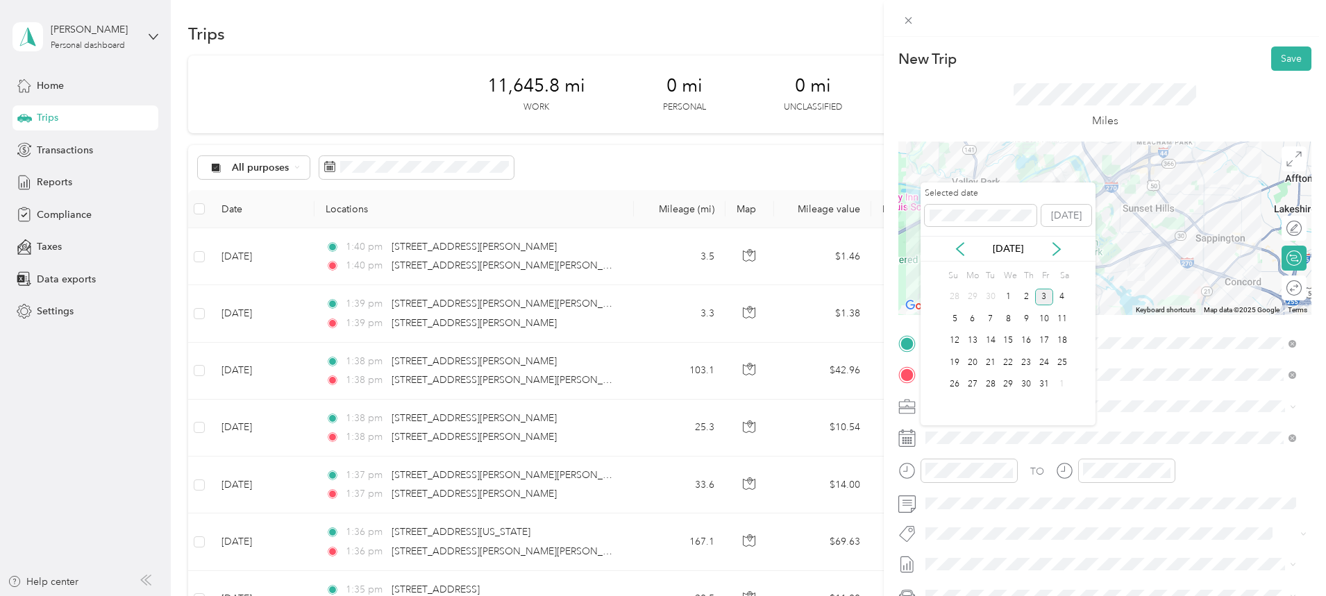
click at [958, 244] on icon at bounding box center [960, 249] width 14 height 14
click at [1044, 314] on div "12" at bounding box center [1044, 318] width 18 height 17
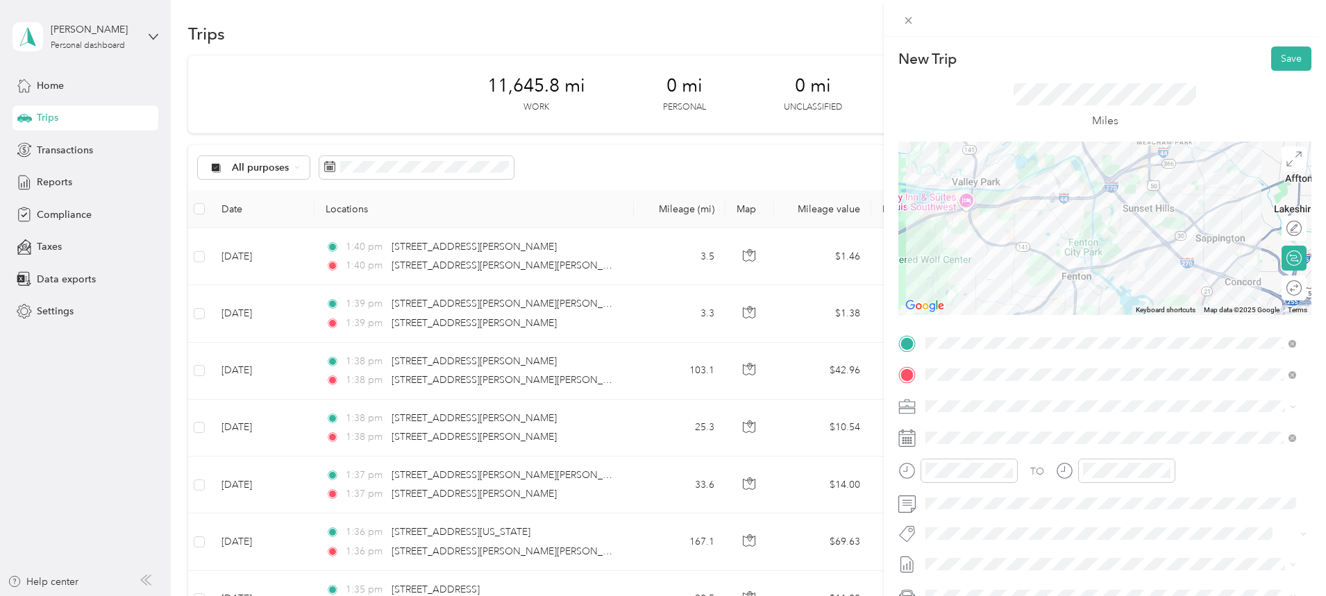
click at [1127, 210] on div at bounding box center [1104, 228] width 413 height 173
click at [1284, 56] on button "Save" at bounding box center [1291, 58] width 40 height 24
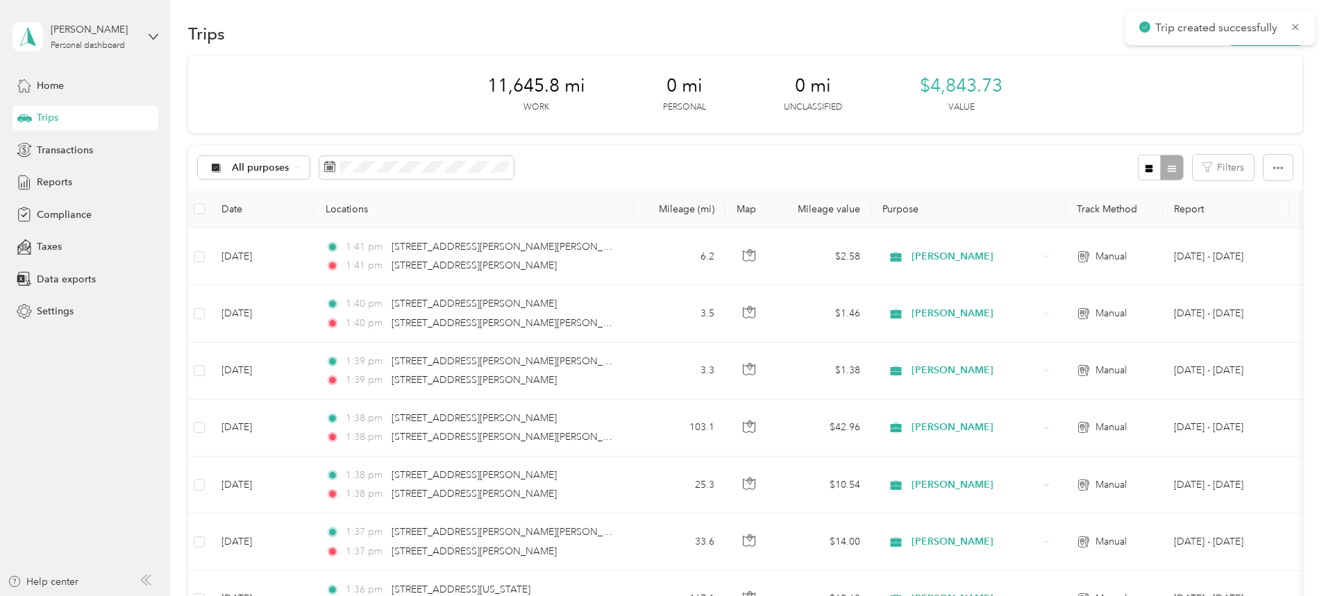
click at [1294, 23] on icon at bounding box center [1294, 27] width 11 height 12
click at [1228, 36] on button "New trip" at bounding box center [1265, 34] width 74 height 24
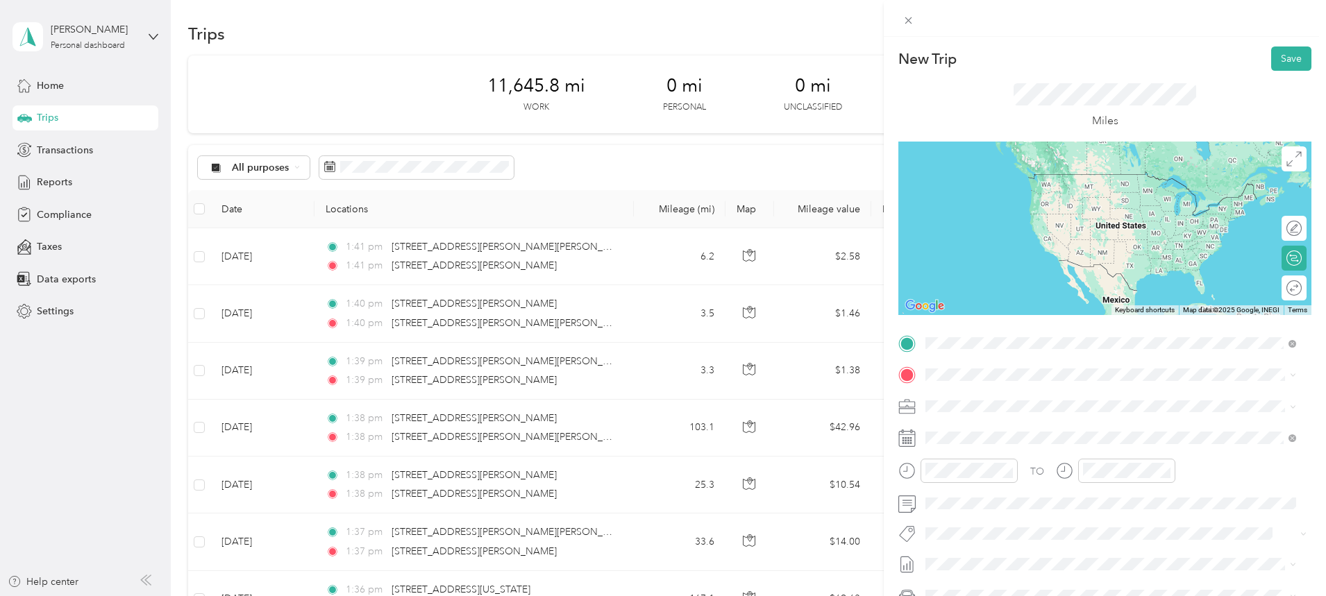
click at [1018, 395] on span "[STREET_ADDRESS][US_STATE]" at bounding box center [1020, 393] width 139 height 12
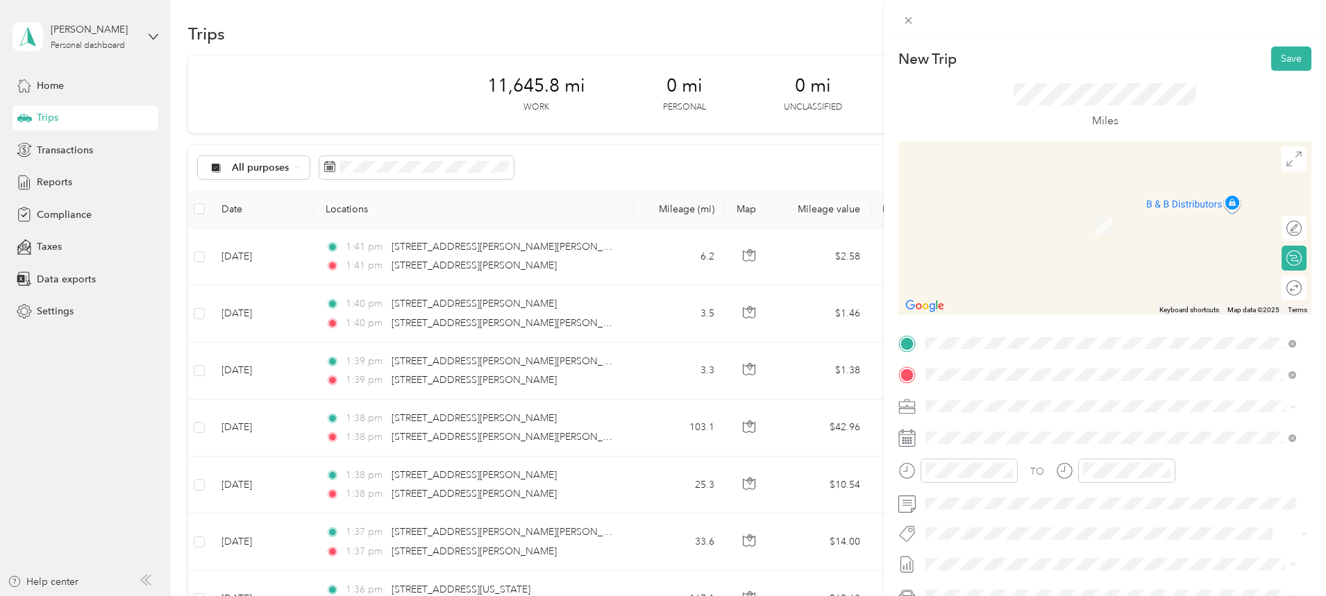
click at [1015, 431] on span "[STREET_ADDRESS][US_STATE]" at bounding box center [1020, 424] width 139 height 12
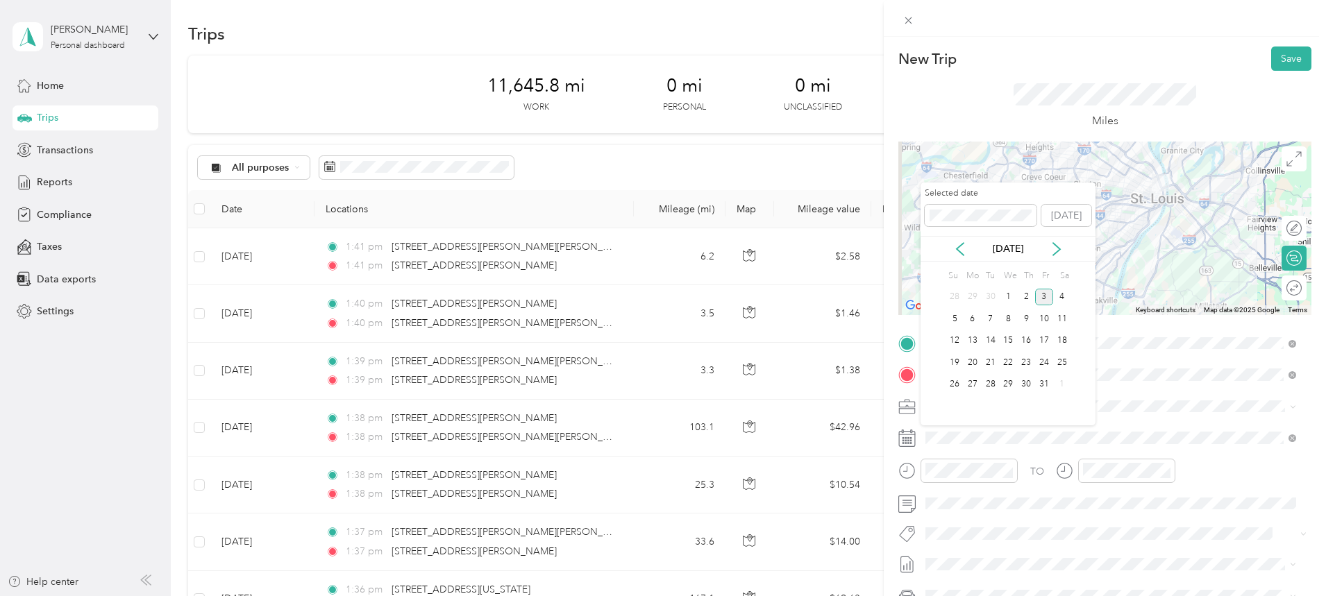
click at [961, 239] on div "[DATE]" at bounding box center [1007, 249] width 175 height 26
click at [964, 258] on div "[DATE]" at bounding box center [1007, 249] width 175 height 26
click at [960, 249] on icon at bounding box center [960, 249] width 14 height 14
click at [1051, 317] on div "12" at bounding box center [1044, 318] width 18 height 17
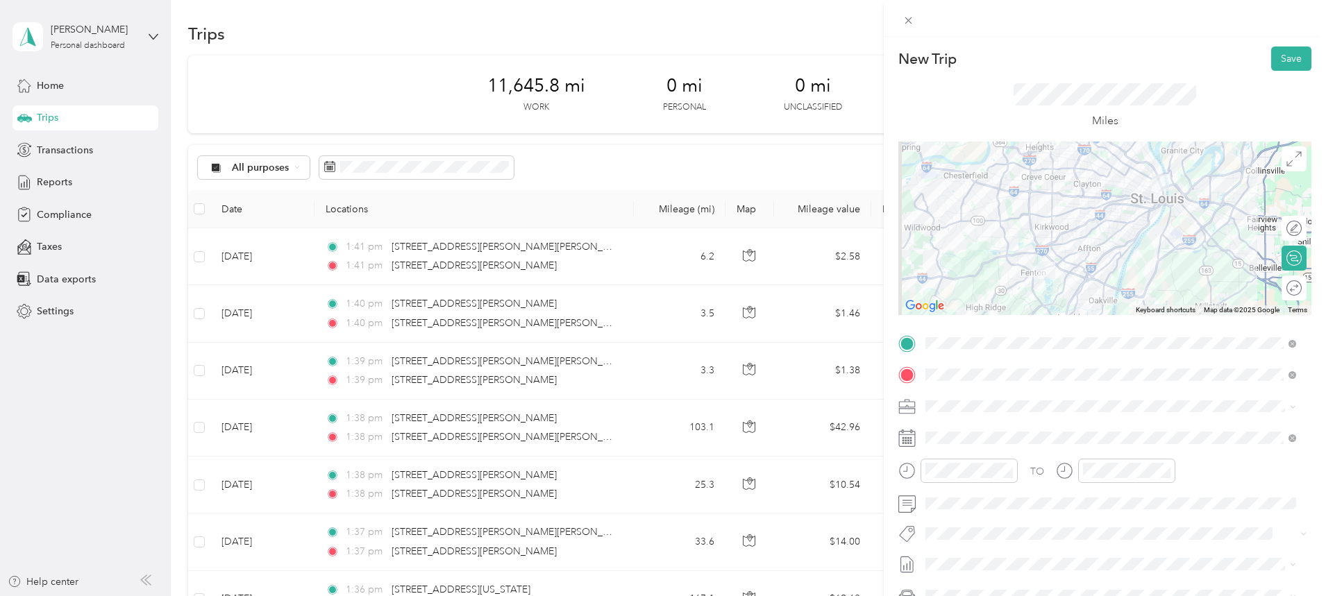
click at [1280, 54] on button "Save" at bounding box center [1291, 58] width 40 height 24
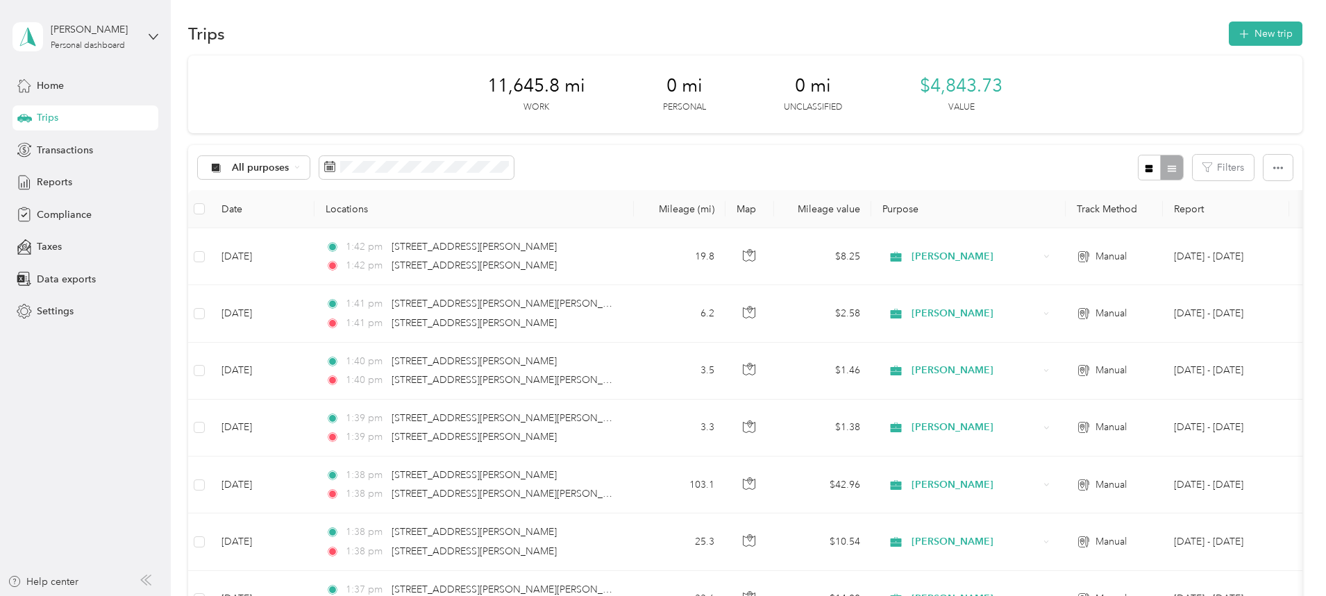
click at [1228, 27] on button "New trip" at bounding box center [1265, 34] width 74 height 24
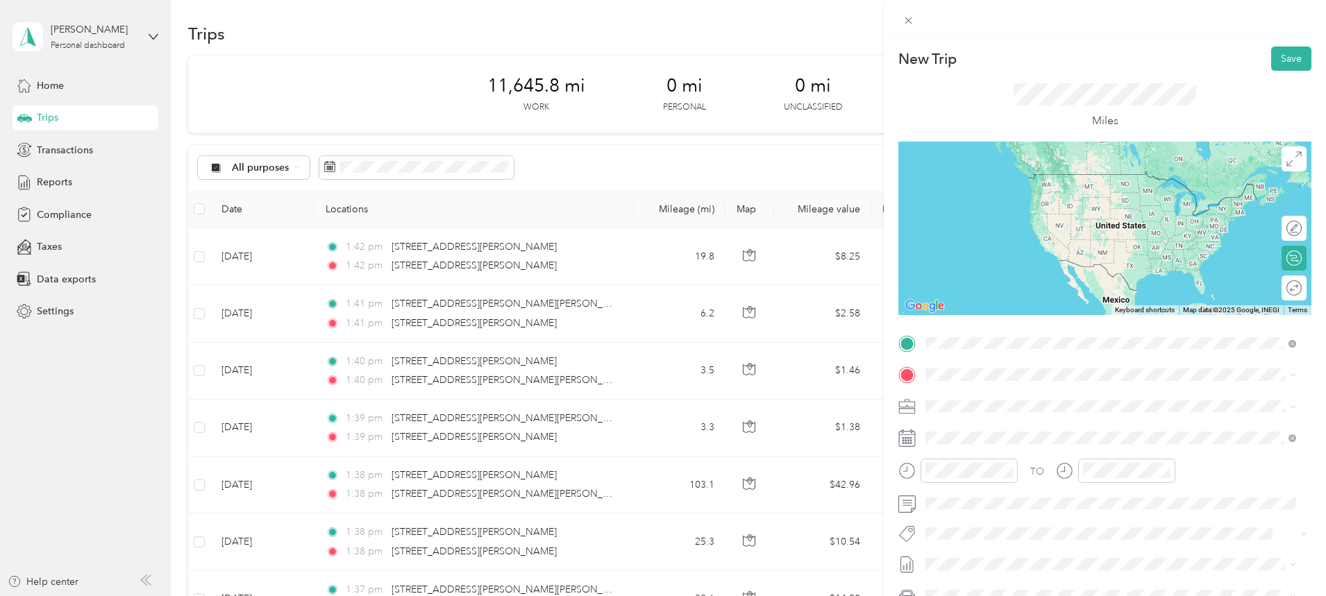
click at [1005, 400] on span "[STREET_ADDRESS][US_STATE]" at bounding box center [1020, 393] width 139 height 12
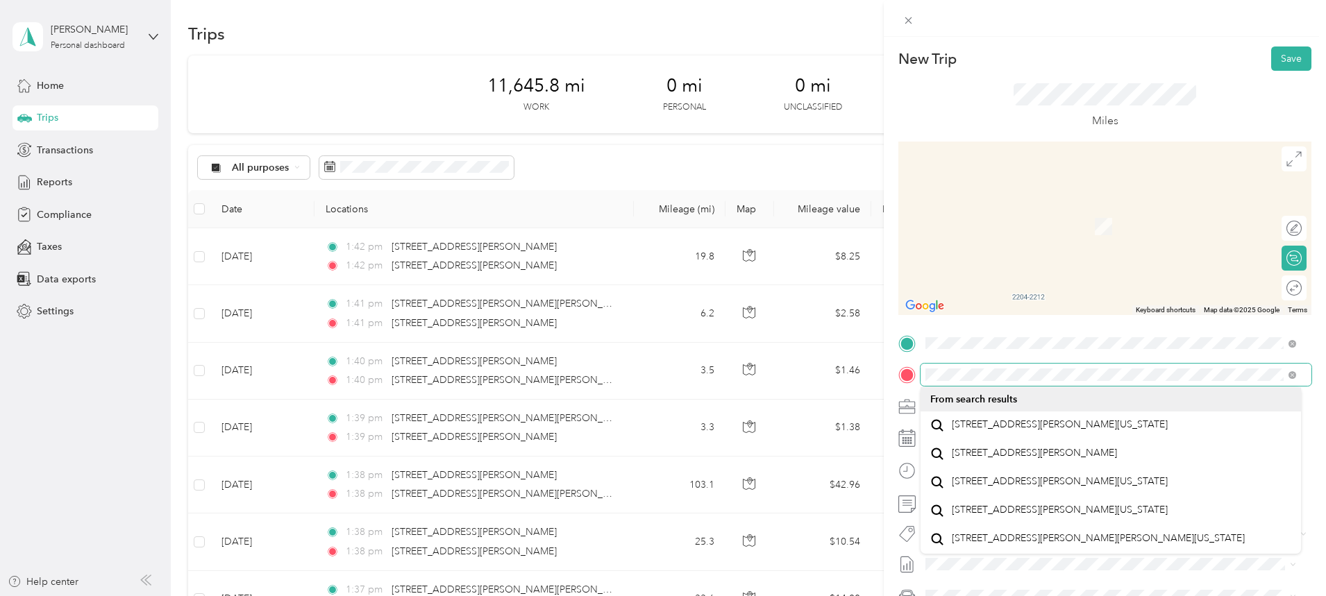
scroll to position [12, 0]
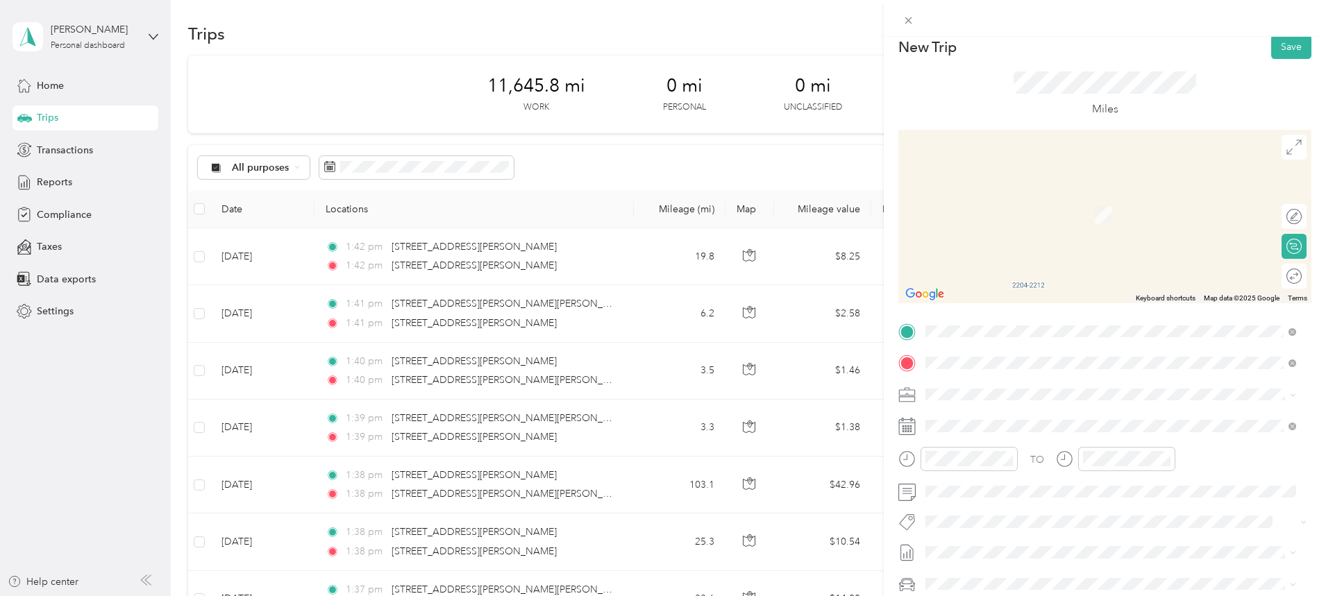
click at [997, 419] on span "[STREET_ADDRESS][PERSON_NAME][US_STATE]" at bounding box center [1059, 413] width 216 height 12
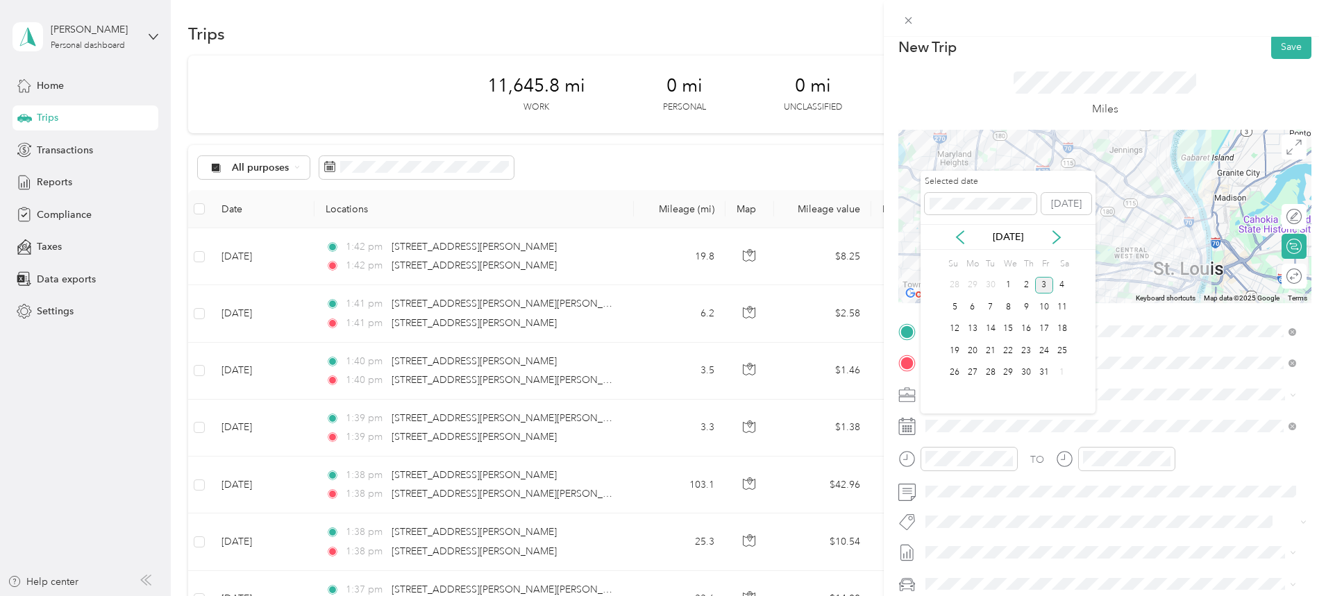
click at [957, 237] on icon at bounding box center [959, 237] width 7 height 12
click at [1048, 307] on div "12" at bounding box center [1044, 306] width 18 height 17
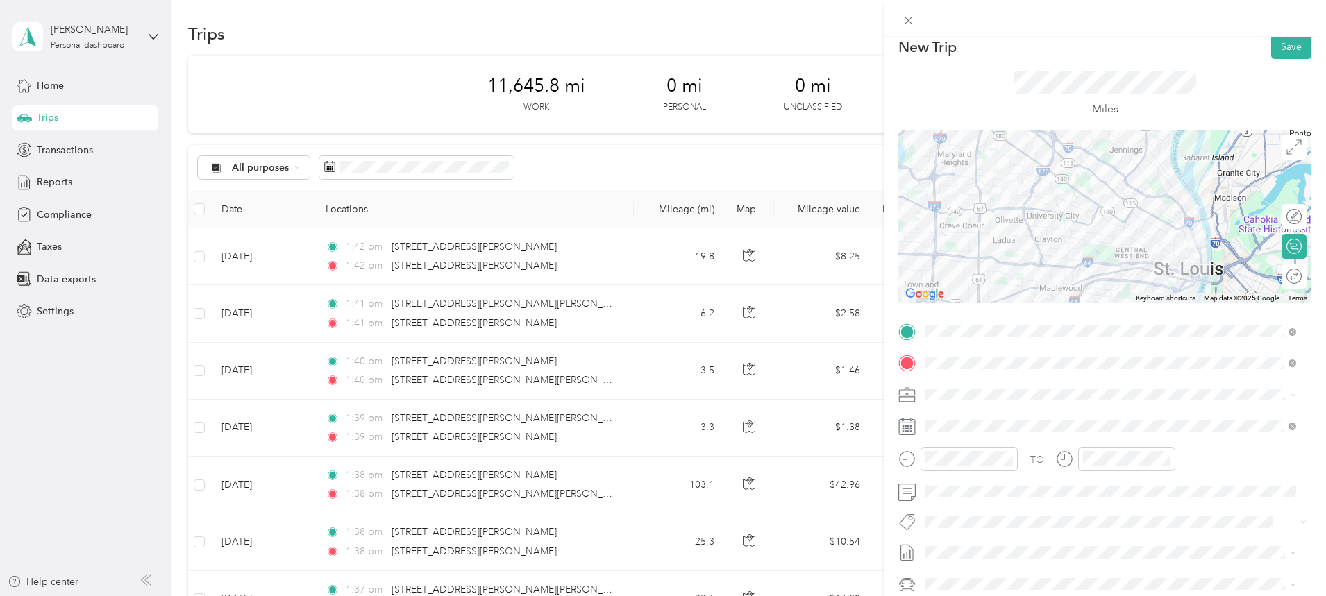
click at [1283, 50] on button "Save" at bounding box center [1291, 47] width 40 height 24
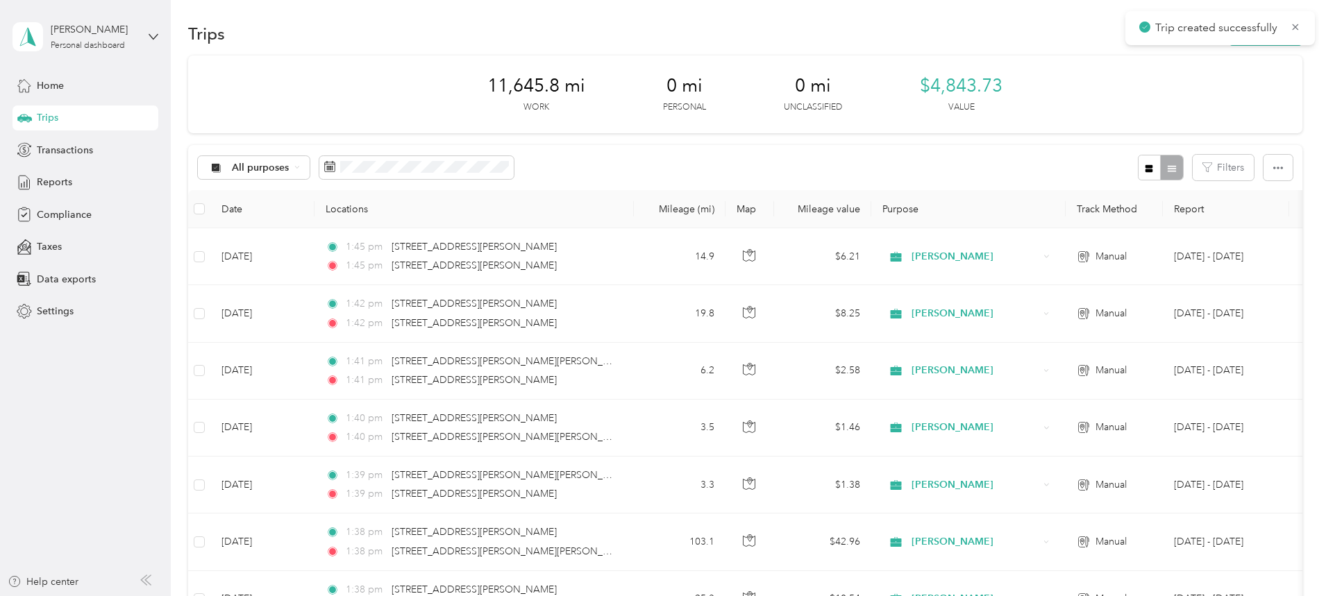
click at [1295, 26] on icon at bounding box center [1294, 27] width 11 height 12
click at [1228, 28] on button "New trip" at bounding box center [1265, 34] width 74 height 24
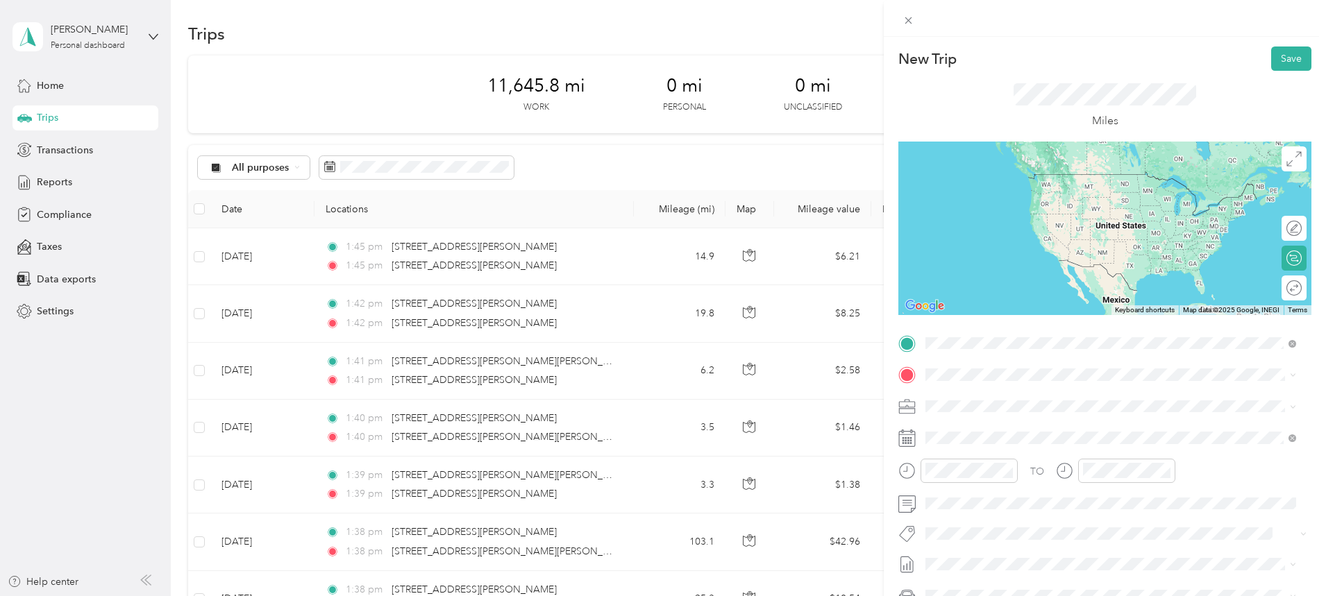
click at [1025, 398] on span "[STREET_ADDRESS][PERSON_NAME][US_STATE]" at bounding box center [1059, 393] width 216 height 12
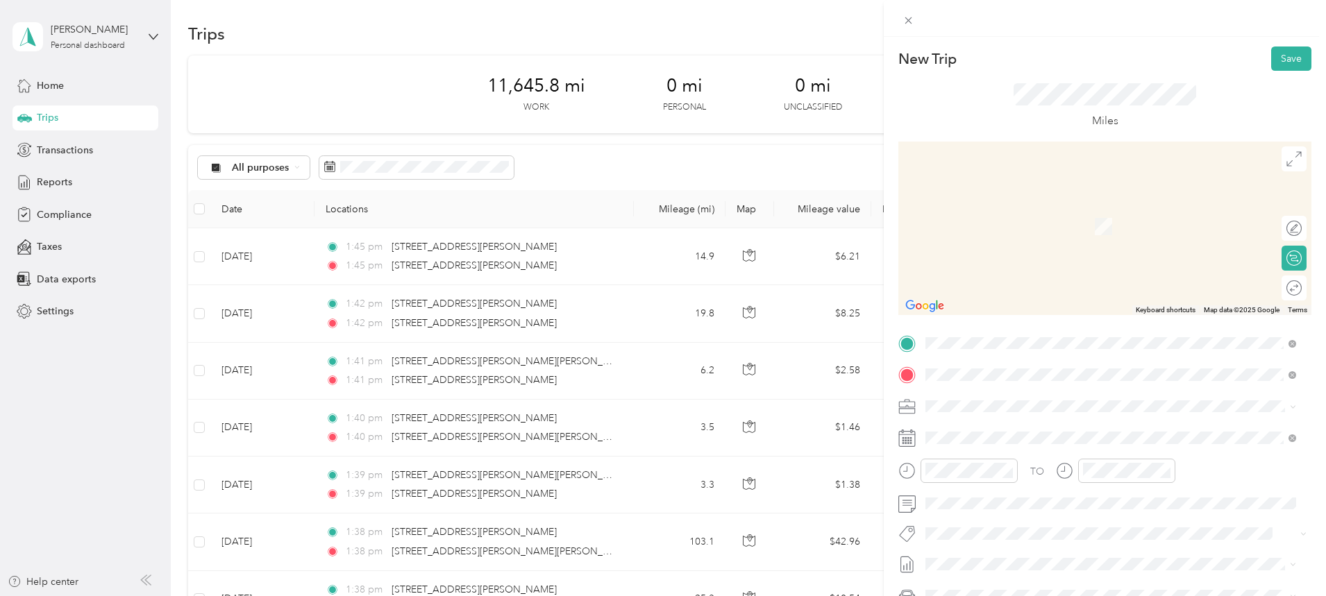
click at [995, 430] on span "[STREET_ADDRESS][US_STATE][US_STATE]" at bounding box center [1045, 424] width 189 height 12
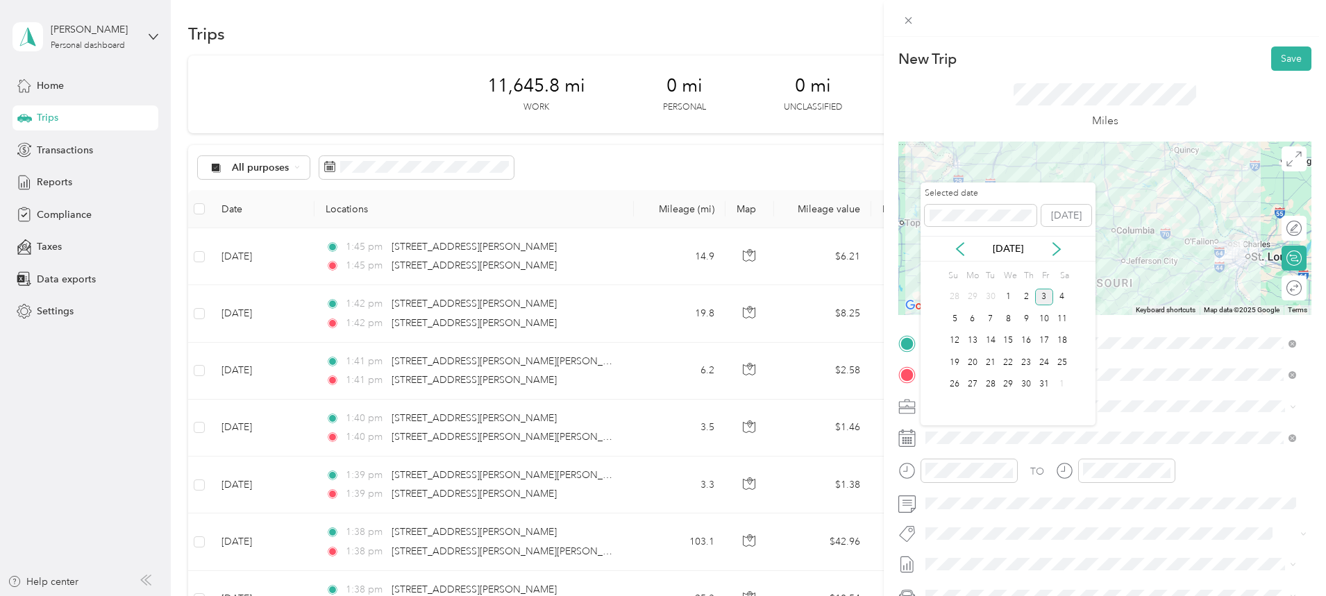
click at [962, 245] on icon at bounding box center [960, 249] width 14 height 14
click at [1049, 317] on div "12" at bounding box center [1044, 318] width 18 height 17
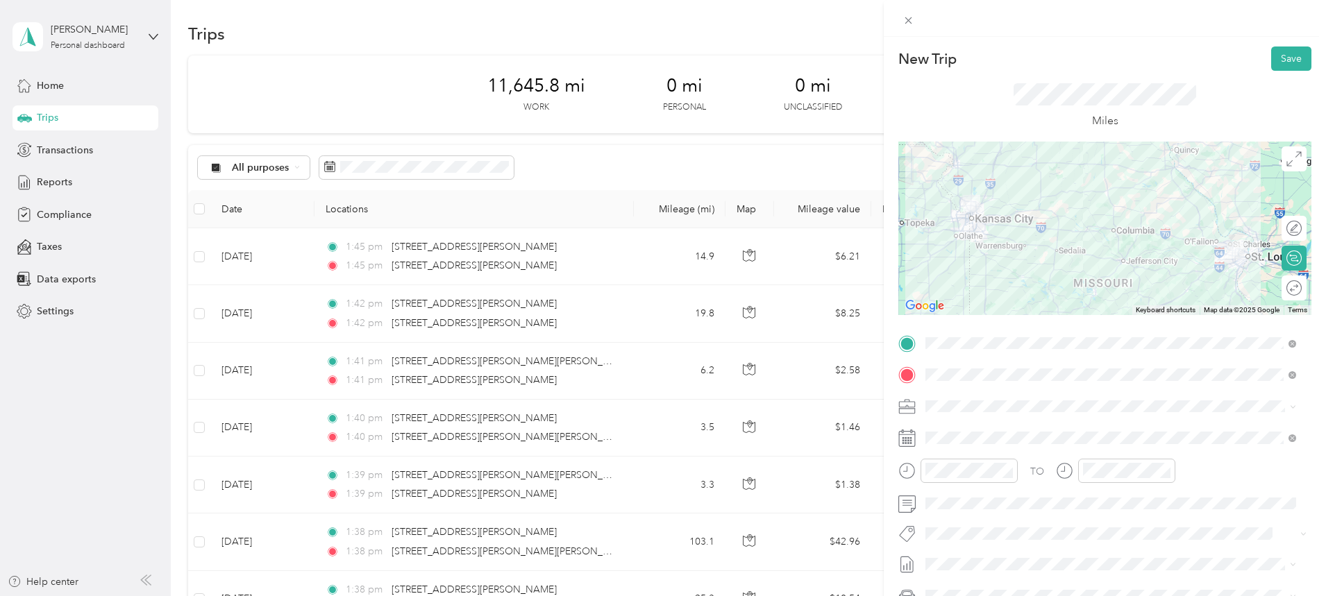
click at [1280, 48] on button "Save" at bounding box center [1291, 58] width 40 height 24
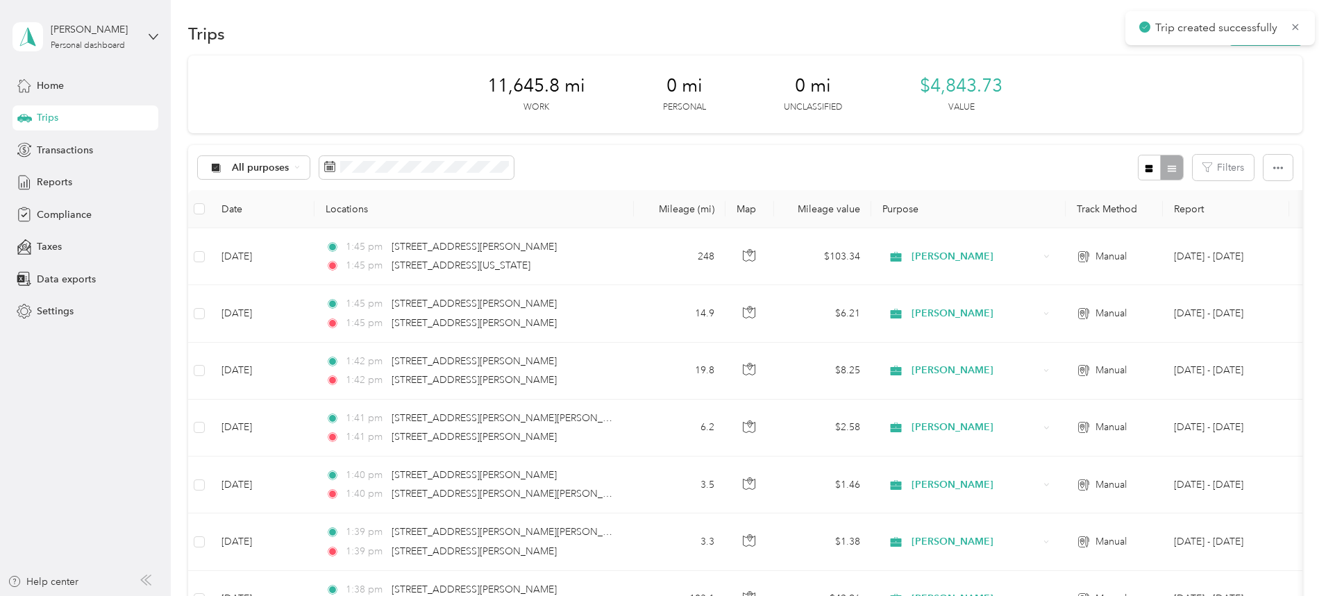
click at [1295, 21] on icon at bounding box center [1294, 27] width 11 height 12
click at [1228, 31] on button "New trip" at bounding box center [1265, 34] width 74 height 24
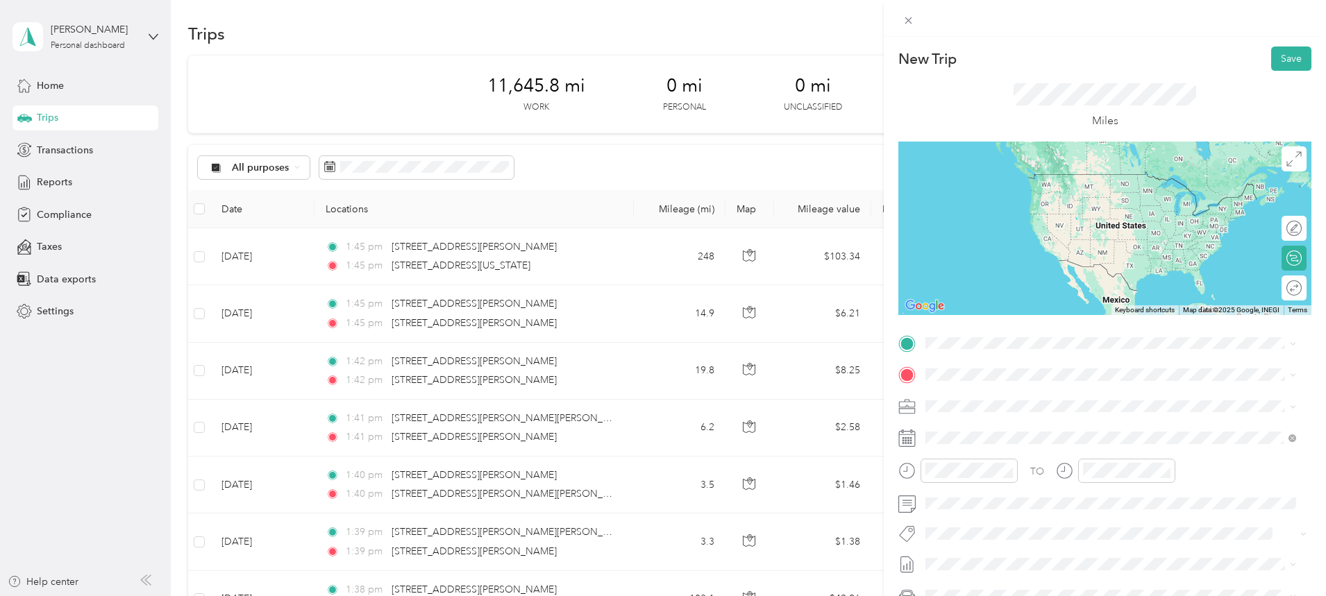
click at [1001, 397] on span "[STREET_ADDRESS][US_STATE][US_STATE]" at bounding box center [1045, 390] width 189 height 12
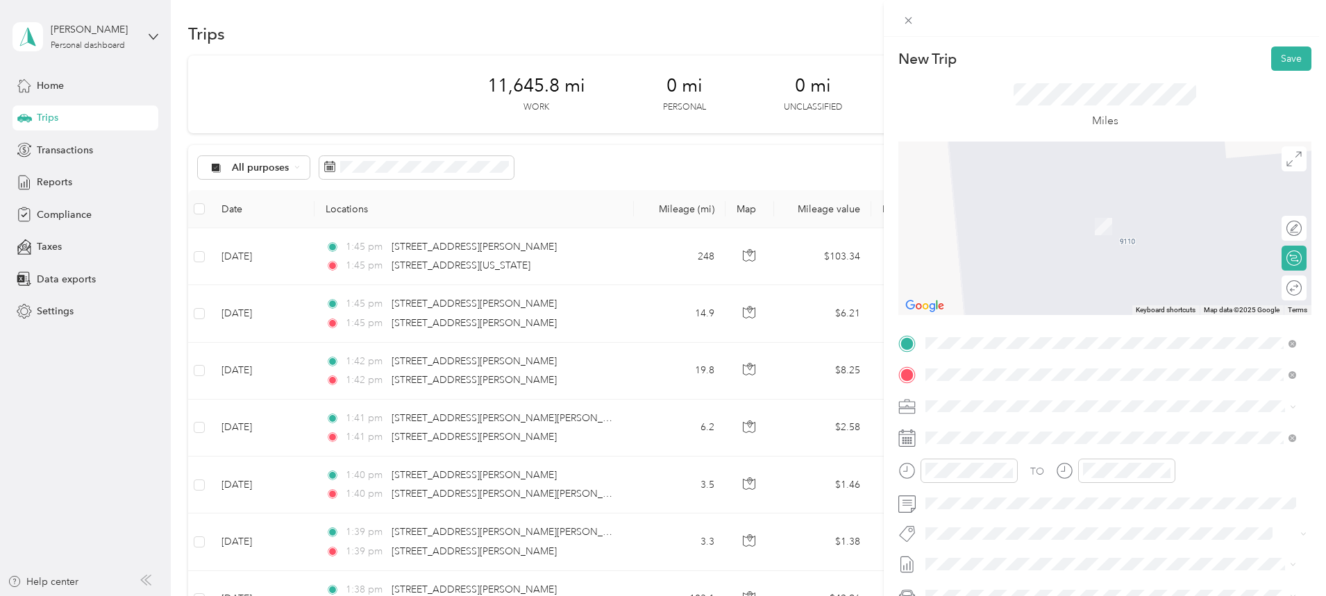
click at [999, 430] on span "[STREET_ADDRESS][US_STATE]" at bounding box center [1020, 424] width 139 height 12
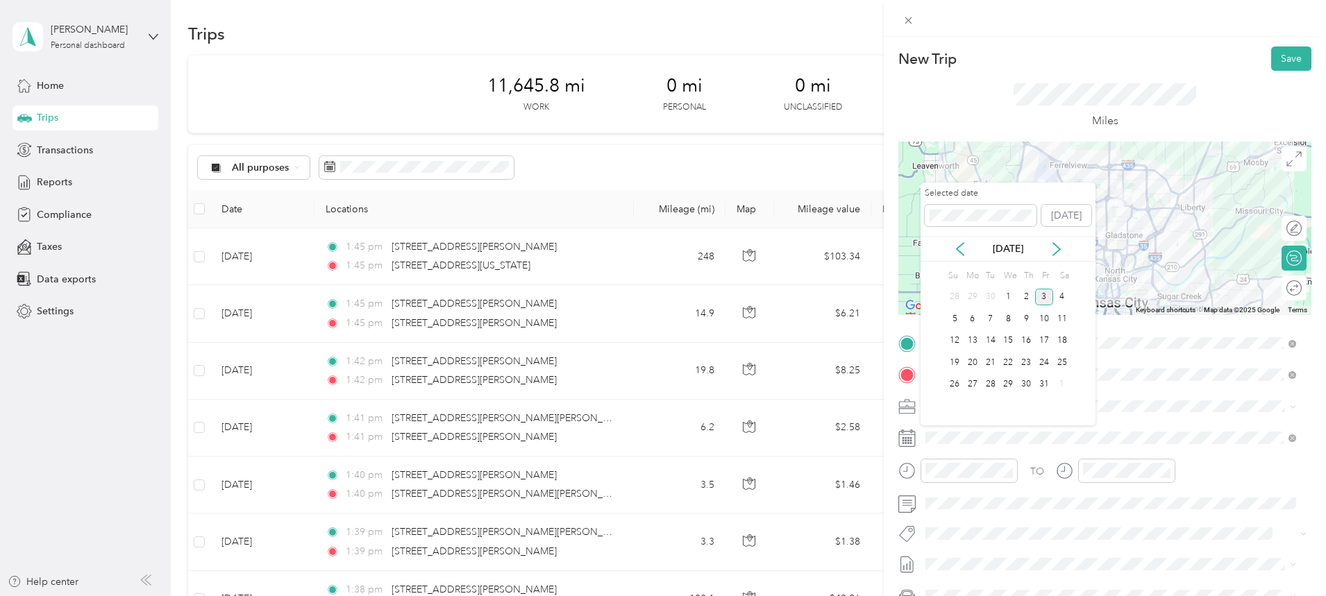
click at [964, 241] on div "[DATE]" at bounding box center [1007, 249] width 175 height 26
click at [961, 248] on icon at bounding box center [960, 249] width 14 height 14
click at [974, 339] on div "15" at bounding box center [972, 340] width 18 height 17
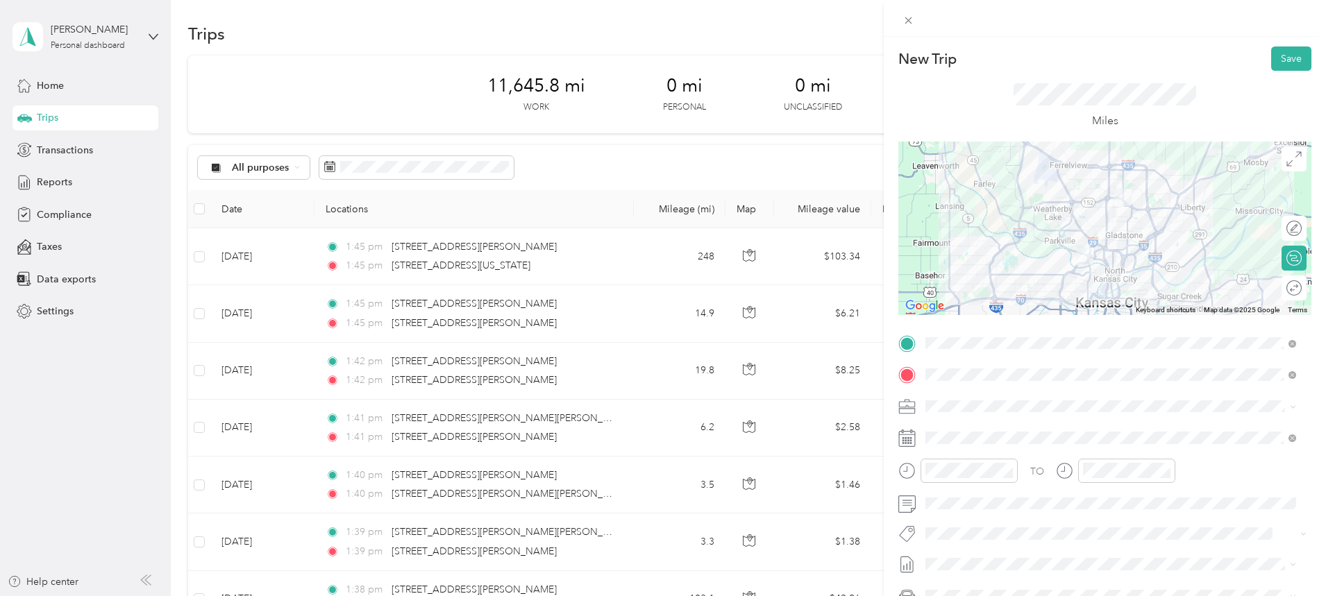
click at [1288, 62] on button "Save" at bounding box center [1291, 58] width 40 height 24
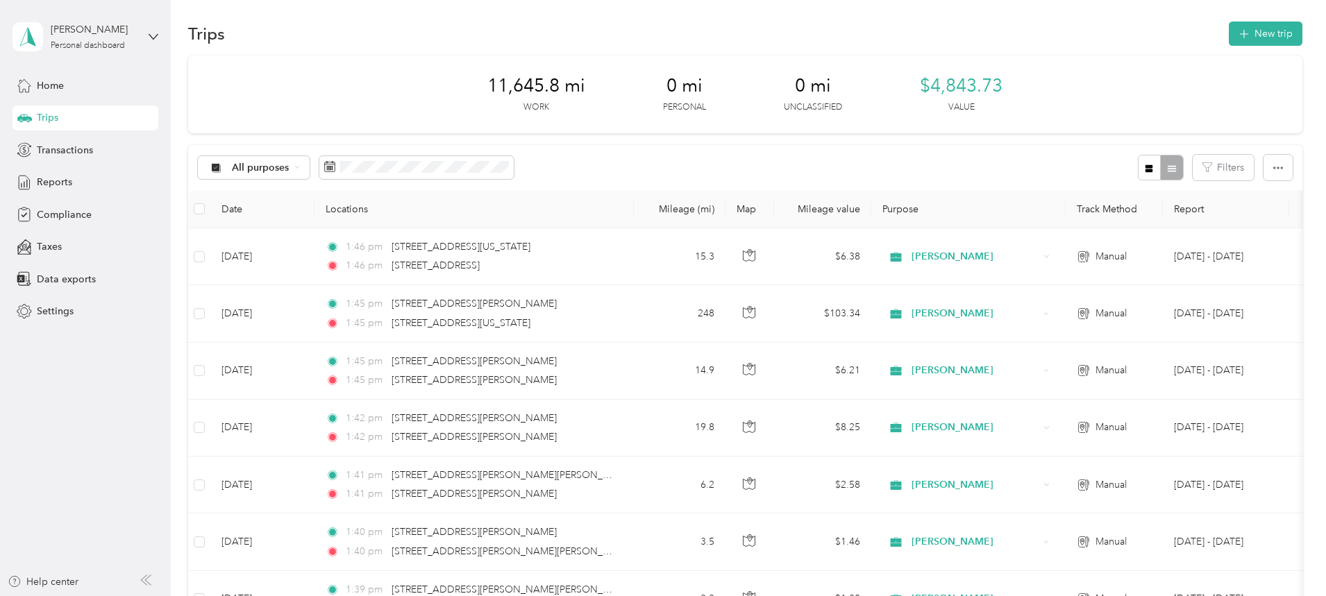
click at [1228, 26] on button "New trip" at bounding box center [1265, 34] width 74 height 24
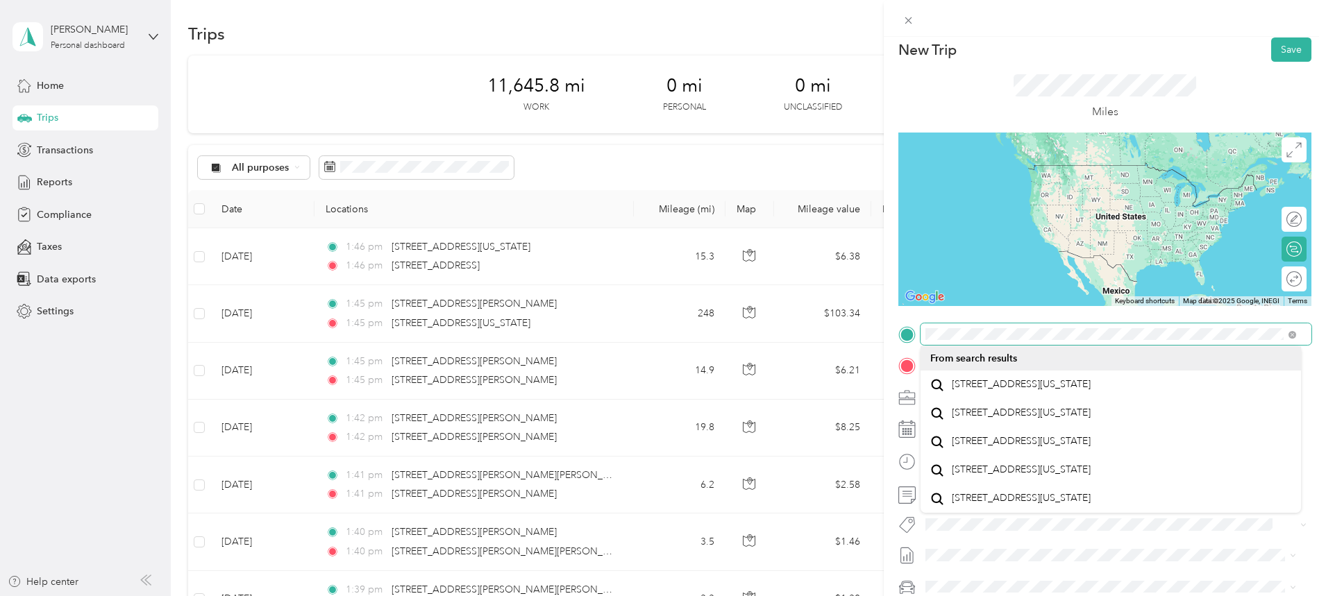
scroll to position [17, 0]
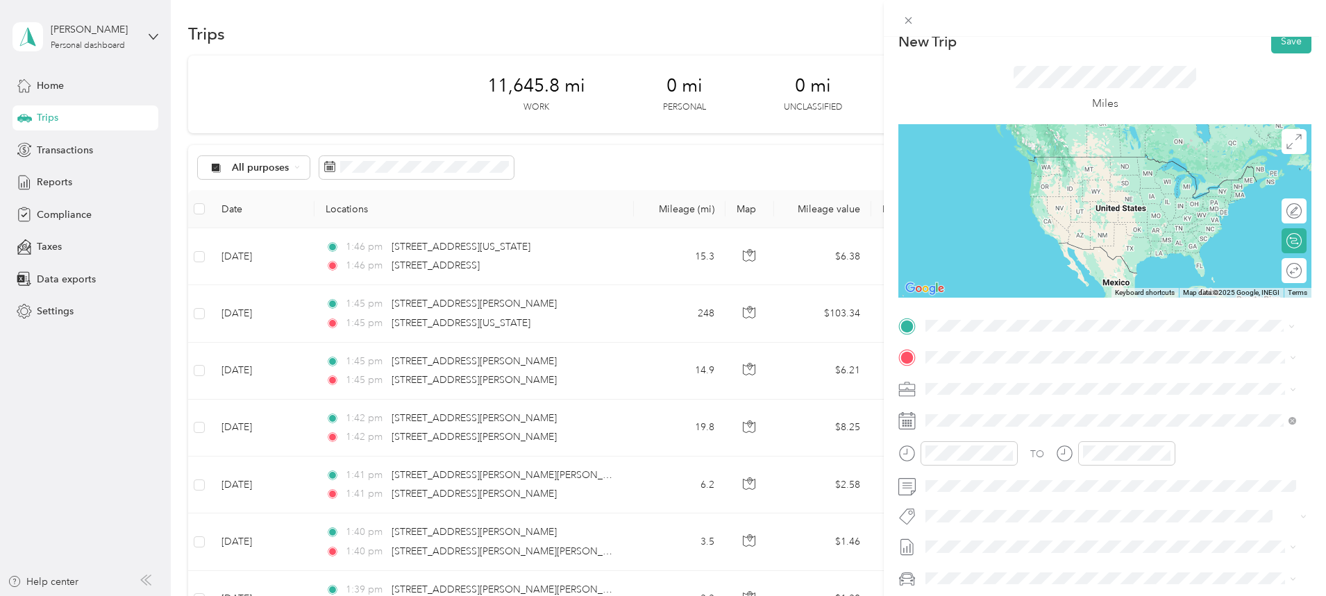
click at [1040, 375] on span "[STREET_ADDRESS][US_STATE]" at bounding box center [1020, 376] width 139 height 12
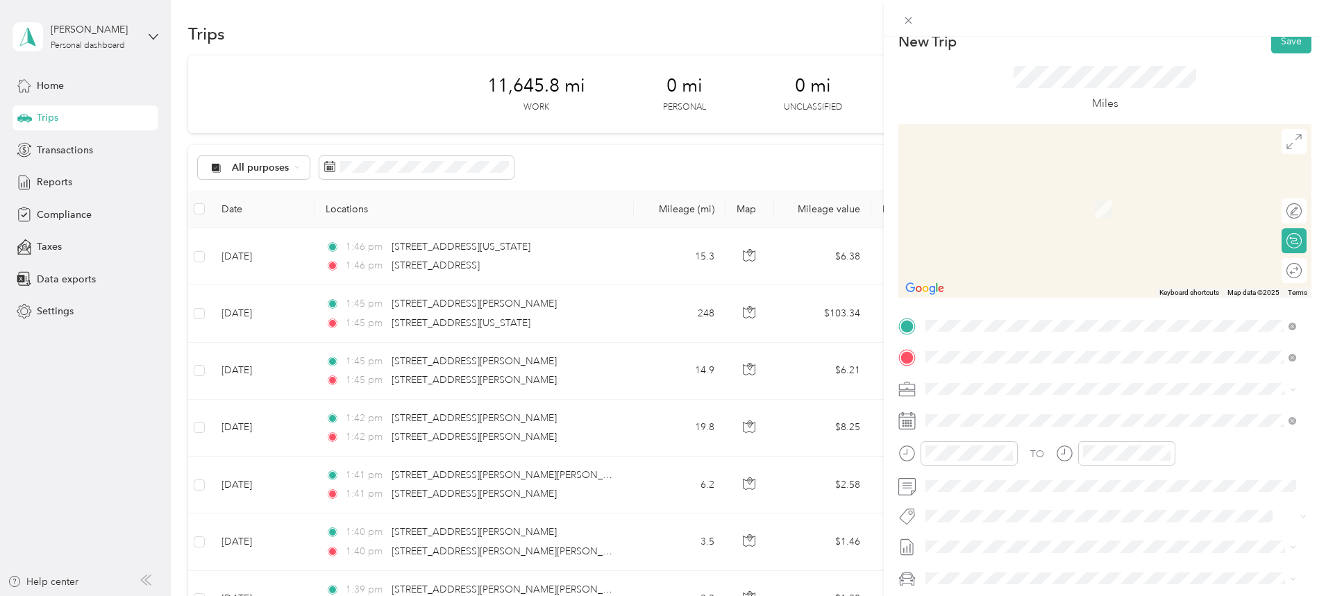
click at [999, 414] on span "[STREET_ADDRESS][PERSON_NAME][US_STATE]" at bounding box center [1059, 407] width 216 height 12
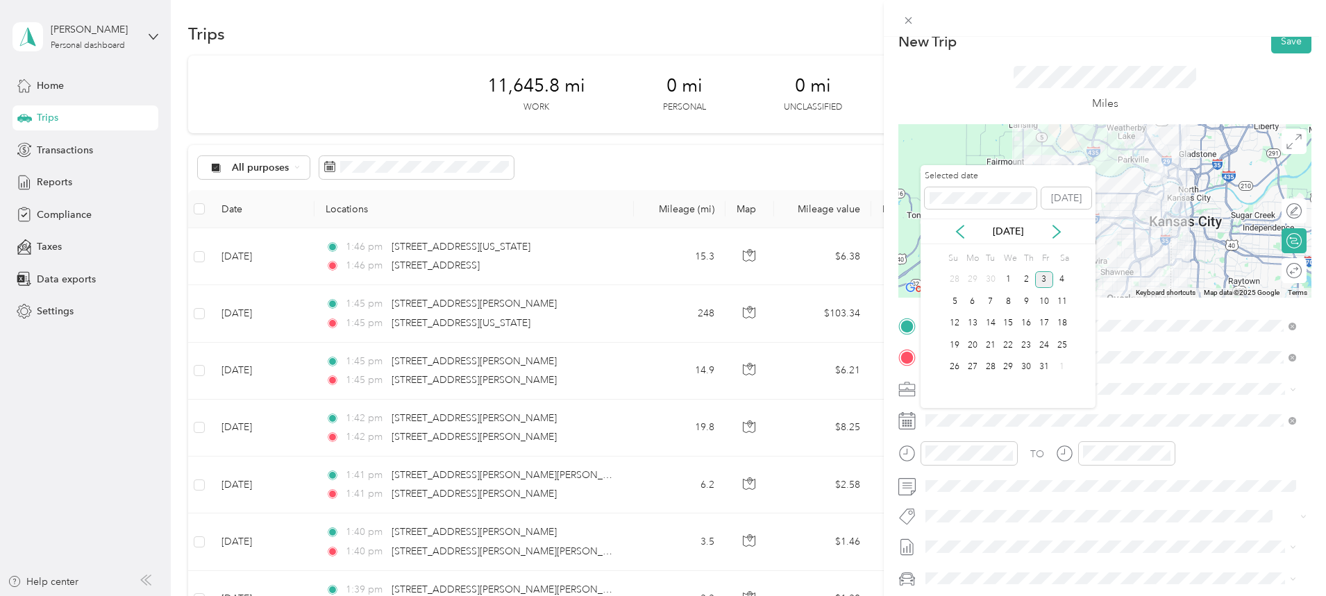
click at [958, 232] on icon at bounding box center [960, 232] width 14 height 14
click at [980, 323] on div "15" at bounding box center [972, 323] width 18 height 17
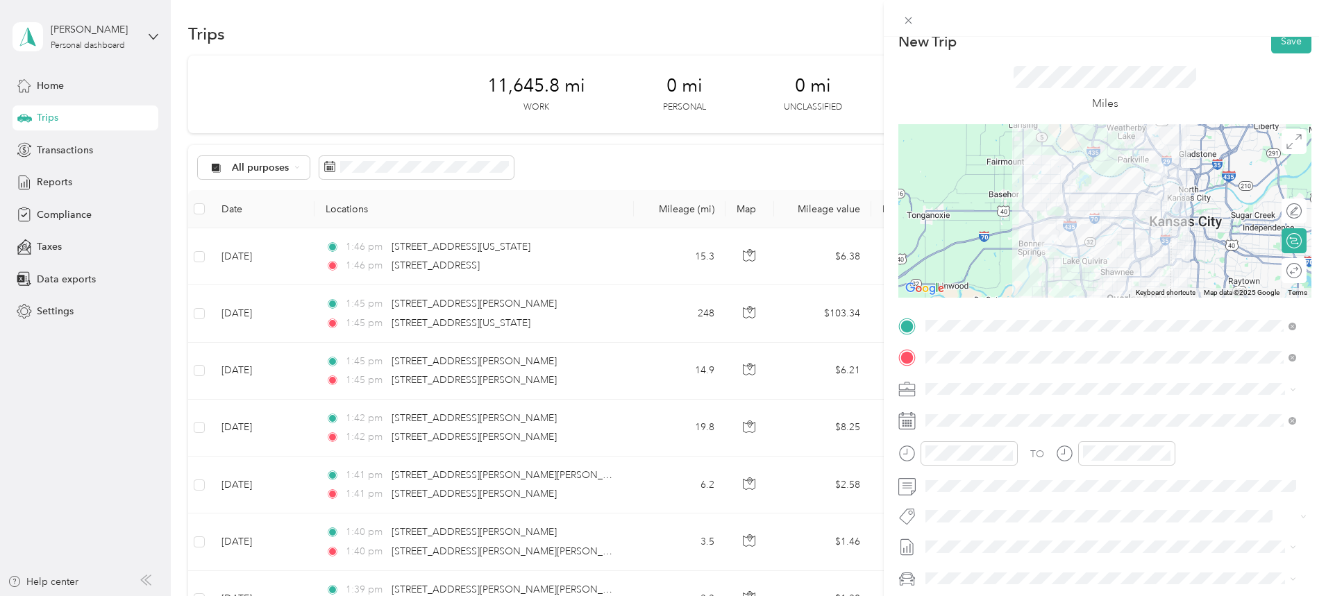
click at [1085, 214] on div at bounding box center [1104, 210] width 413 height 173
click at [1083, 217] on div at bounding box center [1104, 210] width 413 height 173
click at [1095, 234] on div at bounding box center [1104, 210] width 413 height 173
click at [1093, 233] on div at bounding box center [1104, 210] width 413 height 173
click at [1095, 232] on div at bounding box center [1104, 210] width 413 height 173
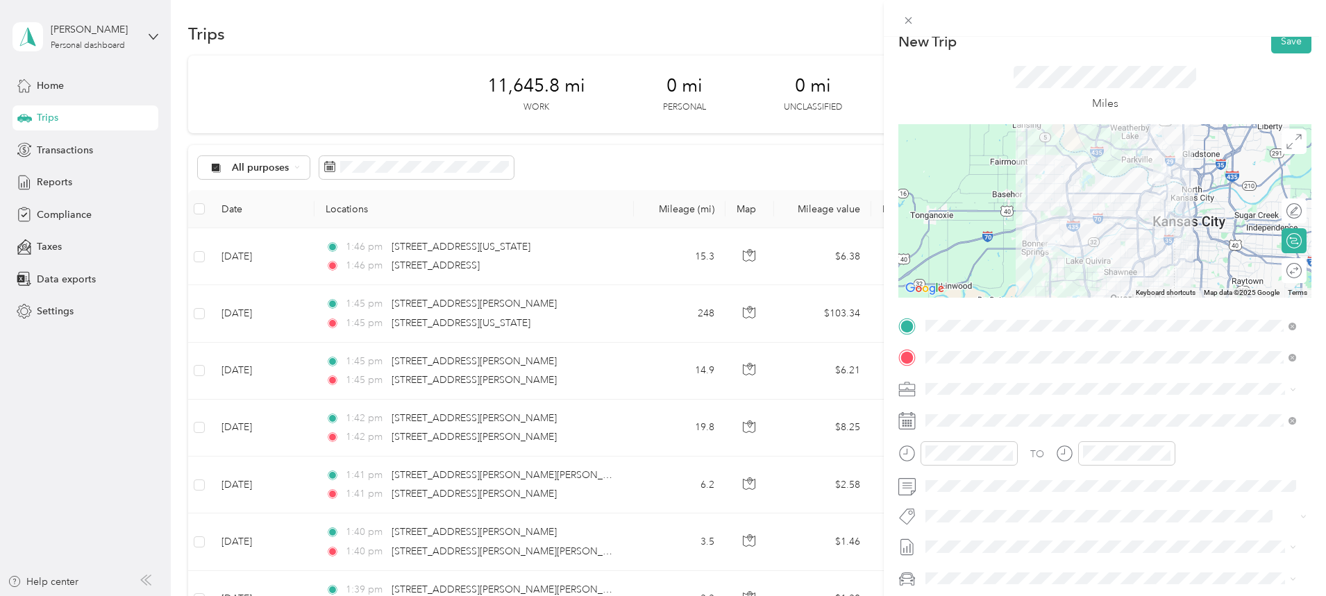
click at [1095, 235] on div at bounding box center [1104, 210] width 413 height 173
click at [1084, 217] on div at bounding box center [1104, 210] width 413 height 173
click at [1271, 45] on button "Save" at bounding box center [1291, 41] width 40 height 24
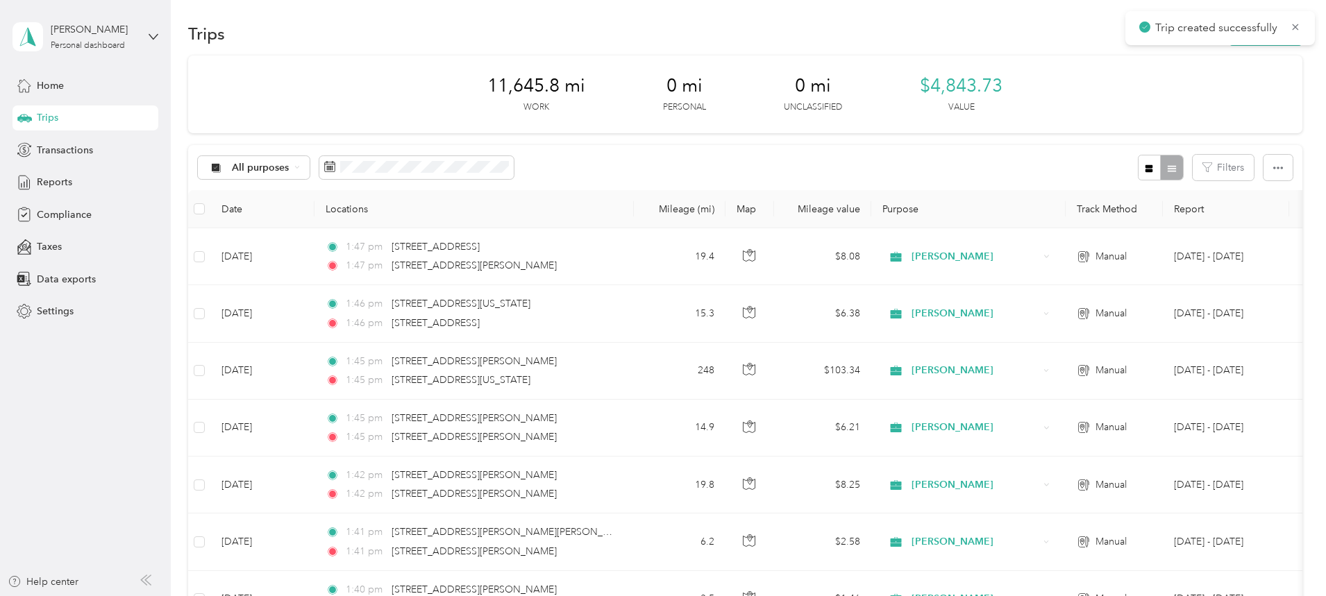
click at [1295, 28] on icon at bounding box center [1294, 27] width 11 height 12
click at [1228, 37] on button "New trip" at bounding box center [1265, 34] width 74 height 24
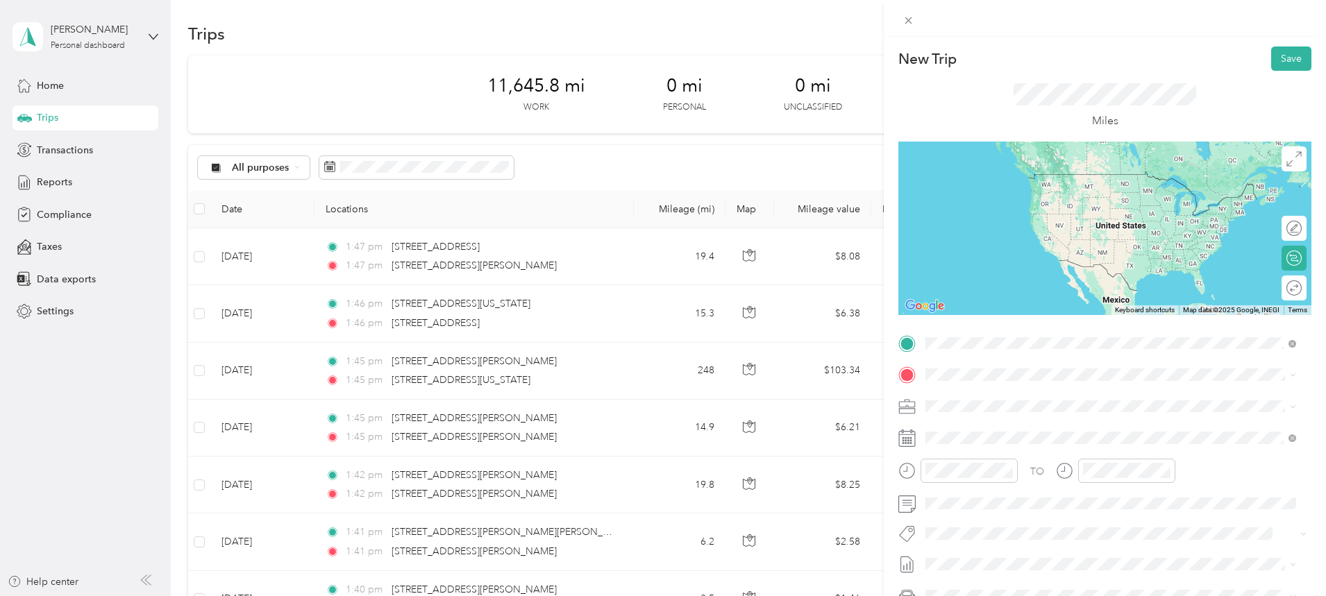
click at [1008, 398] on span "[STREET_ADDRESS][PERSON_NAME][US_STATE]" at bounding box center [1059, 393] width 216 height 12
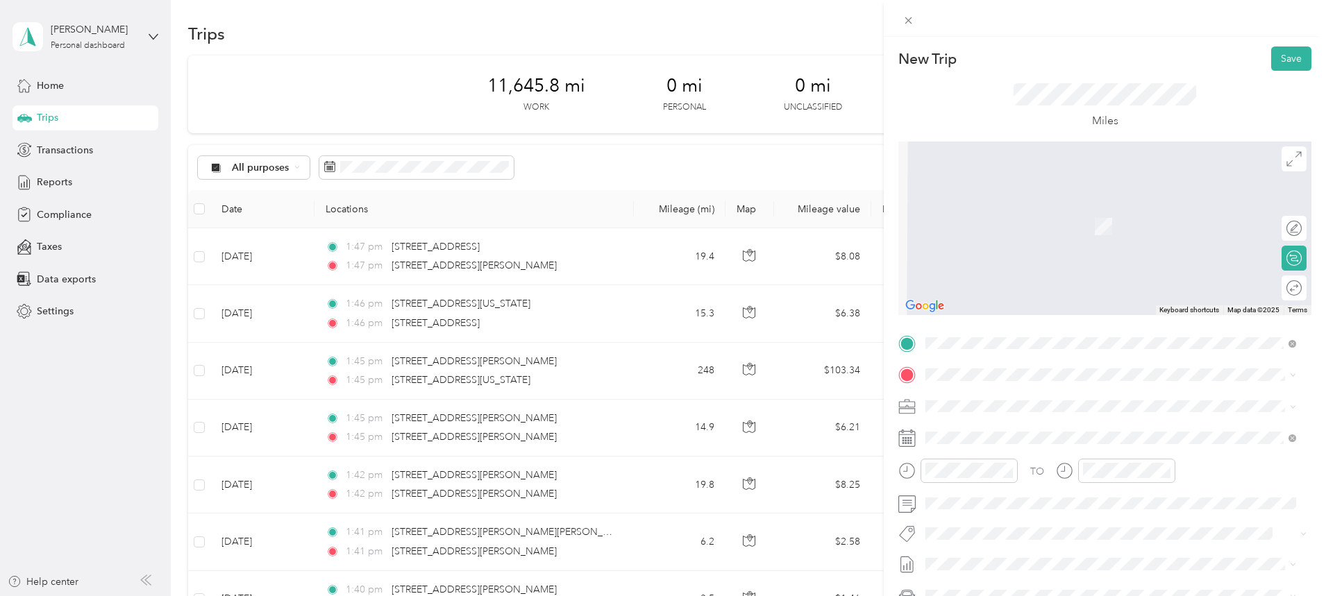
click at [980, 368] on span at bounding box center [1115, 375] width 391 height 22
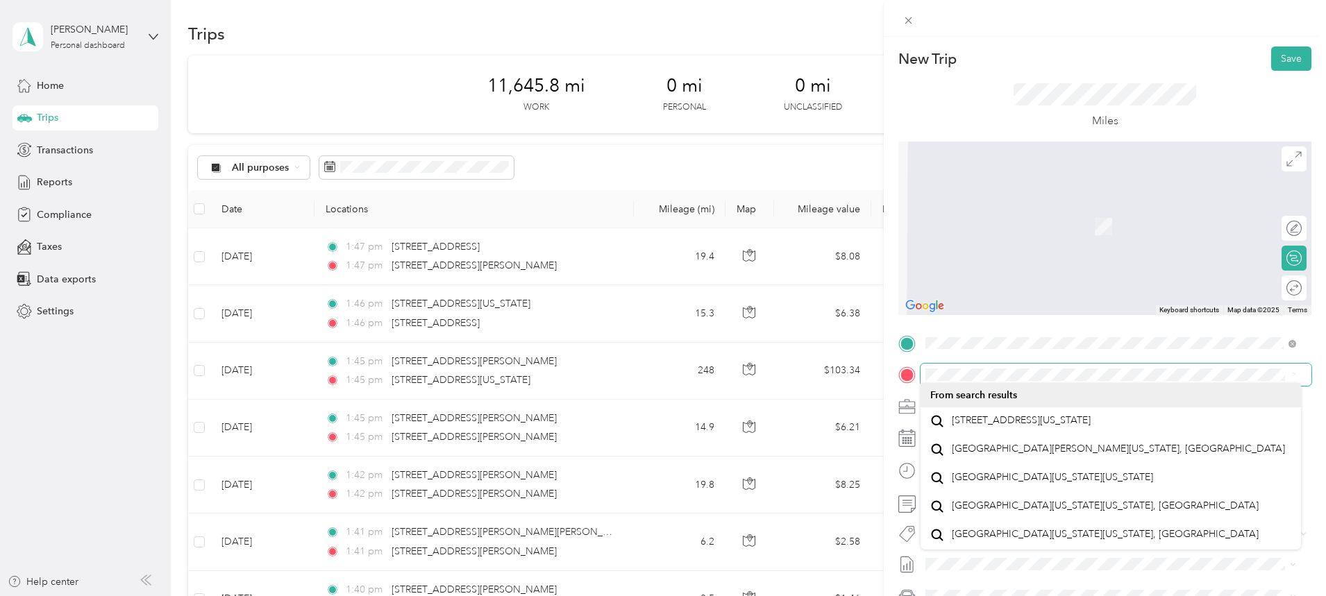
scroll to position [6, 0]
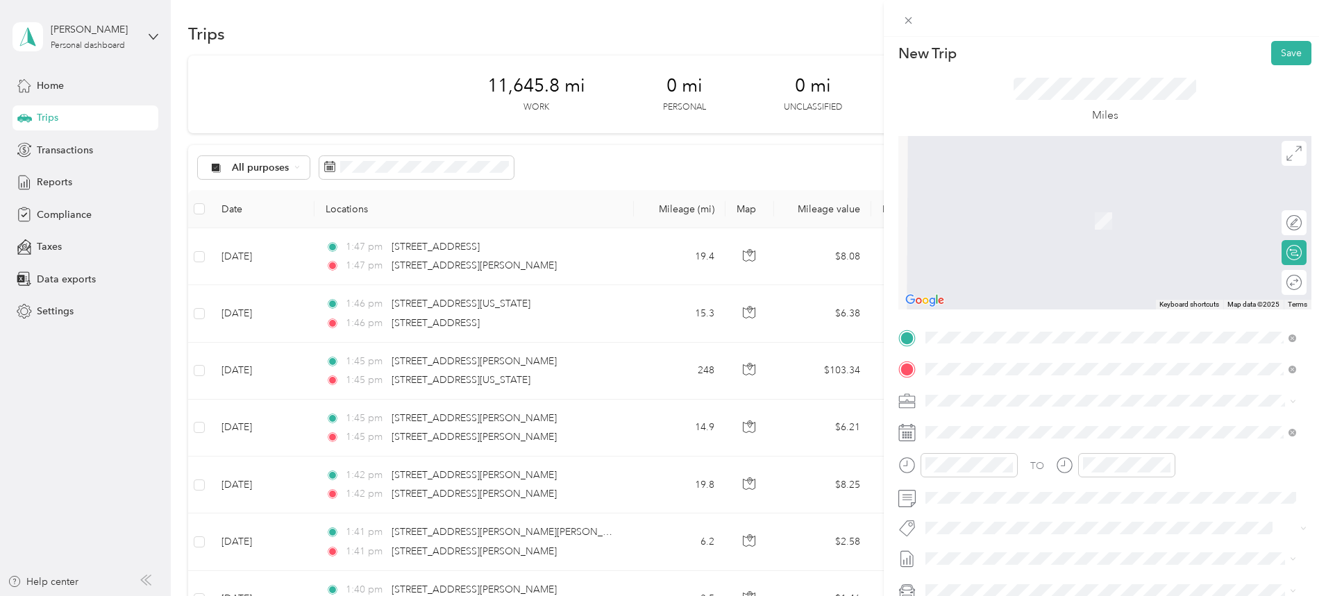
click at [1042, 425] on span "[STREET_ADDRESS][US_STATE][US_STATE]" at bounding box center [1045, 419] width 189 height 12
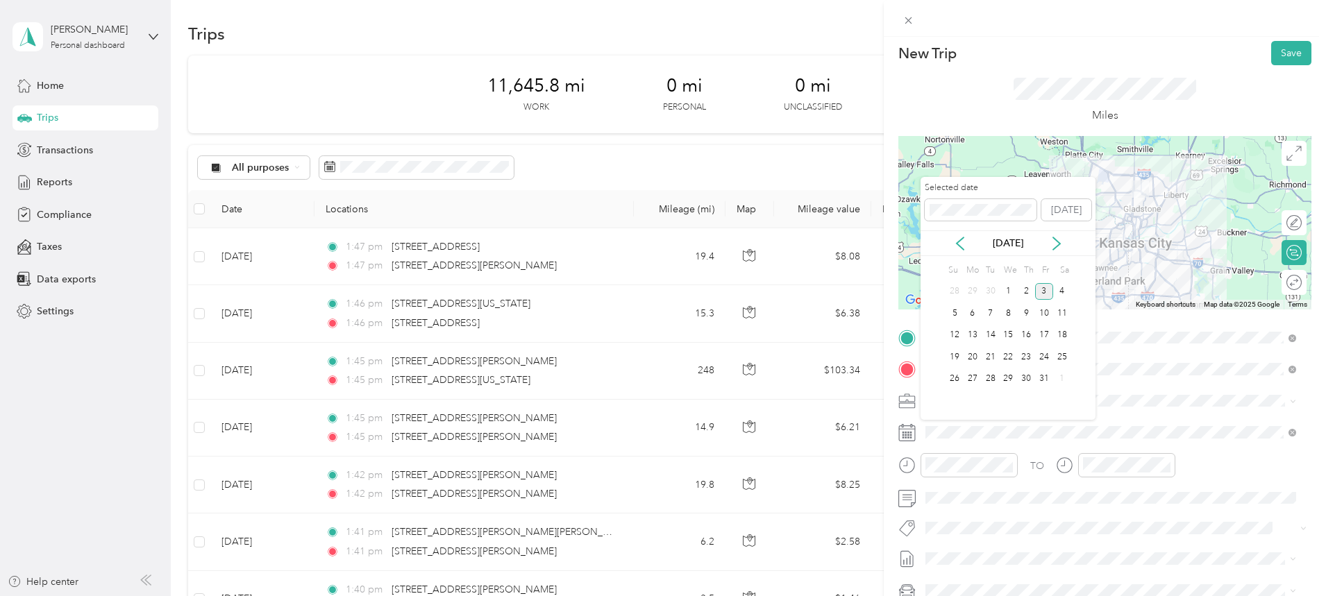
click at [964, 246] on icon at bounding box center [960, 244] width 14 height 14
click at [972, 332] on div "15" at bounding box center [972, 335] width 18 height 17
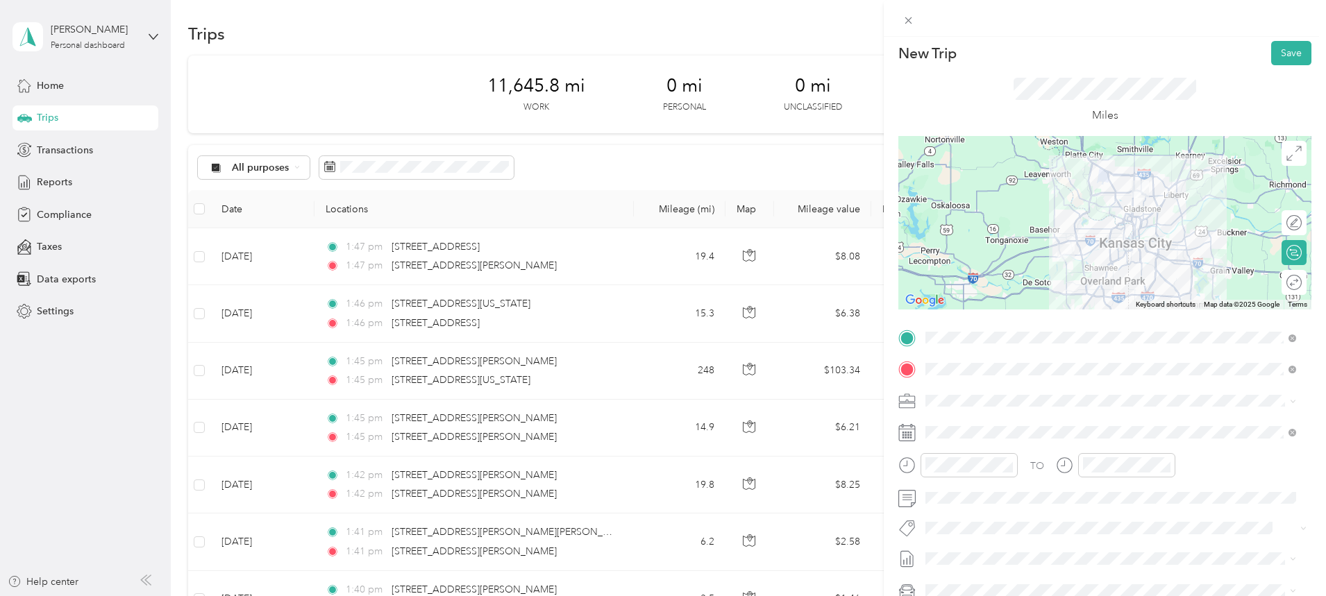
click at [1276, 55] on button "Save" at bounding box center [1291, 53] width 40 height 24
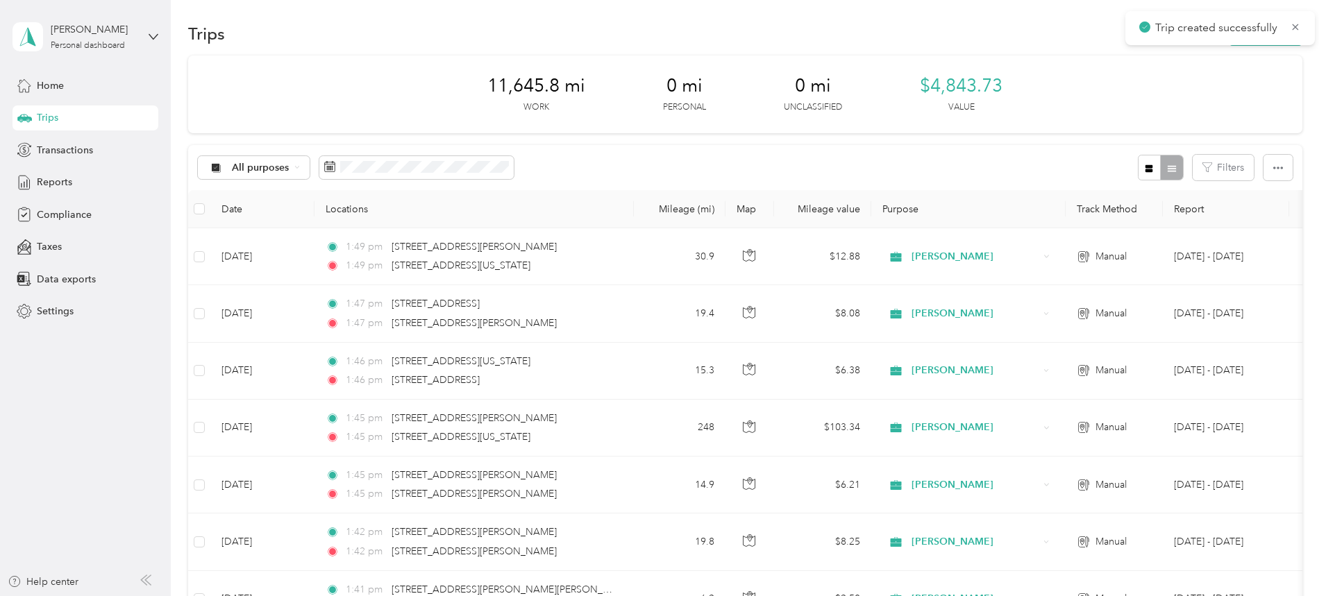
click at [1295, 29] on icon at bounding box center [1294, 27] width 11 height 12
click at [1228, 31] on button "New trip" at bounding box center [1265, 34] width 74 height 24
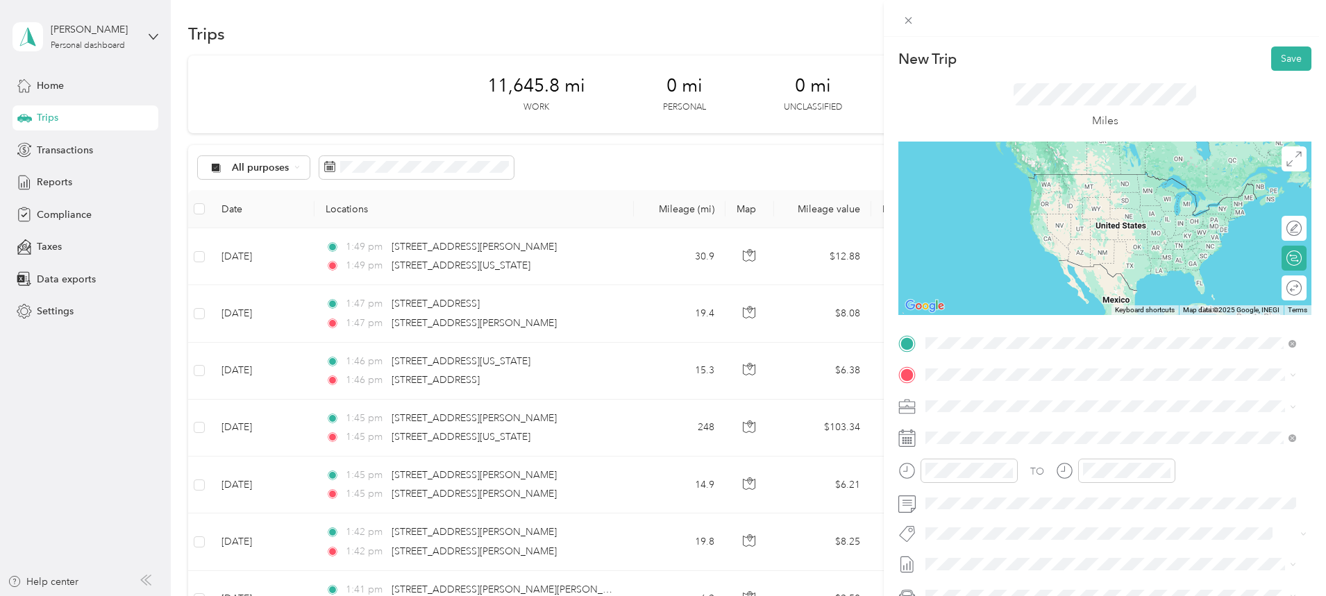
click at [990, 400] on span "[STREET_ADDRESS][US_STATE][US_STATE]" at bounding box center [1045, 393] width 189 height 12
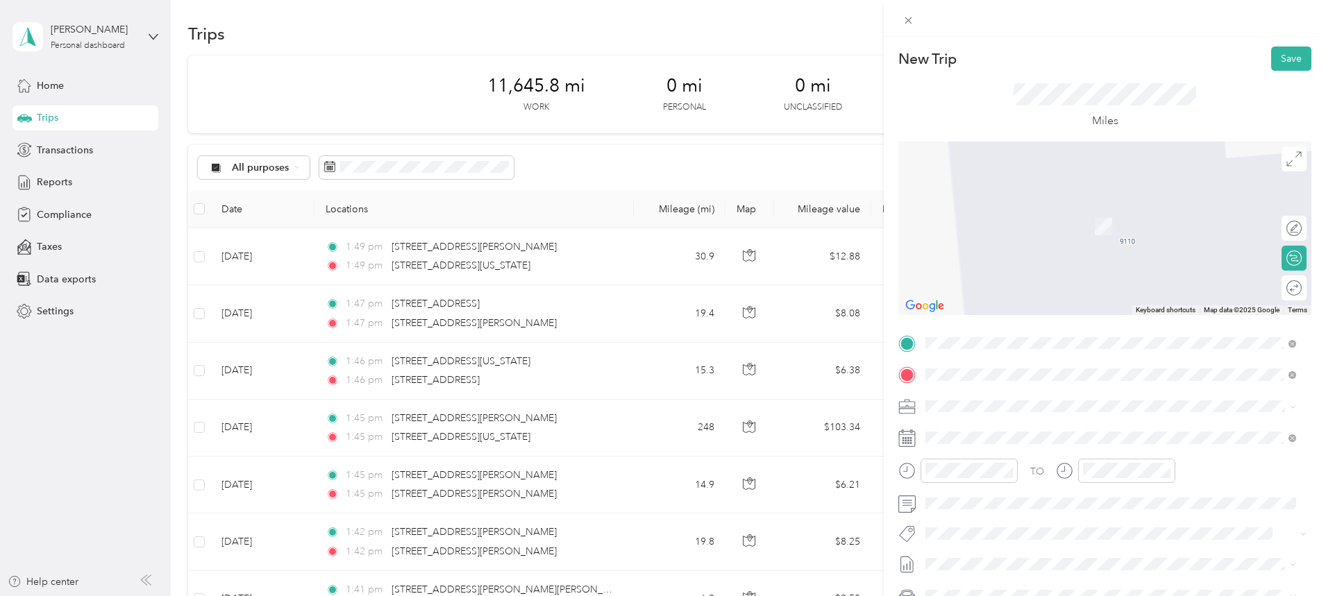
click at [1012, 430] on span "[STREET_ADDRESS][US_STATE][US_STATE]" at bounding box center [1045, 424] width 189 height 12
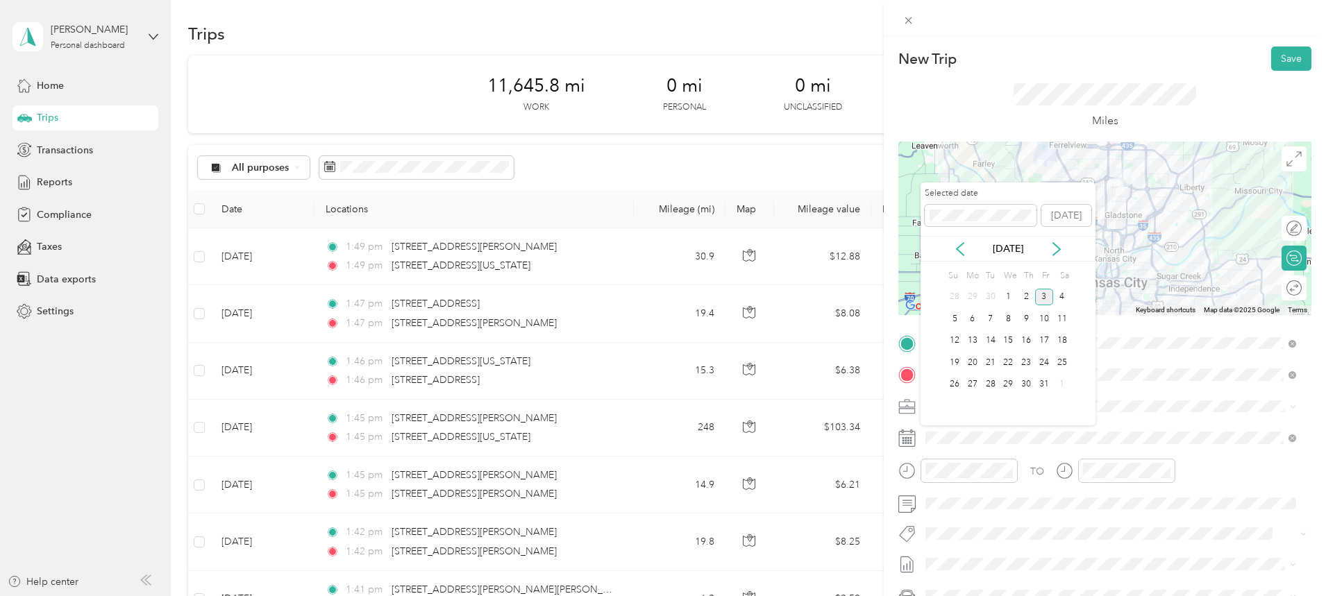
click at [963, 246] on icon at bounding box center [960, 249] width 14 height 14
click at [992, 339] on div "16" at bounding box center [990, 340] width 18 height 17
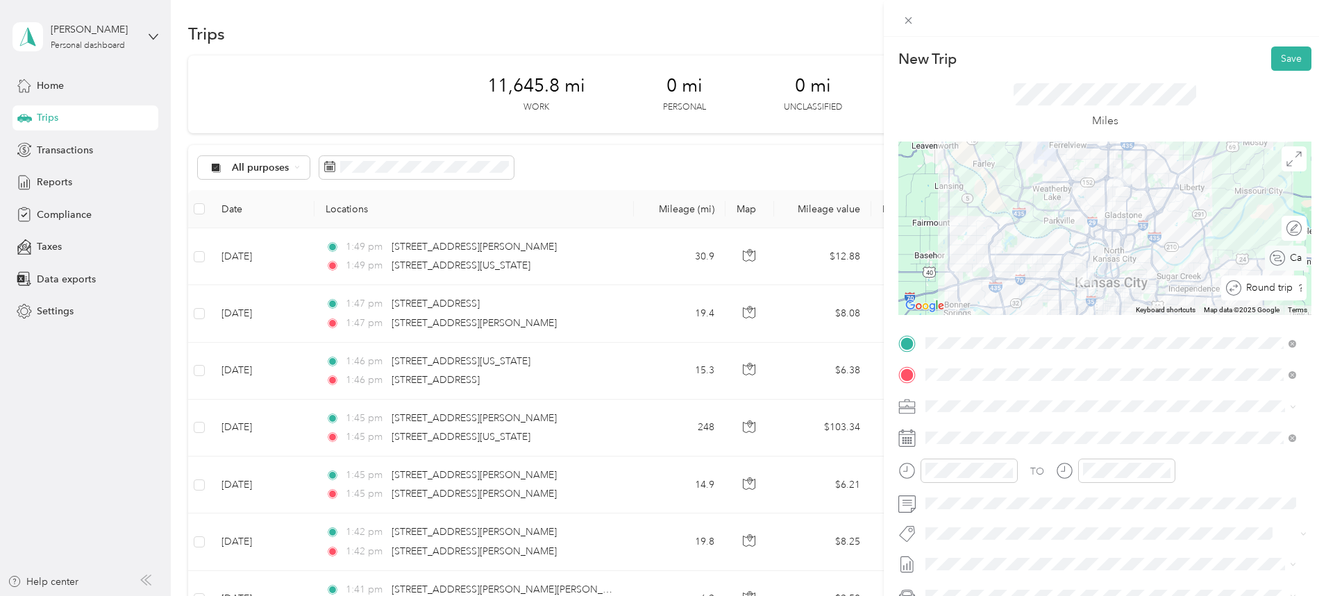
click at [1285, 257] on div "Calculate route" at bounding box center [1293, 258] width 17 height 15
click at [1276, 58] on button "Save" at bounding box center [1291, 58] width 40 height 24
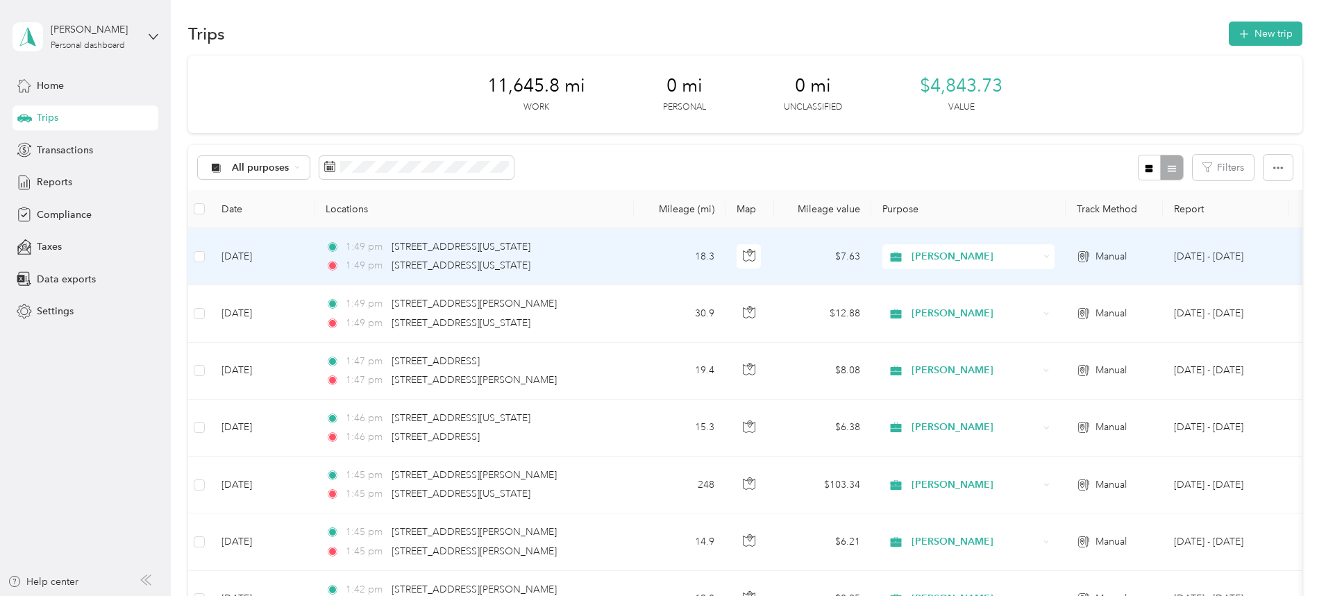
click at [314, 257] on td "[DATE]" at bounding box center [262, 256] width 104 height 57
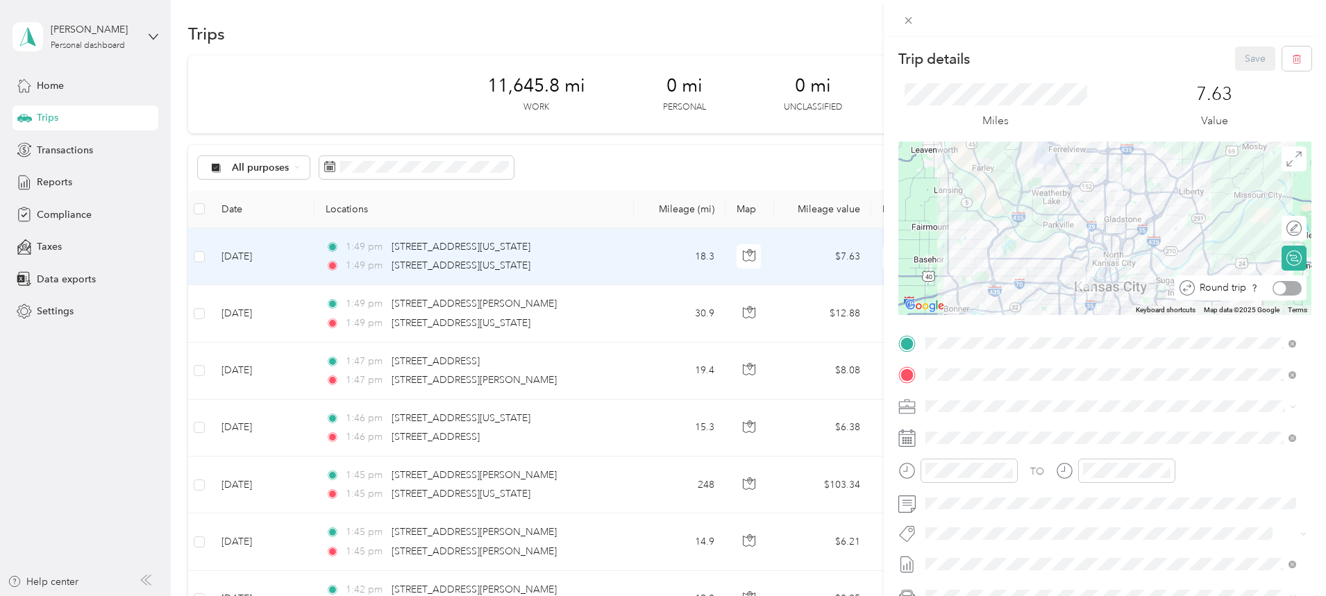
click at [1273, 289] on div at bounding box center [1279, 288] width 12 height 12
click at [1251, 59] on button "Save" at bounding box center [1255, 58] width 40 height 24
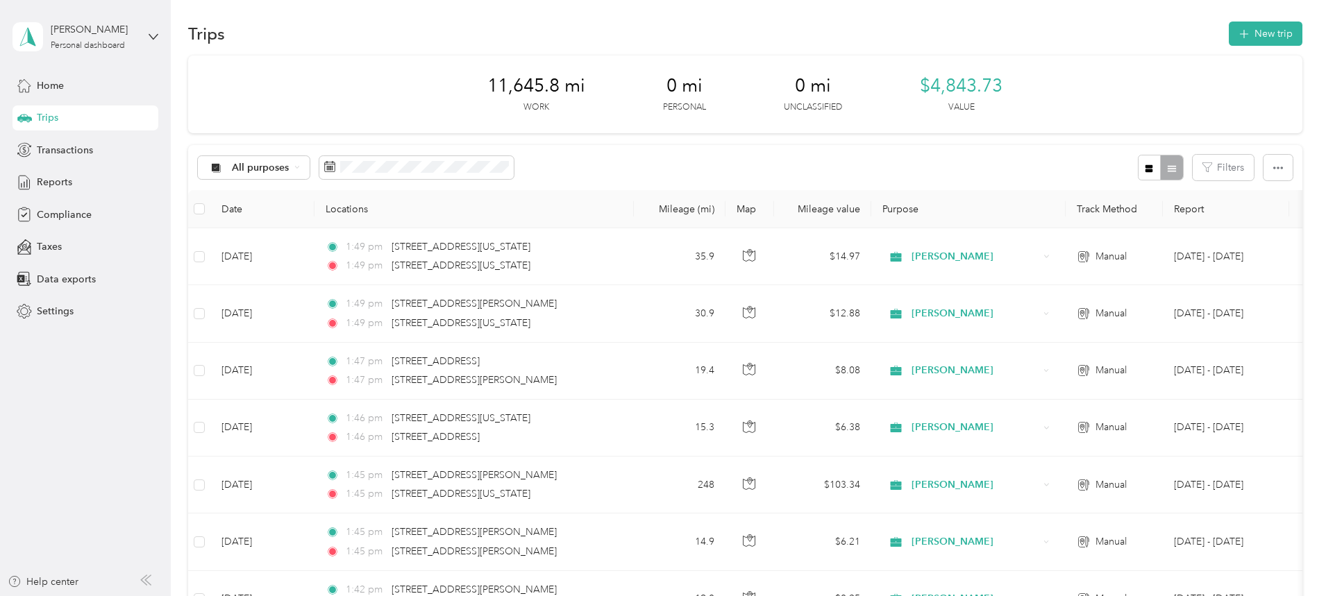
click at [1228, 29] on button "New trip" at bounding box center [1265, 34] width 74 height 24
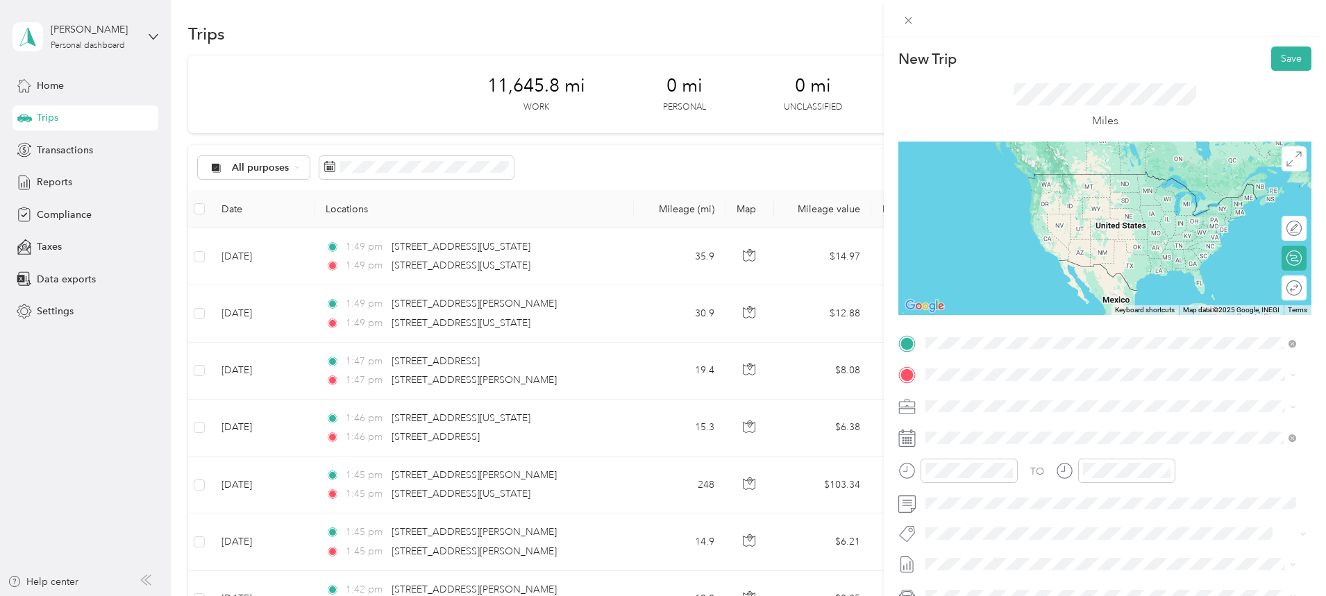
click at [1019, 393] on span "[STREET_ADDRESS][US_STATE][US_STATE]" at bounding box center [1045, 393] width 189 height 12
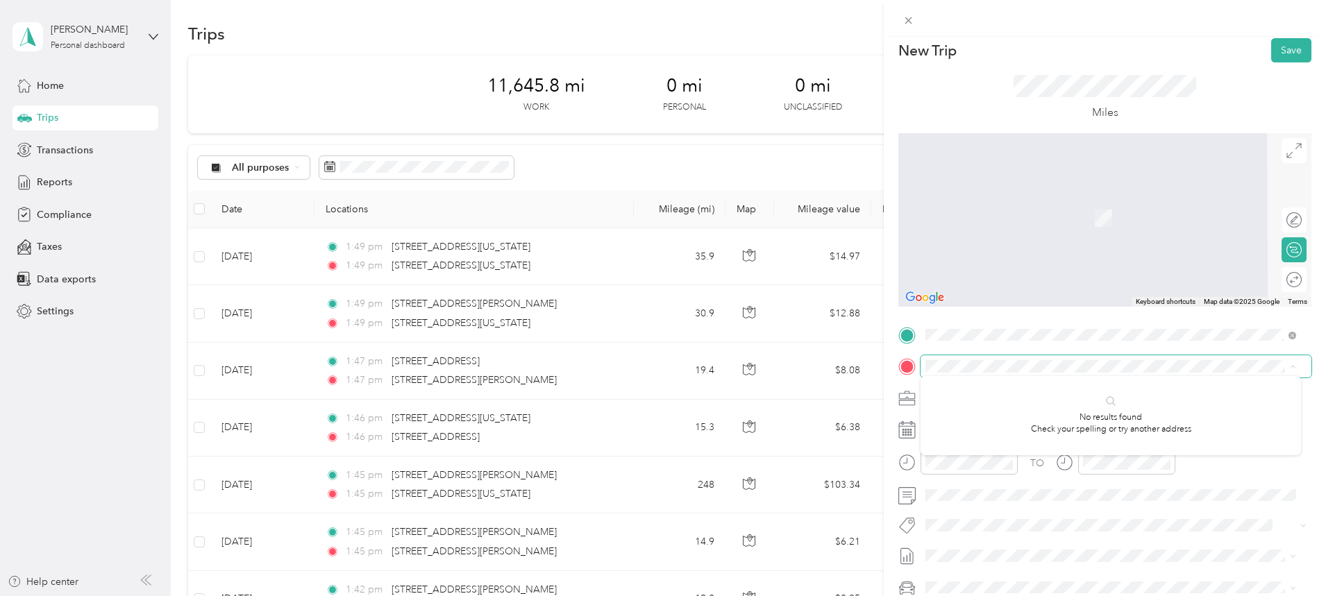
scroll to position [12, 0]
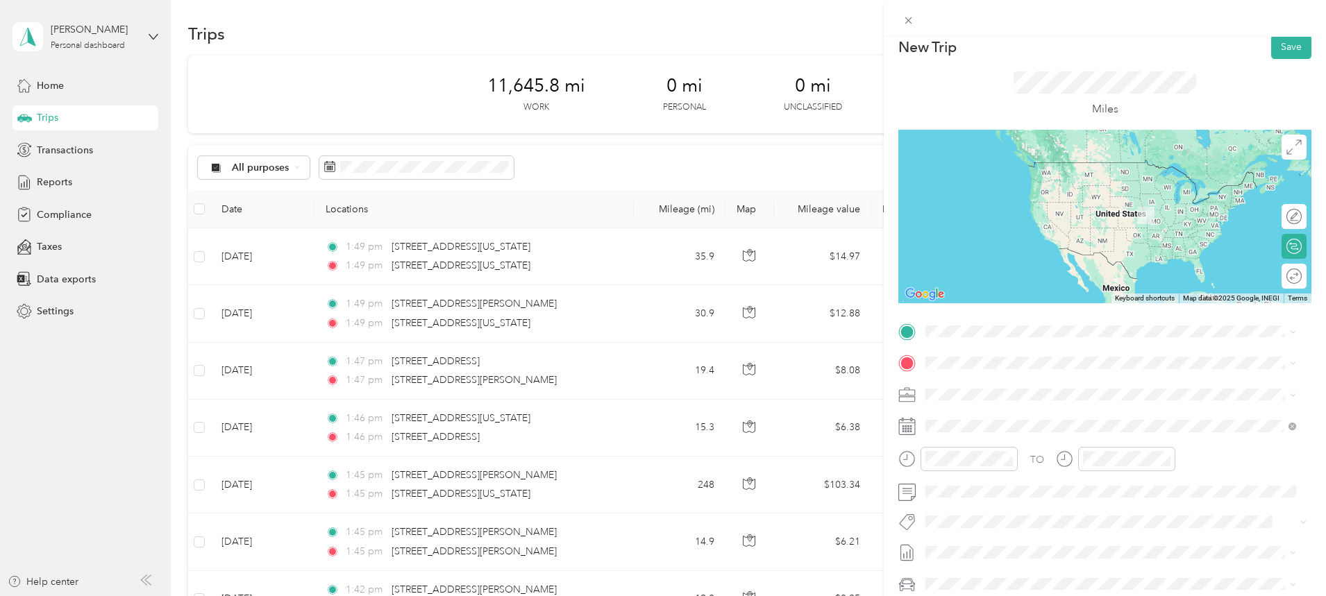
click at [1015, 384] on span "[STREET_ADDRESS][US_STATE][US_STATE]" at bounding box center [1045, 378] width 189 height 12
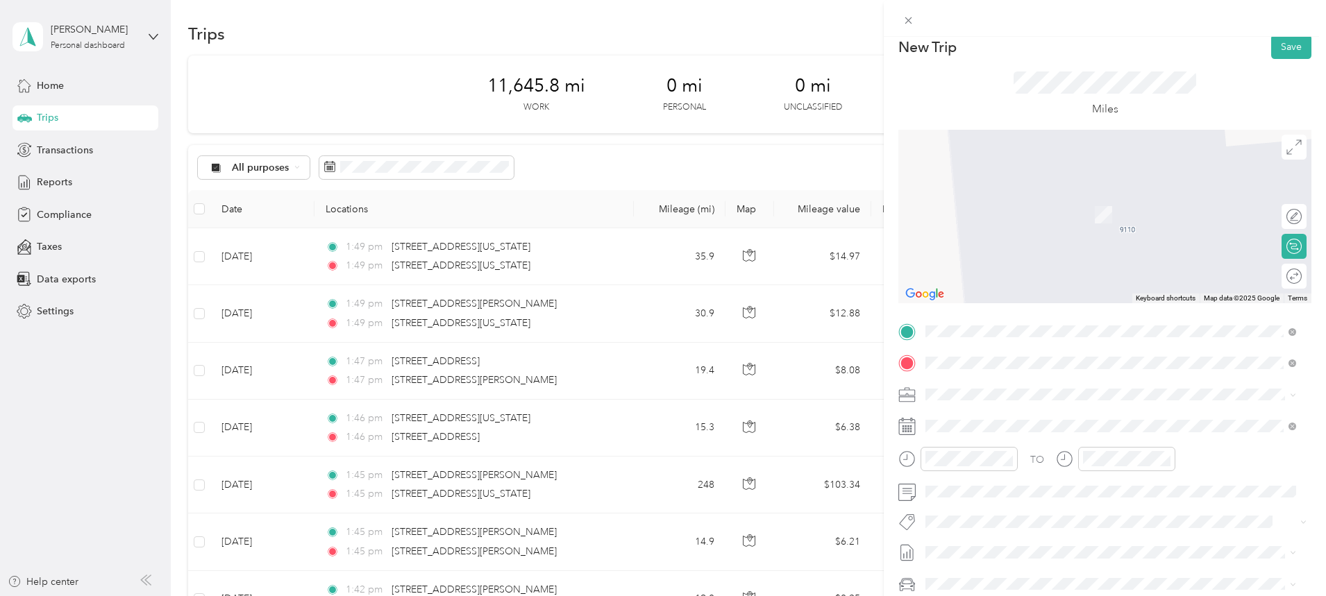
click at [1007, 414] on span "[STREET_ADDRESS][US_STATE][US_STATE]" at bounding box center [1045, 413] width 189 height 12
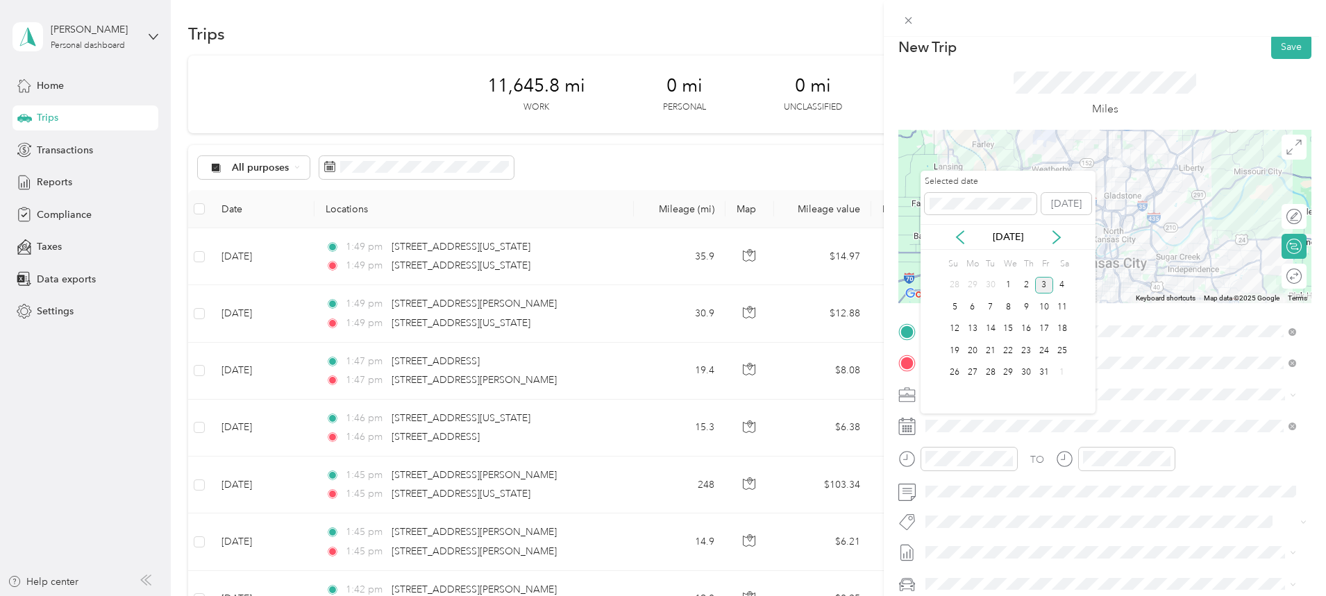
click at [960, 242] on icon at bounding box center [959, 237] width 7 height 12
click at [1016, 326] on div "17" at bounding box center [1008, 329] width 18 height 17
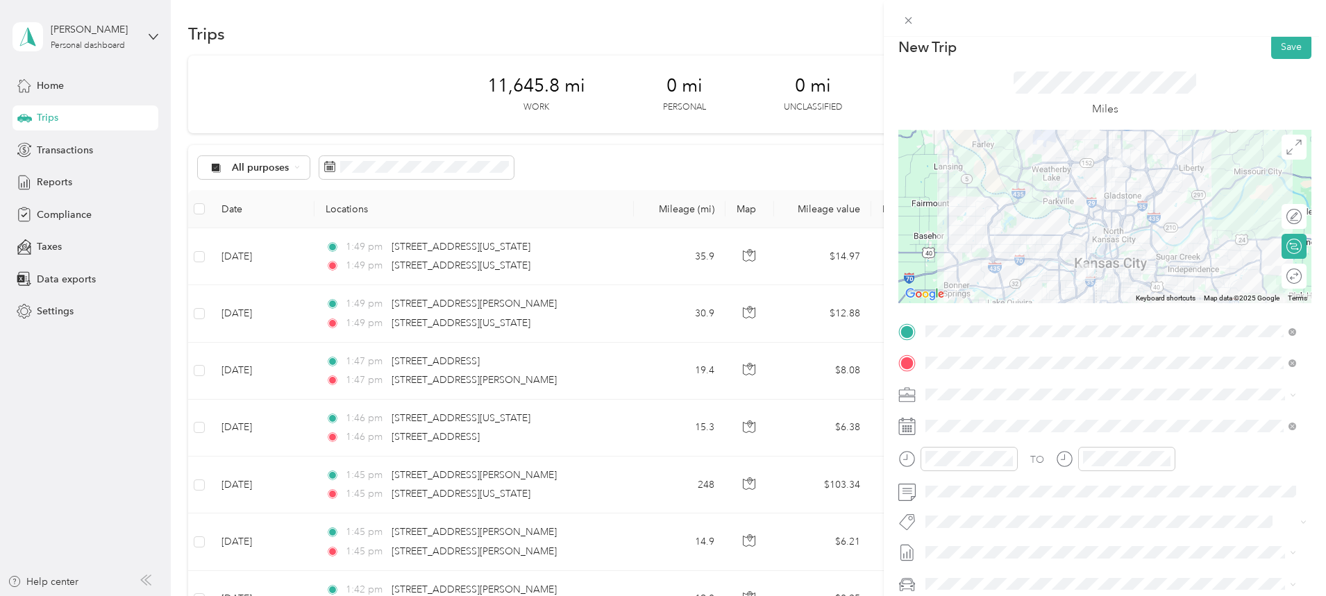
click at [1078, 220] on div at bounding box center [1104, 216] width 413 height 173
click at [1082, 220] on div at bounding box center [1104, 216] width 413 height 173
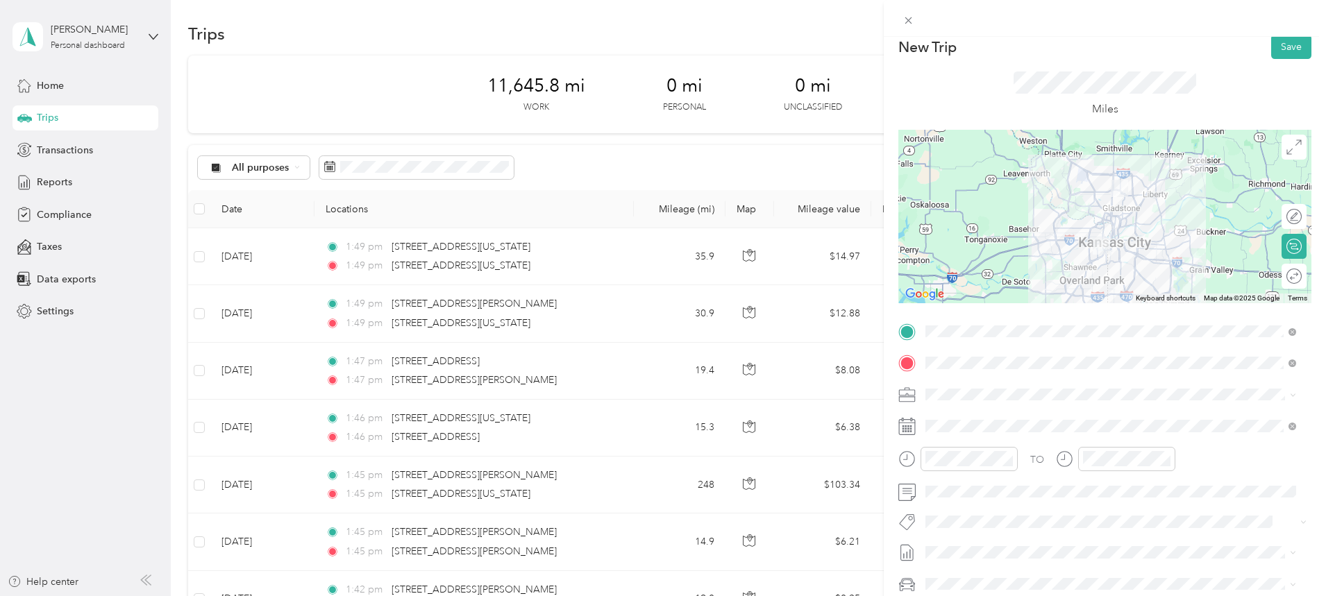
click at [1292, 45] on button "Save" at bounding box center [1291, 47] width 40 height 24
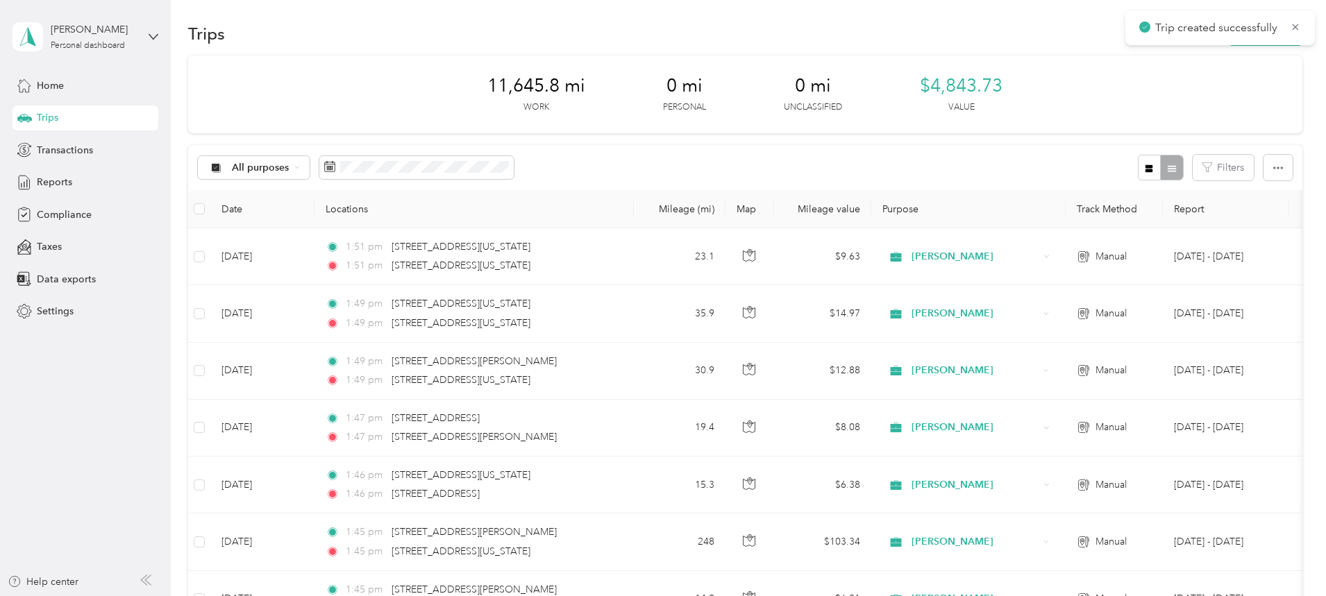
click at [1307, 27] on div "Trip created successfully" at bounding box center [1219, 28] width 189 height 34
click at [1295, 26] on icon at bounding box center [1295, 27] width 6 height 6
click at [1228, 36] on button "New trip" at bounding box center [1265, 34] width 74 height 24
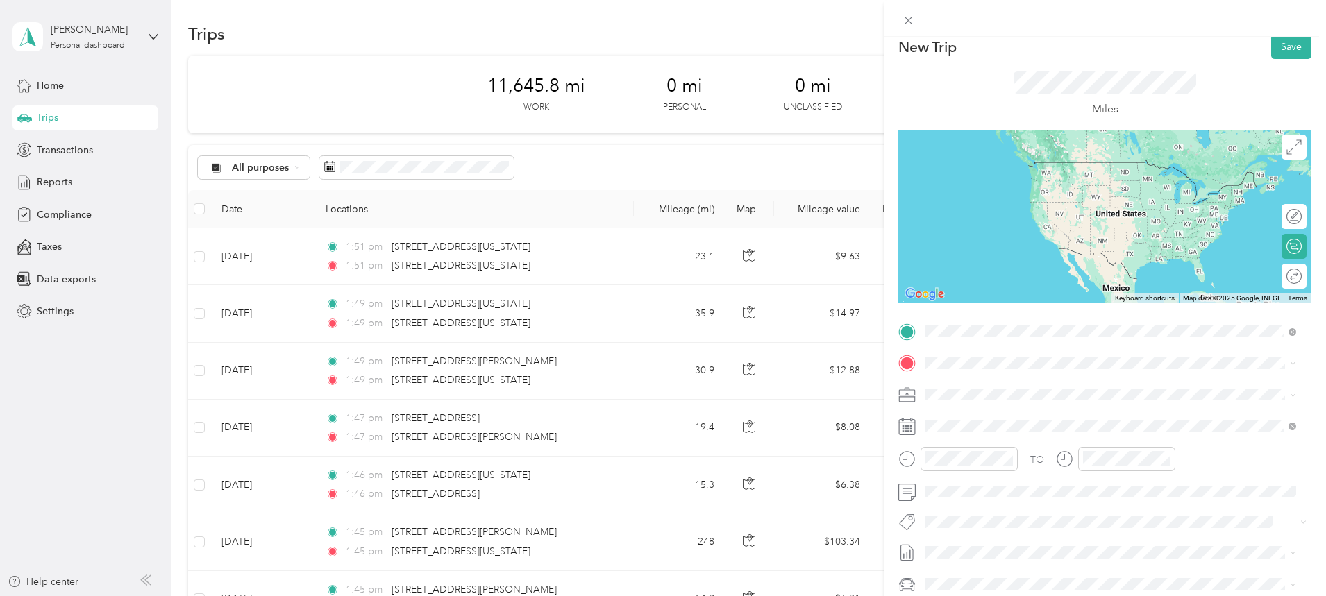
click at [999, 388] on span "[STREET_ADDRESS][US_STATE][US_STATE]" at bounding box center [1045, 381] width 189 height 12
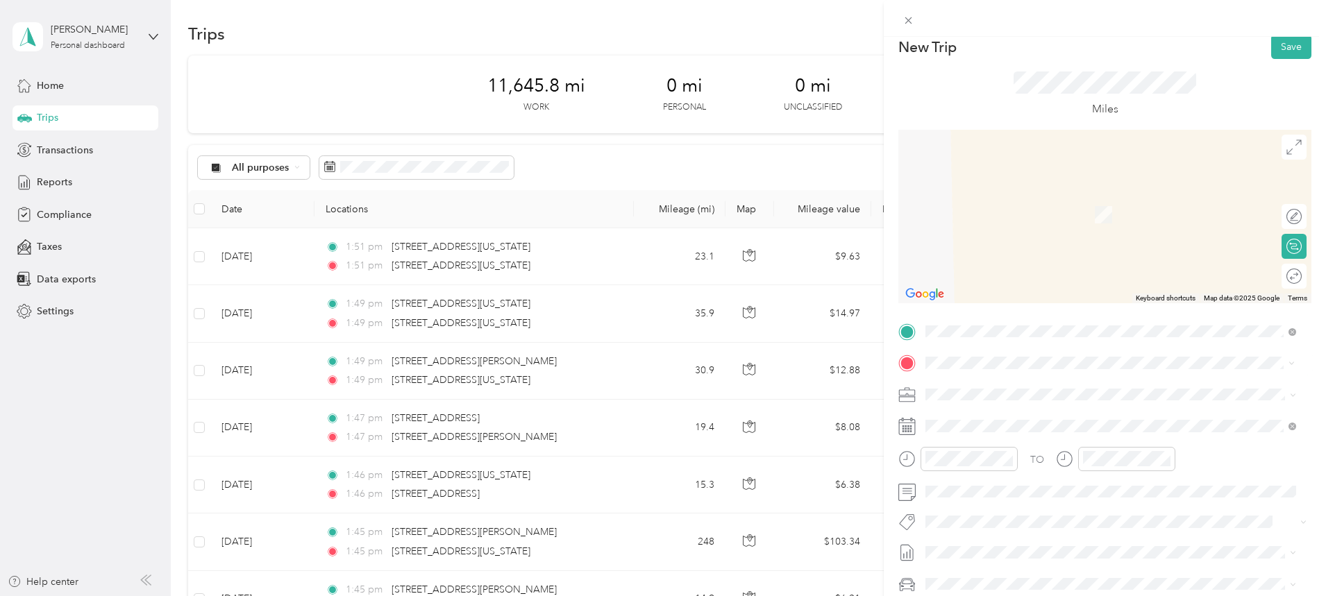
click at [1023, 419] on span "[STREET_ADDRESS][US_STATE][US_STATE]" at bounding box center [1045, 413] width 189 height 12
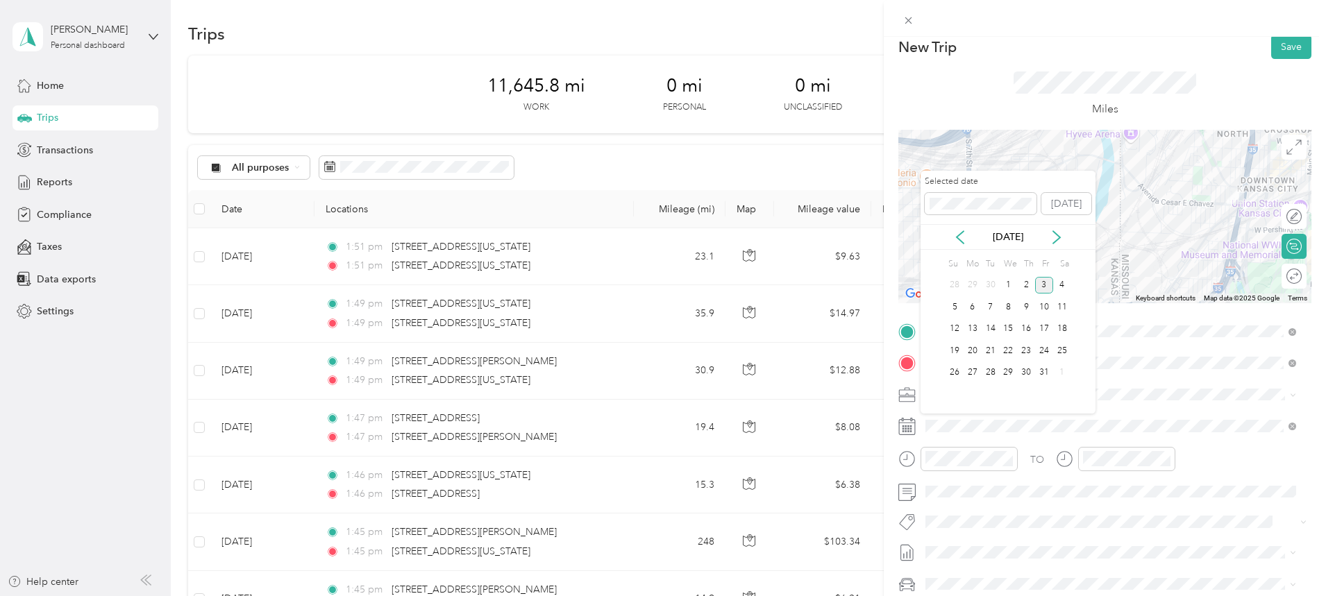
click at [957, 235] on icon at bounding box center [960, 237] width 14 height 14
click at [1008, 331] on div "17" at bounding box center [1008, 329] width 18 height 17
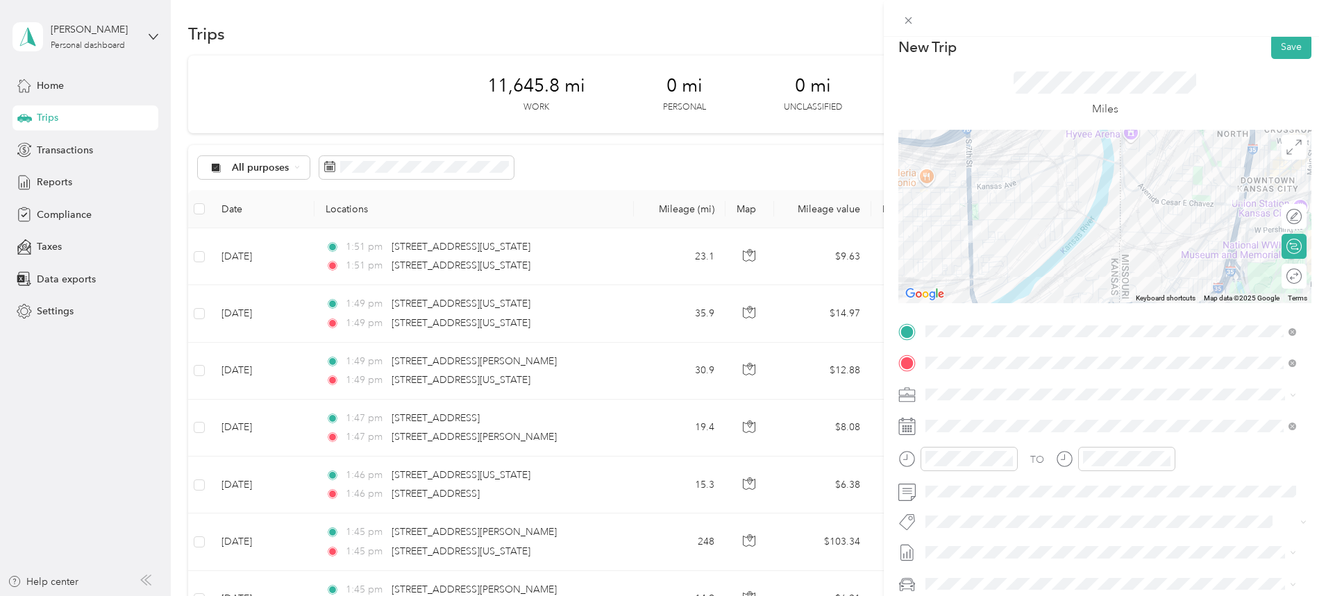
click at [1287, 46] on button "Save" at bounding box center [1291, 47] width 40 height 24
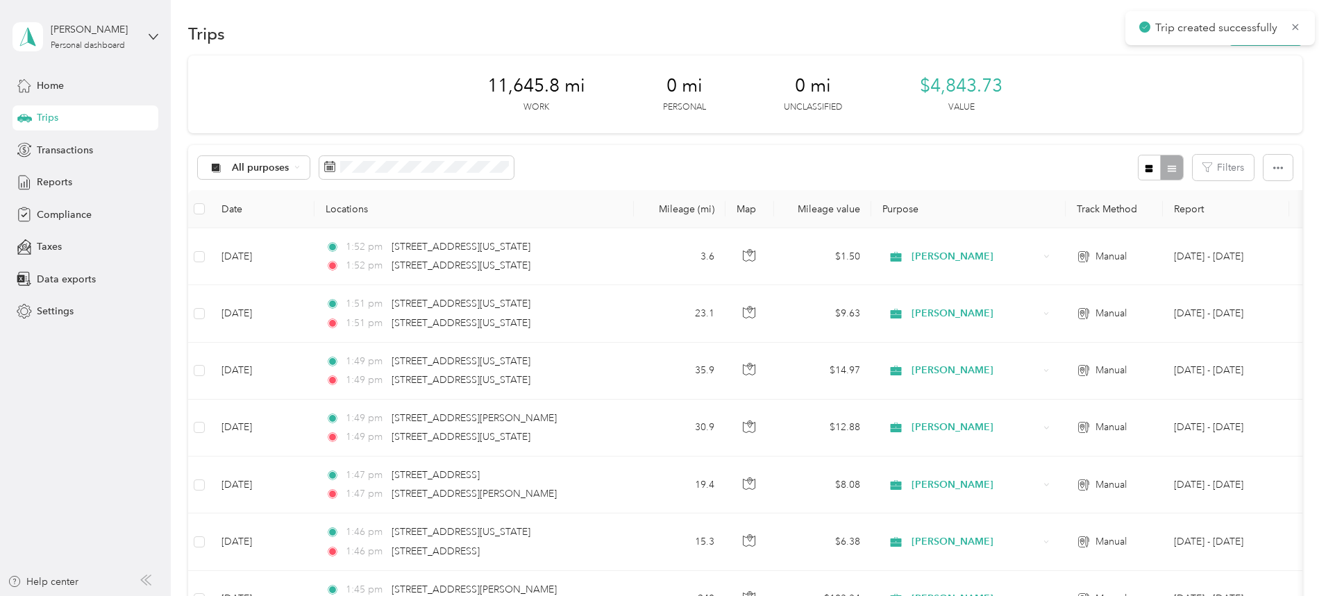
click at [1298, 31] on icon at bounding box center [1294, 27] width 11 height 12
click at [1228, 34] on button "New trip" at bounding box center [1265, 34] width 74 height 24
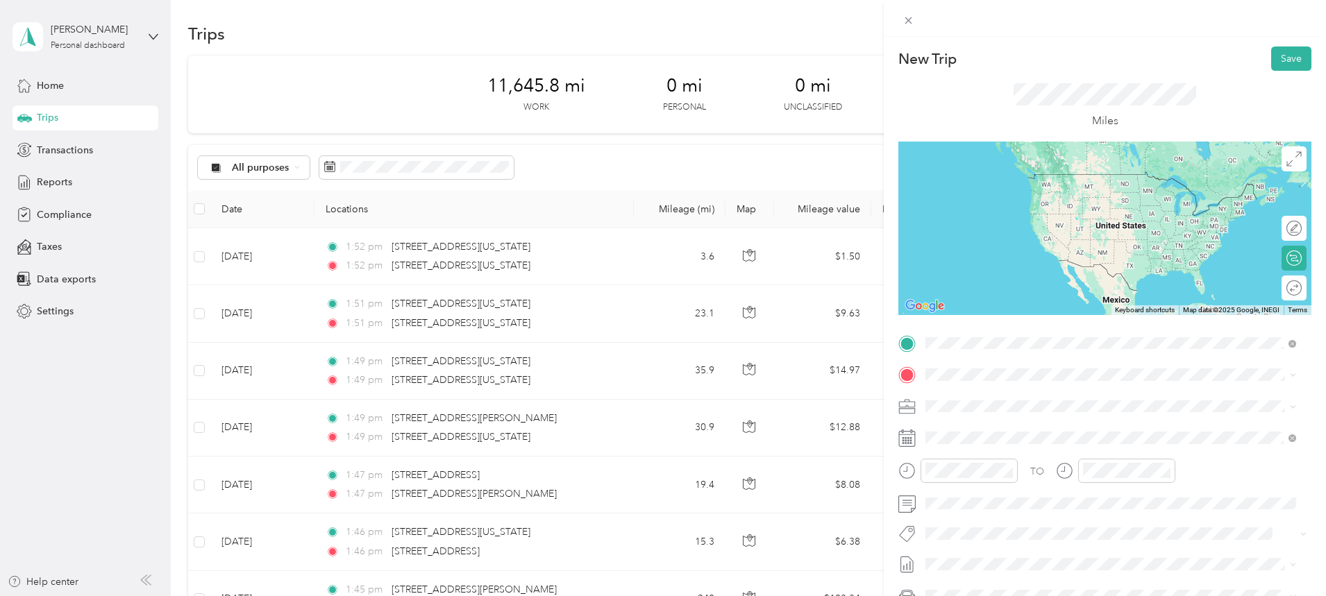
click at [1002, 393] on span "[STREET_ADDRESS][US_STATE][US_STATE]" at bounding box center [1045, 393] width 189 height 12
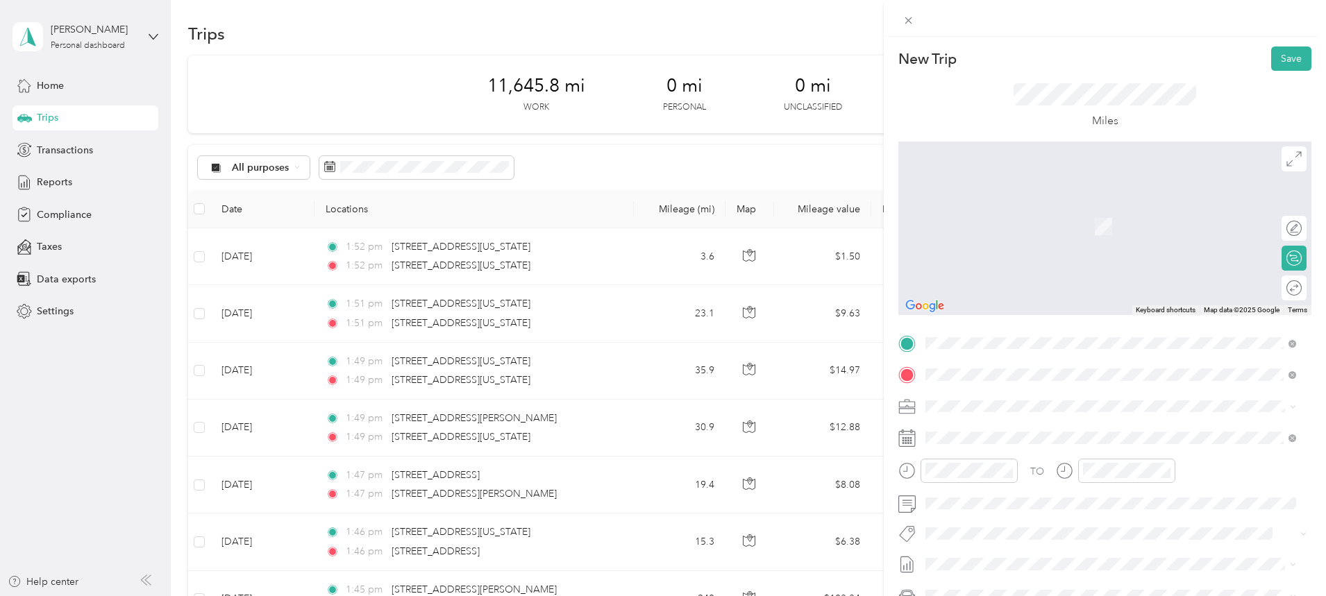
click at [1008, 424] on span "[STREET_ADDRESS][US_STATE][US_STATE]" at bounding box center [1045, 424] width 189 height 12
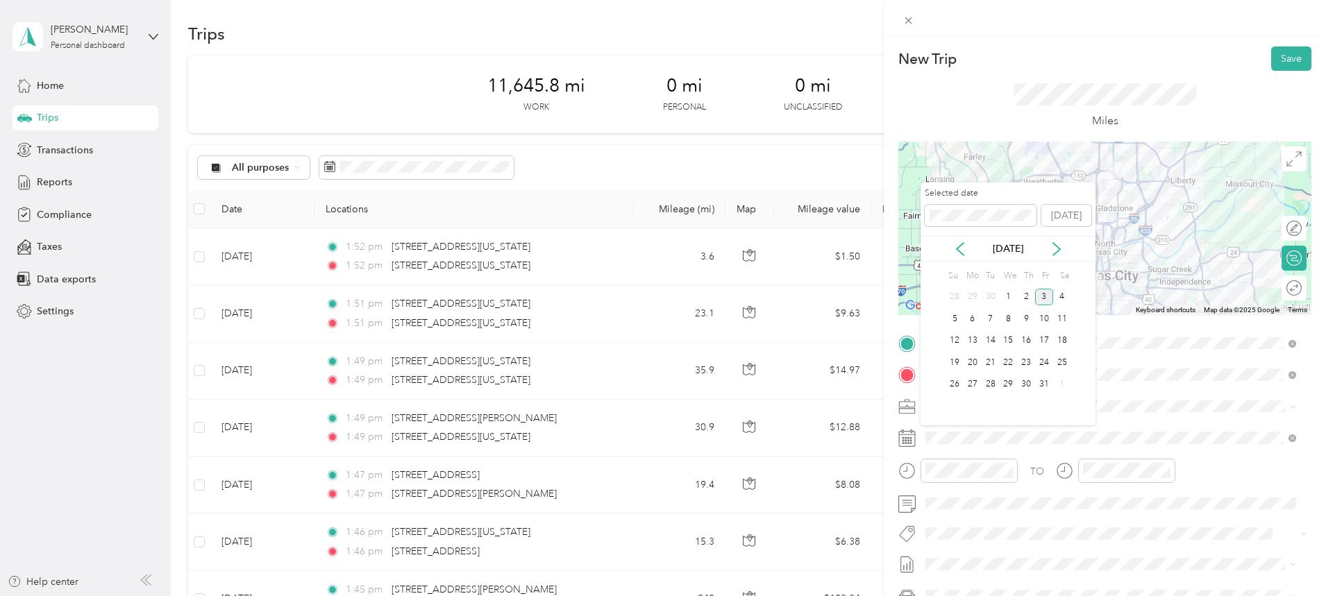
click at [958, 252] on icon at bounding box center [960, 249] width 14 height 14
click at [1009, 339] on div "17" at bounding box center [1008, 340] width 18 height 17
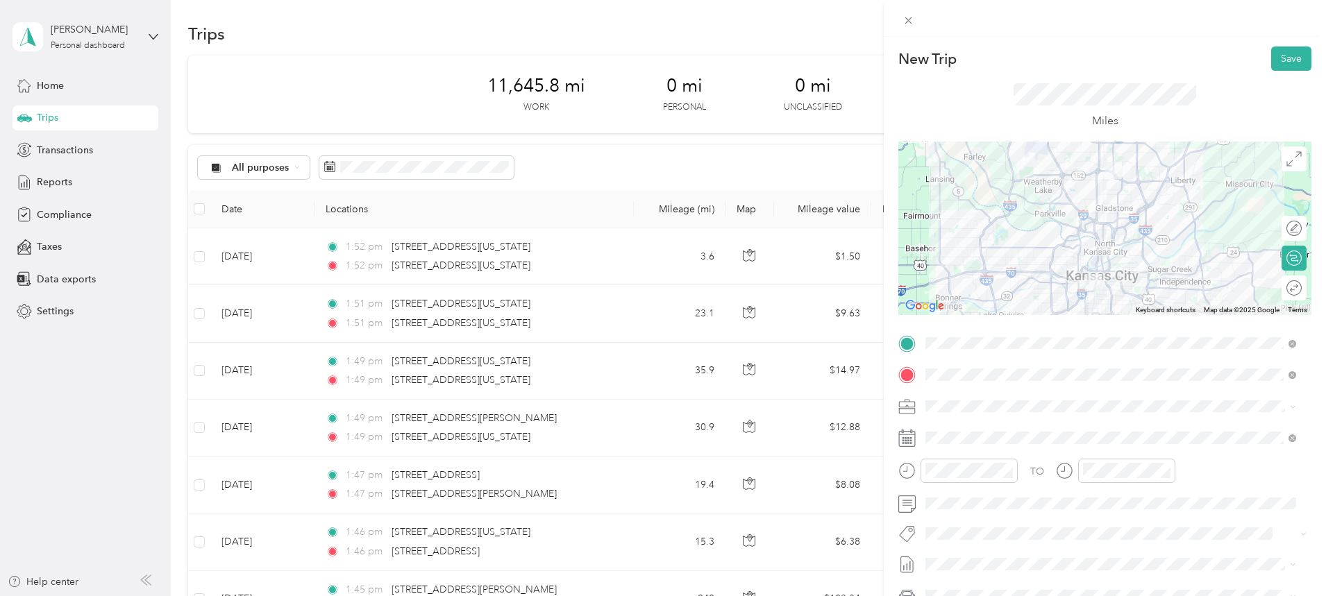
click at [1283, 62] on button "Save" at bounding box center [1291, 58] width 40 height 24
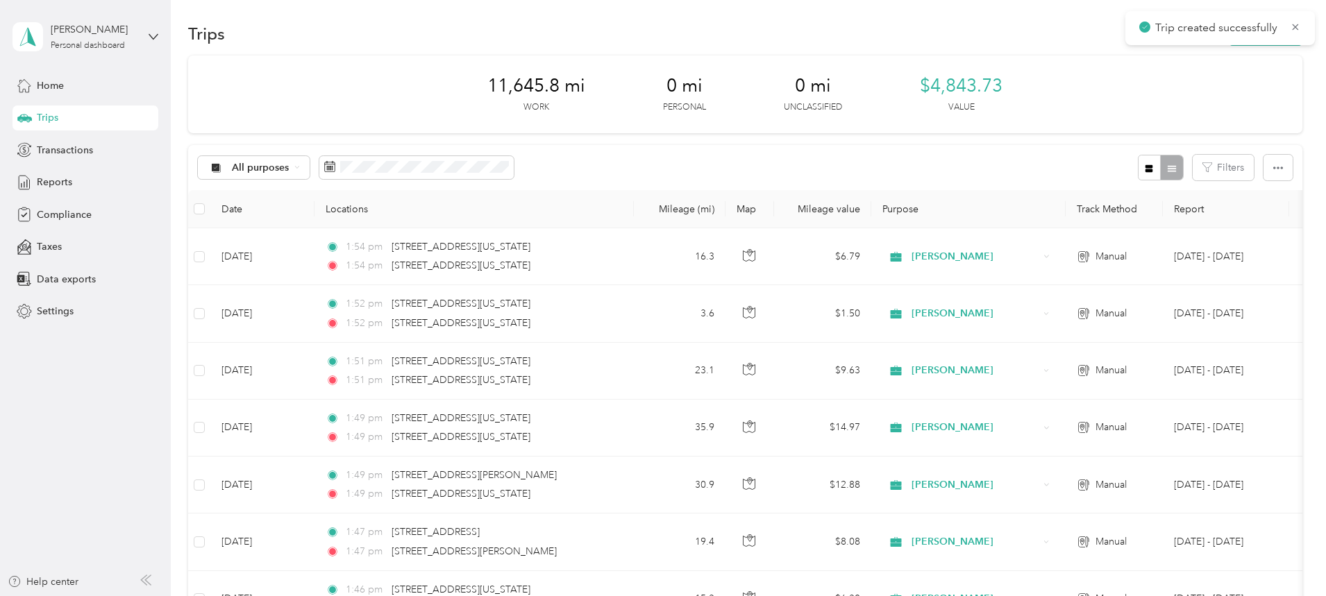
click at [1293, 21] on icon at bounding box center [1294, 27] width 11 height 12
click at [1228, 25] on button "New trip" at bounding box center [1265, 34] width 74 height 24
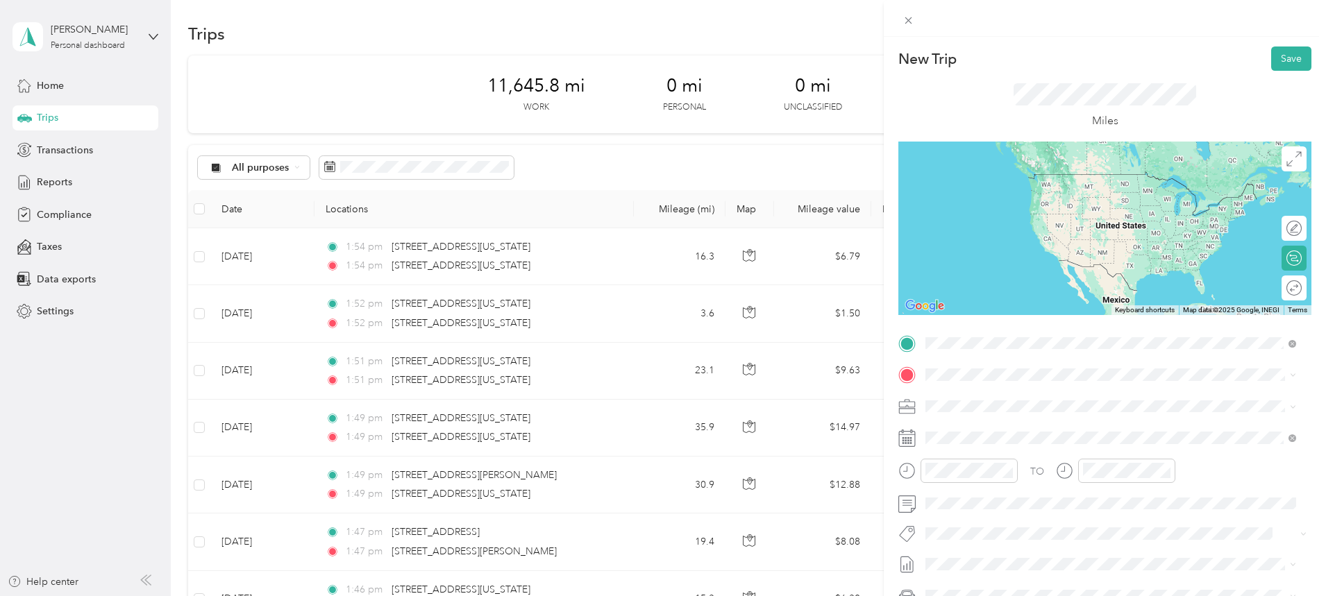
click at [1039, 400] on span "[STREET_ADDRESS][US_STATE][US_STATE]" at bounding box center [1045, 393] width 189 height 12
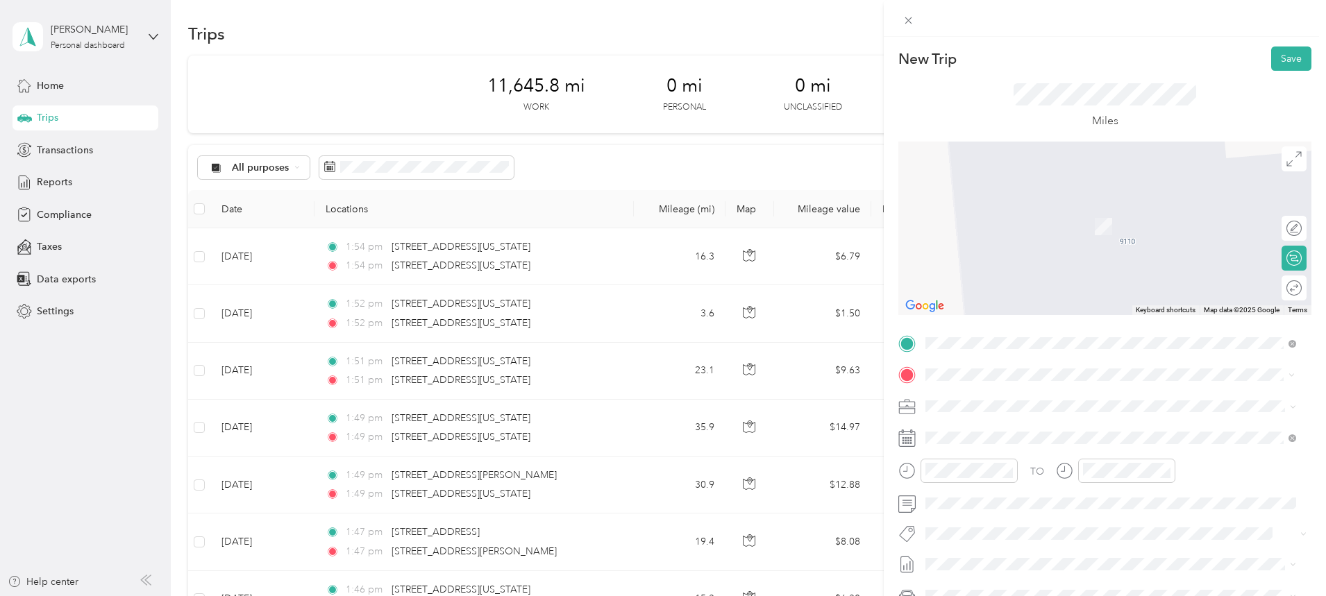
click at [1015, 431] on span "[STREET_ADDRESS][US_STATE]" at bounding box center [1020, 424] width 139 height 12
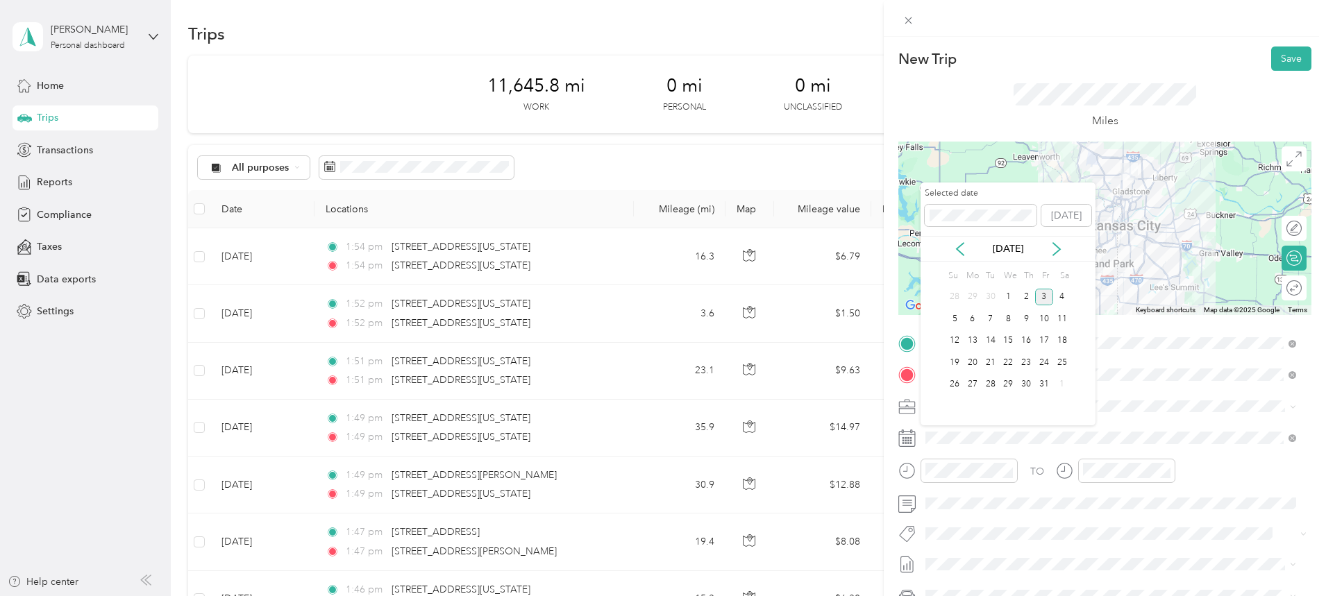
click at [957, 244] on icon at bounding box center [960, 249] width 14 height 14
click at [1031, 339] on div "18" at bounding box center [1026, 340] width 18 height 17
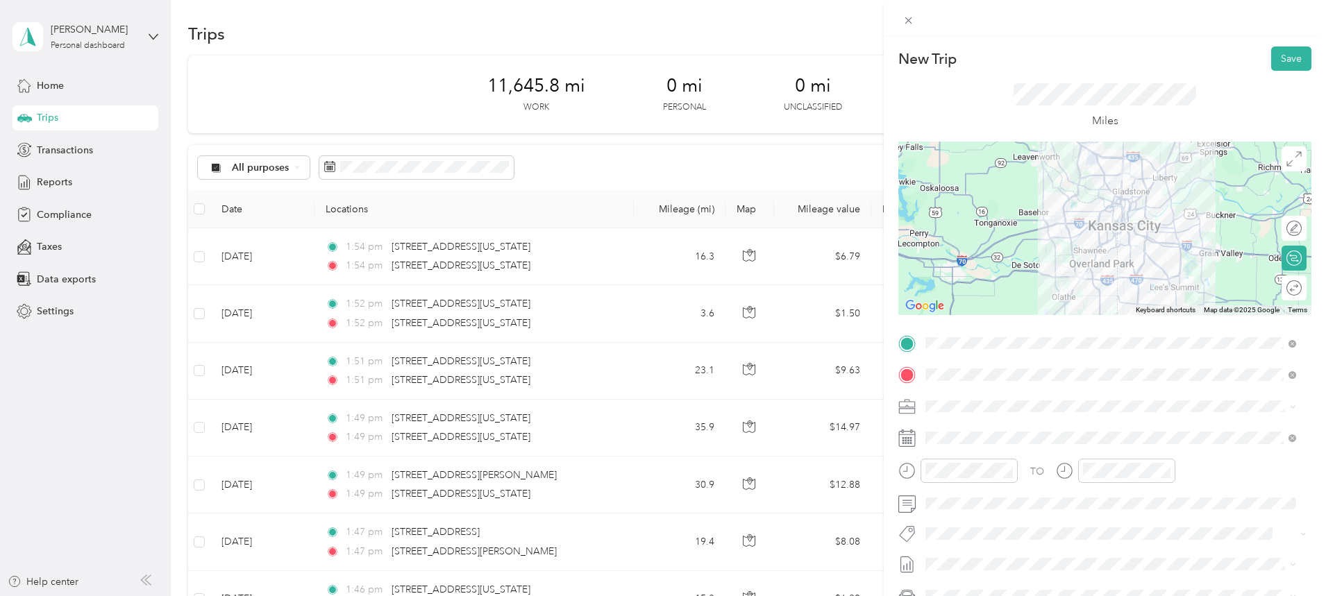
click at [1073, 195] on div at bounding box center [1104, 228] width 413 height 173
click at [1287, 292] on div at bounding box center [1286, 288] width 29 height 15
click at [1283, 58] on button "Save" at bounding box center [1291, 58] width 40 height 24
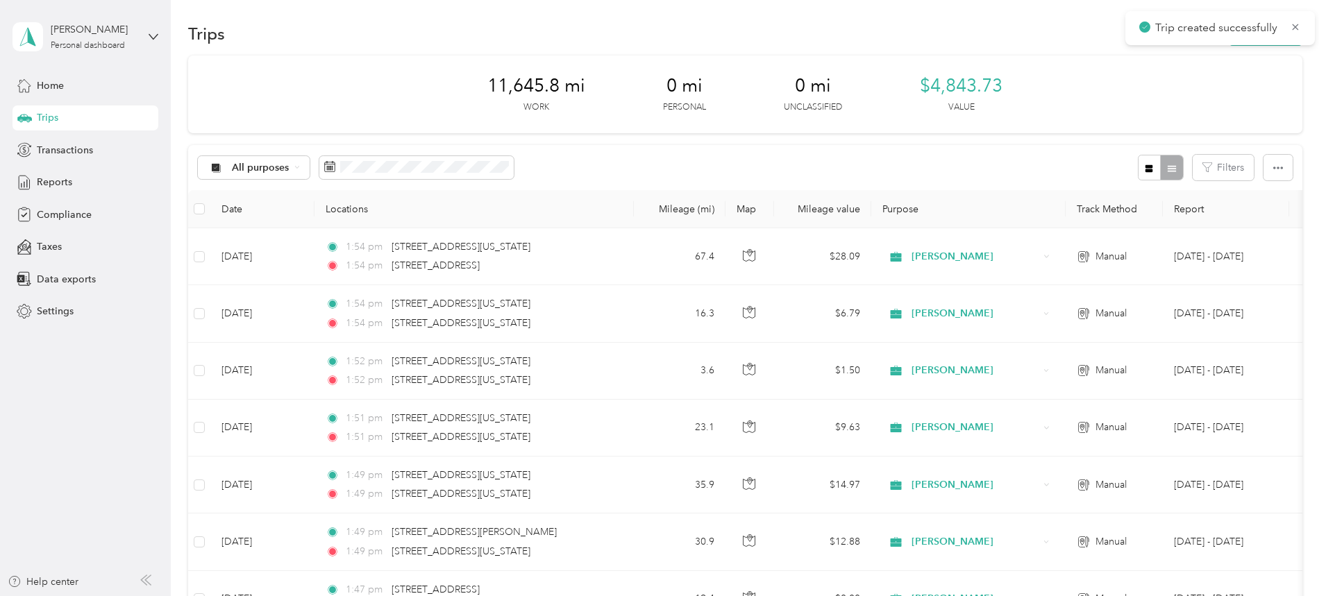
click at [1295, 26] on icon at bounding box center [1295, 27] width 6 height 6
click at [1228, 30] on button "New trip" at bounding box center [1265, 34] width 74 height 24
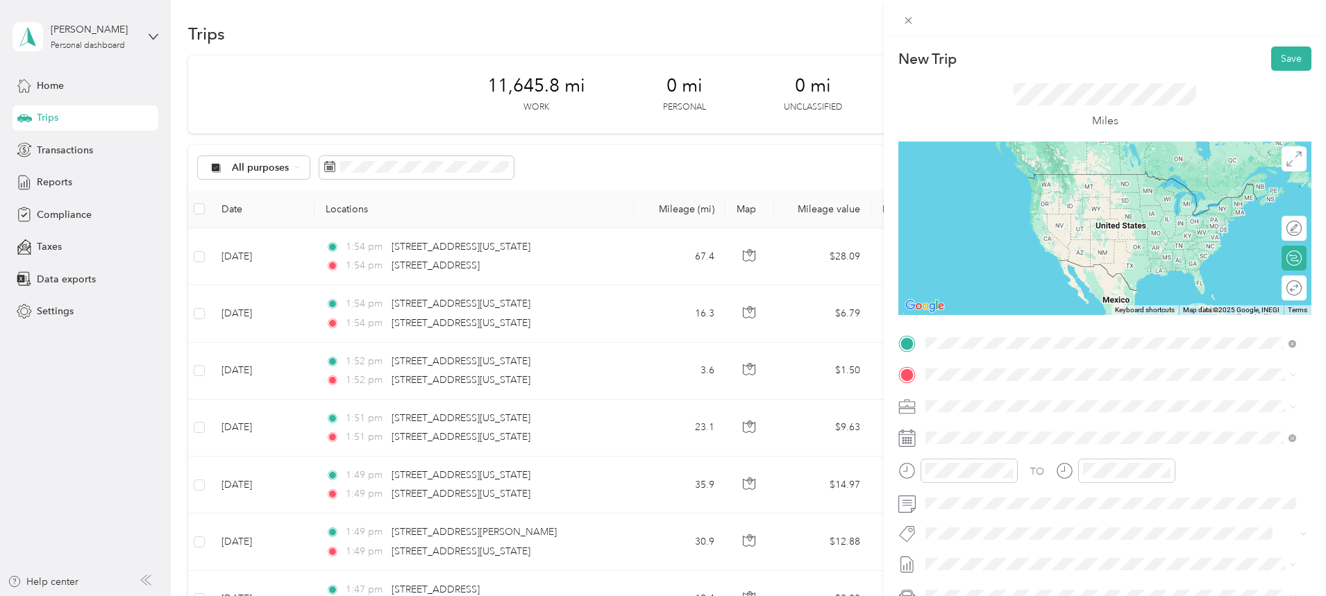
click at [1005, 400] on span "[STREET_ADDRESS][US_STATE][US_STATE]" at bounding box center [1045, 393] width 189 height 12
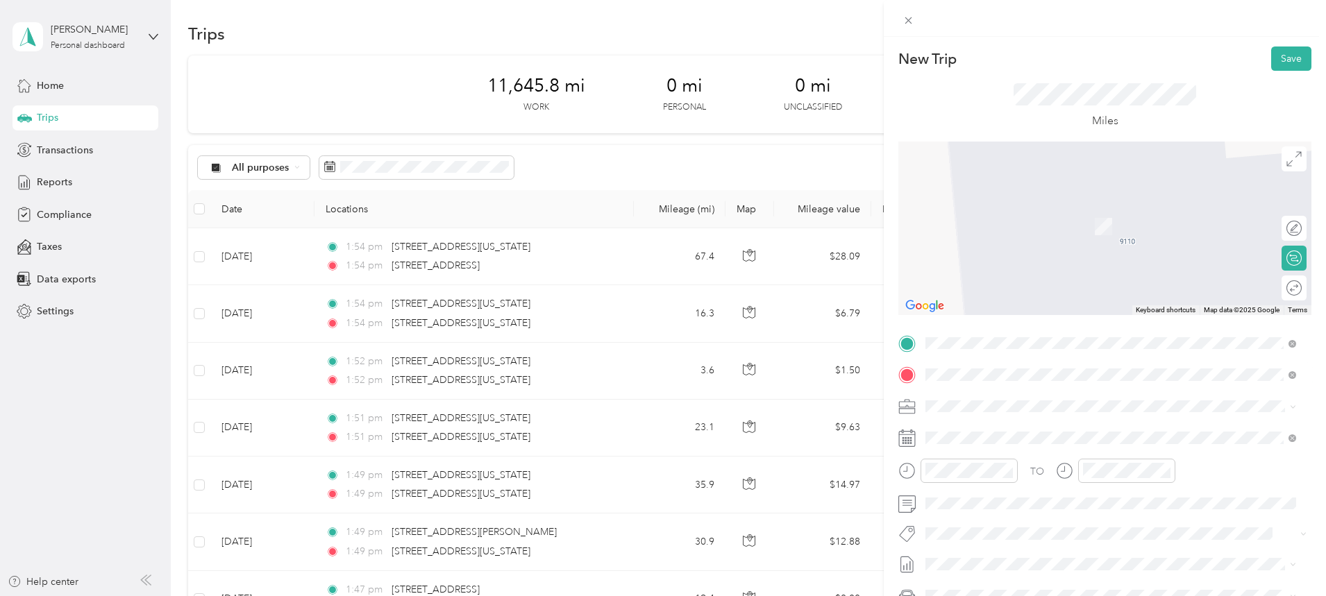
click at [981, 431] on span "[STREET_ADDRESS][US_STATE][US_STATE]" at bounding box center [1045, 424] width 189 height 12
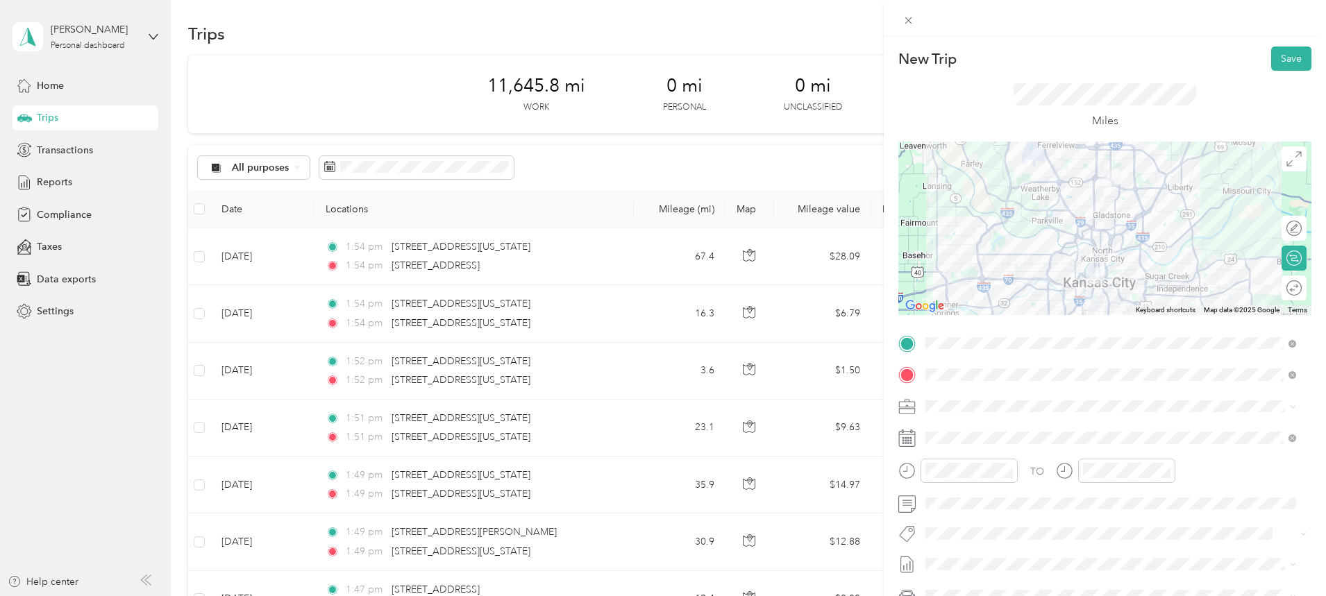
click at [1301, 285] on div "Round trip" at bounding box center [1301, 288] width 0 height 15
click at [1273, 290] on div at bounding box center [1279, 288] width 12 height 12
click at [1089, 221] on div at bounding box center [1104, 228] width 413 height 173
click at [1089, 227] on div at bounding box center [1104, 228] width 413 height 173
click at [1106, 237] on div at bounding box center [1104, 228] width 413 height 173
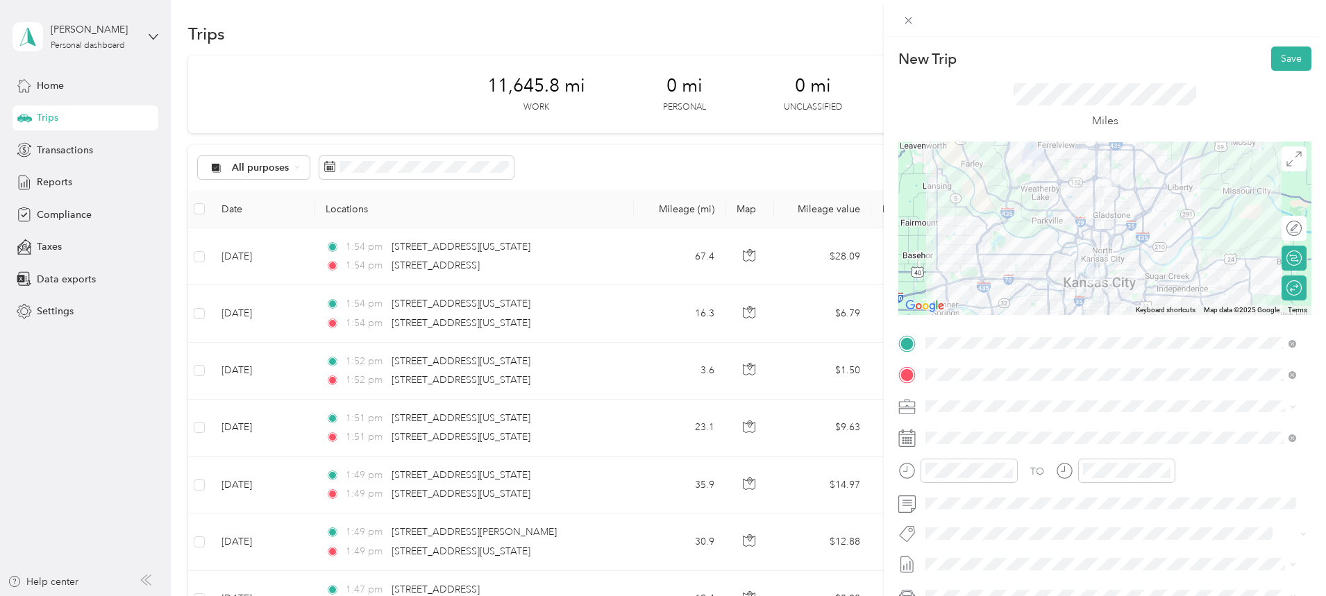
click at [1106, 237] on div at bounding box center [1104, 228] width 413 height 173
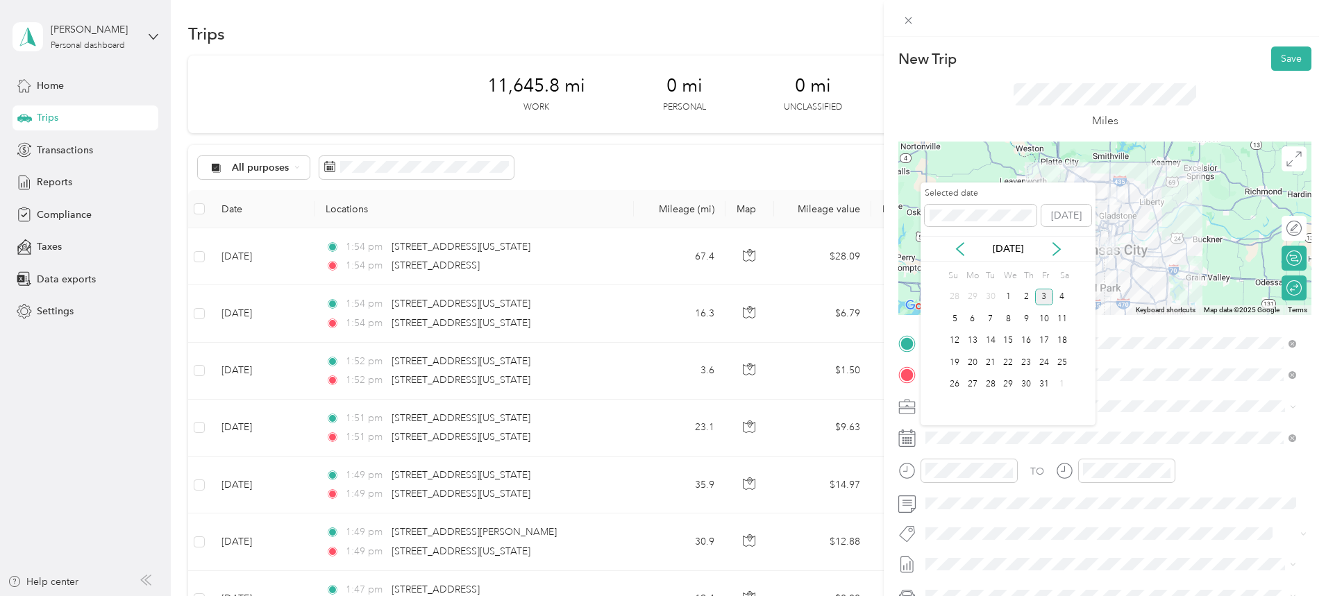
click at [958, 248] on icon at bounding box center [960, 249] width 14 height 14
click at [1044, 343] on div "19" at bounding box center [1044, 340] width 18 height 17
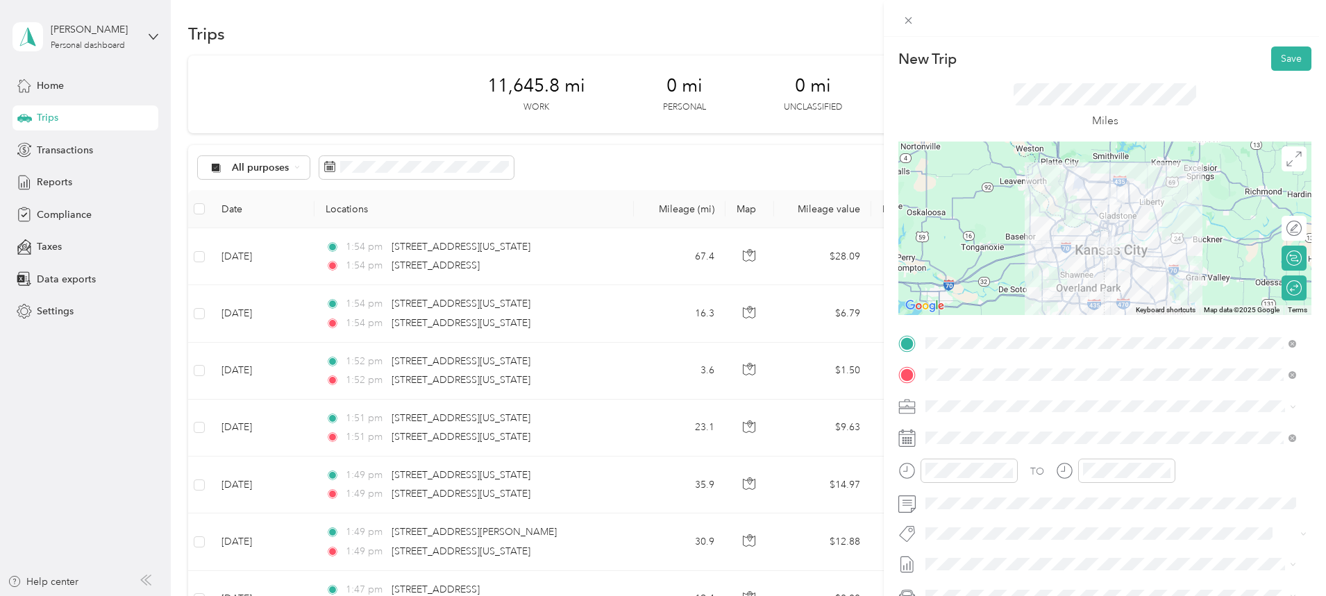
click at [1285, 54] on button "Save" at bounding box center [1291, 58] width 40 height 24
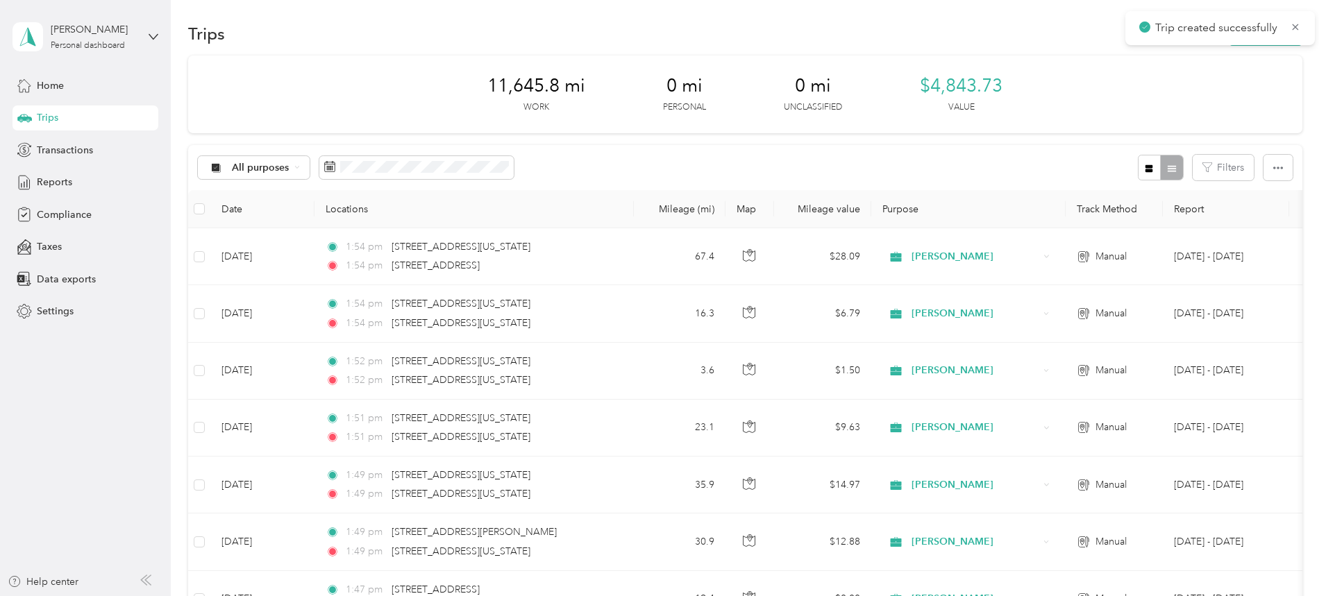
click at [1299, 31] on icon at bounding box center [1294, 27] width 11 height 12
click at [1228, 32] on button "New trip" at bounding box center [1265, 34] width 74 height 24
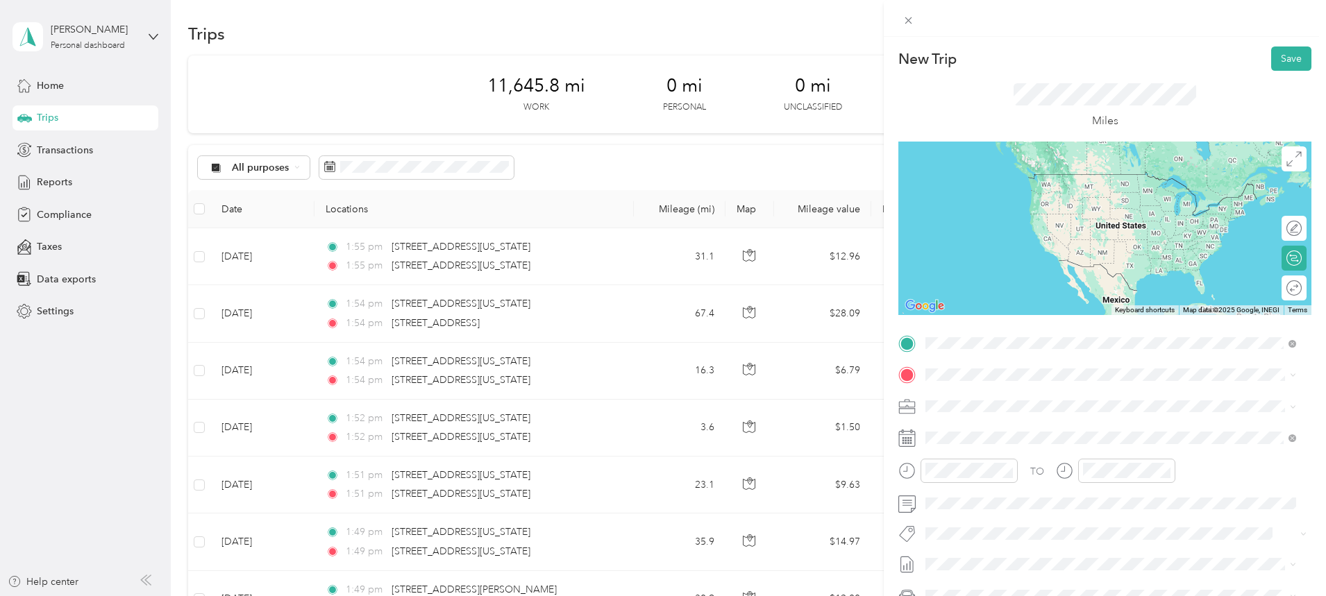
click at [1061, 400] on span "[STREET_ADDRESS][US_STATE][US_STATE]" at bounding box center [1045, 393] width 189 height 12
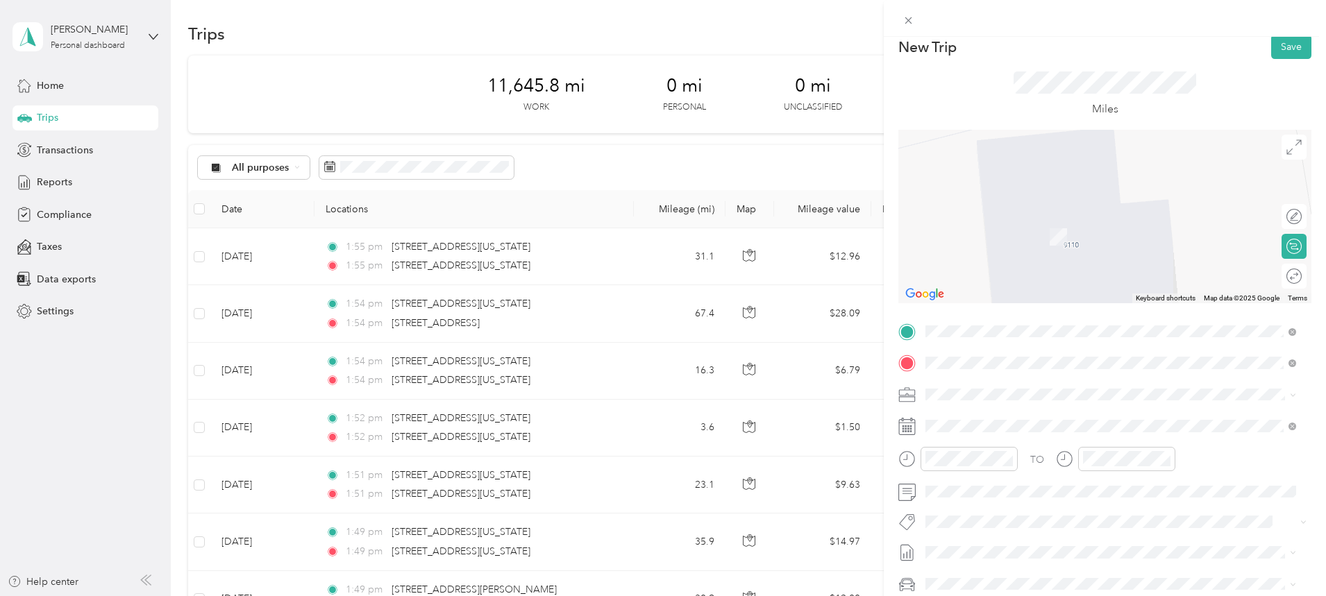
click at [1019, 415] on span "[STREET_ADDRESS][US_STATE][US_STATE]" at bounding box center [1045, 413] width 189 height 12
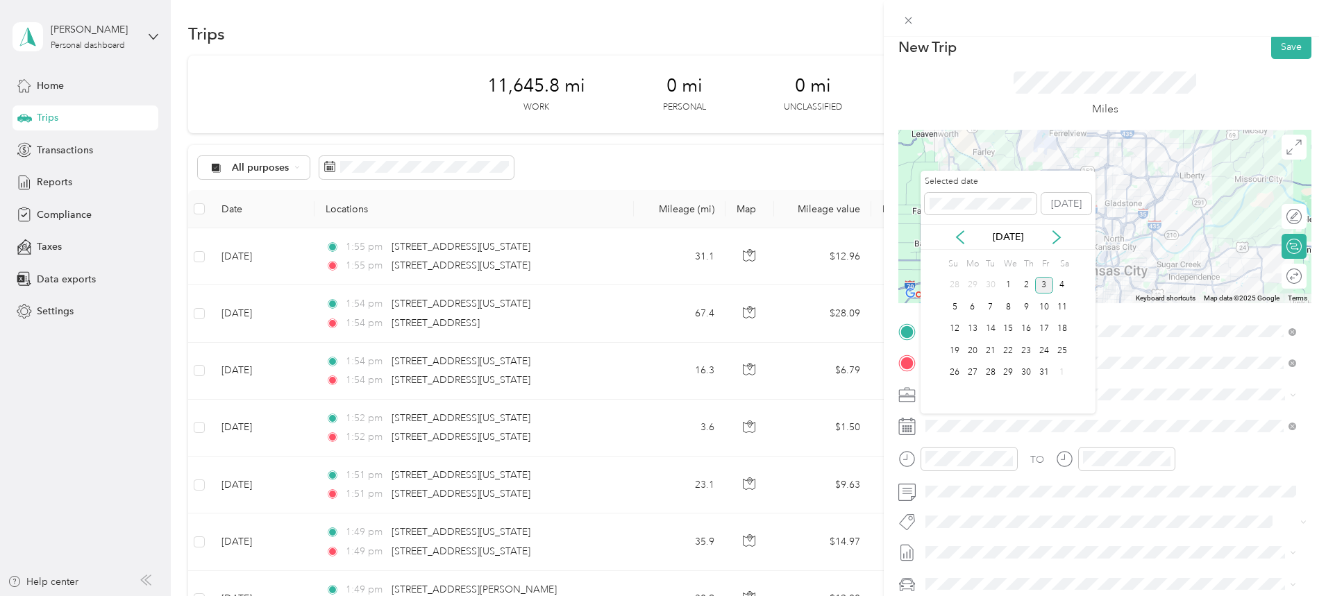
click at [958, 230] on icon at bounding box center [960, 237] width 14 height 14
click at [973, 368] on div "29" at bounding box center [972, 372] width 18 height 17
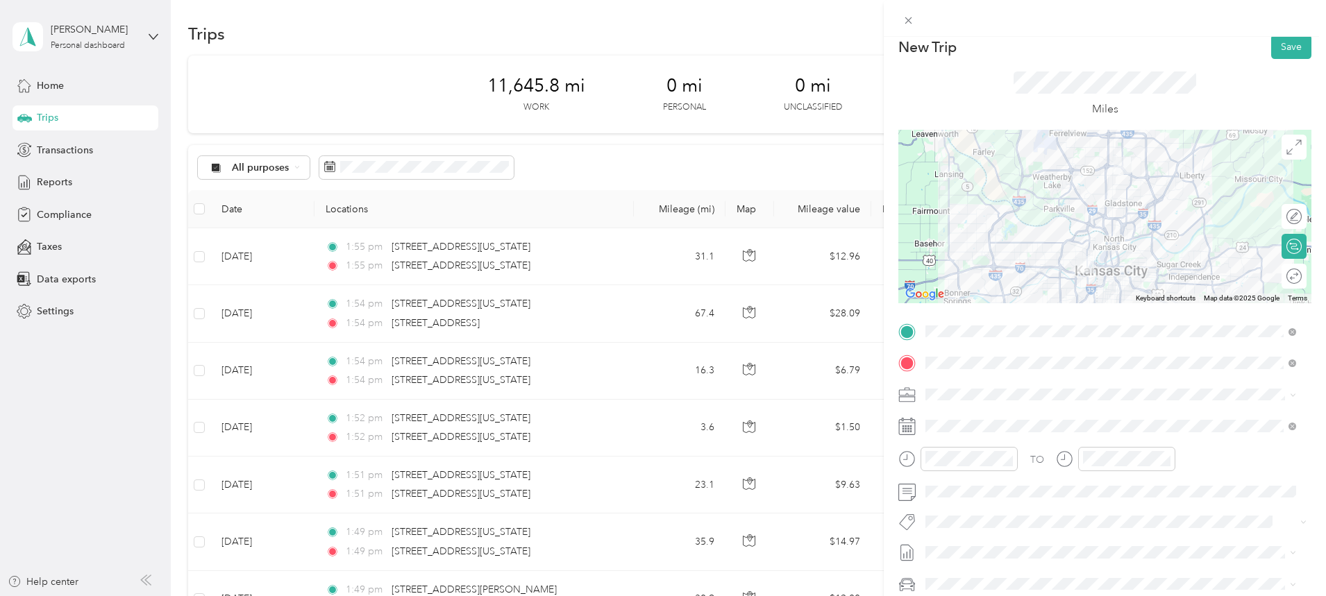
click at [1288, 49] on button "Save" at bounding box center [1291, 47] width 40 height 24
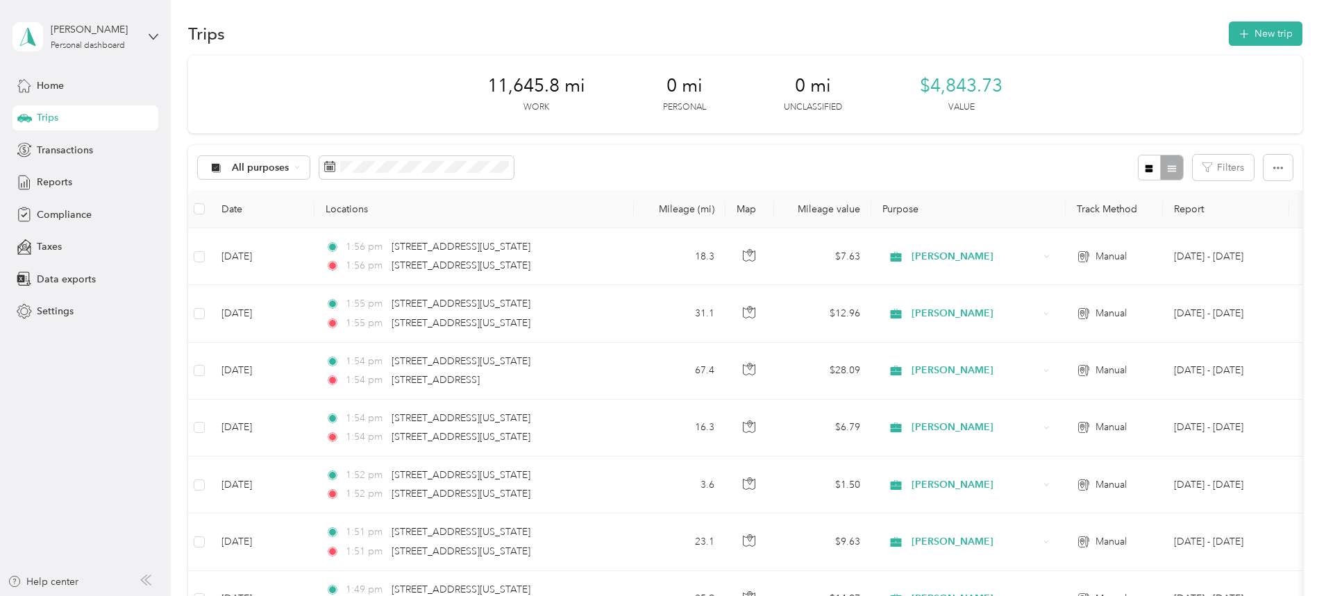
click at [1228, 28] on button "New trip" at bounding box center [1265, 34] width 74 height 24
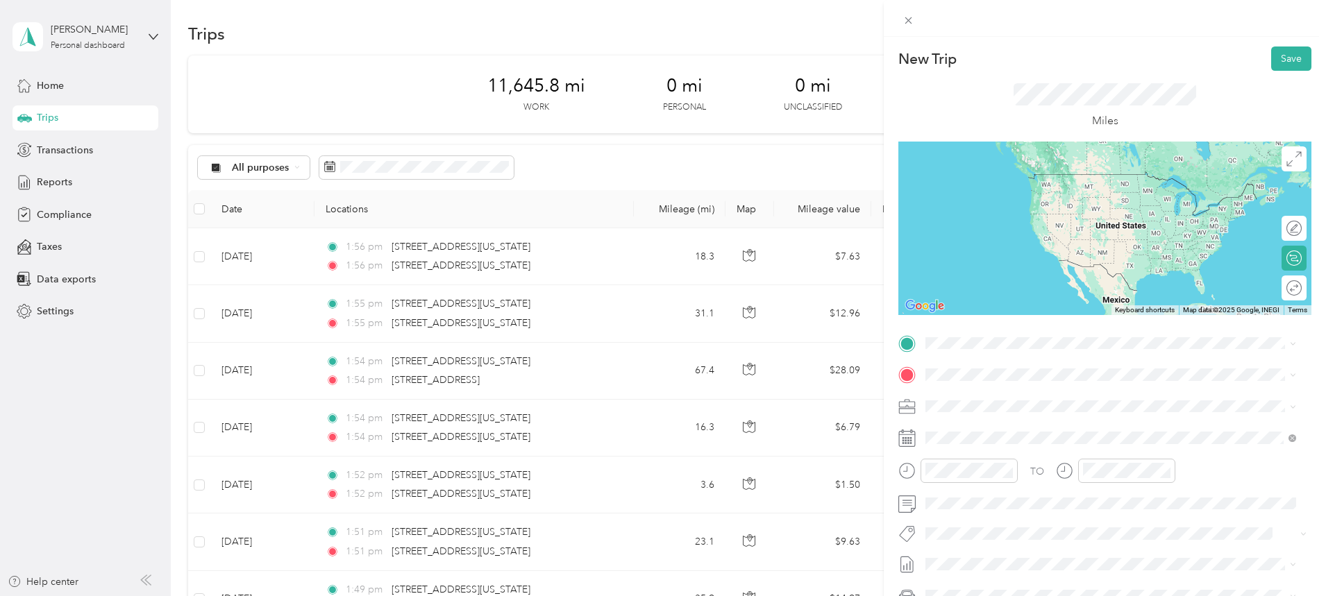
click at [1026, 407] on li "[STREET_ADDRESS][US_STATE][US_STATE]" at bounding box center [1110, 392] width 380 height 28
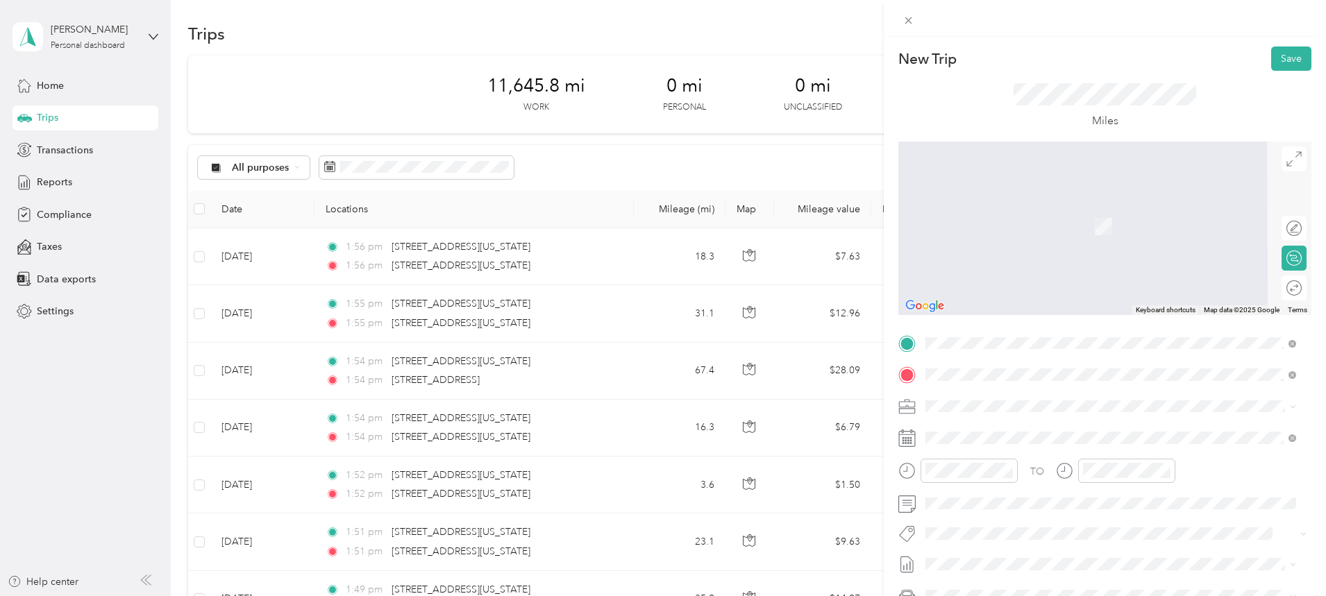
click at [995, 459] on span "[STREET_ADDRESS][PERSON_NAME][US_STATE][US_STATE]" at bounding box center [1084, 453] width 266 height 12
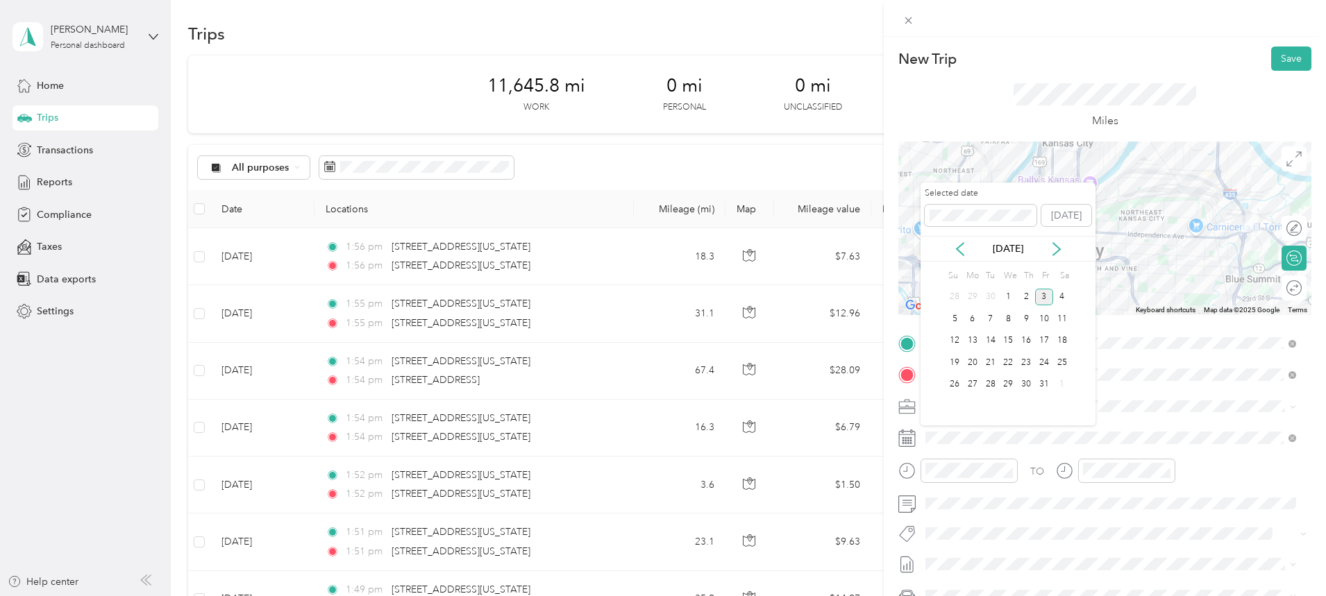
click at [1008, 384] on div "29" at bounding box center [1008, 384] width 18 height 17
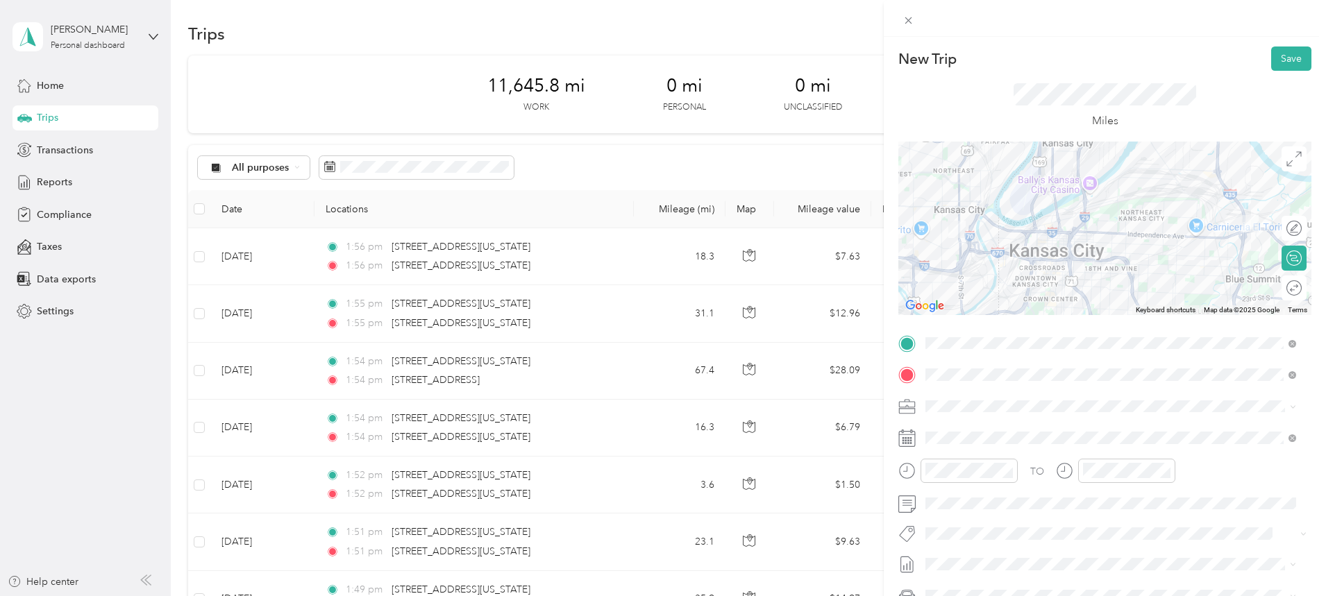
click at [1190, 232] on div at bounding box center [1104, 228] width 413 height 173
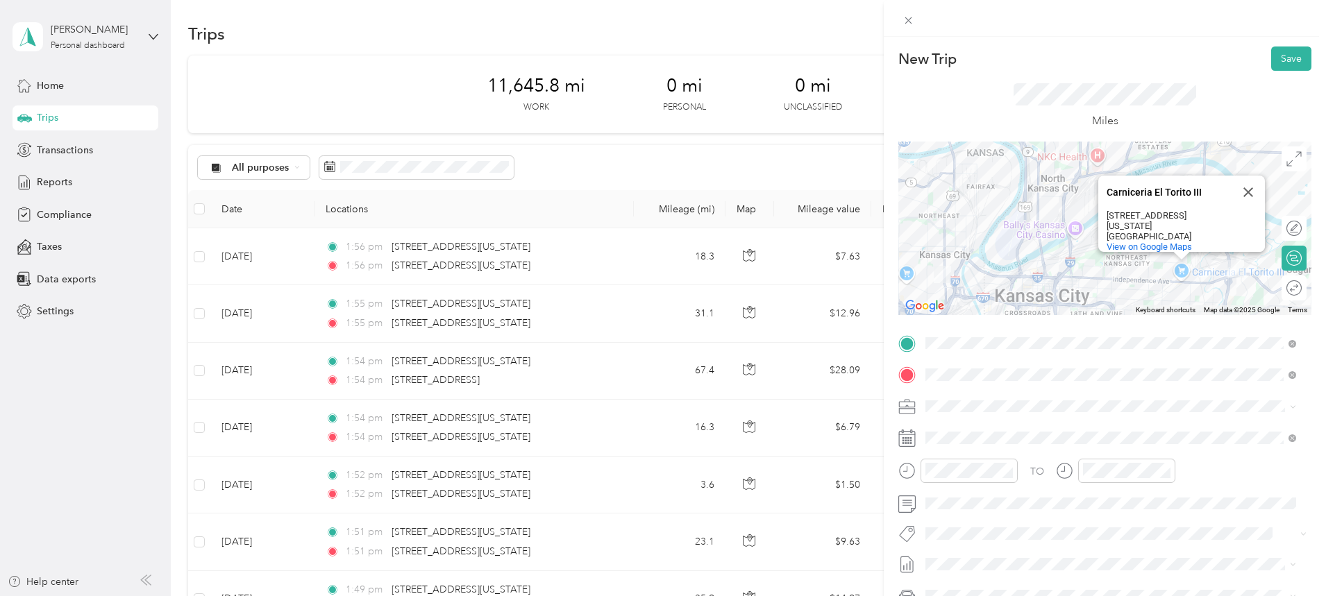
click at [1282, 60] on button "Save" at bounding box center [1291, 58] width 40 height 24
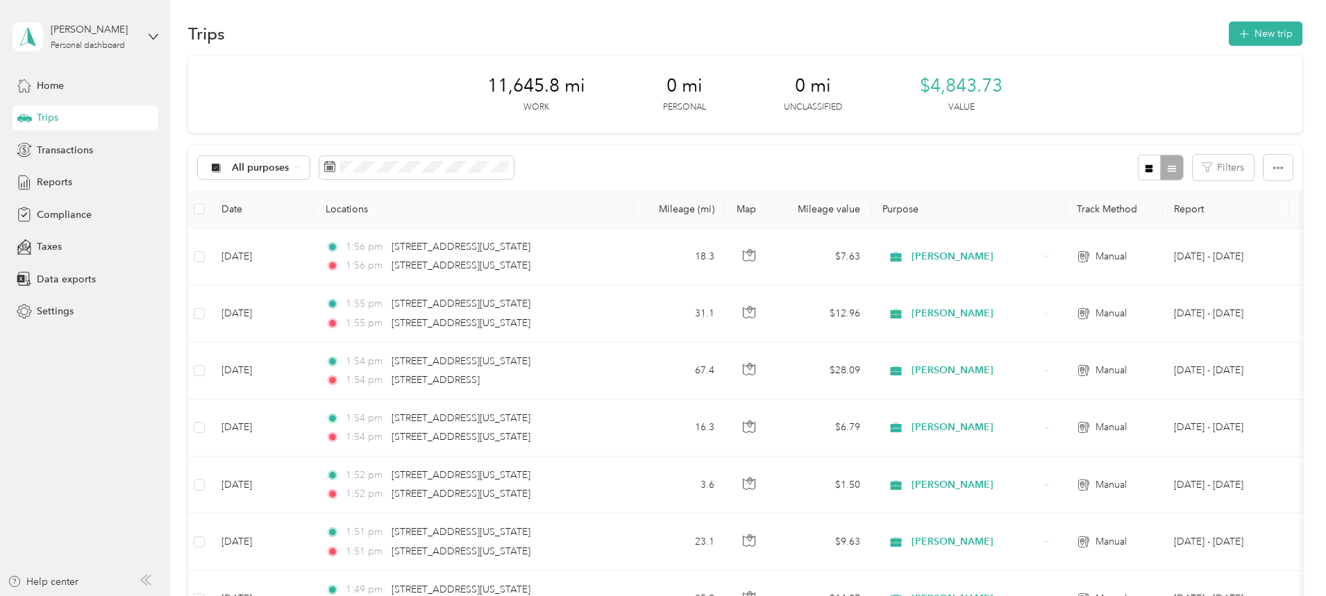
click at [1228, 34] on button "New trip" at bounding box center [1265, 34] width 74 height 24
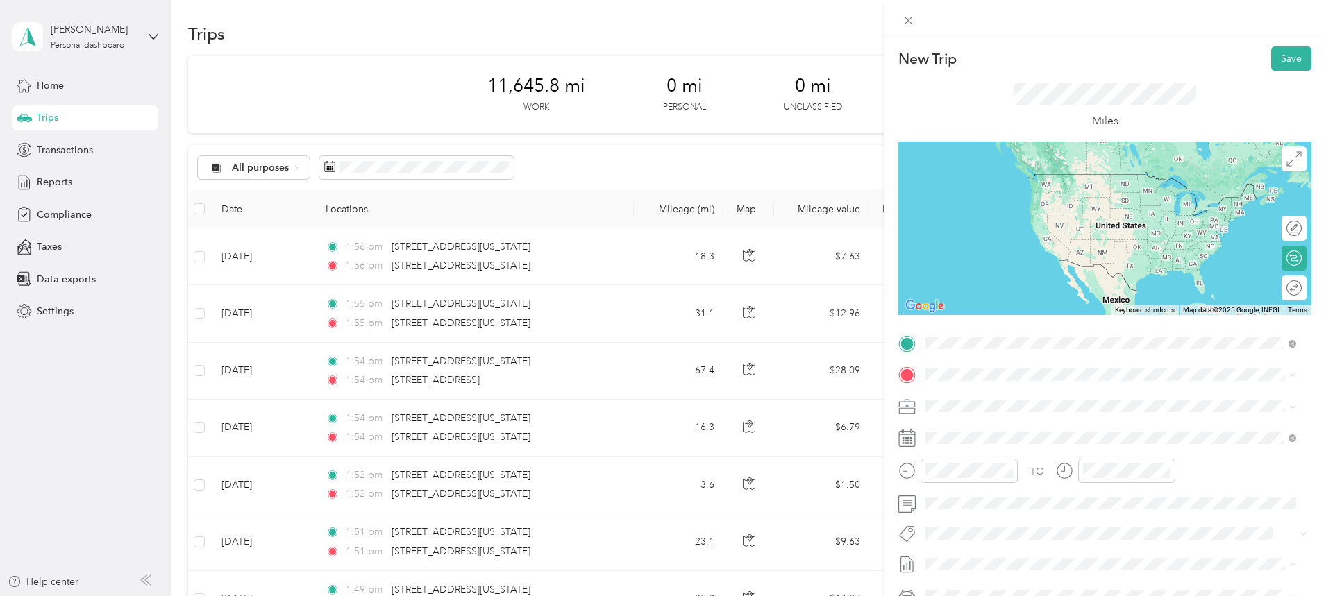
click at [977, 400] on span "[STREET_ADDRESS][US_STATE][US_STATE]" at bounding box center [1045, 393] width 189 height 12
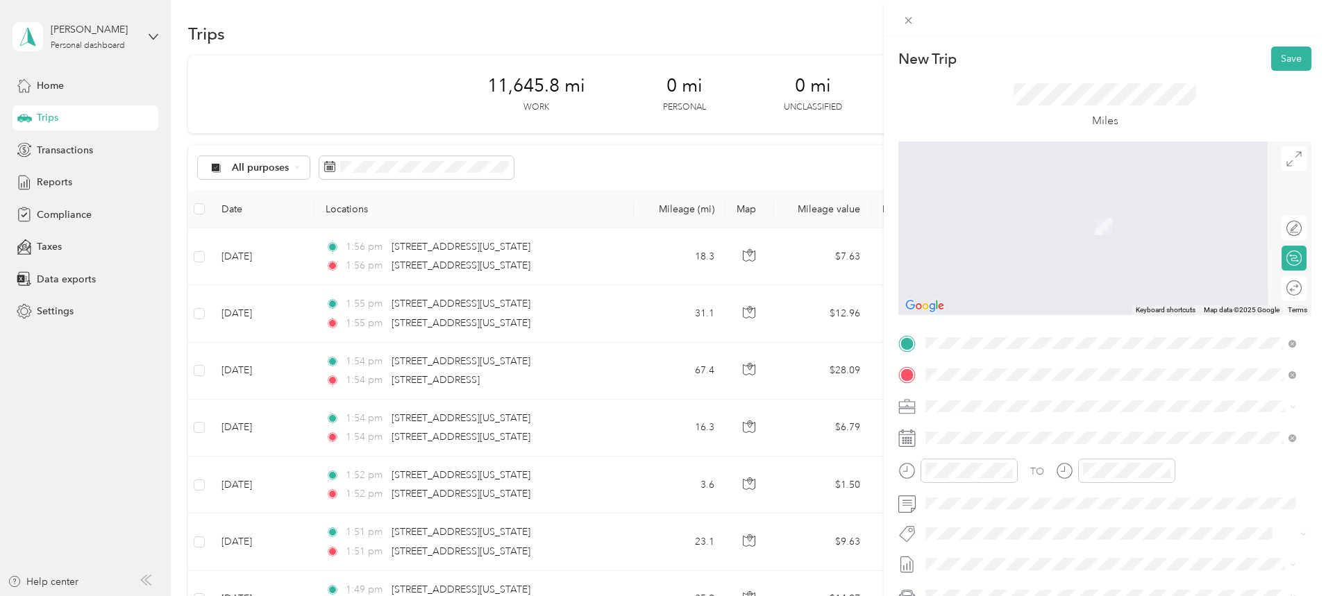
click at [1006, 459] on span "[STREET_ADDRESS][PERSON_NAME][US_STATE][US_STATE]" at bounding box center [1084, 453] width 266 height 12
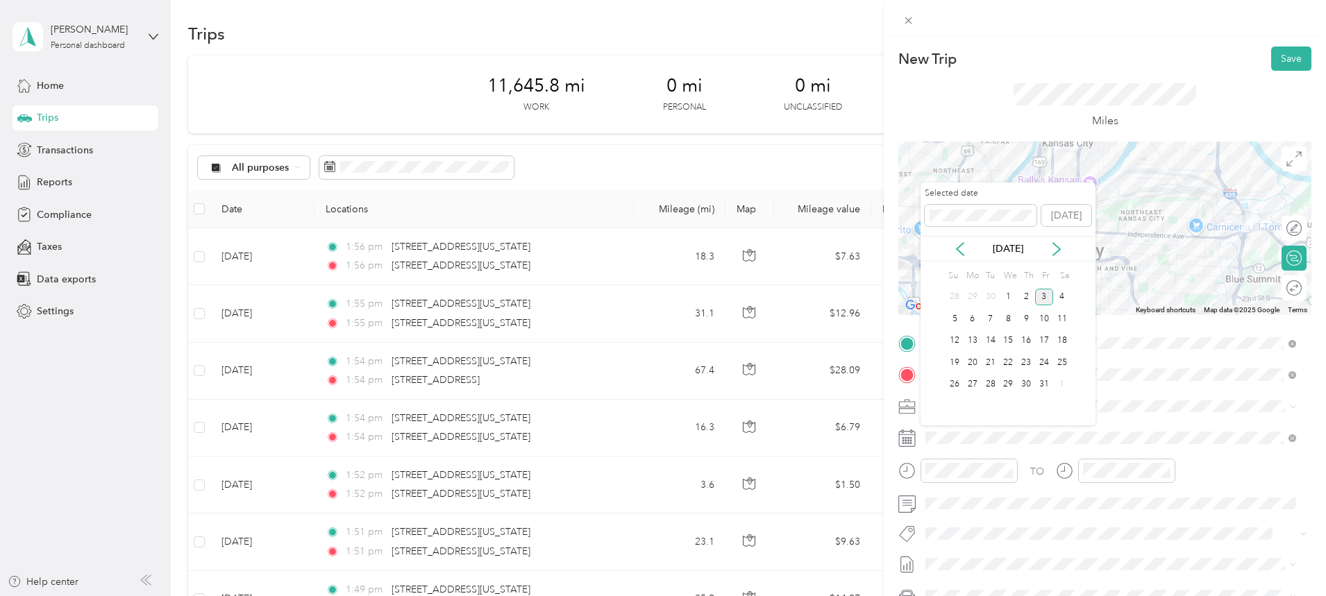
click at [960, 247] on icon at bounding box center [960, 249] width 14 height 14
click at [976, 386] on div "29" at bounding box center [972, 384] width 18 height 17
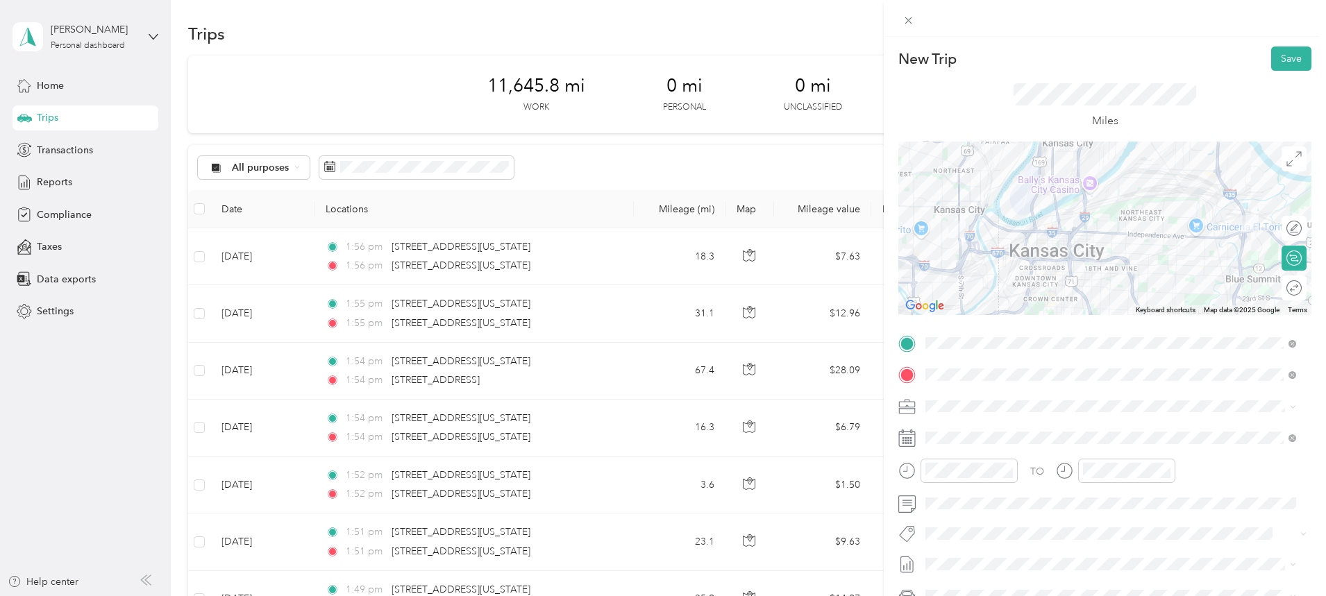
click at [1284, 60] on button "Save" at bounding box center [1291, 58] width 40 height 24
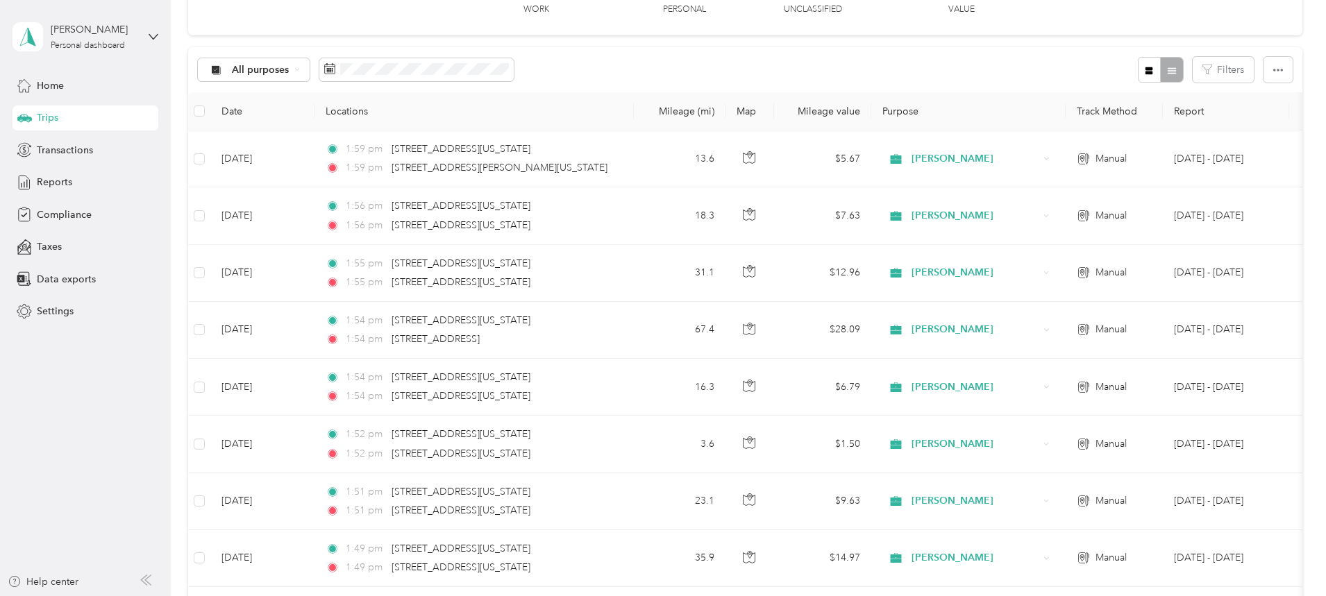
scroll to position [0, 0]
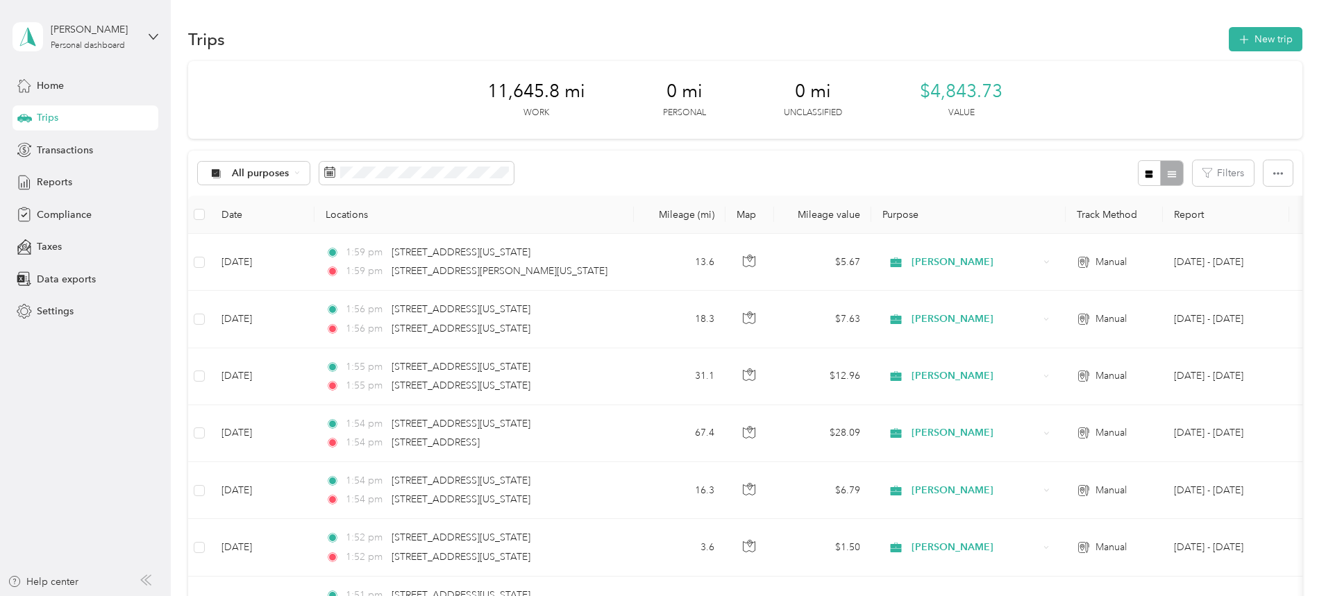
click at [1228, 41] on button "New trip" at bounding box center [1265, 39] width 74 height 24
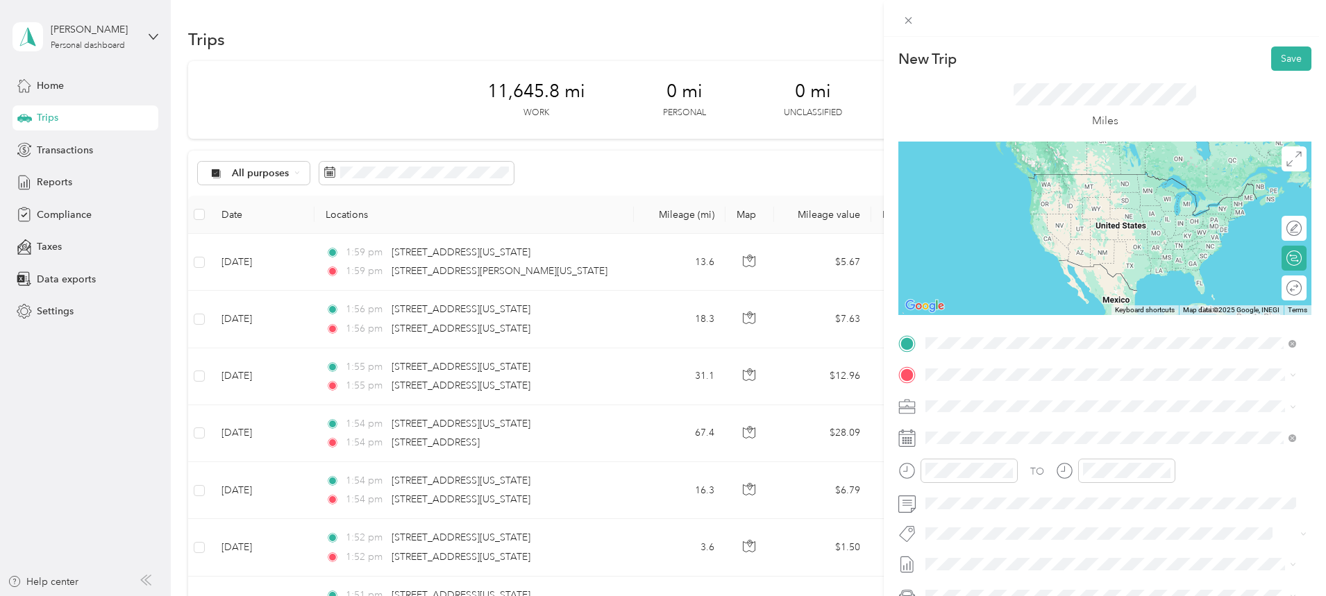
click at [990, 428] on span "[STREET_ADDRESS][PERSON_NAME][US_STATE][US_STATE]" at bounding box center [1084, 422] width 266 height 12
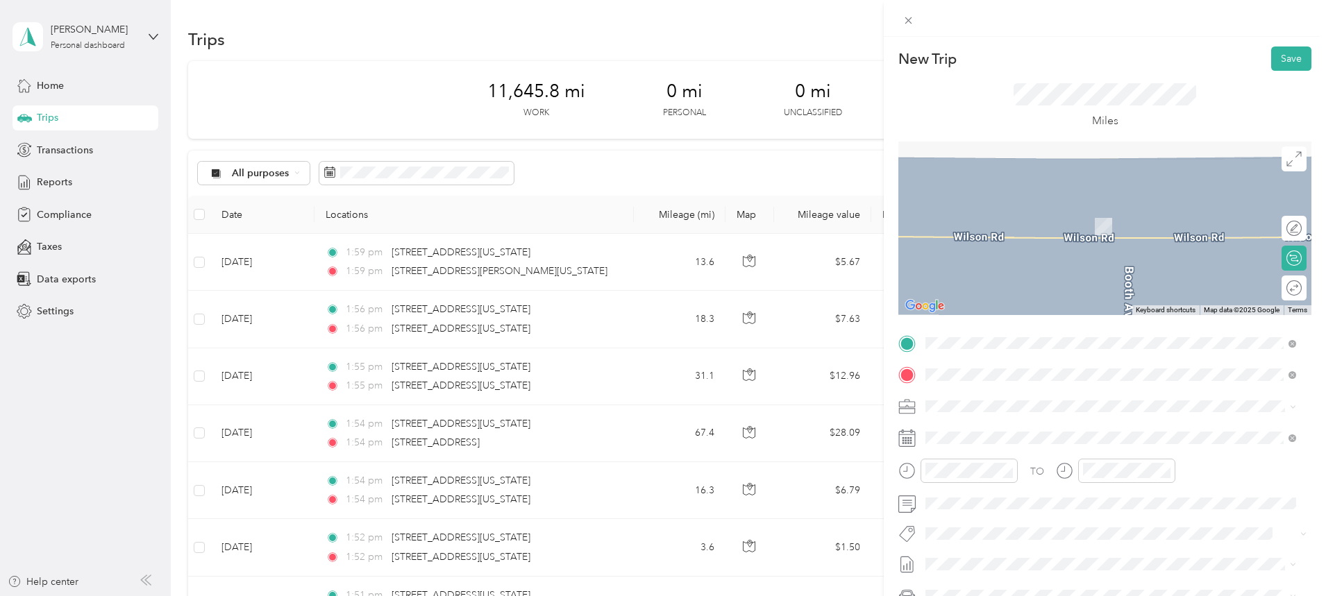
click at [981, 431] on span "[STREET_ADDRESS][US_STATE][US_STATE]" at bounding box center [1045, 424] width 189 height 12
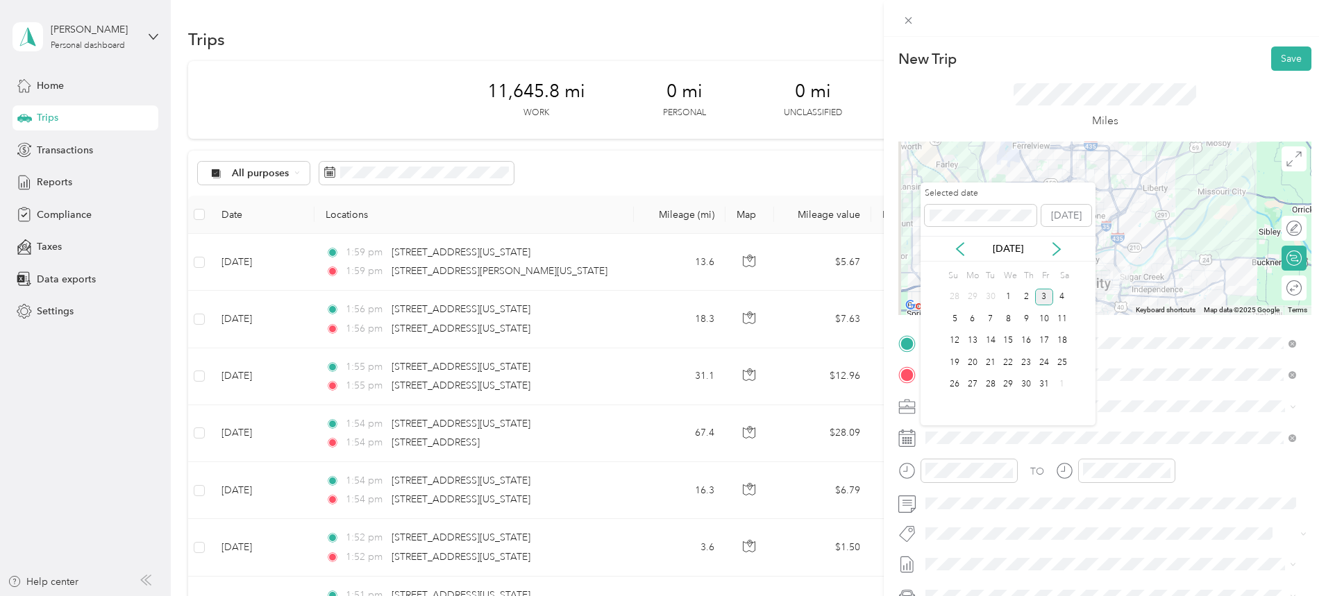
click at [959, 241] on div "[DATE]" at bounding box center [1007, 249] width 175 height 26
click at [960, 257] on div "[DATE]" at bounding box center [1007, 249] width 175 height 26
click at [960, 248] on icon at bounding box center [960, 249] width 14 height 14
click at [971, 389] on div "29" at bounding box center [972, 384] width 18 height 17
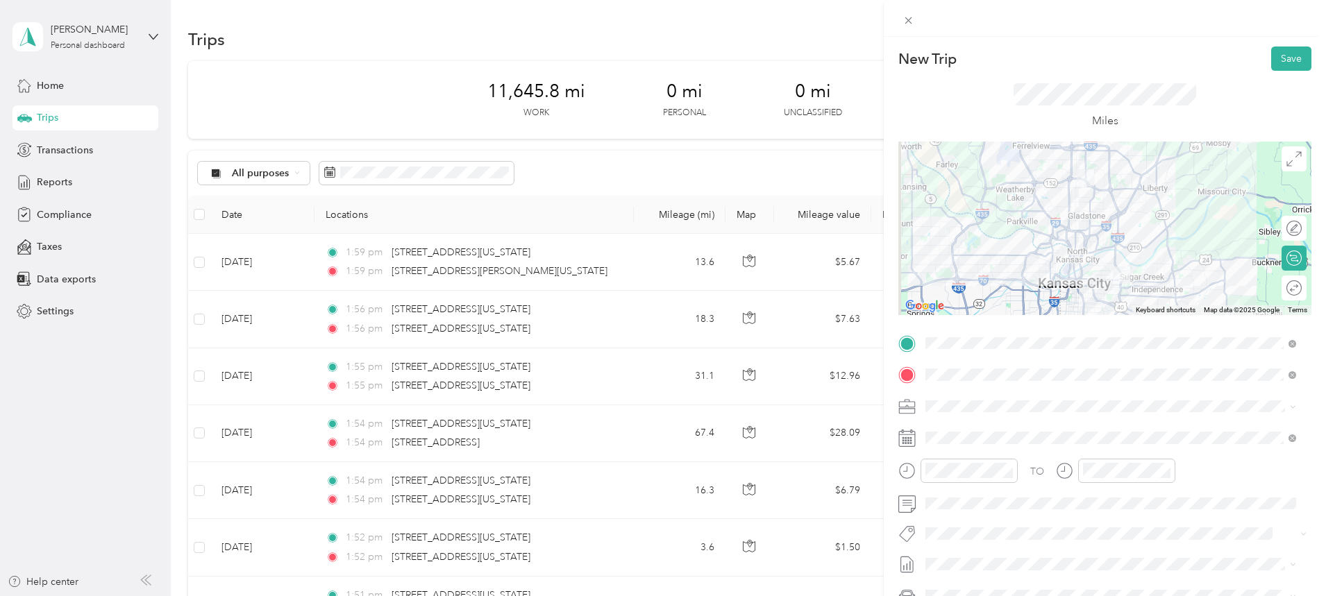
click at [1287, 60] on button "Save" at bounding box center [1291, 58] width 40 height 24
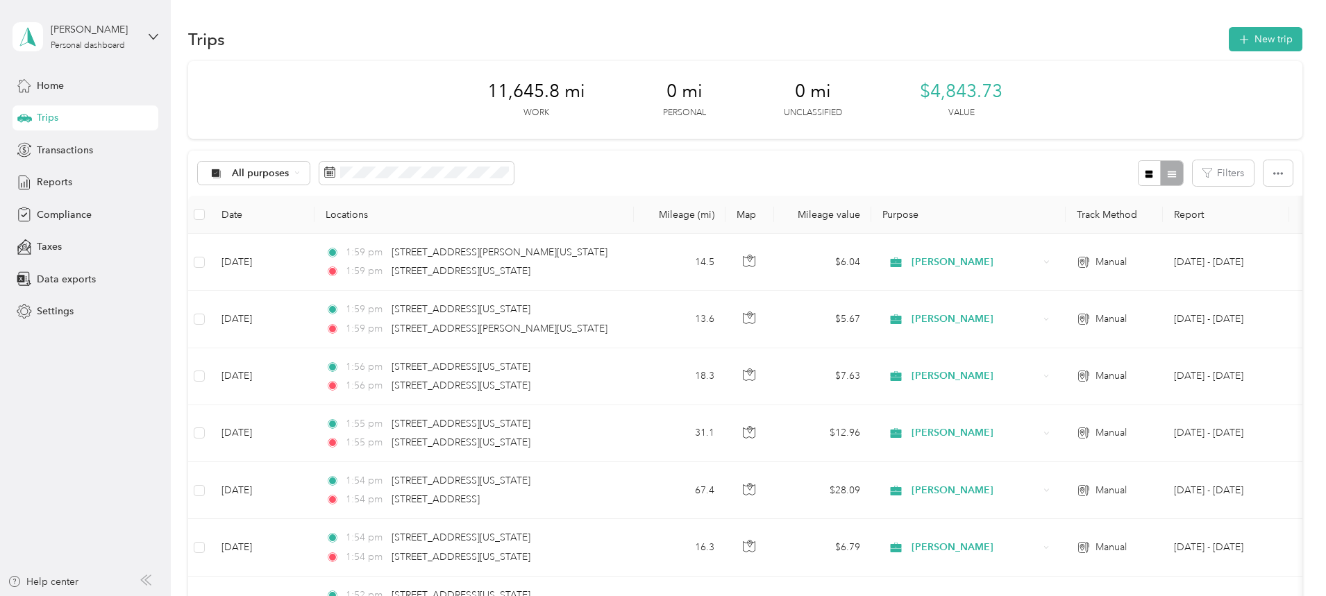
click at [1228, 48] on button "New trip" at bounding box center [1265, 39] width 74 height 24
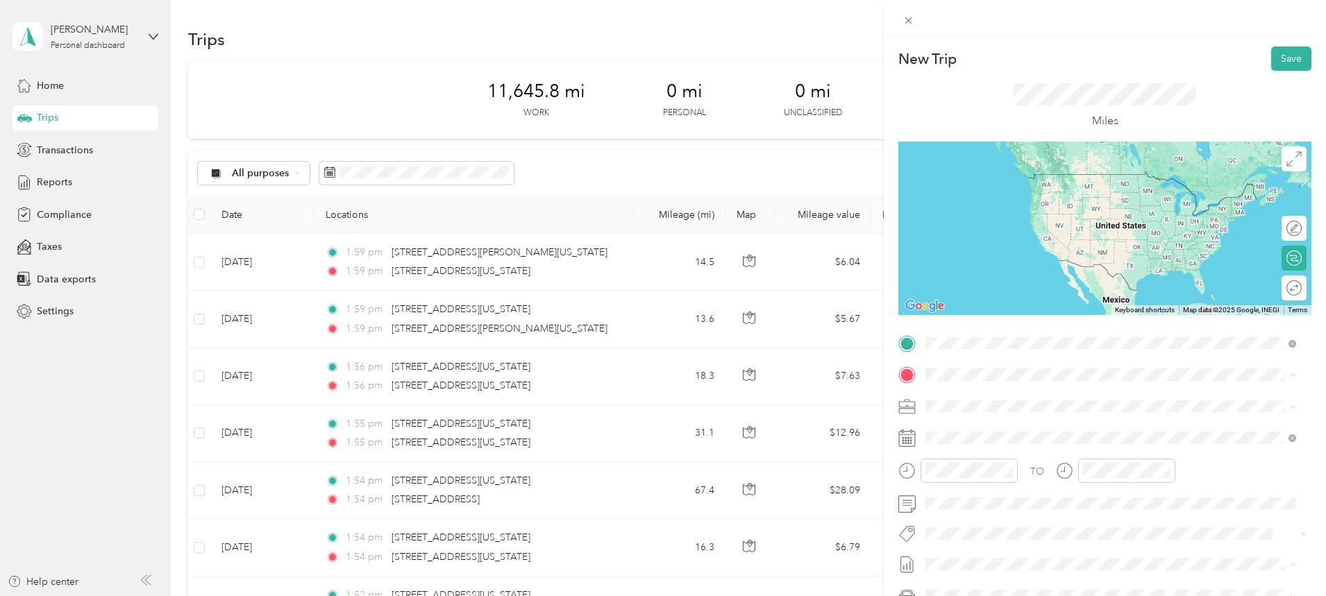
click at [1029, 396] on span "[STREET_ADDRESS][US_STATE][US_STATE]" at bounding box center [1045, 393] width 189 height 12
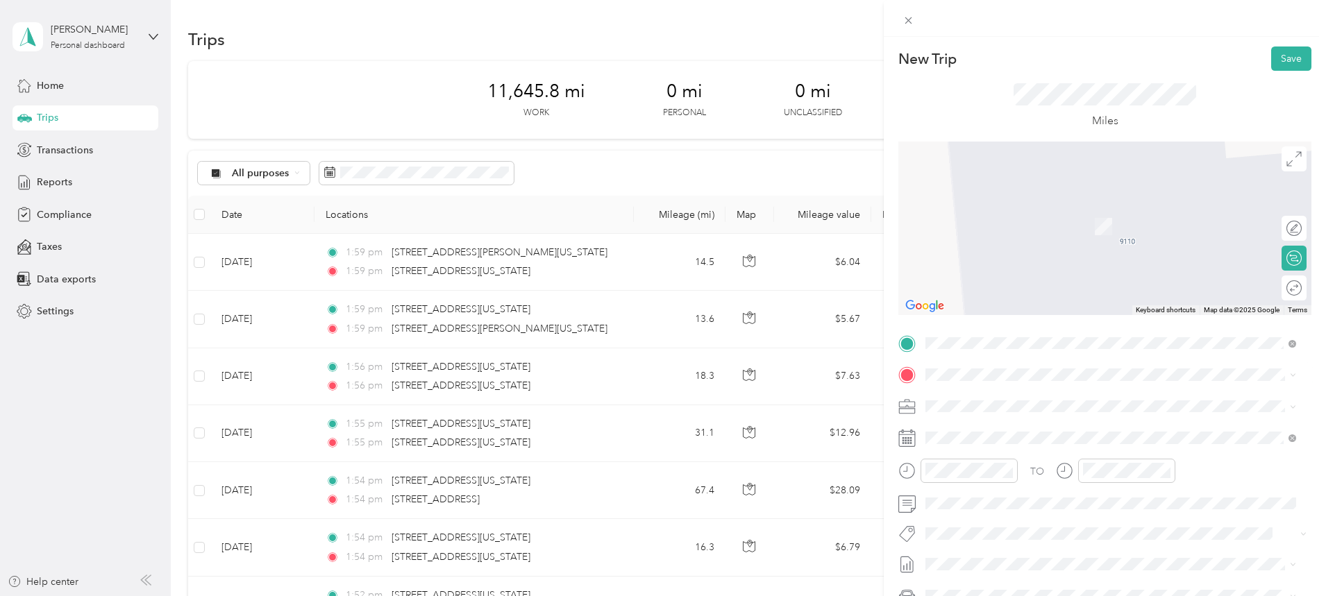
click at [1031, 430] on span "[STREET_ADDRESS][US_STATE]" at bounding box center [1020, 423] width 139 height 12
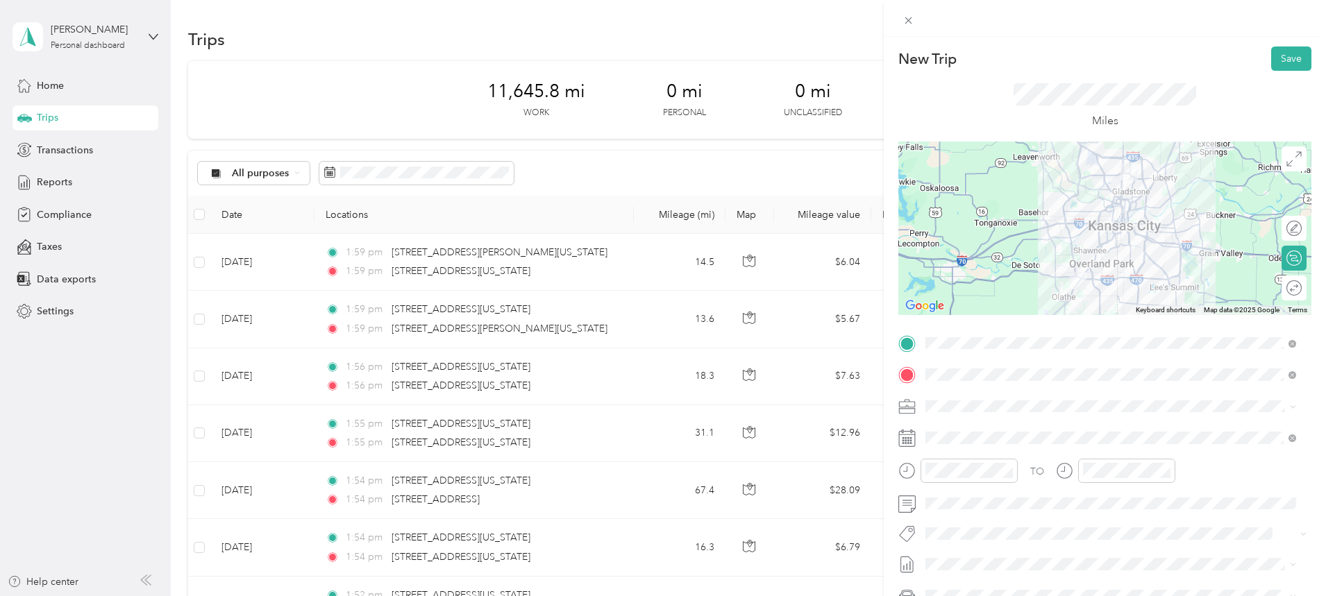
click at [1069, 199] on div at bounding box center [1104, 228] width 413 height 173
click at [1068, 192] on div at bounding box center [1104, 228] width 413 height 173
click at [1070, 193] on div at bounding box center [1104, 228] width 413 height 173
click at [1065, 241] on div at bounding box center [1104, 228] width 413 height 173
click at [1317, 287] on div at bounding box center [1317, 288] width 0 height 15
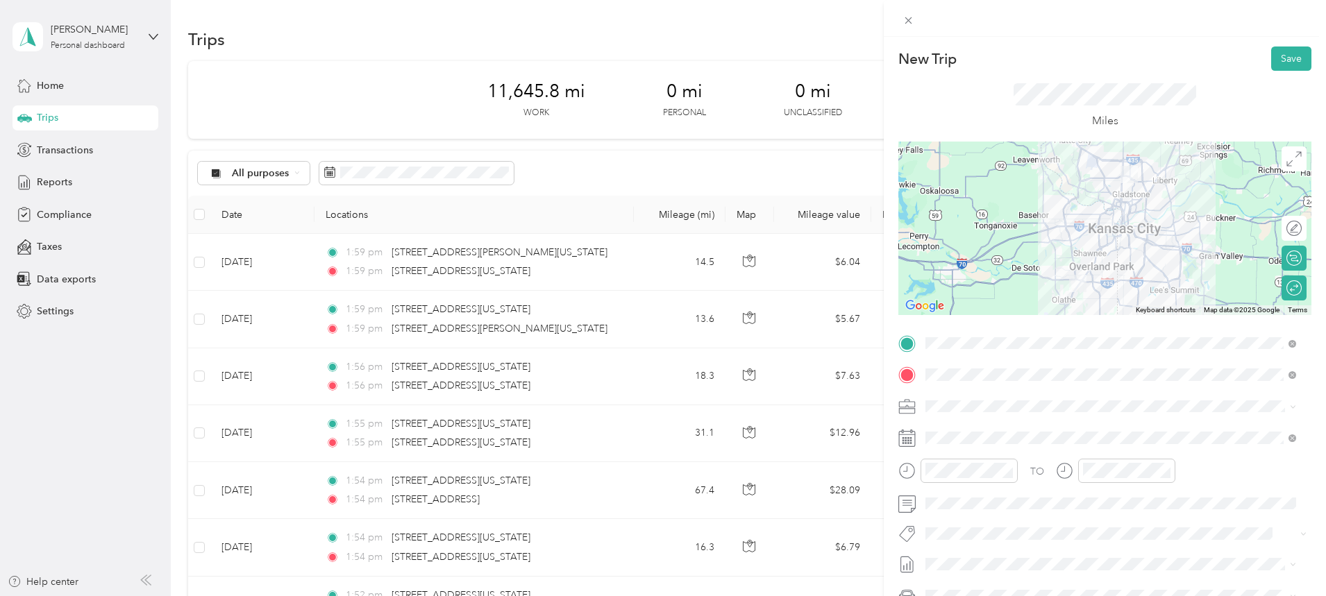
click at [1061, 203] on div at bounding box center [1104, 228] width 413 height 173
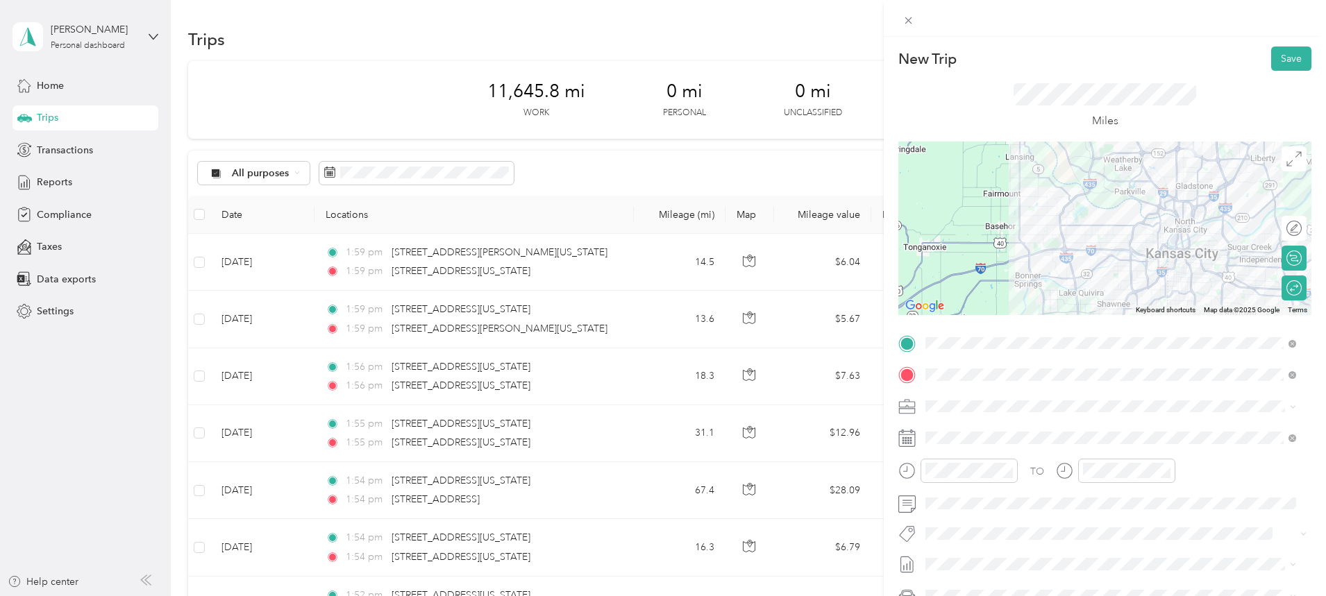
click at [1170, 228] on div at bounding box center [1104, 228] width 413 height 173
click at [1160, 241] on div at bounding box center [1104, 228] width 413 height 173
click at [1061, 237] on div at bounding box center [1104, 228] width 413 height 173
click at [1060, 237] on div at bounding box center [1104, 228] width 413 height 173
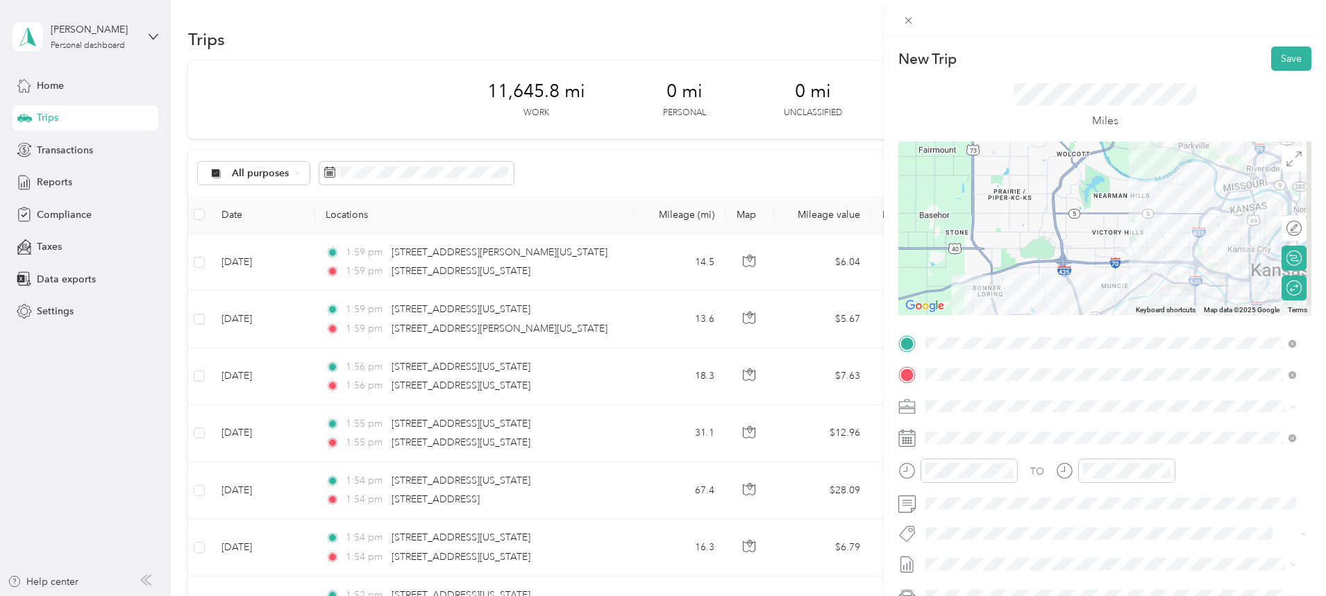
click at [1094, 232] on div at bounding box center [1104, 228] width 413 height 173
click at [1289, 371] on span at bounding box center [1292, 375] width 8 height 12
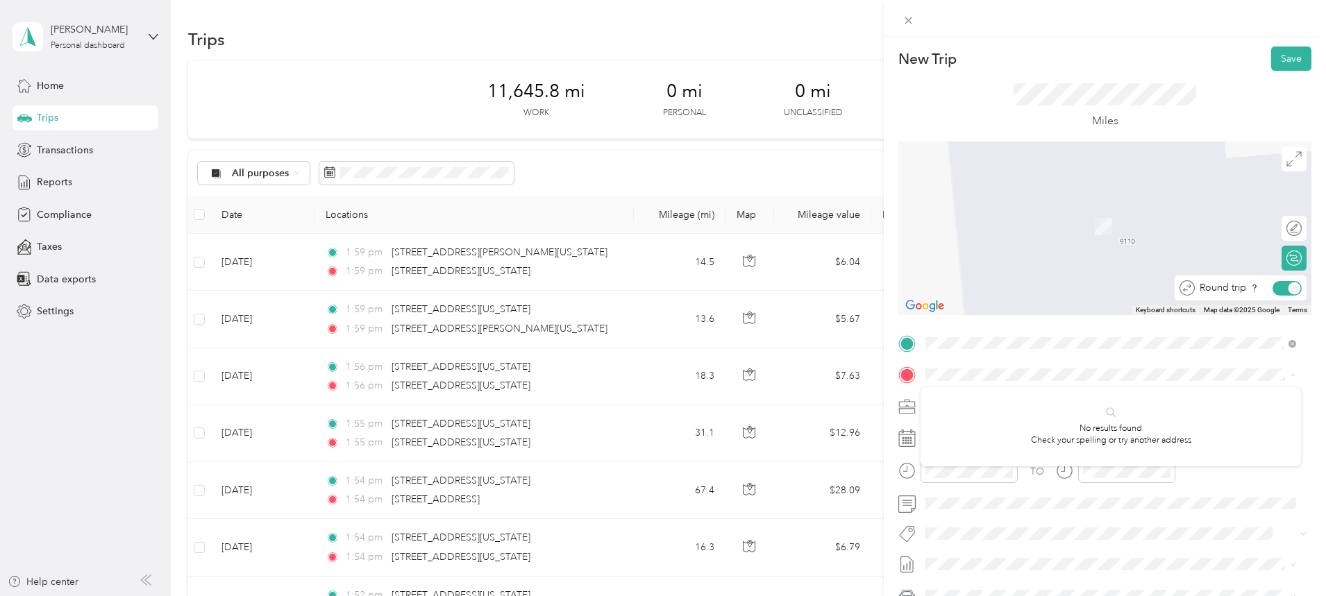
click at [1283, 288] on div "Round trip" at bounding box center [1247, 288] width 107 height 15
click at [1280, 289] on div "Round trip" at bounding box center [1247, 288] width 107 height 15
click at [1267, 287] on div "Round trip" at bounding box center [1247, 288] width 107 height 15
click at [1233, 289] on span "Round trip" at bounding box center [1222, 288] width 46 height 10
click at [1284, 291] on div "Round trip" at bounding box center [1247, 288] width 107 height 15
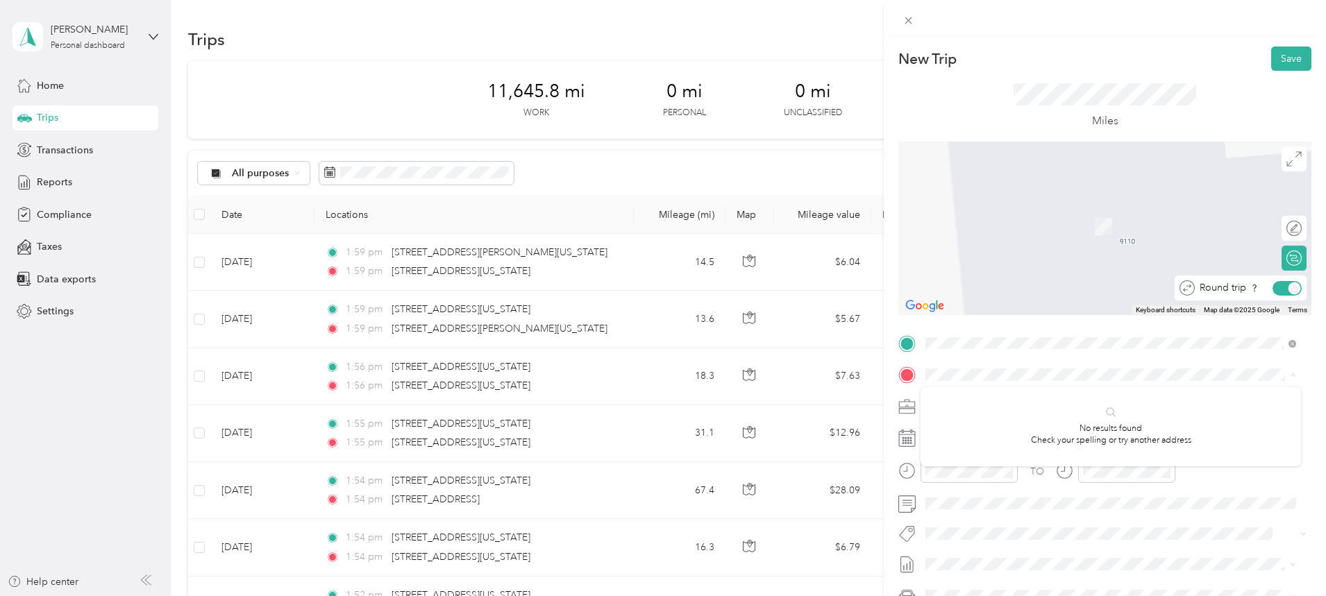
click at [1280, 286] on div "Round trip" at bounding box center [1247, 288] width 107 height 15
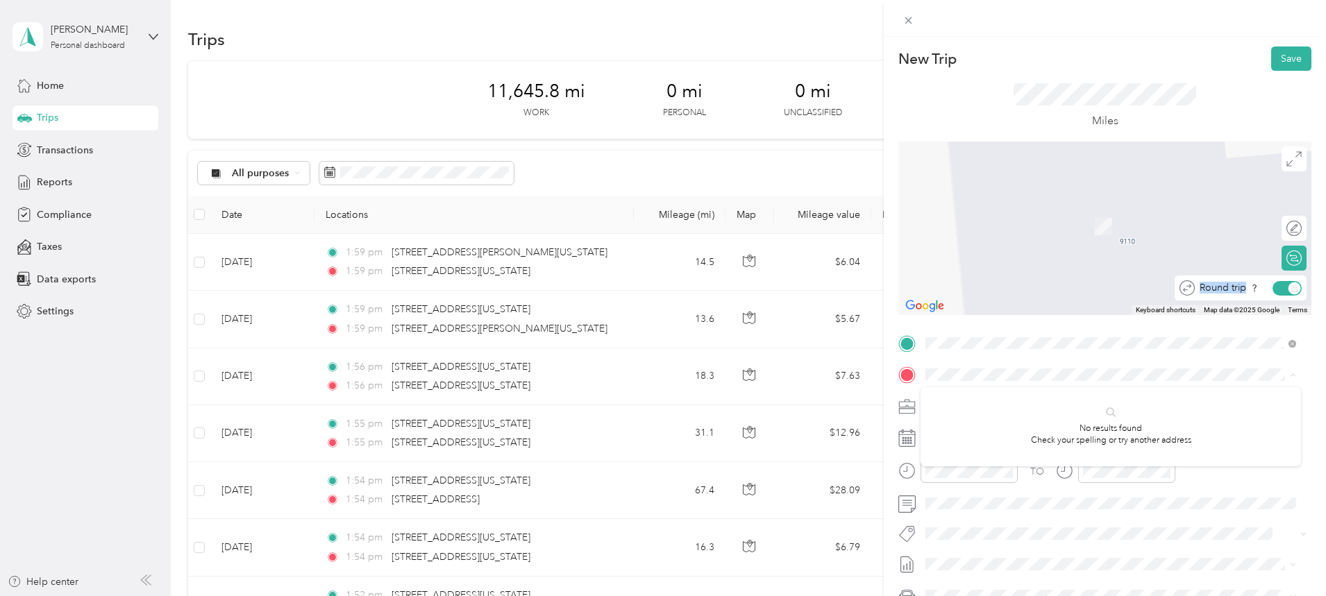
click at [1280, 286] on div "Round trip" at bounding box center [1247, 288] width 107 height 15
click at [1301, 289] on div "Round trip" at bounding box center [1301, 288] width 0 height 15
click at [1279, 290] on div "Round trip" at bounding box center [1247, 288] width 107 height 15
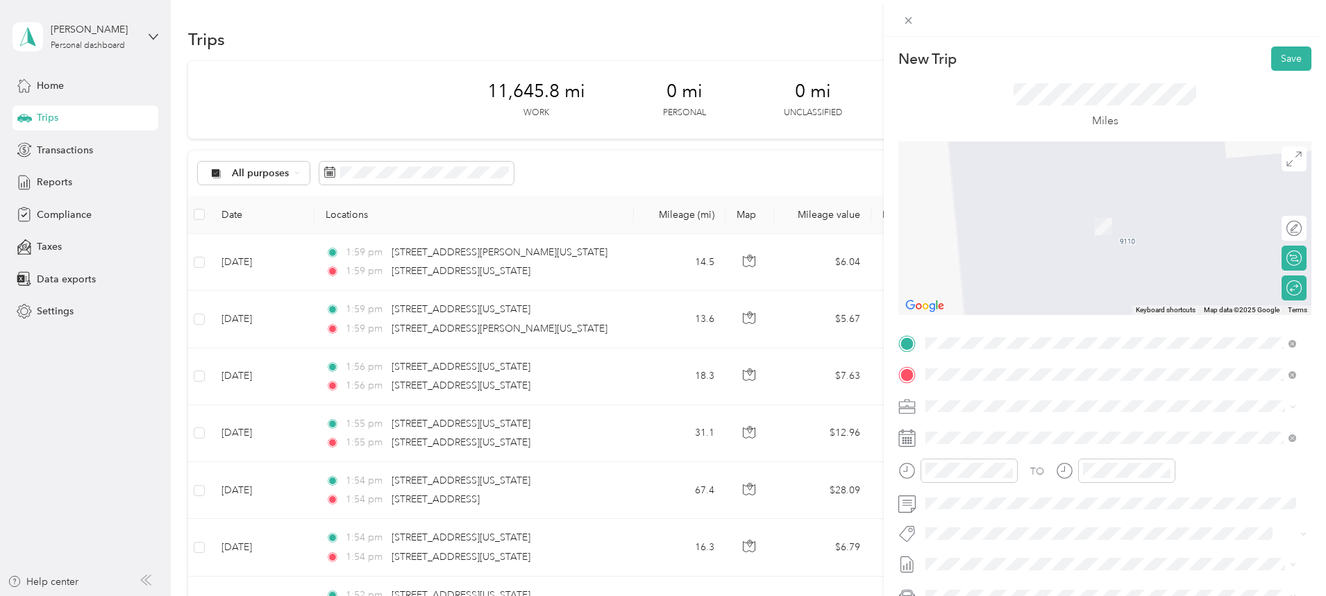
click at [998, 425] on span "[STREET_ADDRESS][US_STATE]" at bounding box center [1020, 424] width 139 height 12
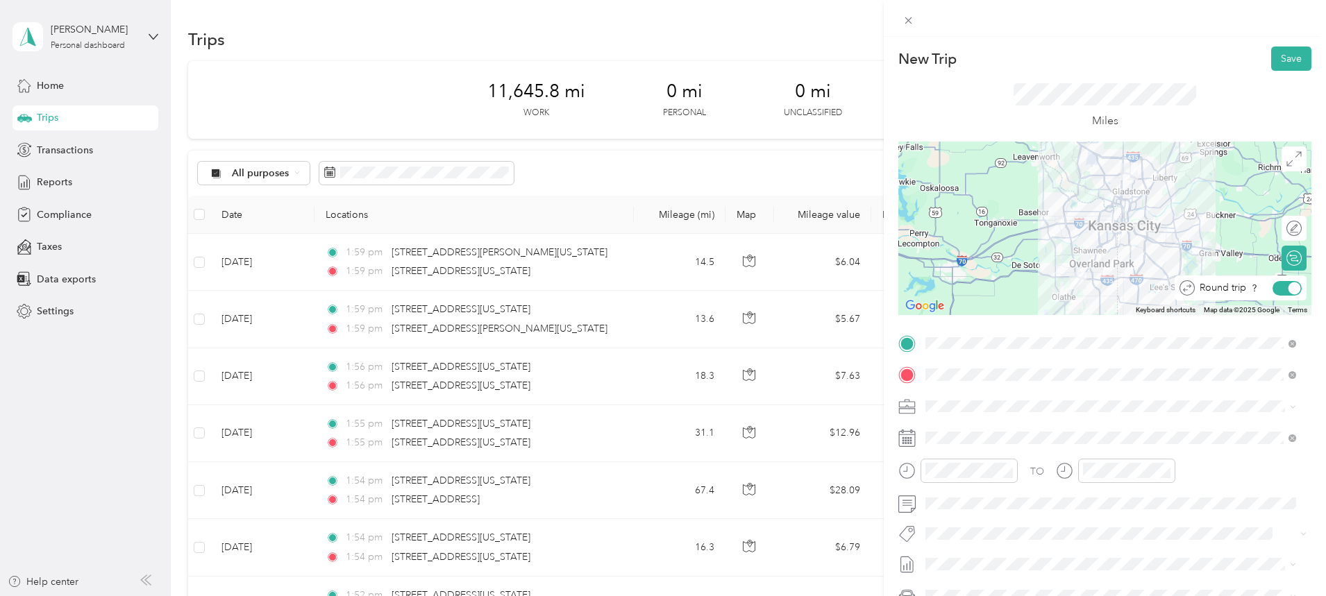
click at [1290, 287] on div at bounding box center [1286, 288] width 29 height 15
click at [1071, 189] on div at bounding box center [1104, 228] width 413 height 173
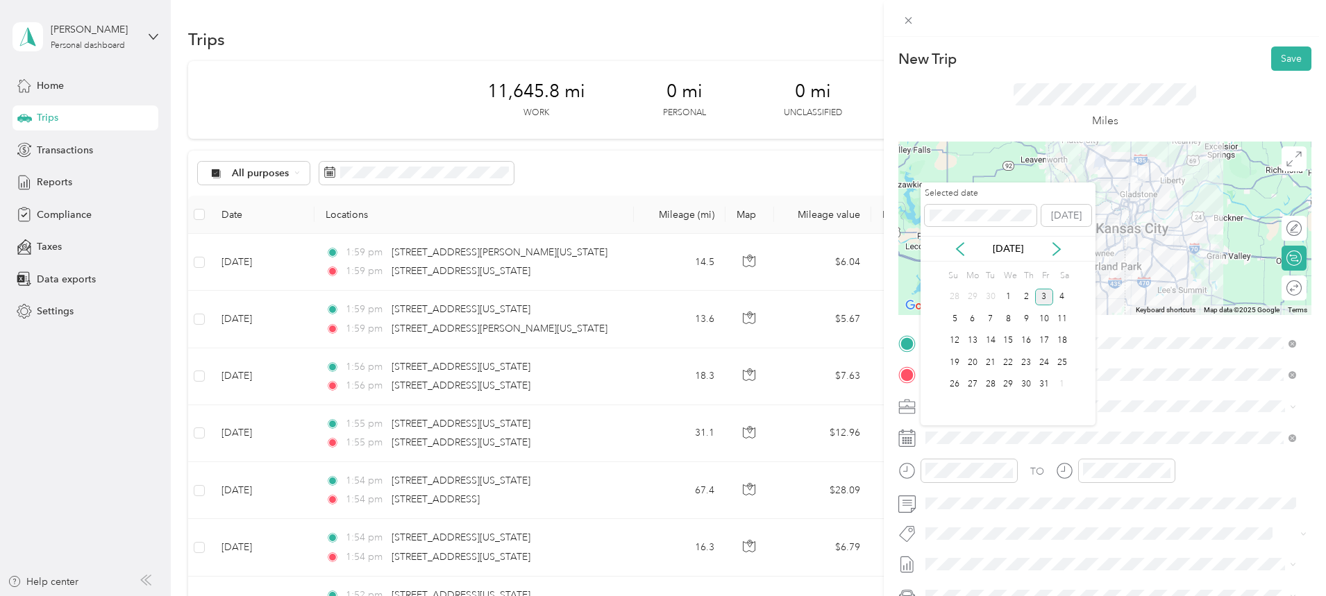
click at [962, 246] on icon at bounding box center [960, 249] width 14 height 14
click at [988, 387] on div "30" at bounding box center [990, 384] width 18 height 17
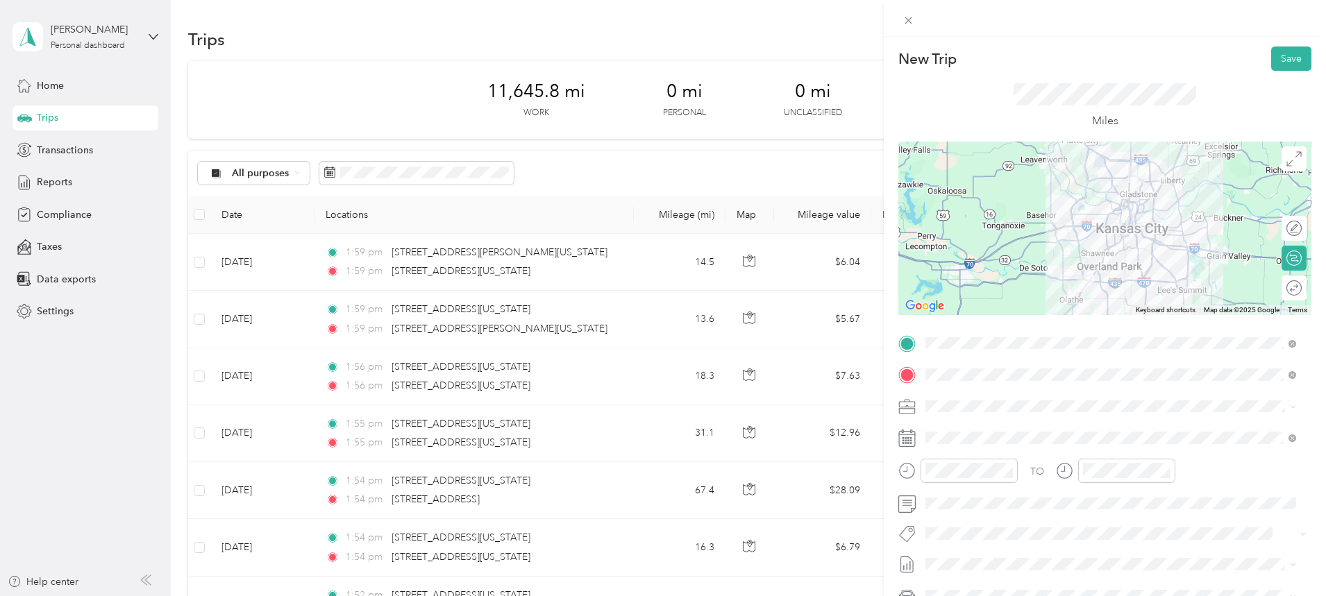
click at [1281, 55] on button "Save" at bounding box center [1291, 58] width 40 height 24
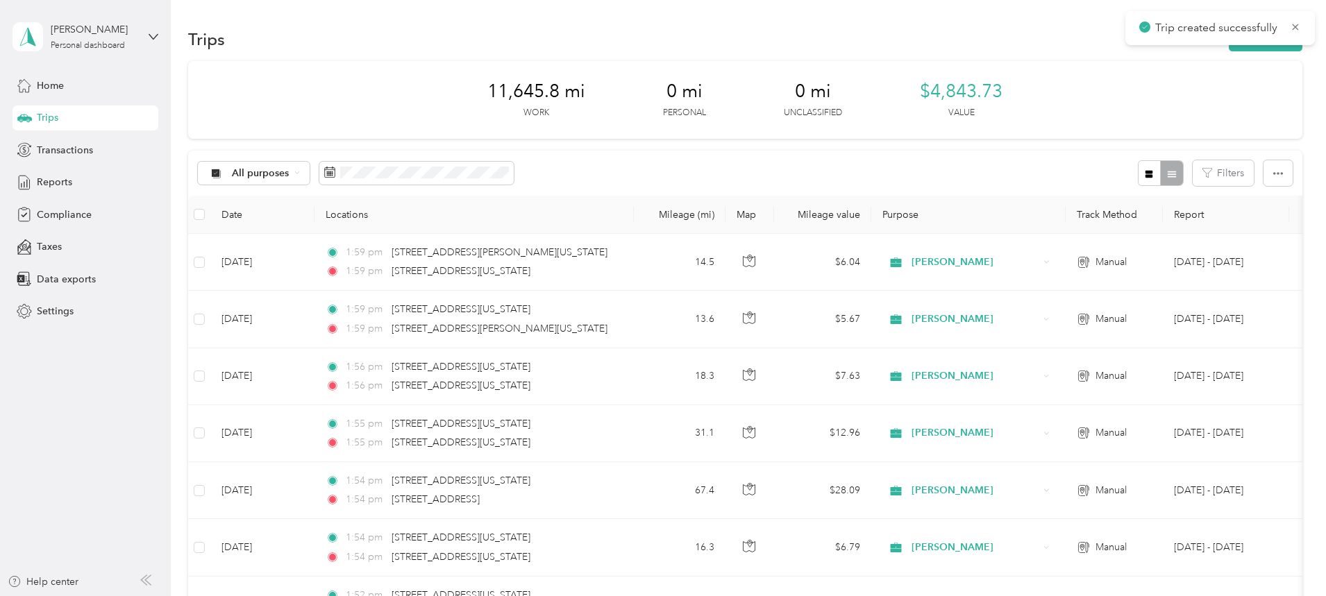
click at [1228, 46] on button "New trip" at bounding box center [1265, 39] width 74 height 24
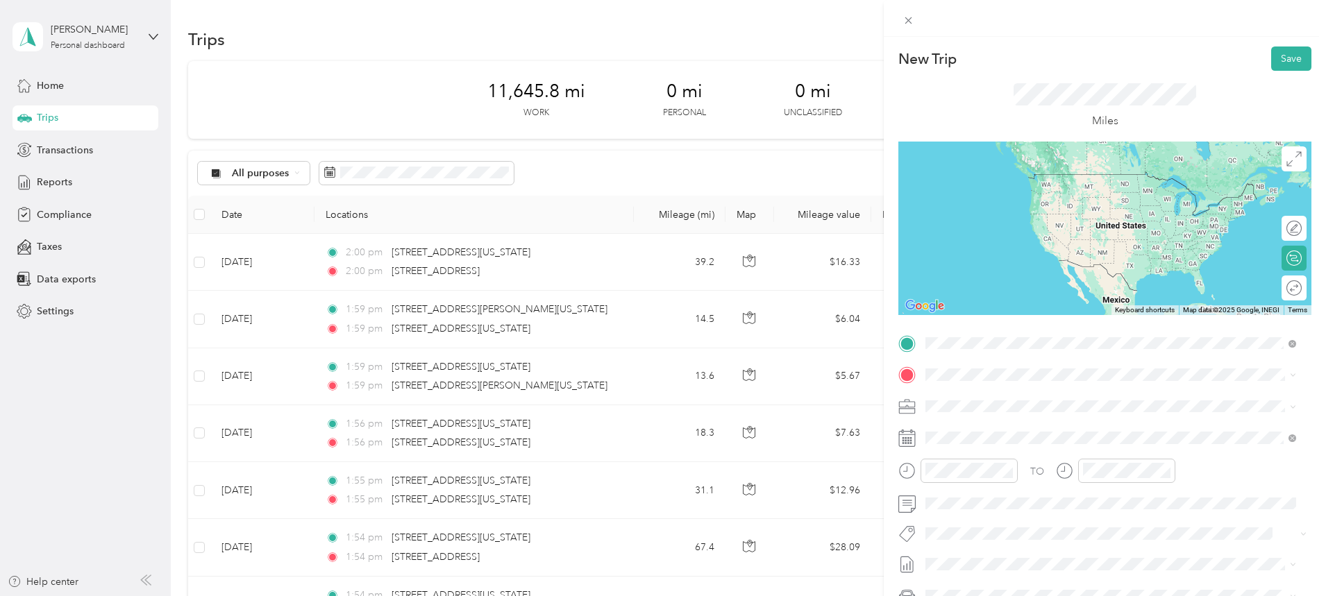
click at [1004, 400] on span "[STREET_ADDRESS][US_STATE]" at bounding box center [1020, 393] width 139 height 12
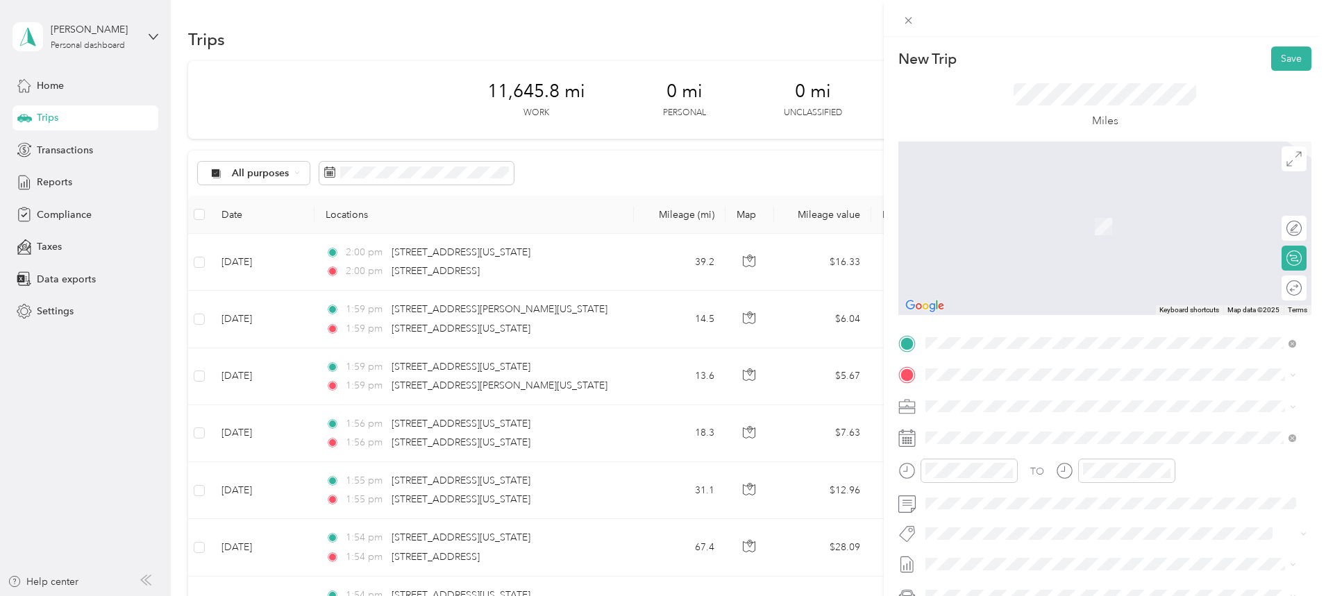
click at [970, 379] on span at bounding box center [1115, 375] width 391 height 22
click at [997, 424] on span "[STREET_ADDRESS][US_STATE][US_STATE]" at bounding box center [1045, 423] width 189 height 12
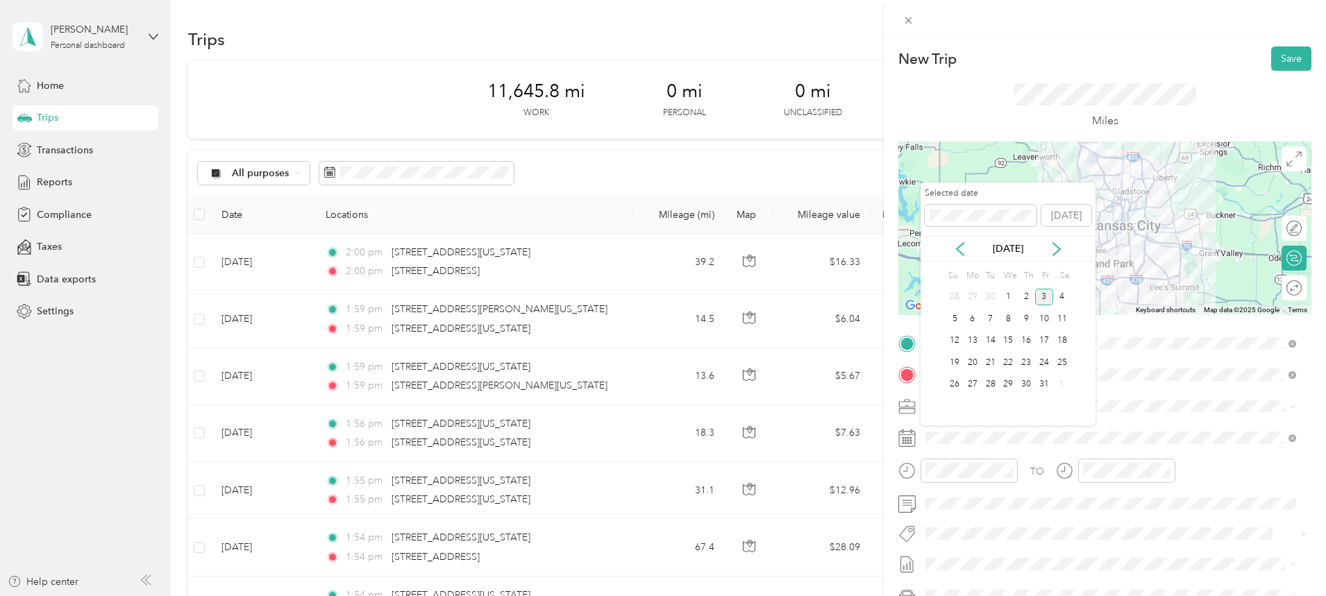
click at [990, 294] on div "30" at bounding box center [990, 297] width 18 height 17
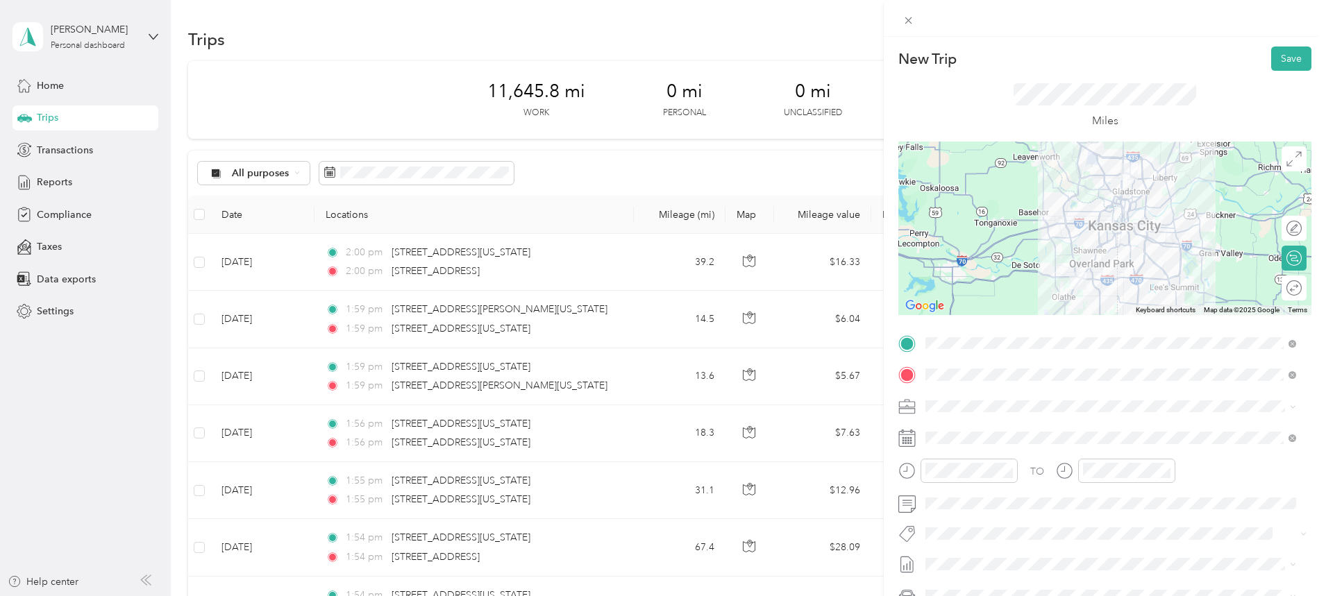
click at [1101, 209] on div at bounding box center [1104, 228] width 413 height 173
click at [1276, 53] on button "Save" at bounding box center [1291, 58] width 40 height 24
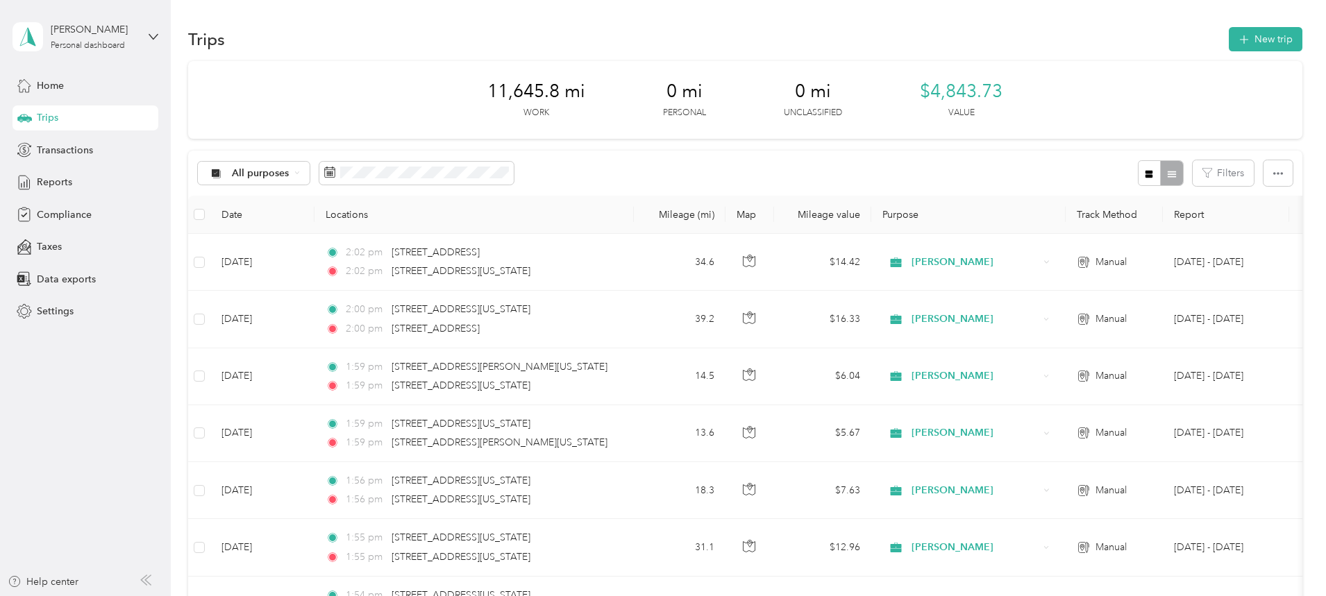
click at [73, 178] on div "Reports" at bounding box center [85, 182] width 146 height 25
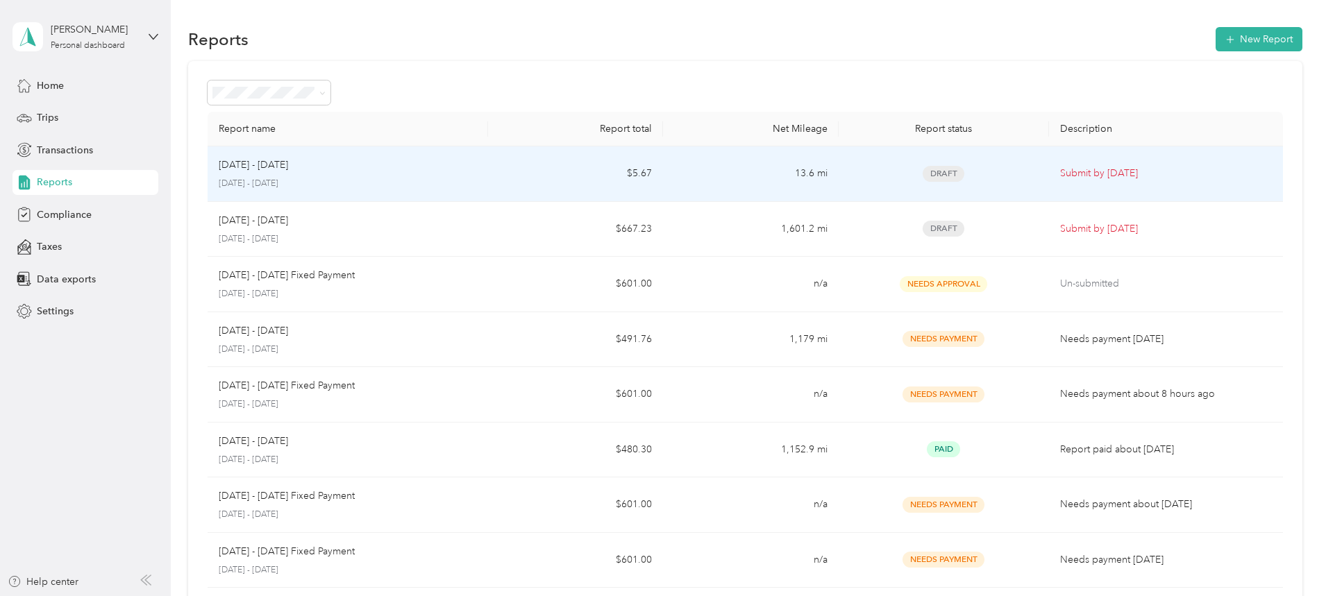
click at [474, 180] on p "[DATE] - [DATE]" at bounding box center [348, 184] width 258 height 12
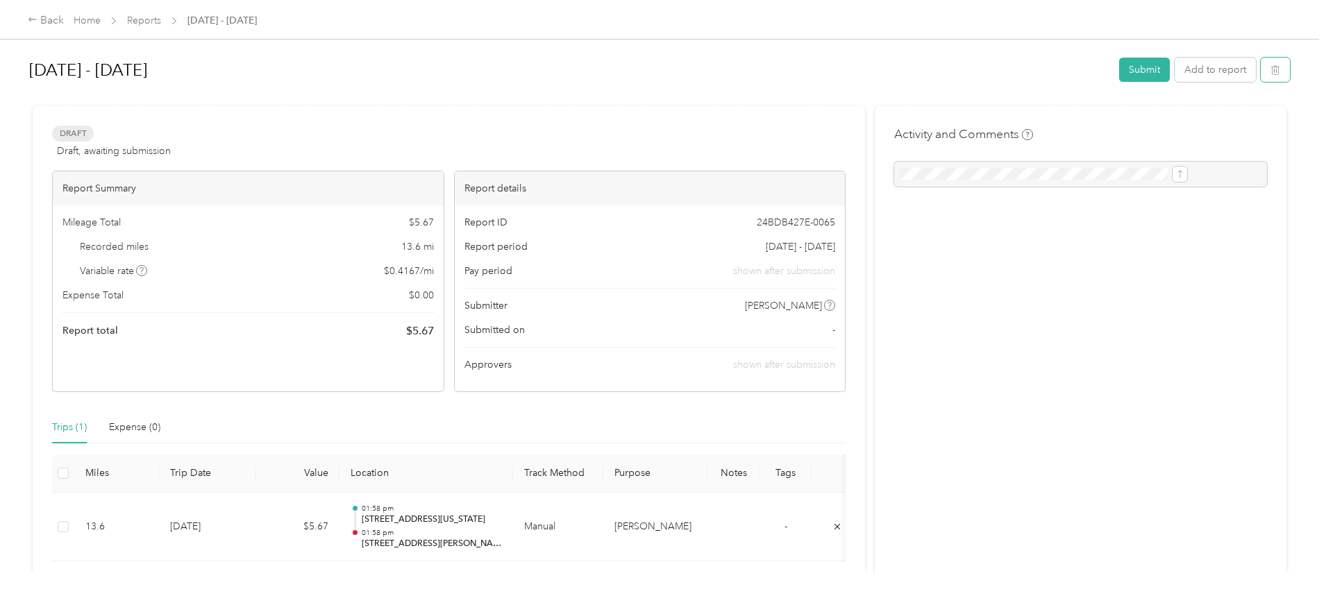
click at [1260, 67] on button "button" at bounding box center [1274, 70] width 29 height 24
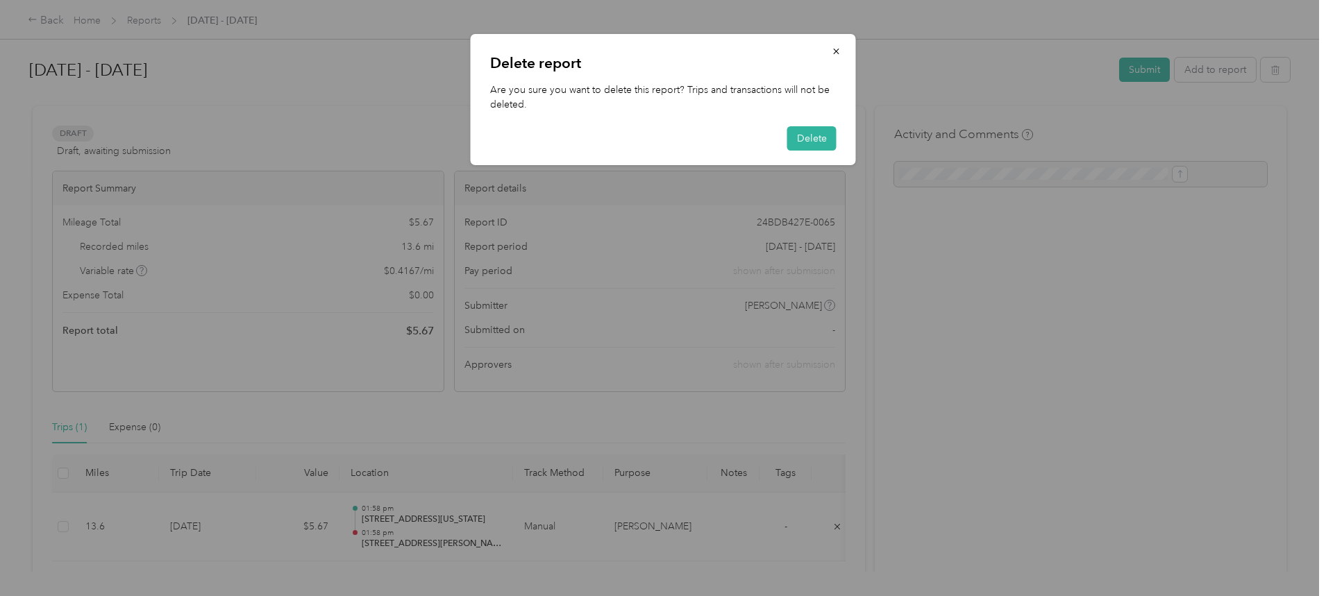
click at [816, 137] on button "Delete" at bounding box center [811, 138] width 49 height 24
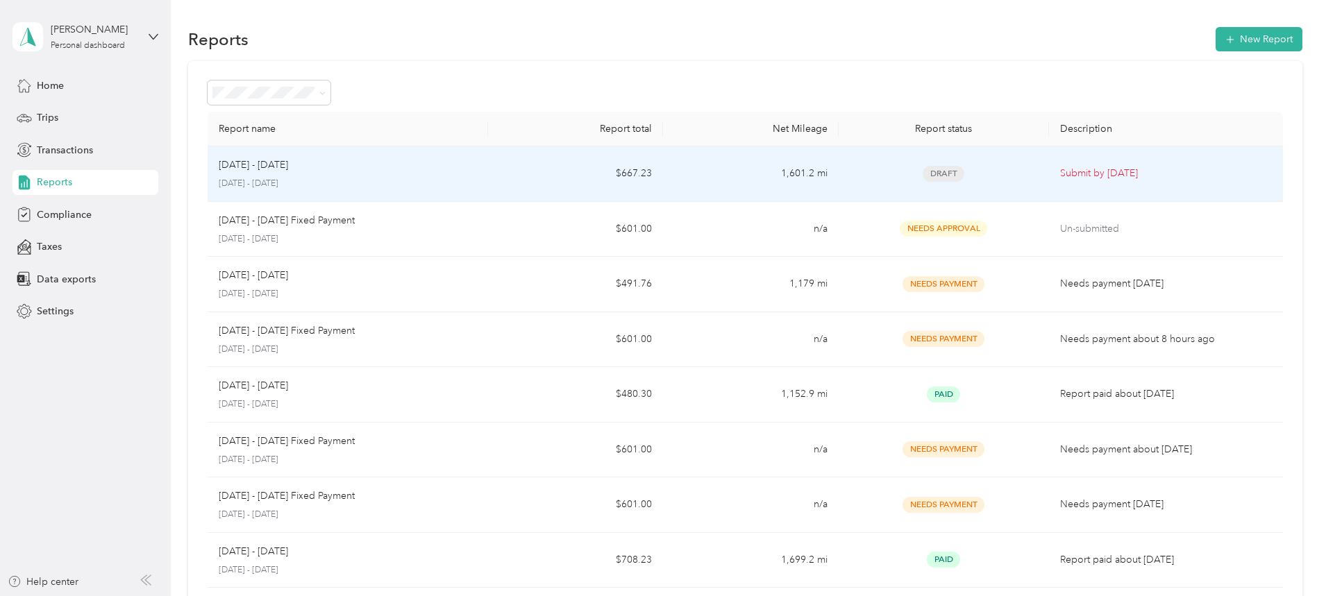
click at [384, 169] on div "[DATE] - [DATE]" at bounding box center [348, 165] width 258 height 15
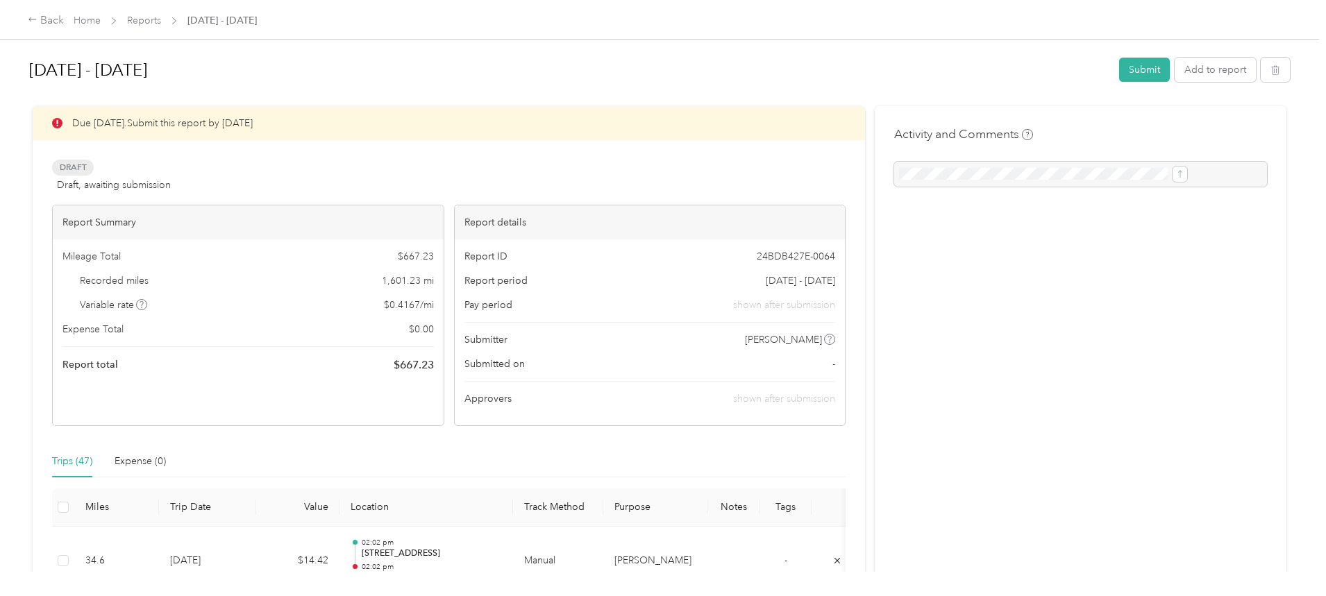
click at [1119, 65] on button "Submit" at bounding box center [1144, 70] width 51 height 24
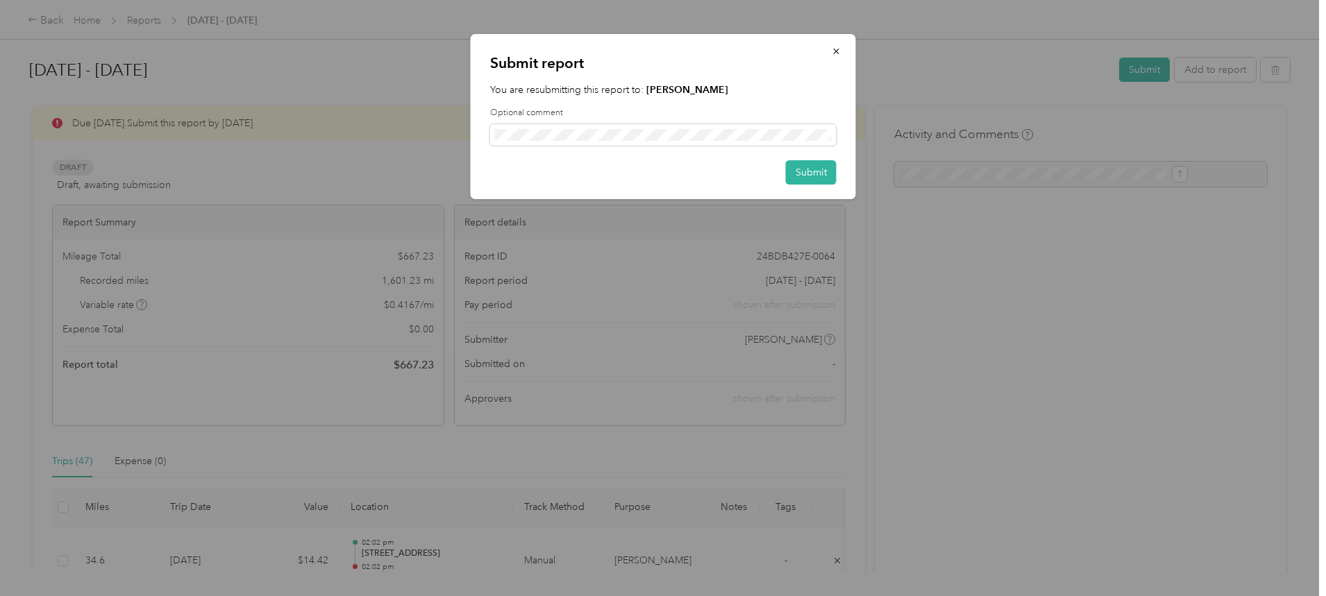
click at [812, 168] on button "Submit" at bounding box center [811, 172] width 51 height 24
